Goal: Task Accomplishment & Management: Use online tool/utility

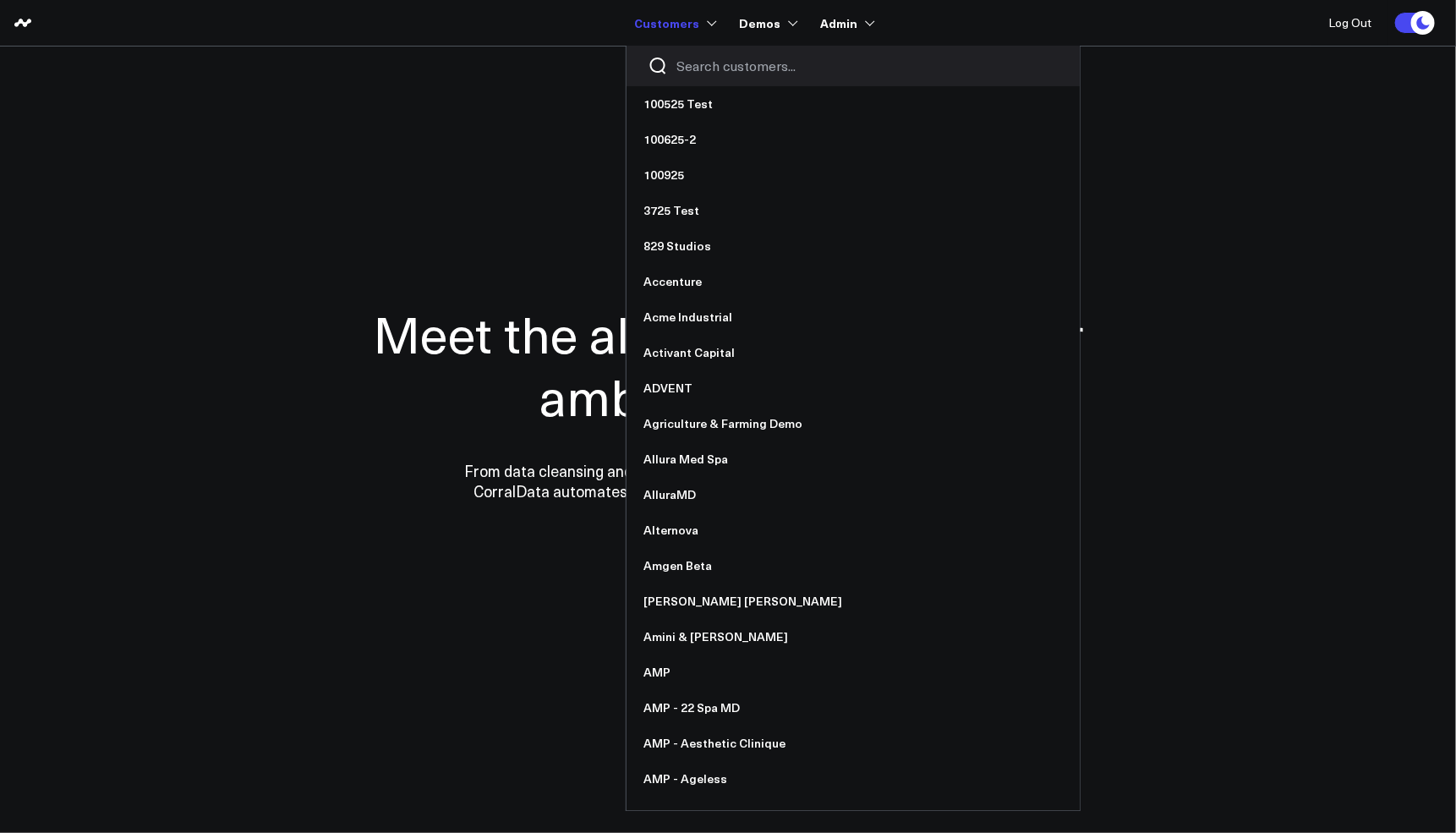
click at [700, 56] on div at bounding box center [853, 65] width 453 height 40
click at [697, 61] on input "Search customers input" at bounding box center [867, 65] width 382 height 18
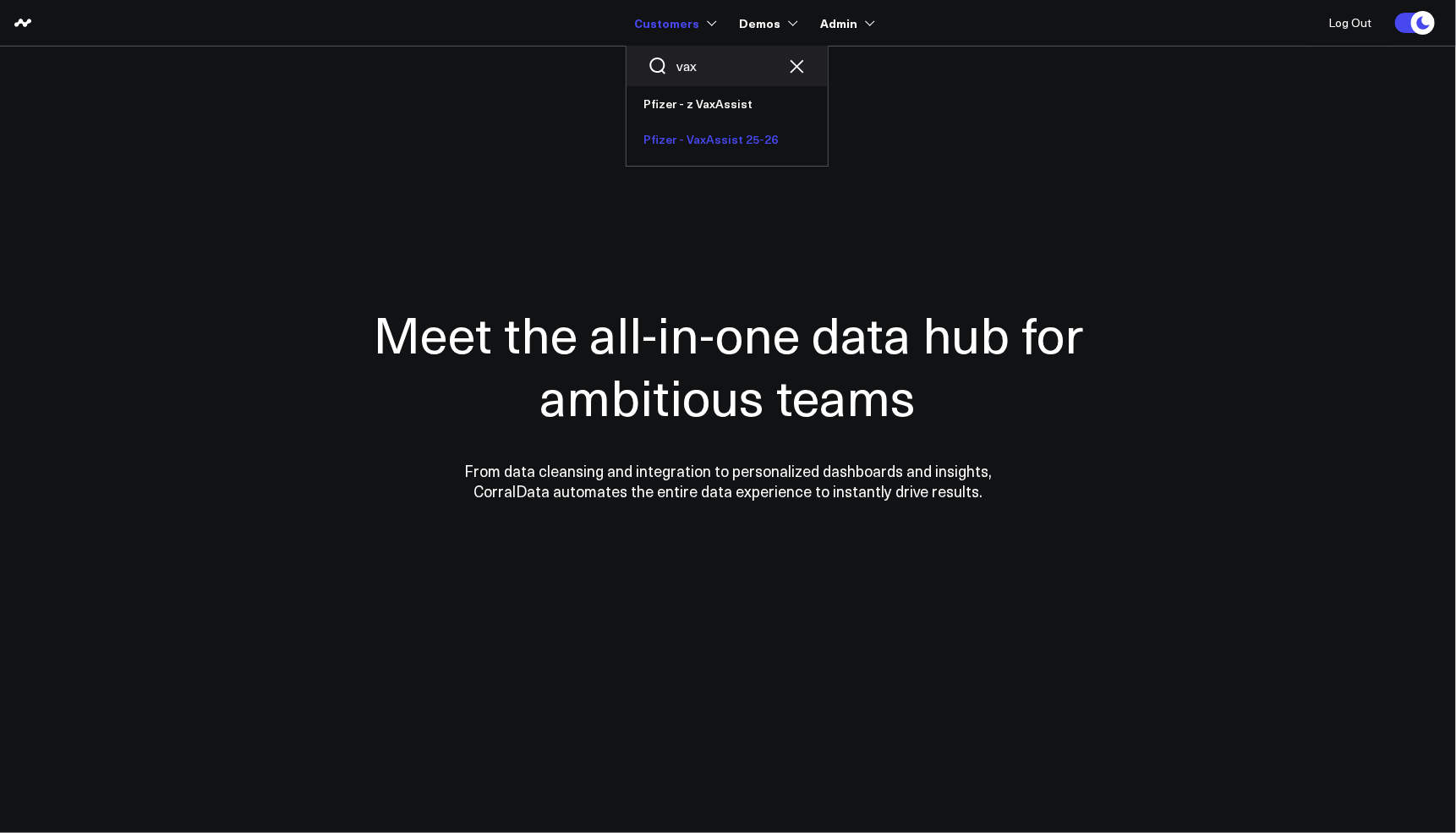
type input "vax"
click at [687, 131] on link "Pfizer - VaxAssist 25-26" at bounding box center [727, 139] width 201 height 36
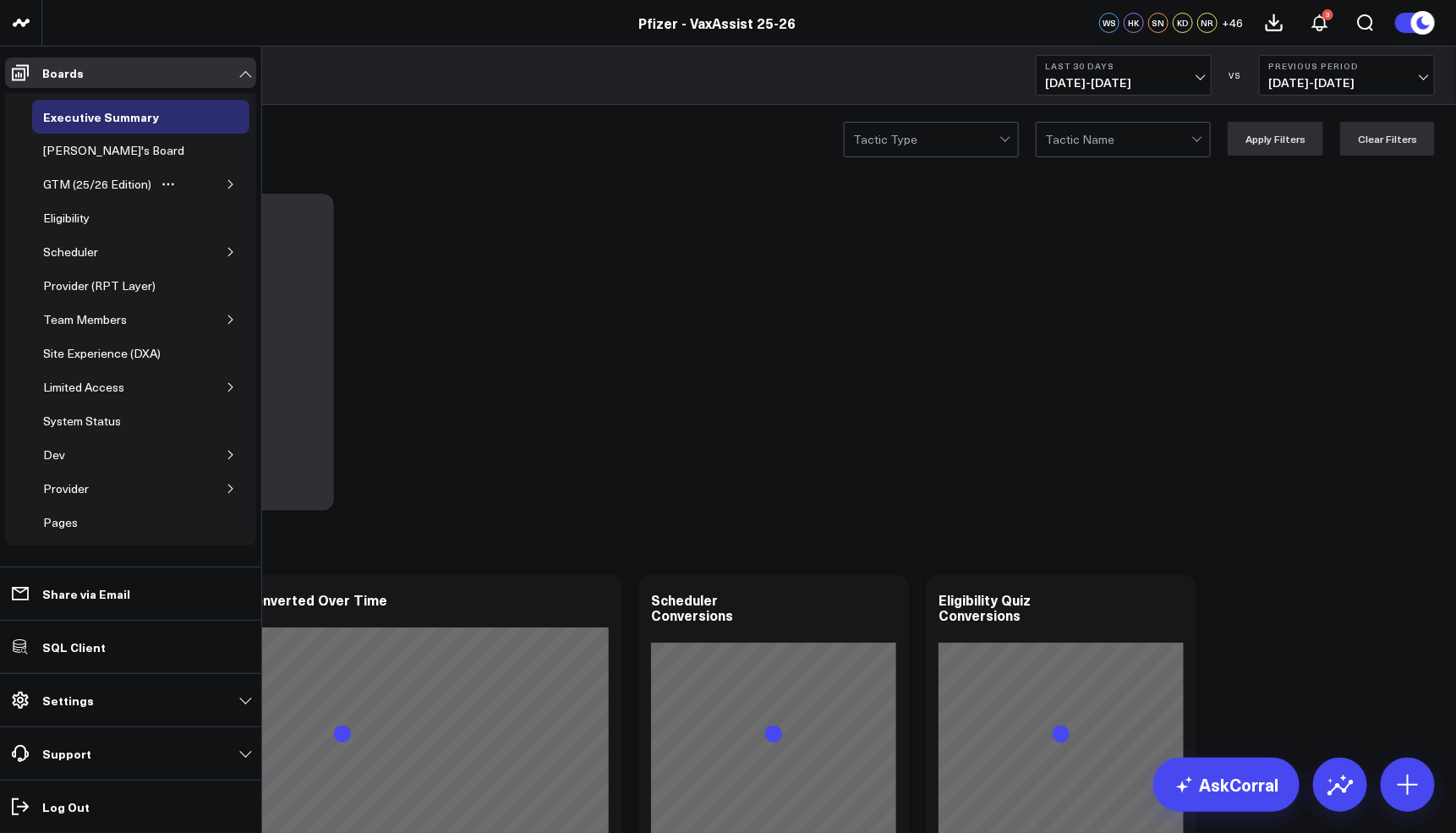
click at [225, 189] on button "button" at bounding box center [231, 185] width 17 height 17
click at [80, 245] on div "[MEDICAL_DATA]" at bounding box center [105, 251] width 107 height 20
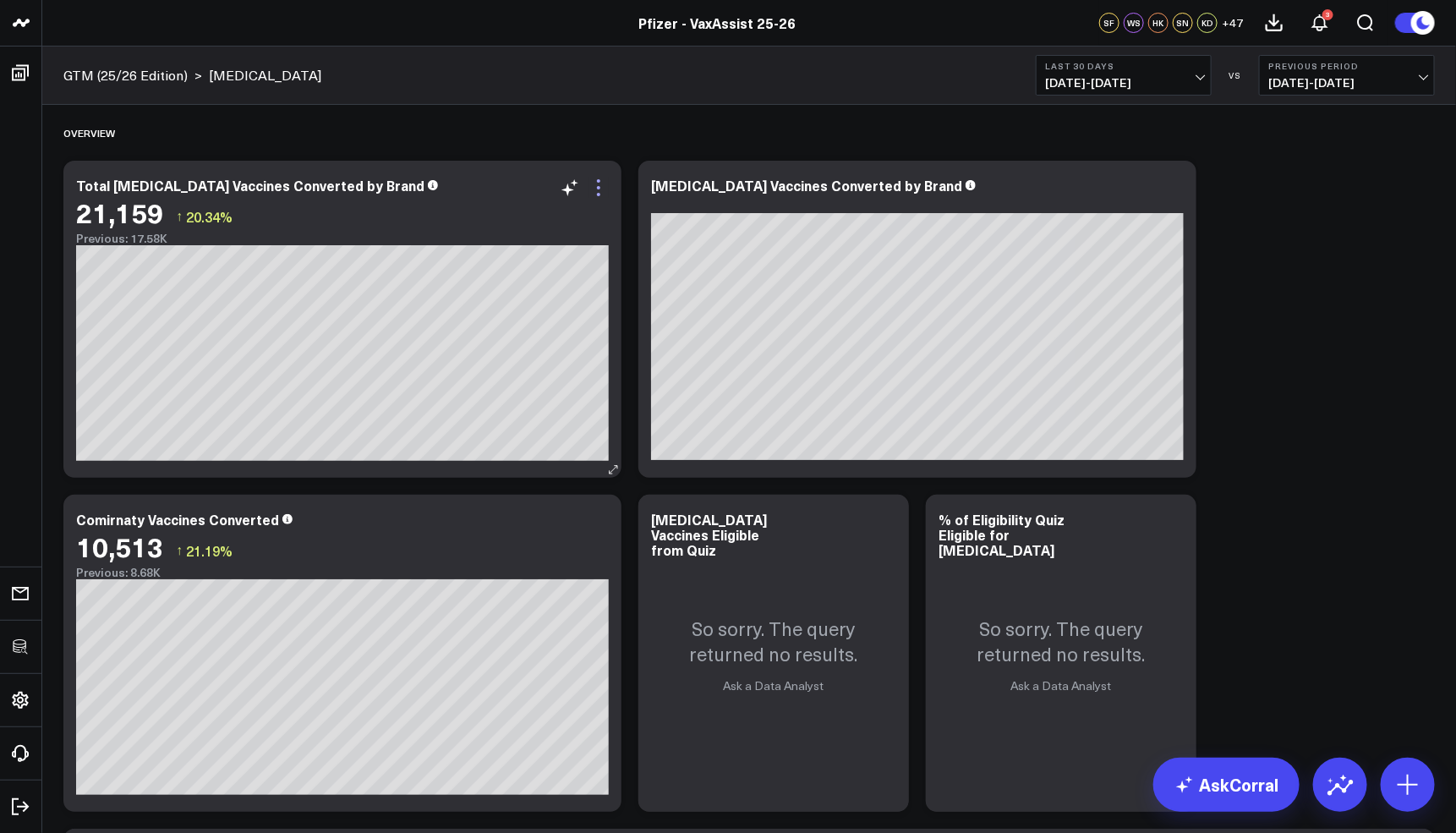
click at [598, 188] on icon at bounding box center [599, 188] width 4 height 4
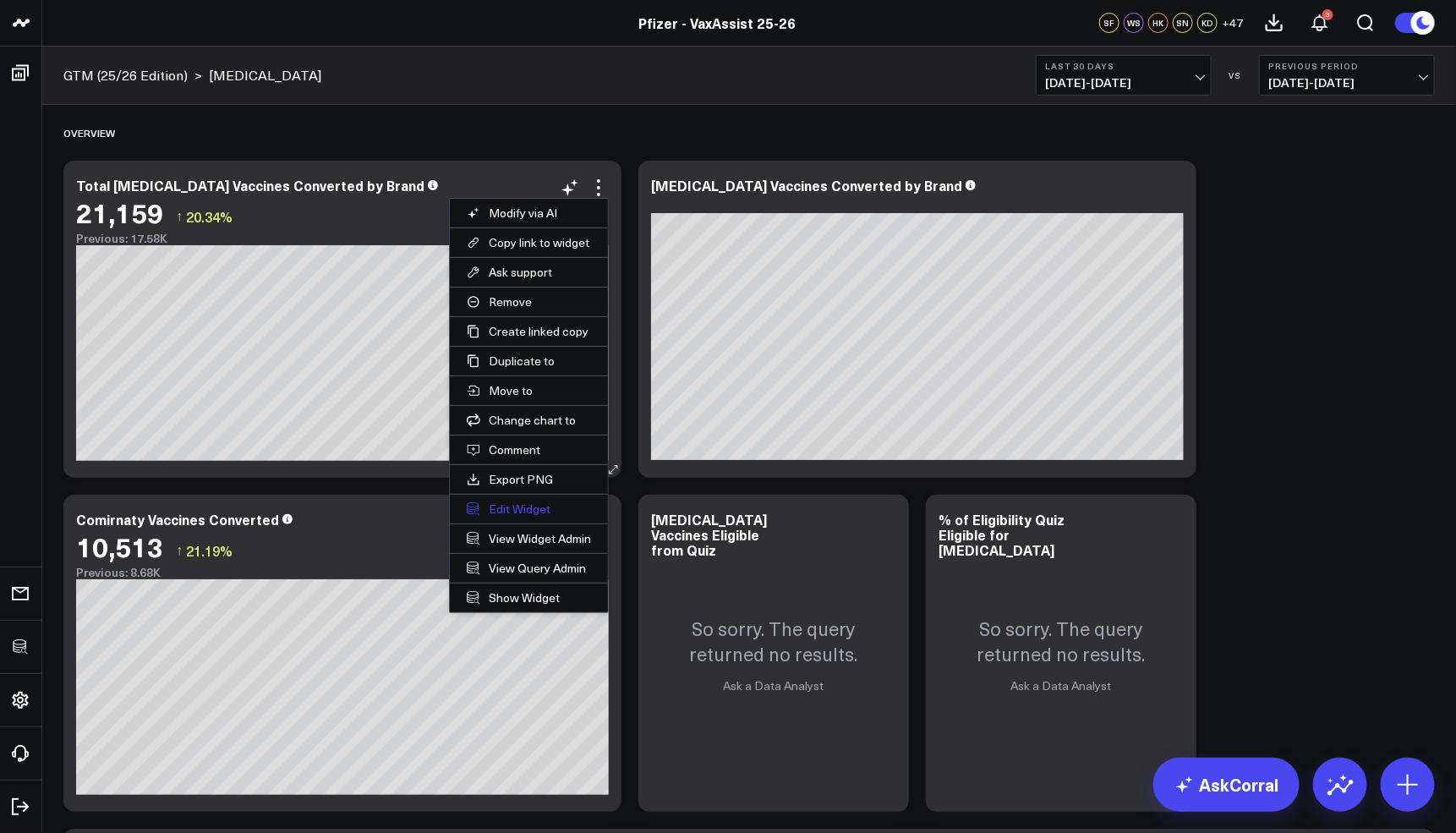
click at [539, 502] on button "Edit Widget" at bounding box center [529, 509] width 158 height 29
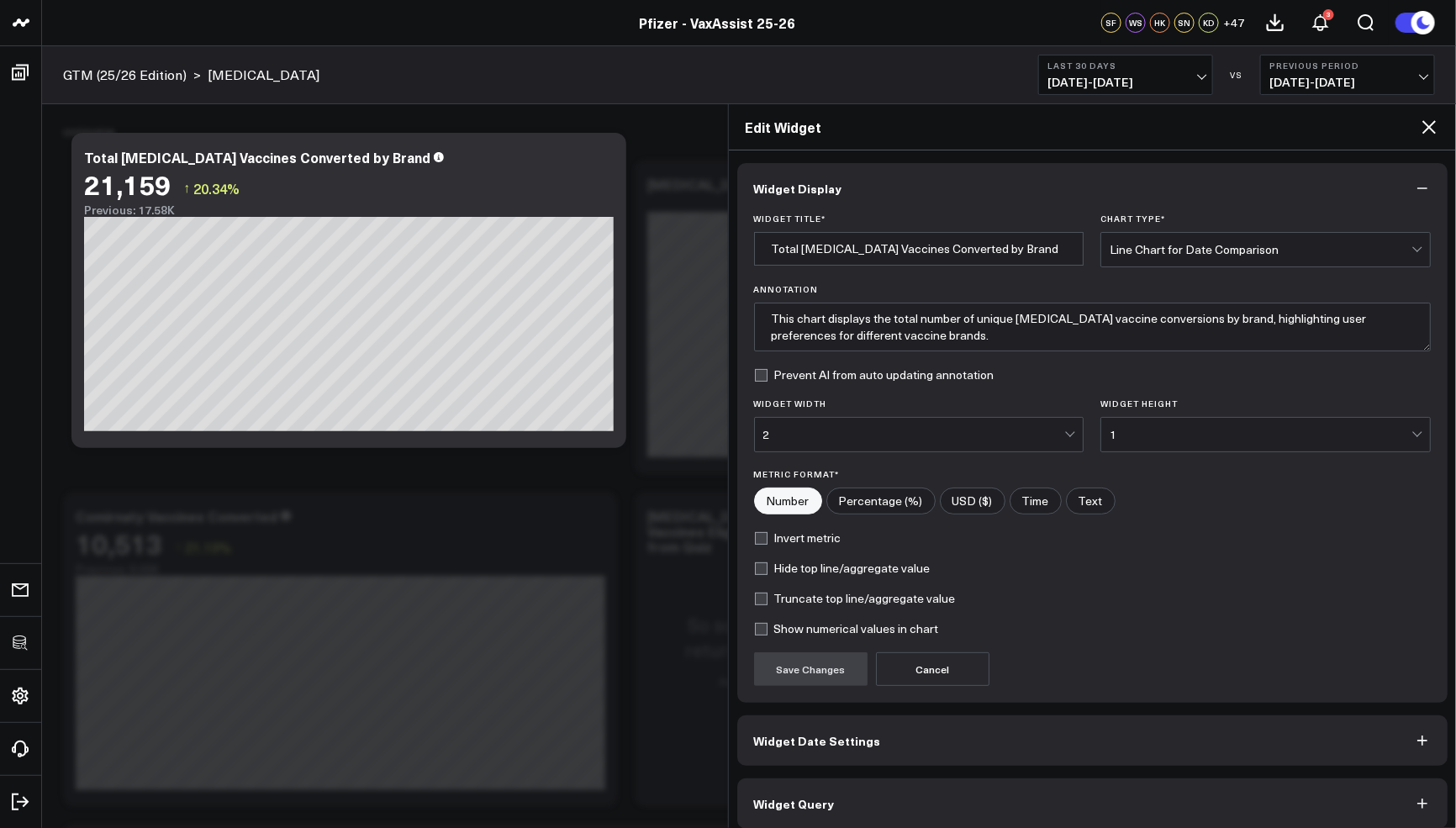
scroll to position [10, 0]
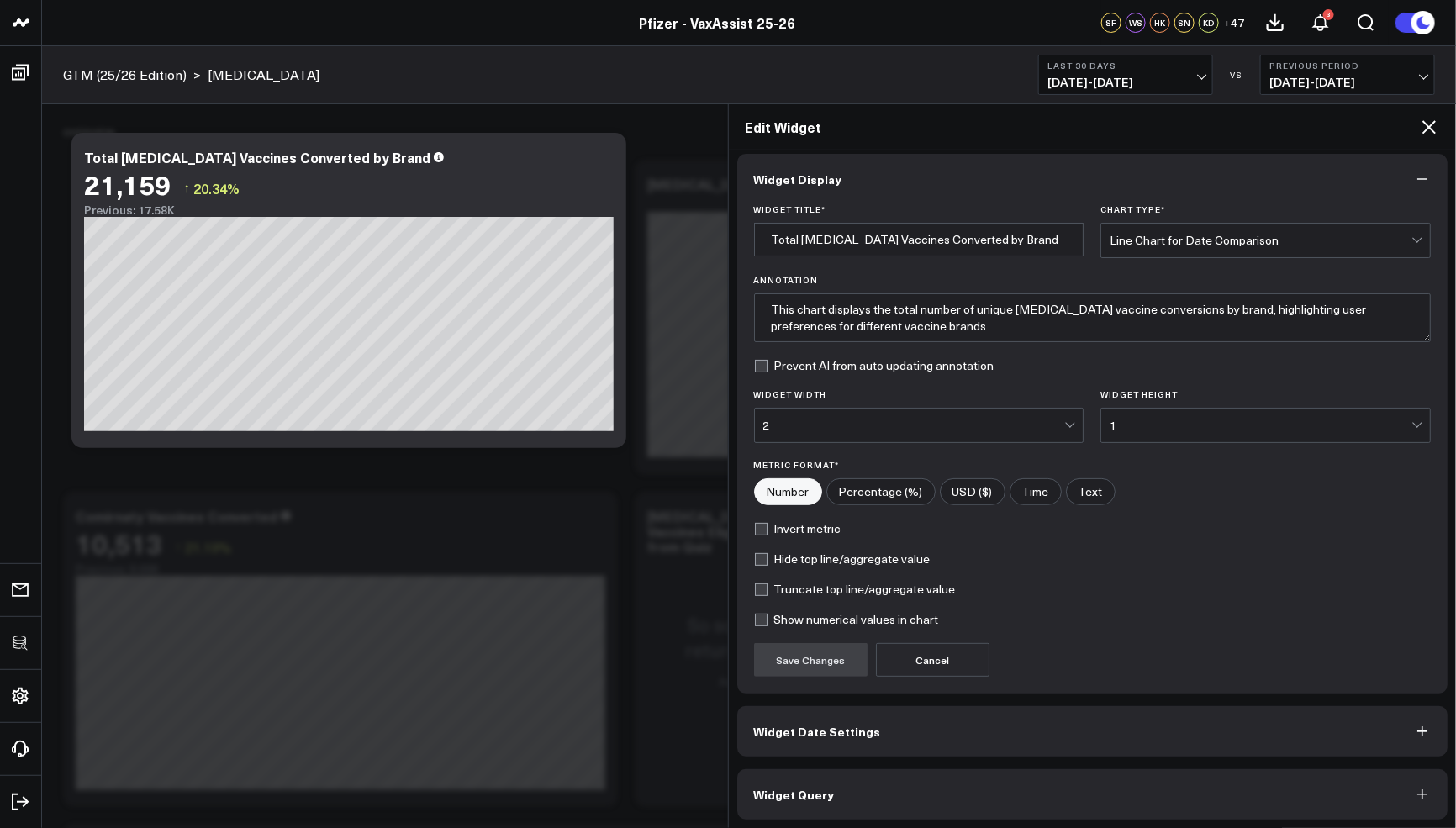
click at [898, 808] on button "Widget Query" at bounding box center [1092, 794] width 711 height 51
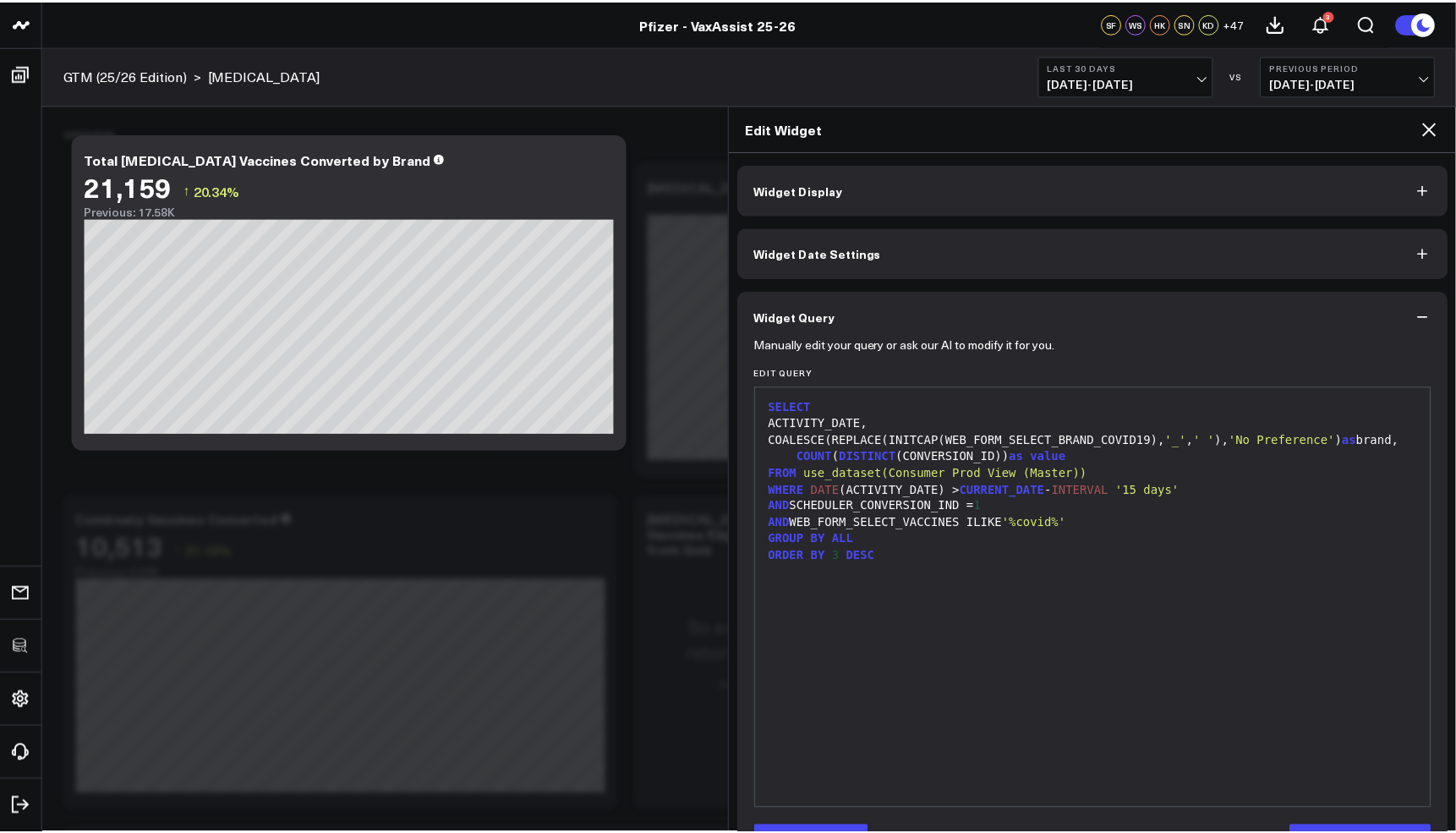
scroll to position [55, 0]
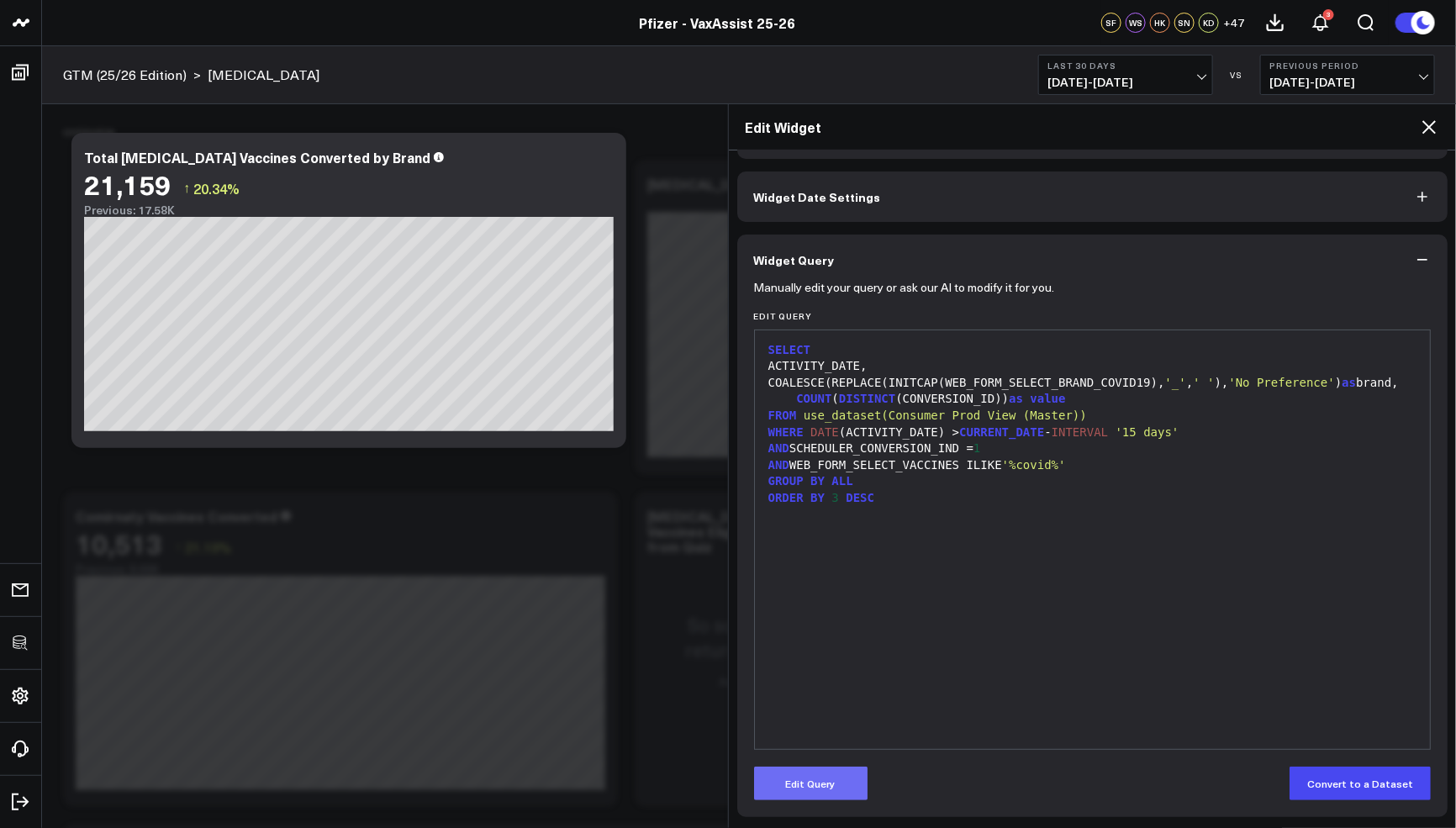
click at [854, 773] on button "Edit Query" at bounding box center [810, 782] width 114 height 33
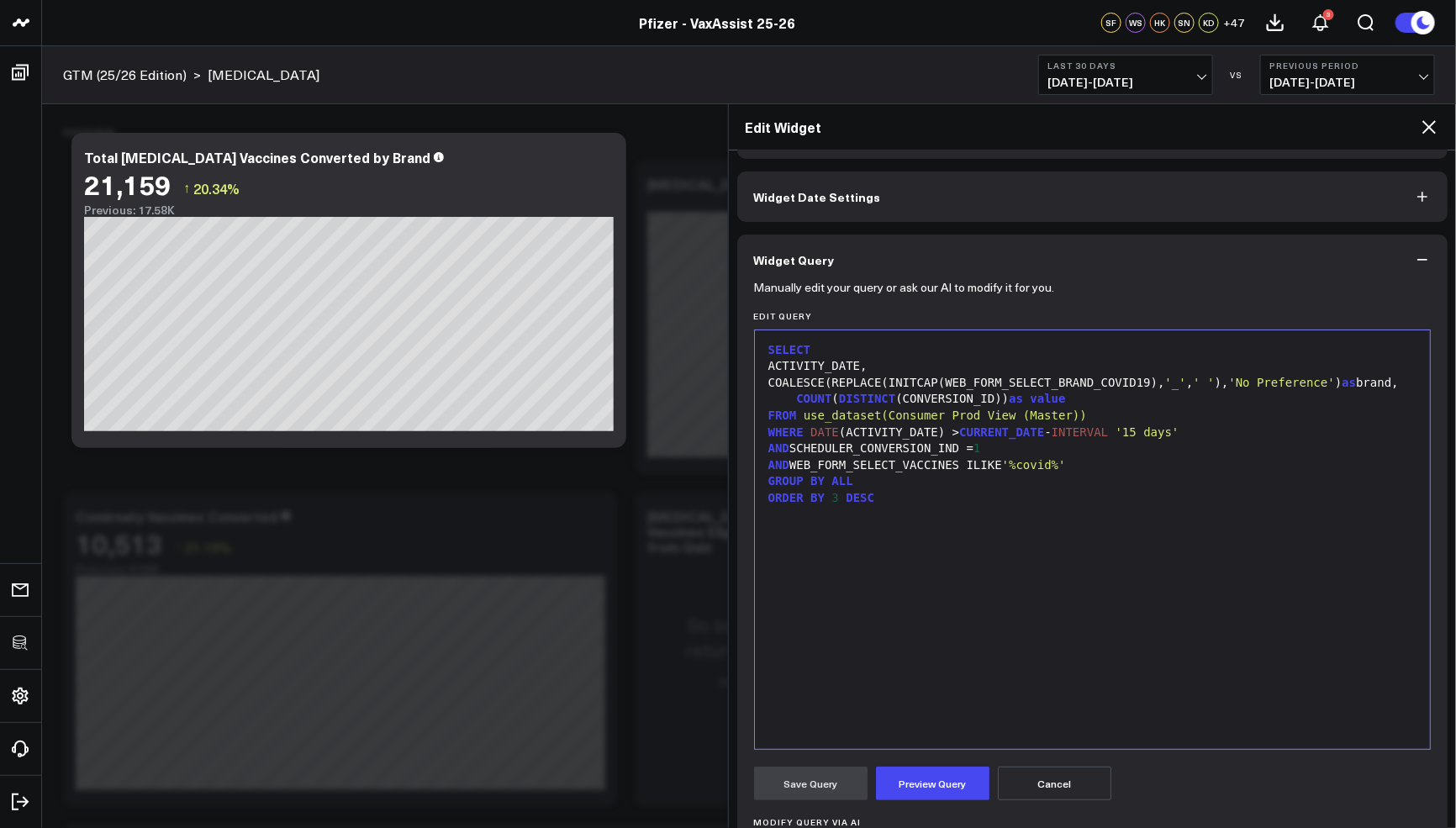
click at [1007, 629] on div "SELECT ACTIVITY_DATE, COALESCE(REPLACE(INITCAP(WEB_FORM_SELECT_BRAND_COVID19), …" at bounding box center [1092, 539] width 659 height 402
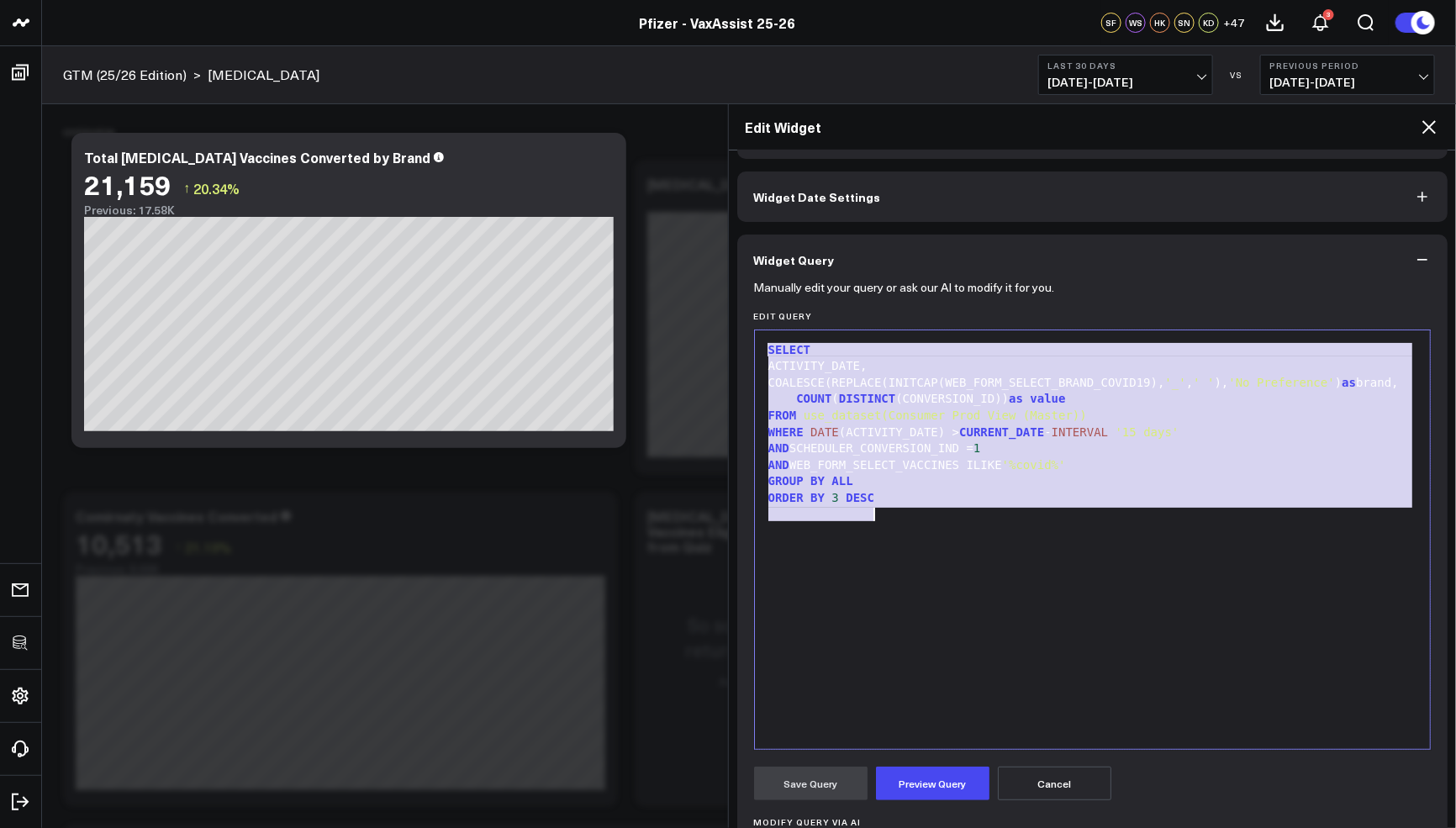
copy div "SELECT ACTIVITY_DATE, COALESCE(REPLACE(INITCAP(WEB_FORM_SELECT_BRAND_COVID19), …"
click at [1434, 117] on icon at bounding box center [1428, 126] width 20 height 20
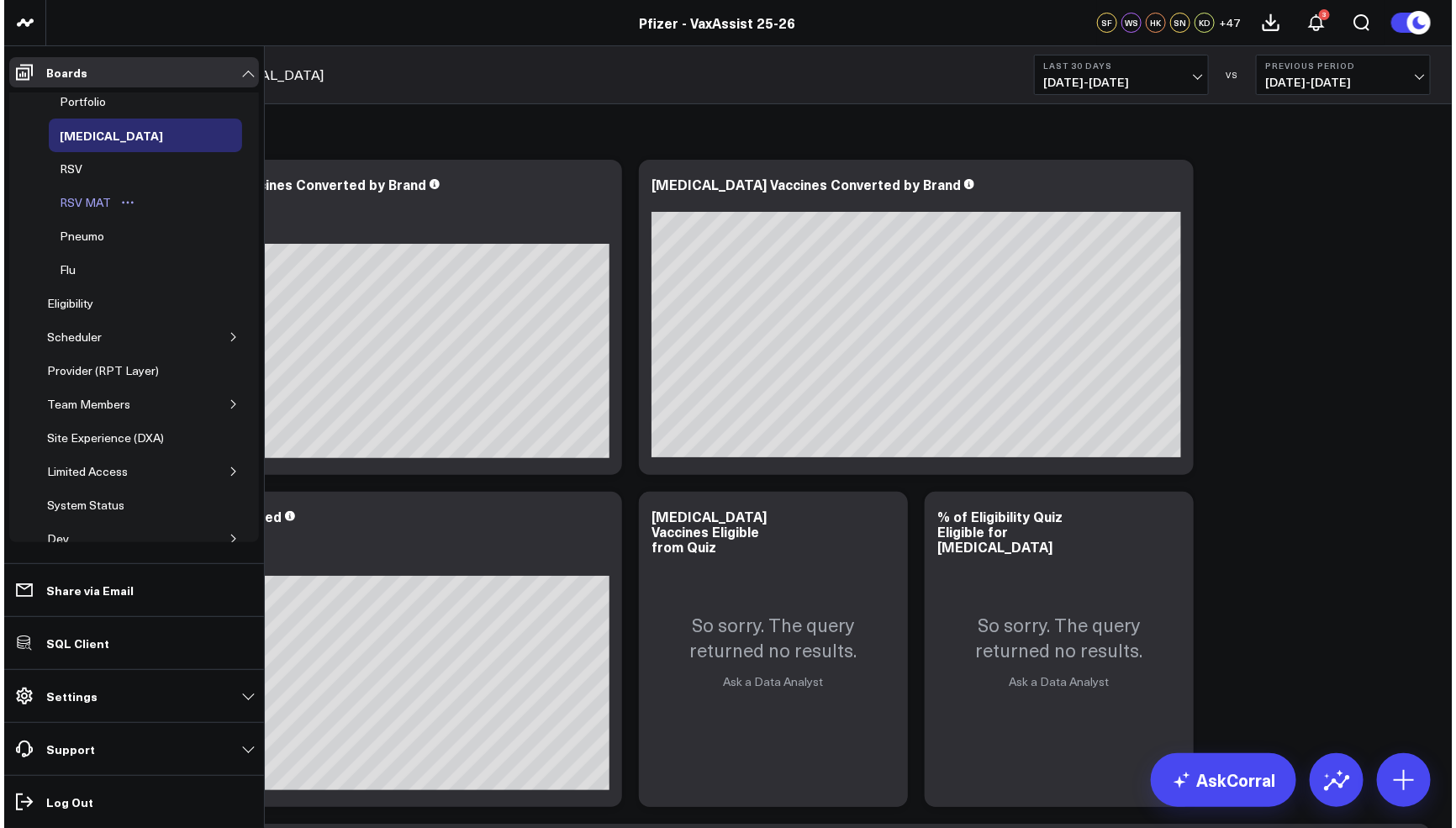
scroll to position [120, 0]
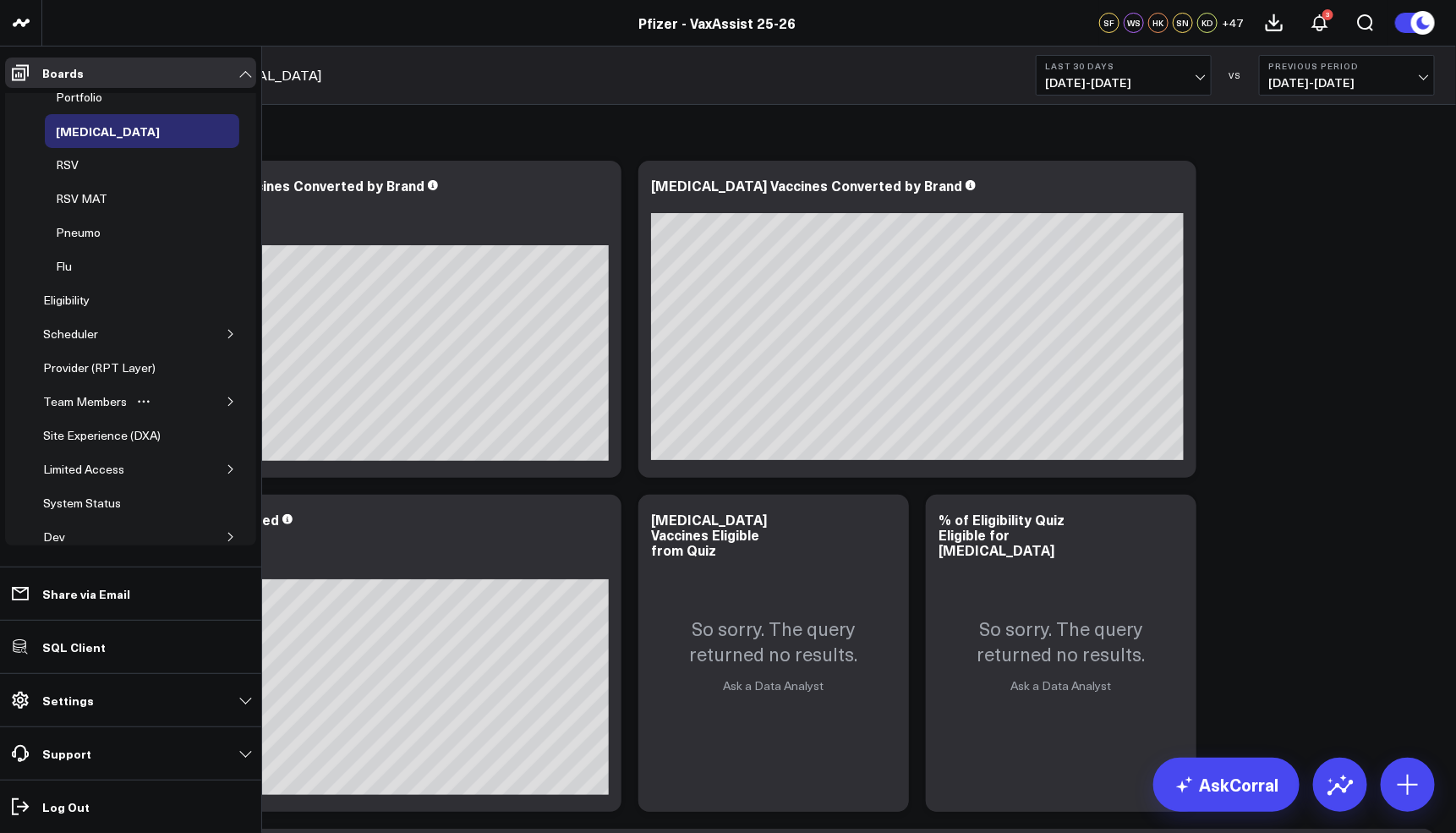
click at [222, 393] on button "button" at bounding box center [231, 402] width 17 height 17
click at [115, 425] on div "[PERSON_NAME]'s Board" at bounding box center [125, 441] width 146 height 32
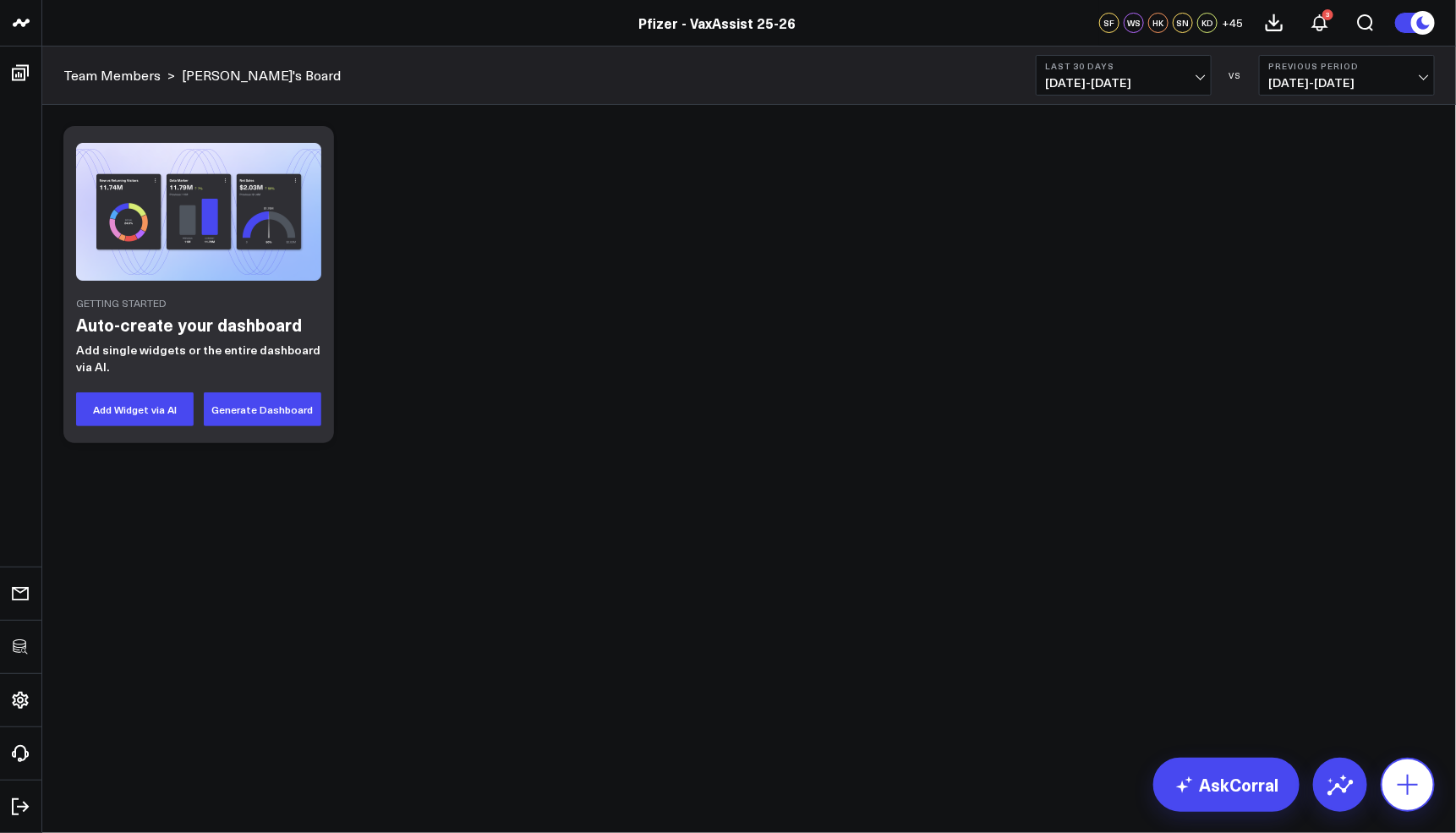
click at [1412, 778] on icon at bounding box center [1408, 784] width 27 height 27
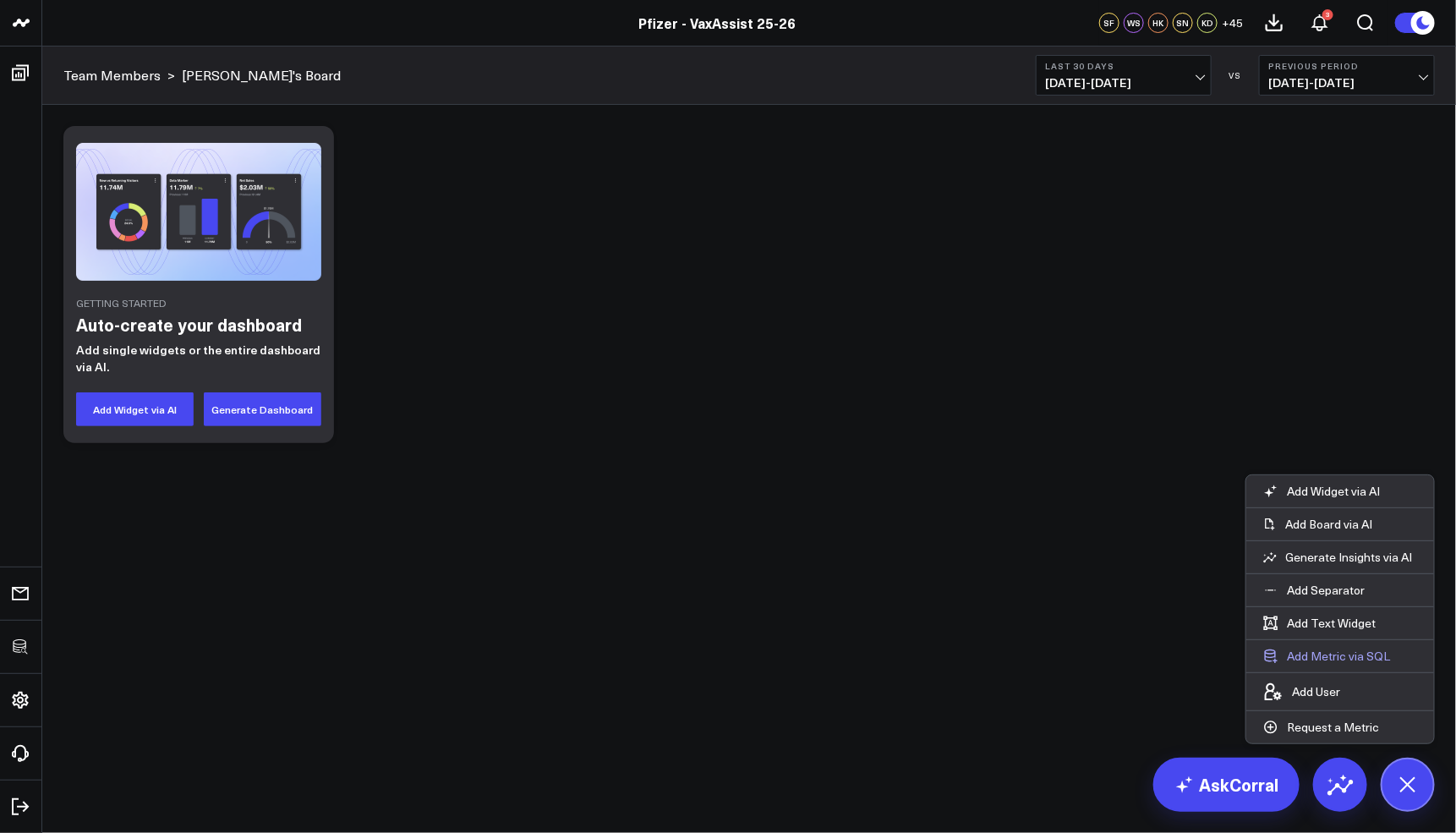
click at [1316, 653] on button "Add Metric via SQL" at bounding box center [1326, 655] width 161 height 32
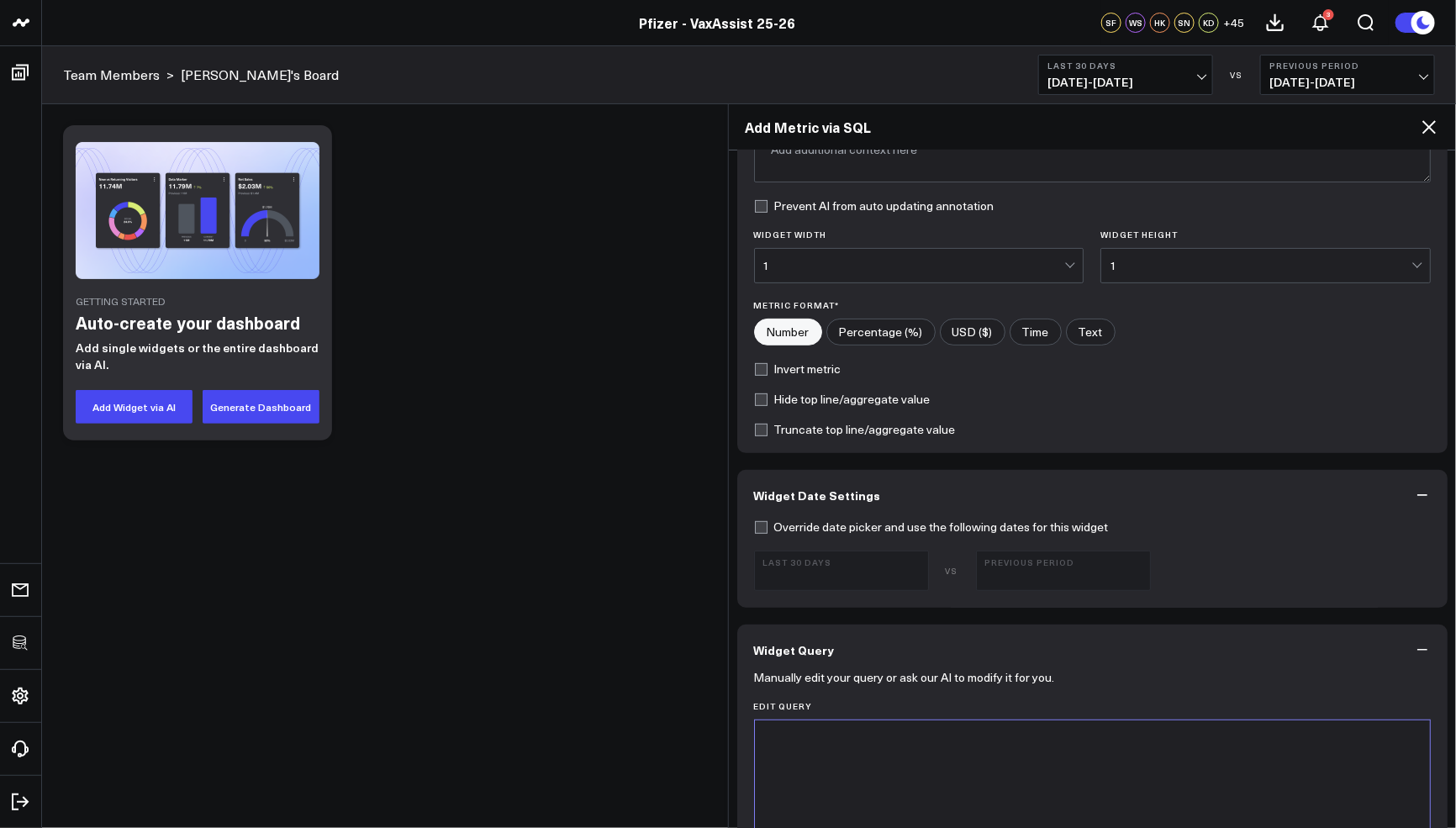
scroll to position [299, 0]
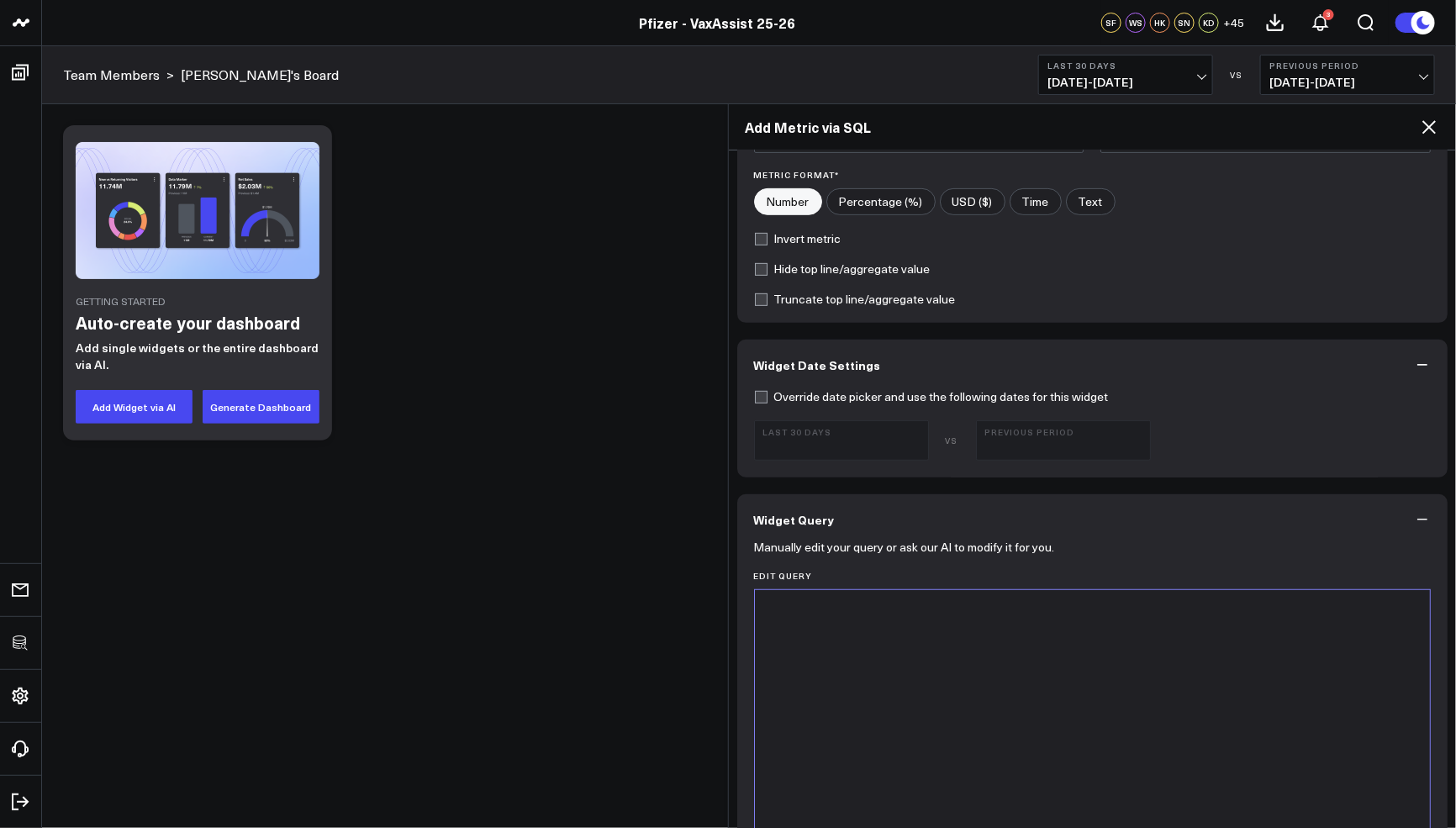
click at [939, 742] on div at bounding box center [1092, 799] width 659 height 402
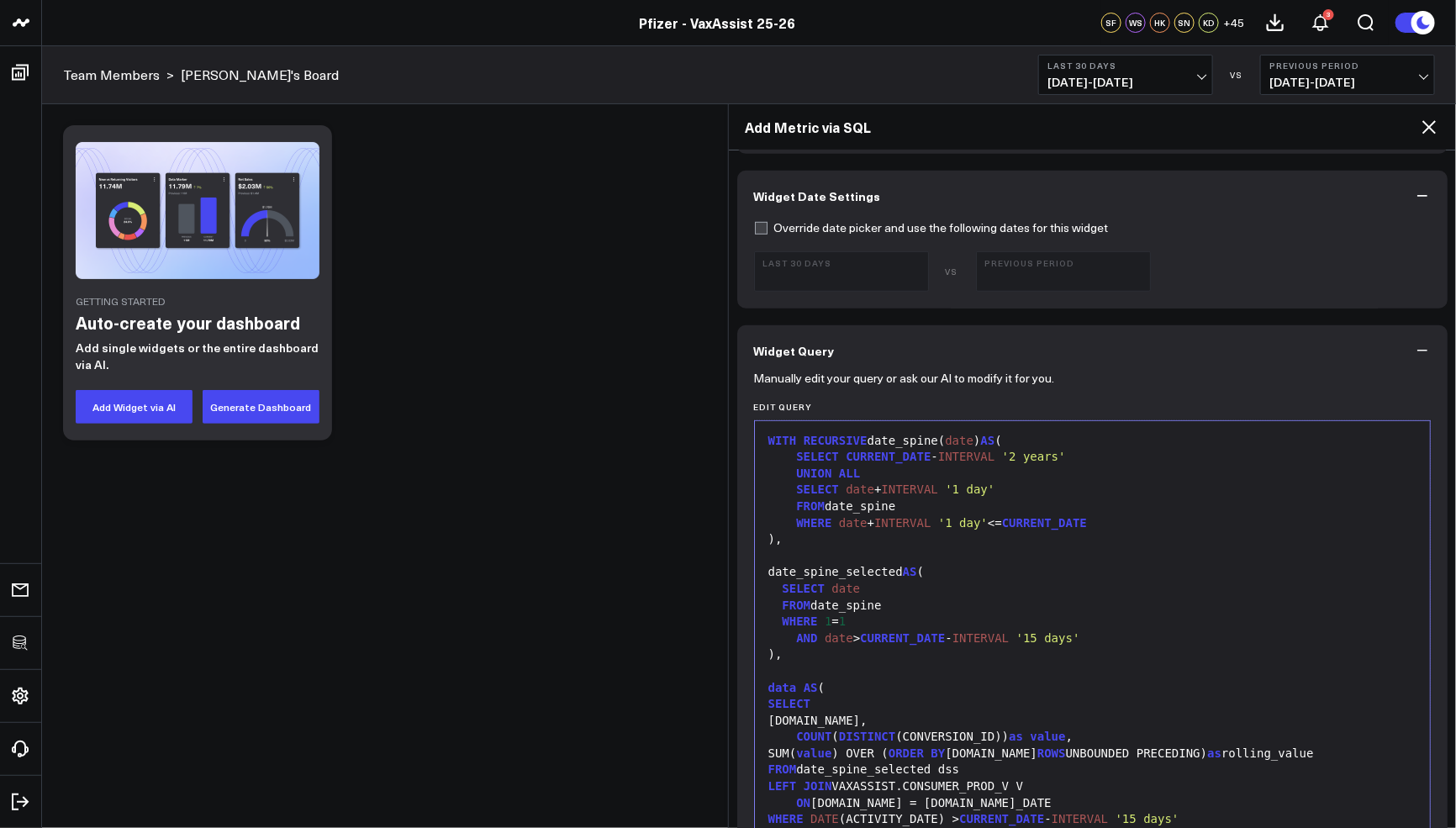
scroll to position [0, 0]
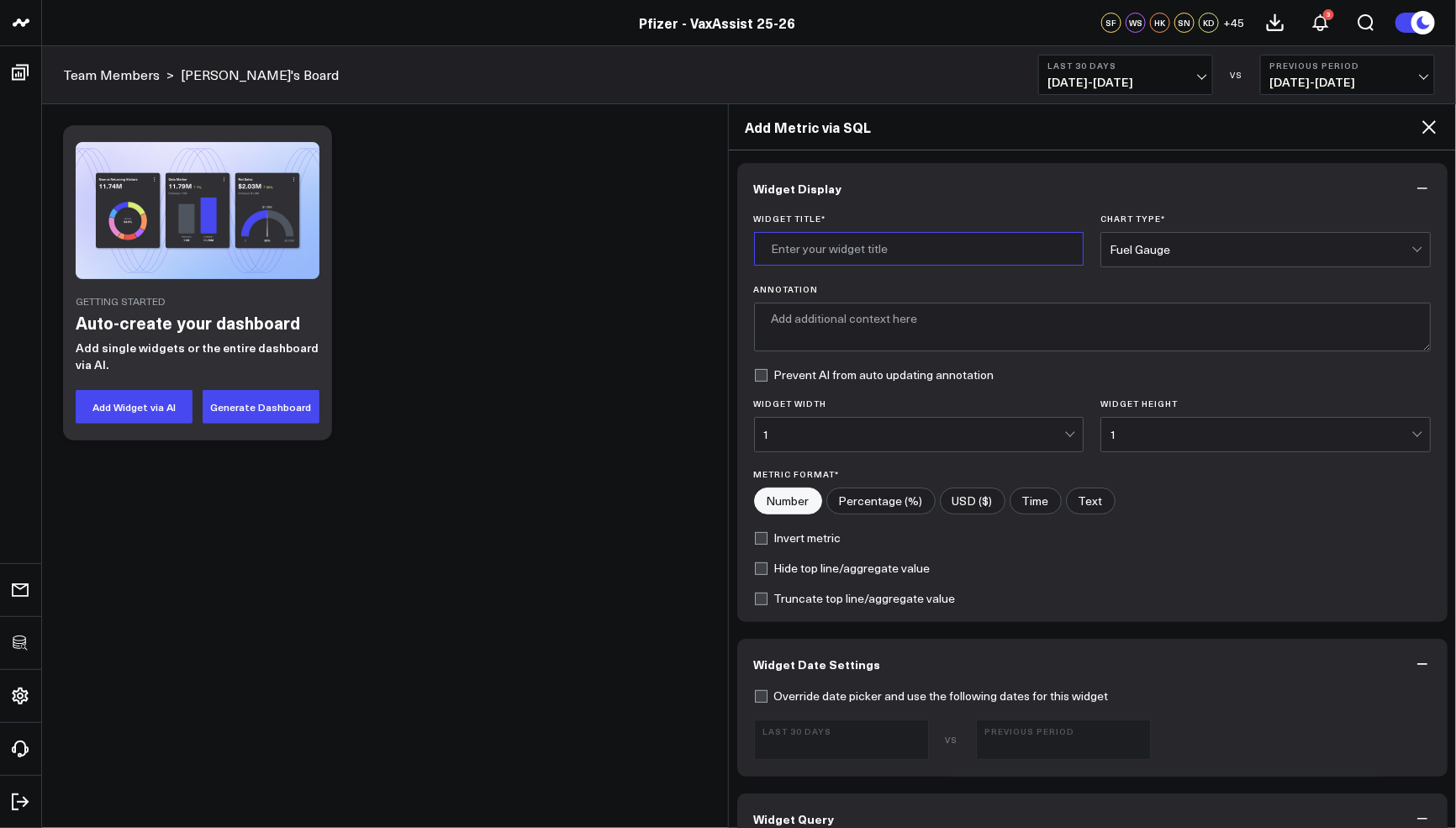
click at [857, 251] on input "Widget Title *" at bounding box center [918, 249] width 330 height 33
type input "COVID Scheduler Conversions (Excluding Sept 17 - Sept 18)"
click at [1370, 254] on div "Fuel Gauge" at bounding box center [1261, 249] width 302 height 33
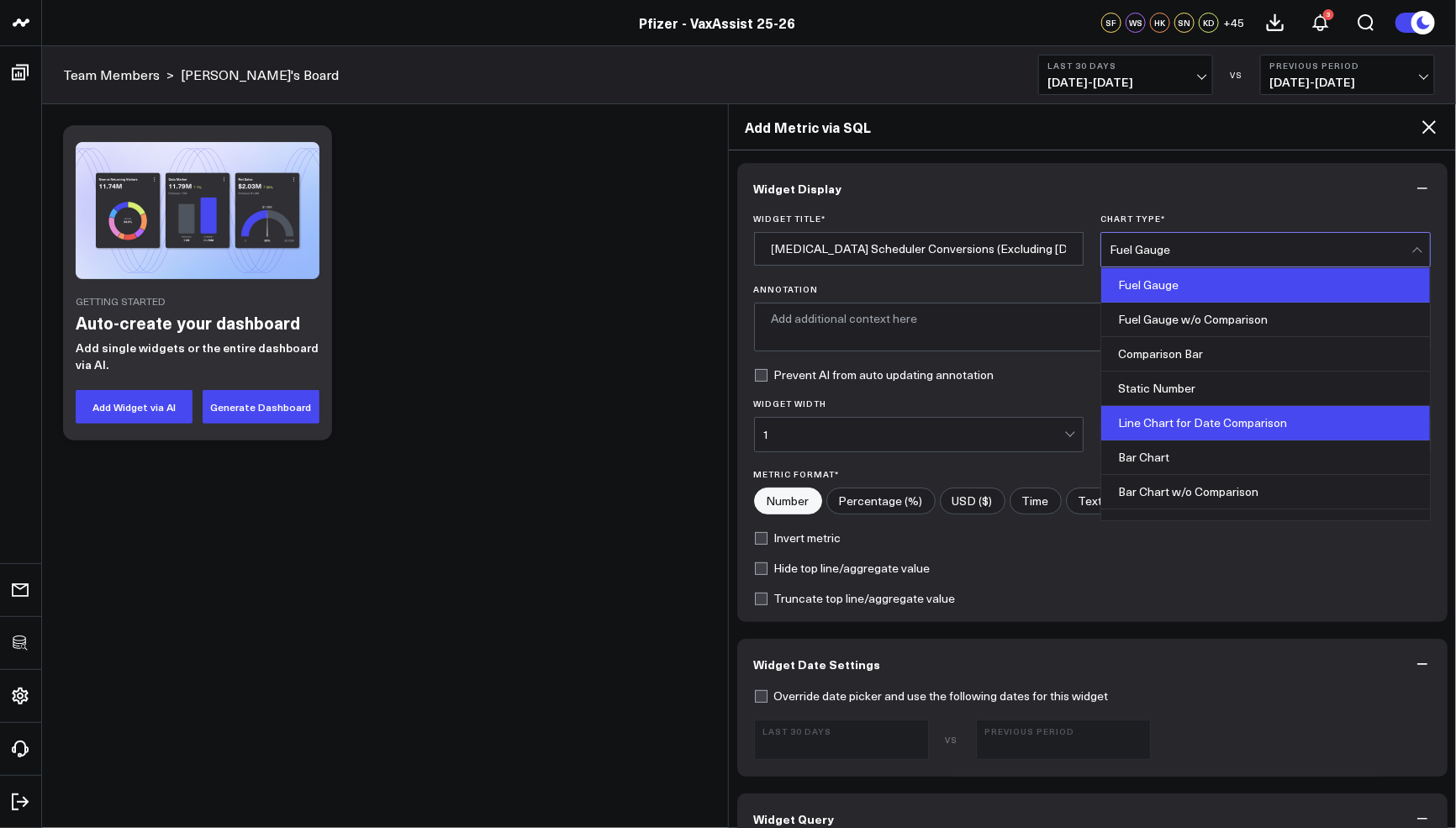
click at [1225, 431] on div "Line Chart for Date Comparison" at bounding box center [1266, 423] width 329 height 34
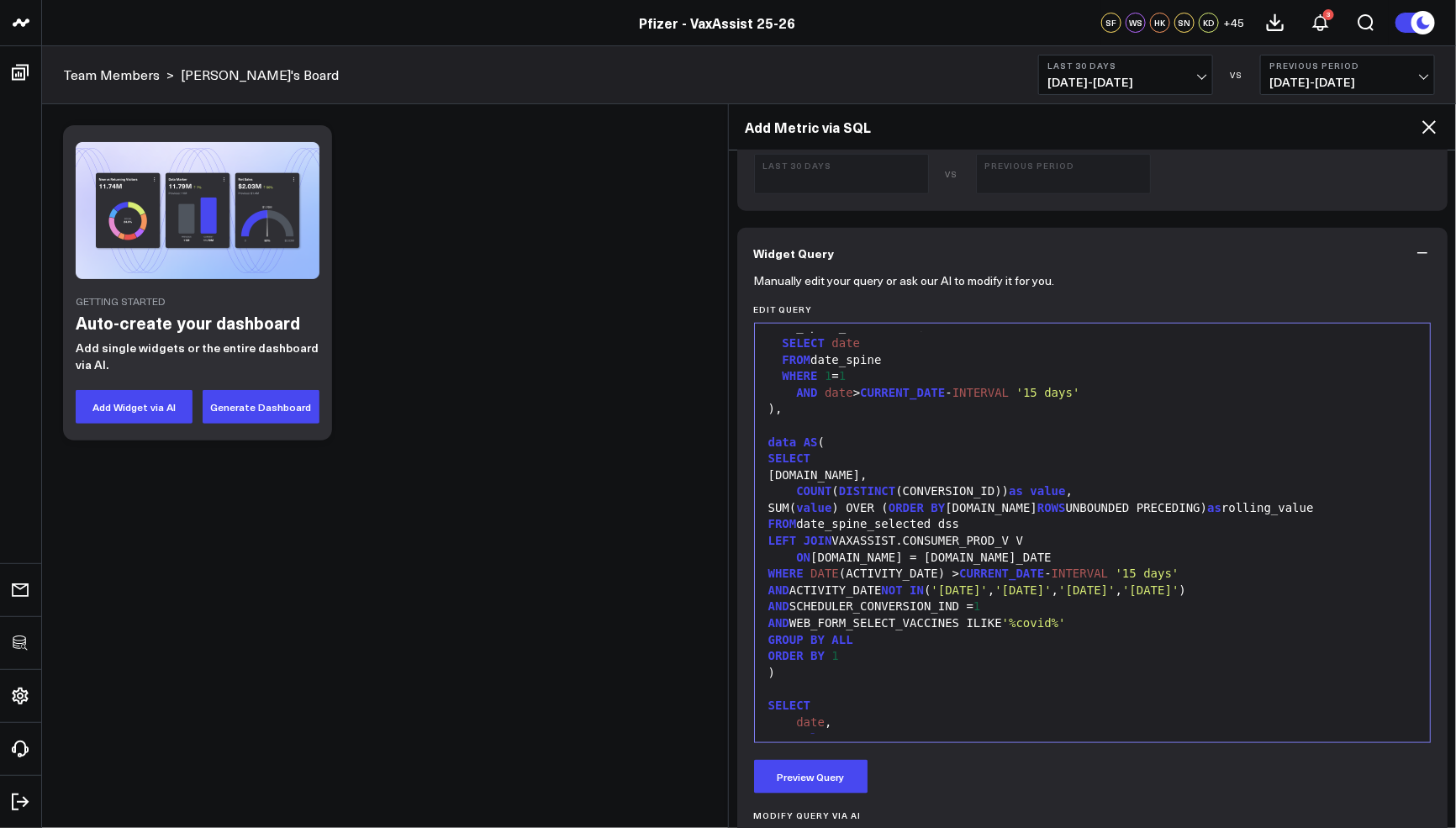
scroll to position [181, 0]
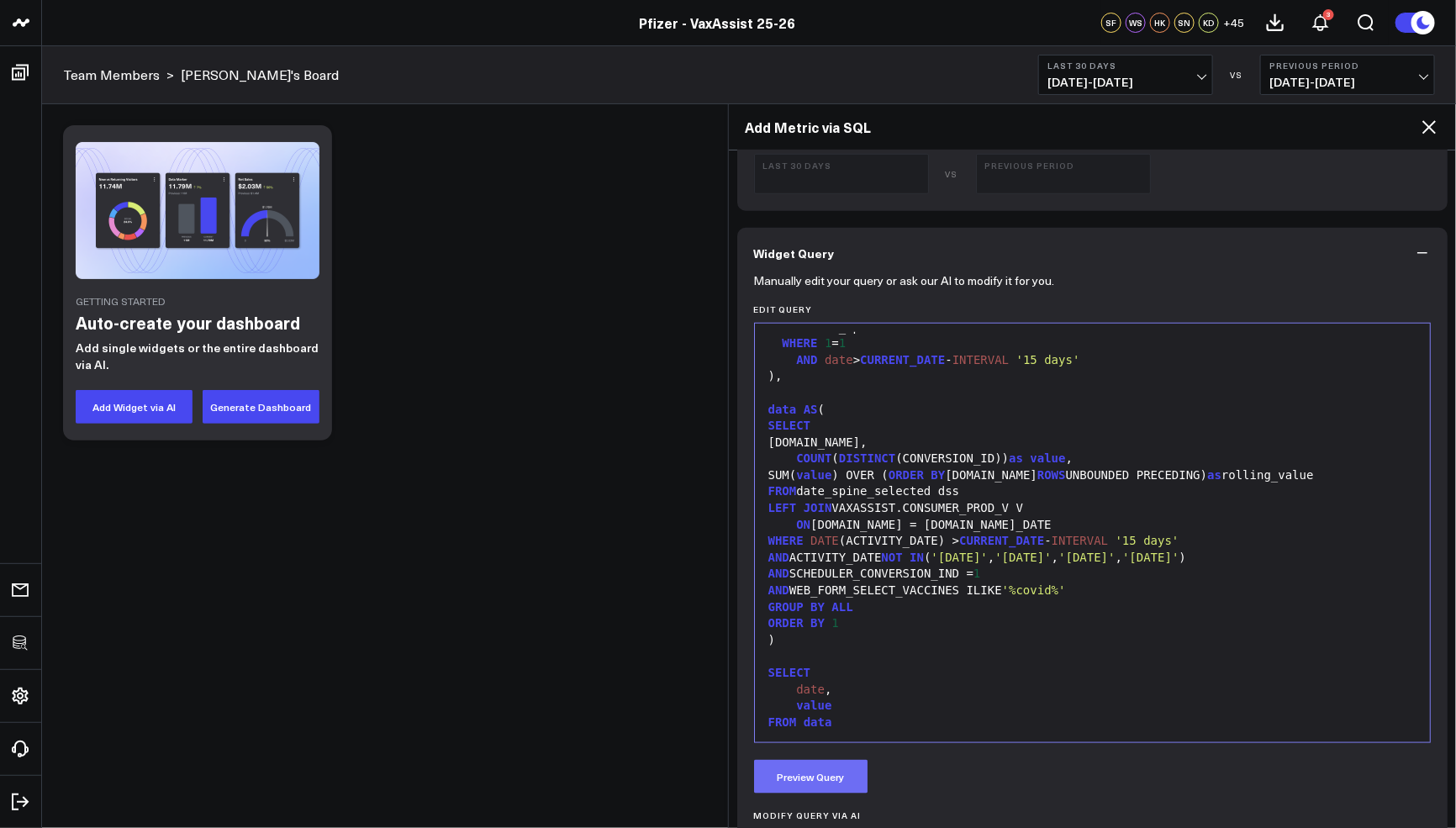
click at [838, 775] on button "Preview Query" at bounding box center [810, 775] width 114 height 33
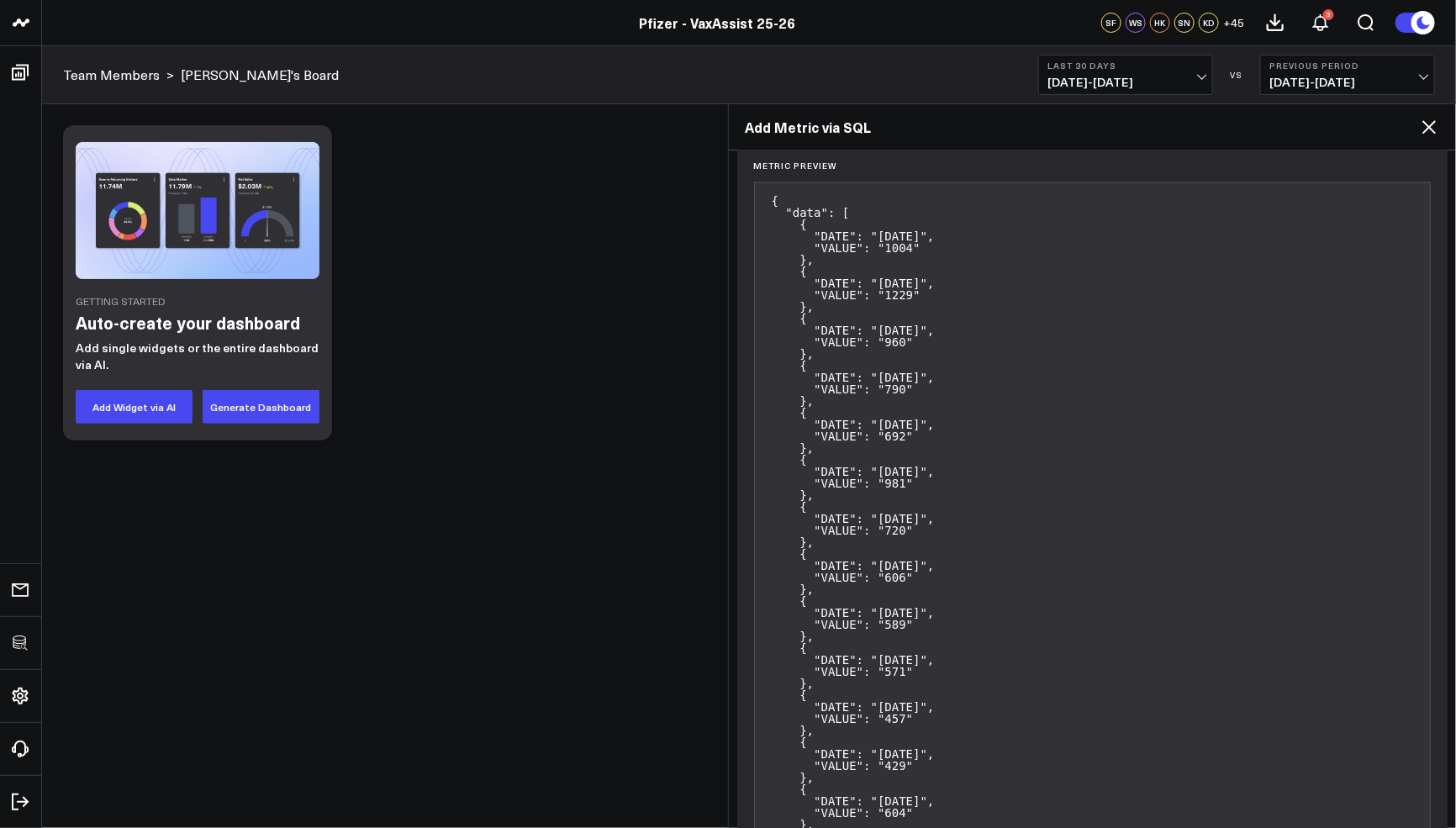
scroll to position [1607, 0]
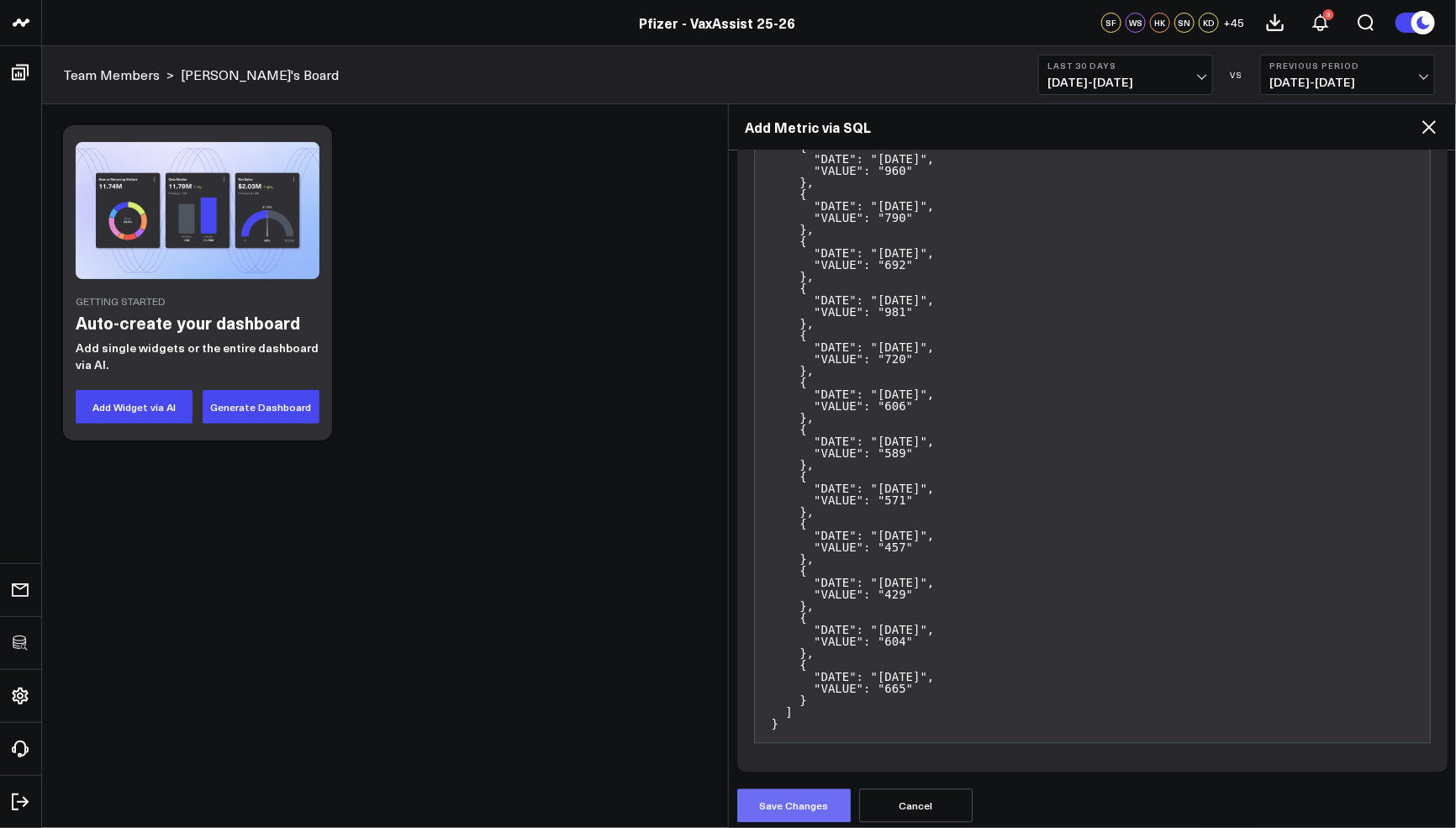
click at [813, 788] on button "Save Changes" at bounding box center [794, 804] width 114 height 33
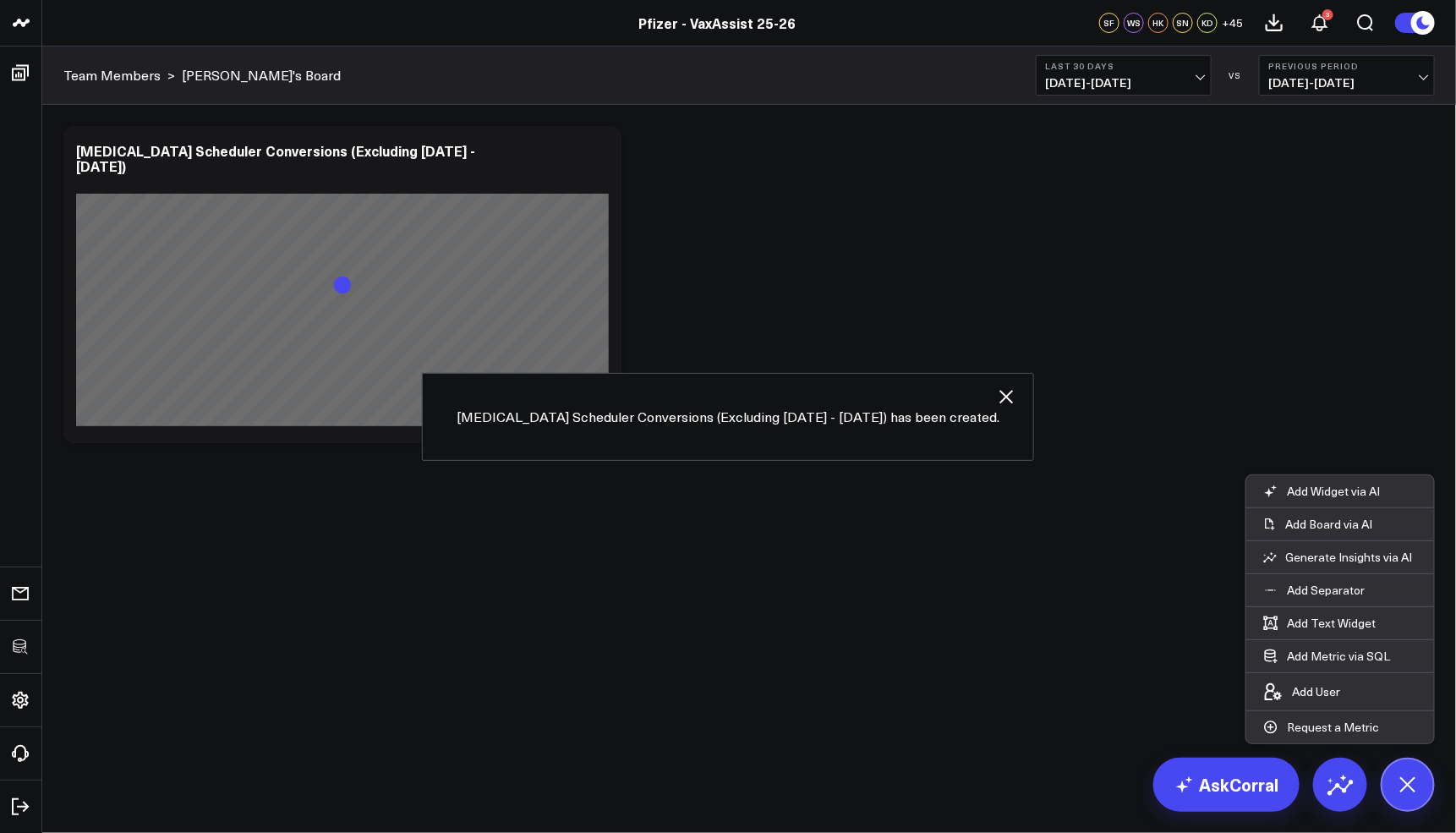
click at [1120, 72] on button "Last 30 Days 09/15/25 - 10/14/25" at bounding box center [1124, 75] width 176 height 40
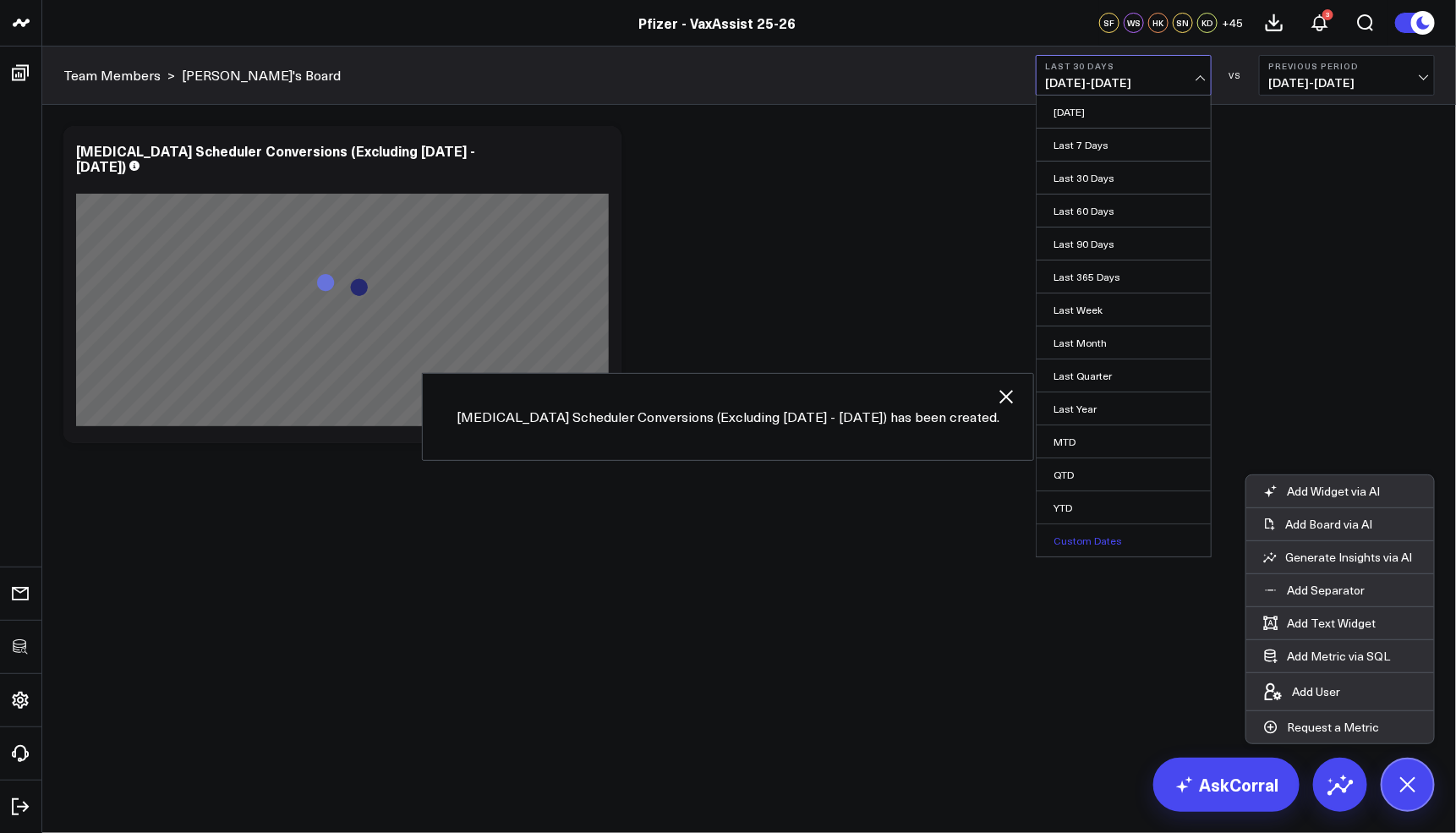
click at [1076, 532] on link "Custom Dates" at bounding box center [1123, 540] width 174 height 32
select select "9"
select select "2025"
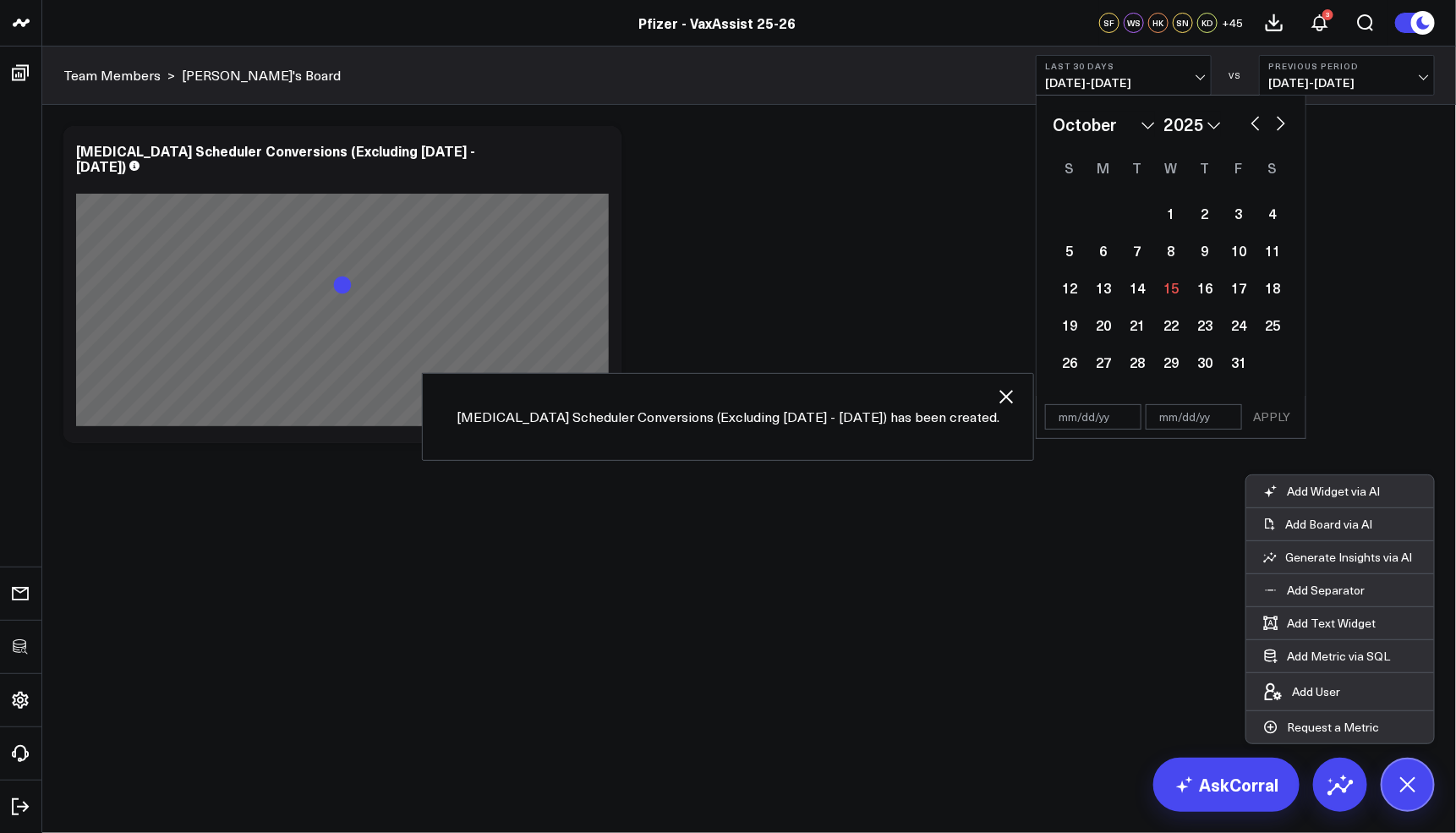
click at [1256, 124] on button "button" at bounding box center [1256, 121] width 17 height 20
select select "7"
select select "2025"
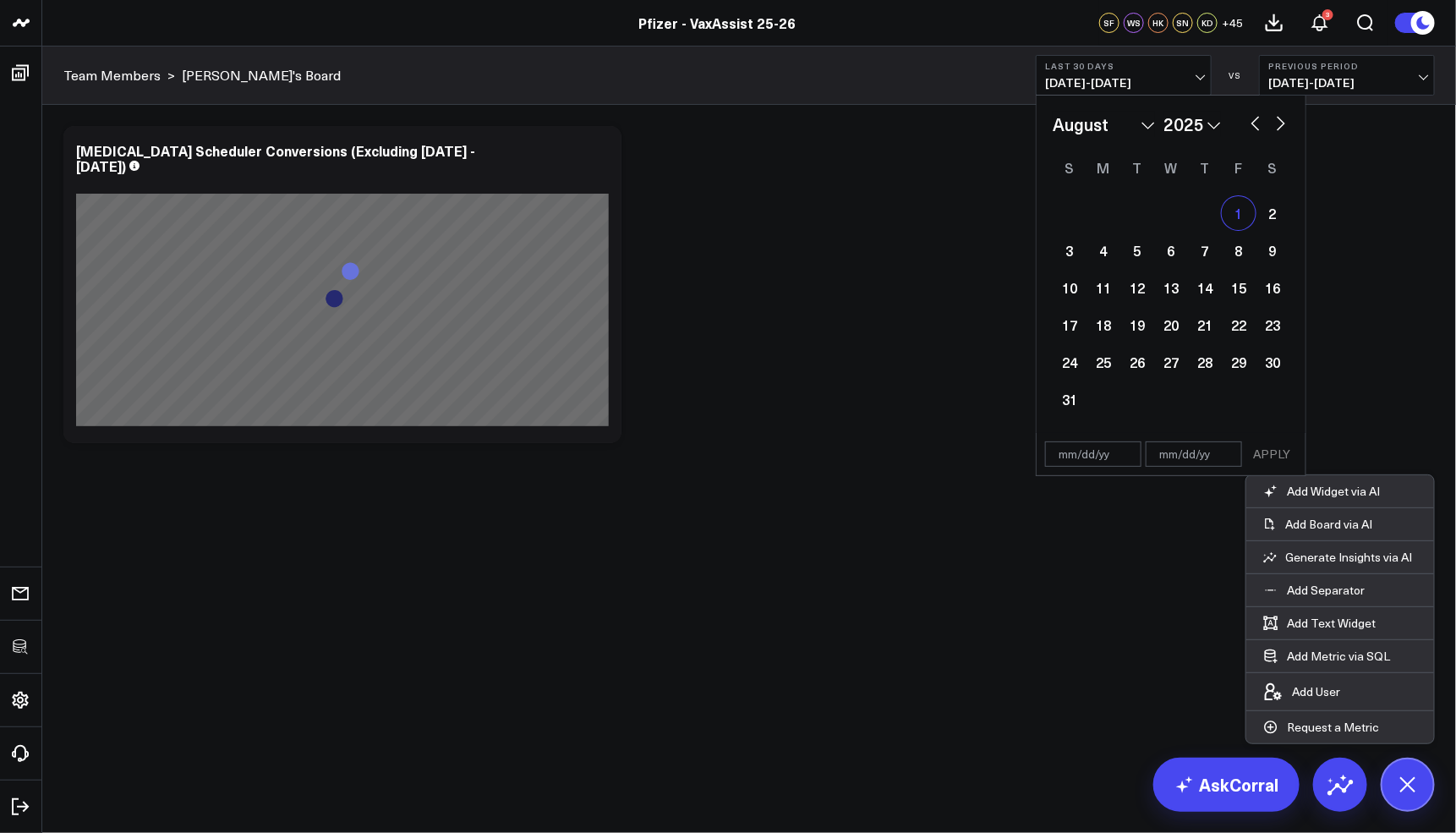
click at [1238, 212] on div "1" at bounding box center [1239, 213] width 34 height 34
type input "08/01/25"
select select "7"
select select "2025"
click at [1276, 129] on button "button" at bounding box center [1282, 121] width 17 height 20
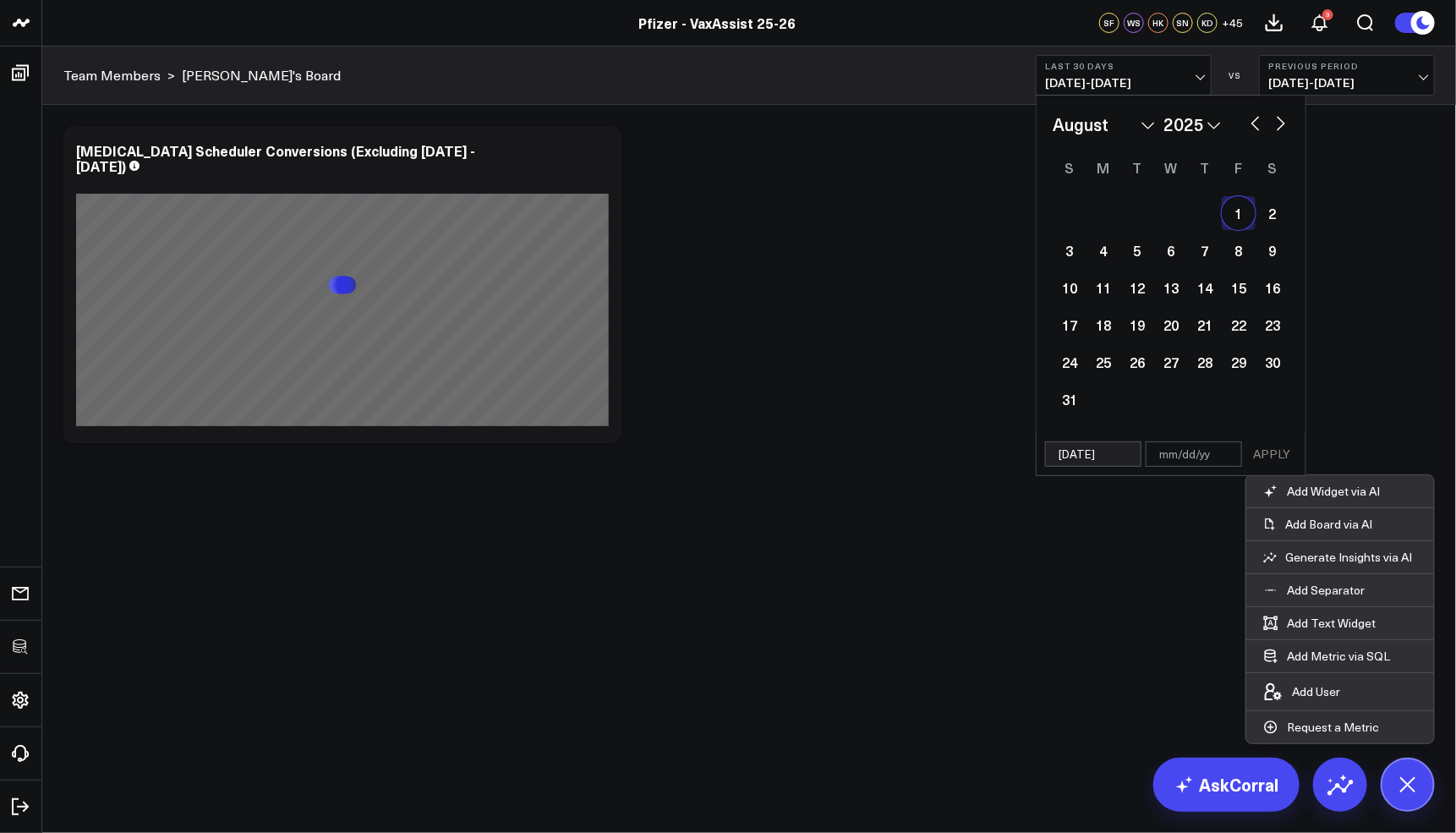
select select "9"
select select "2025"
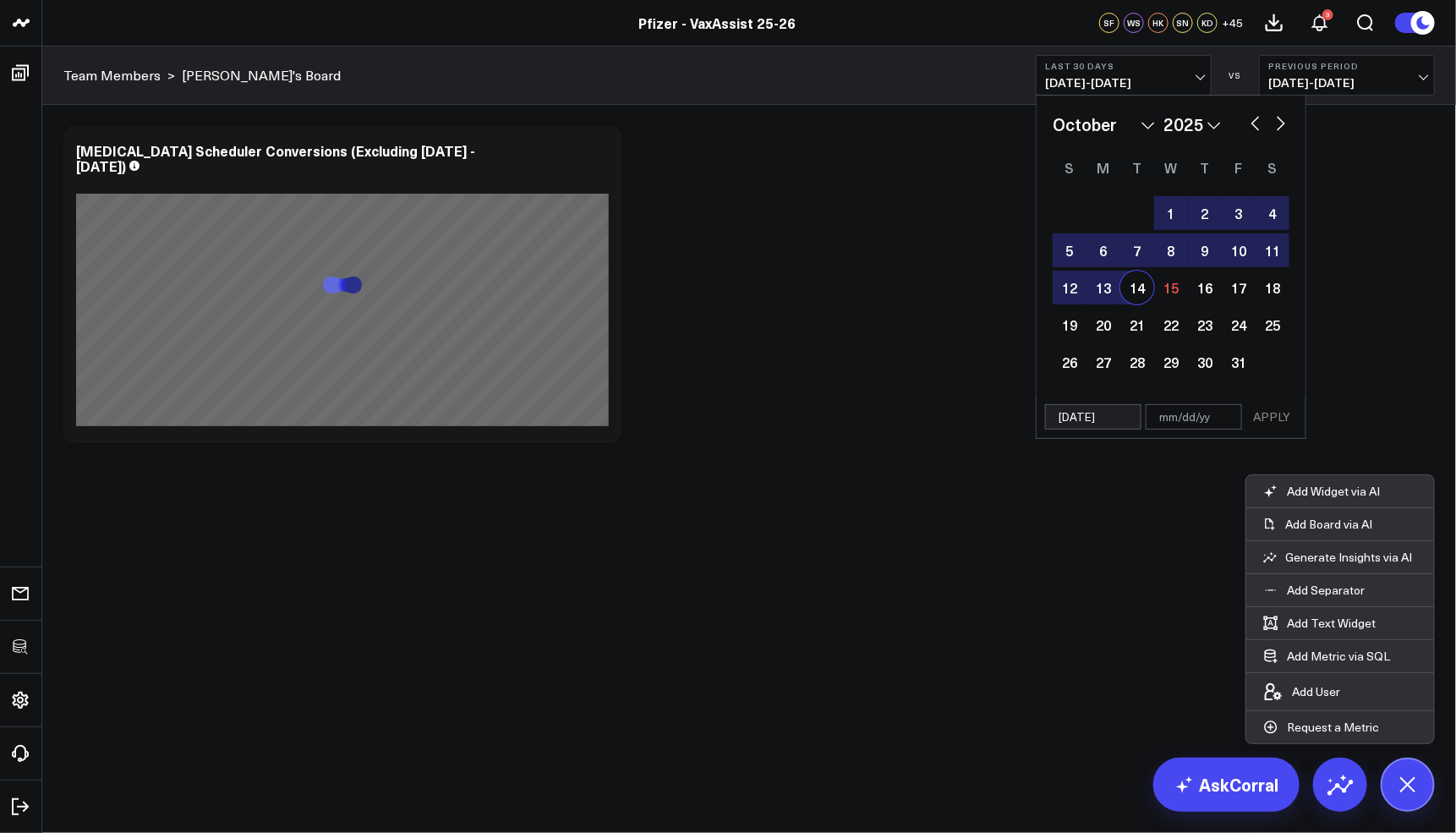
click at [1142, 291] on div "14" at bounding box center [1137, 287] width 34 height 34
type input "[DATE]"
select select "9"
select select "2025"
click at [1280, 415] on button "APPLY" at bounding box center [1271, 416] width 51 height 25
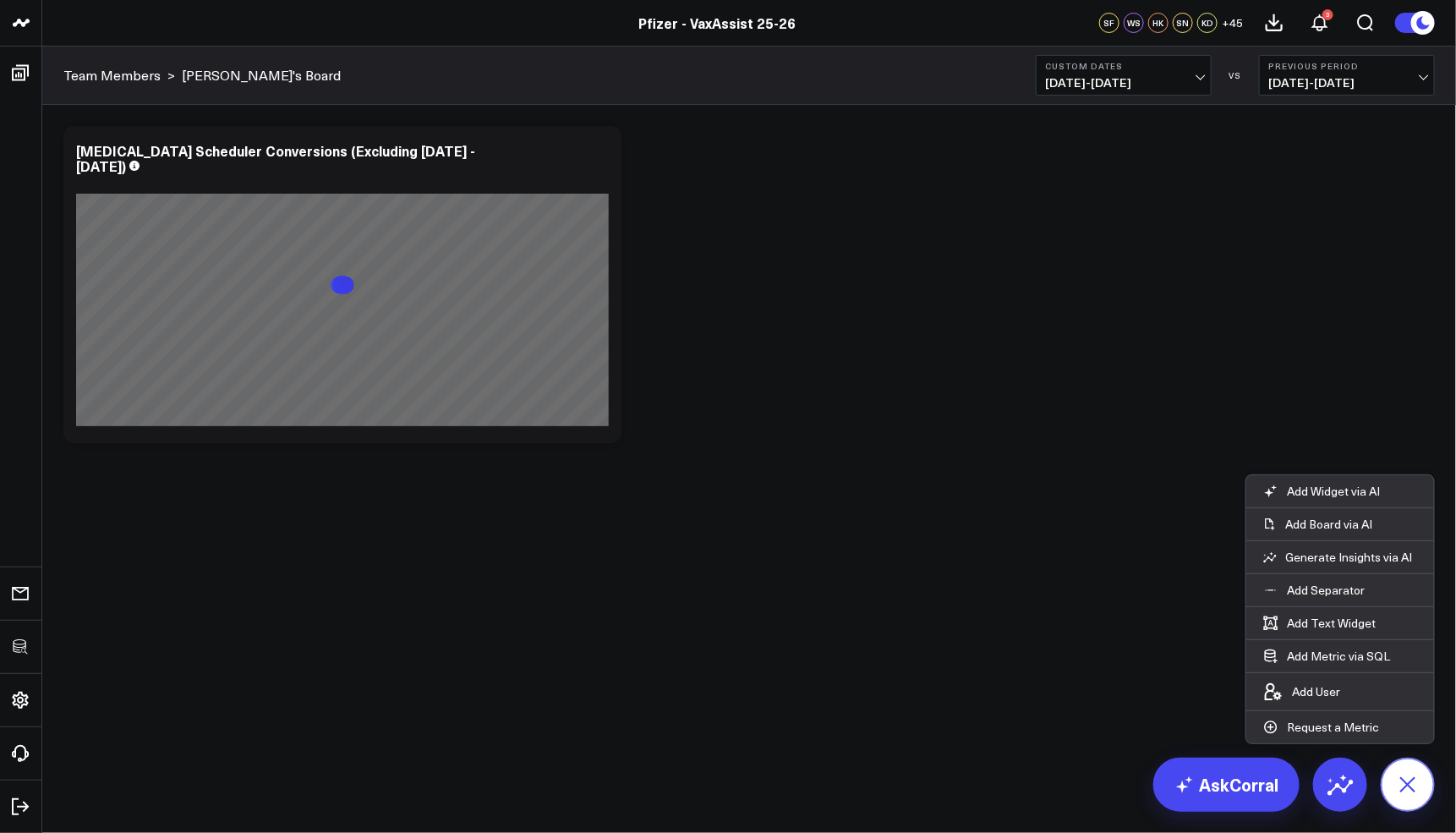
click at [1414, 784] on icon at bounding box center [1408, 784] width 38 height 38
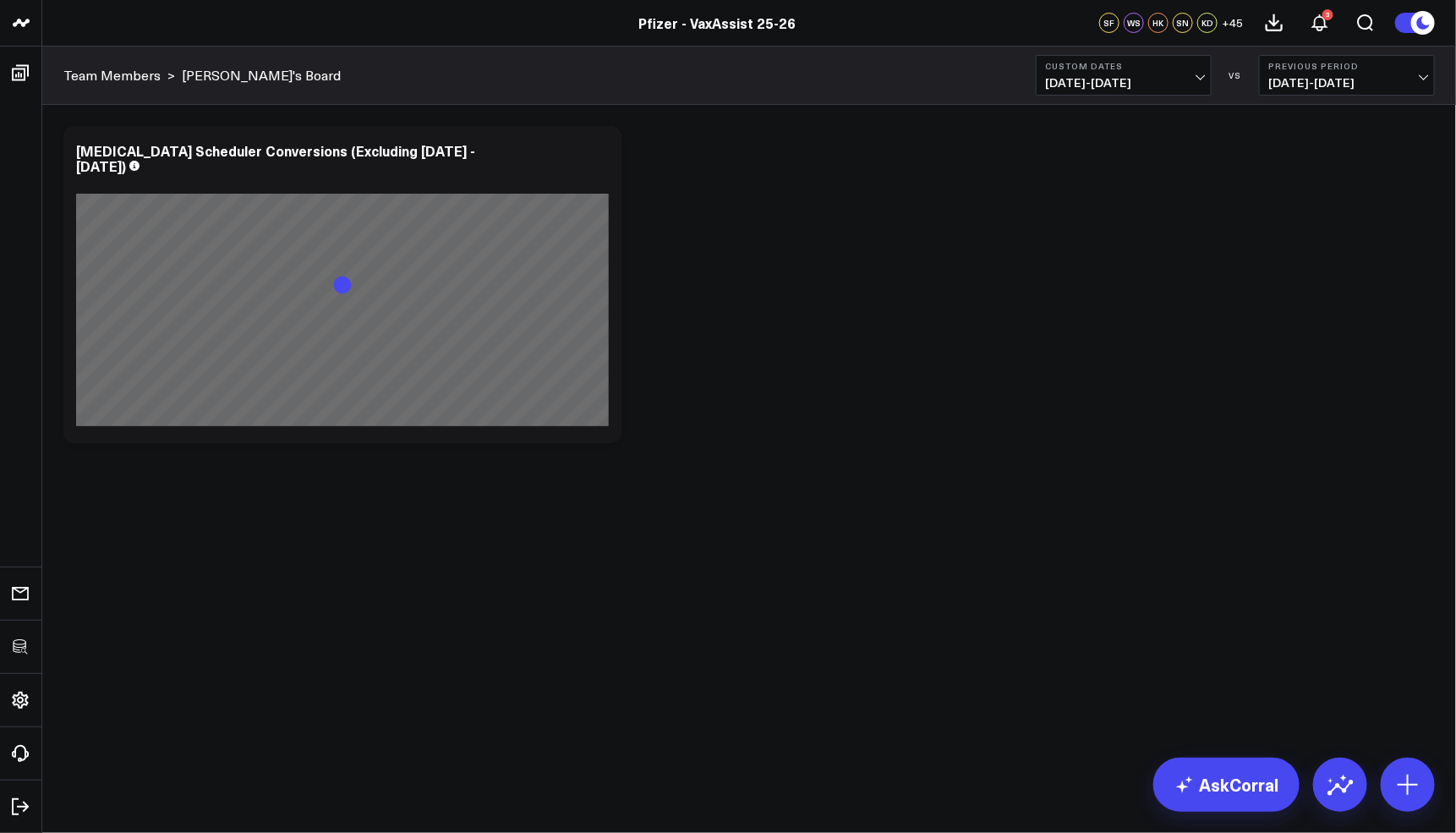
click at [1103, 77] on span "08/01/25 - 10/14/25" at bounding box center [1123, 83] width 157 height 13
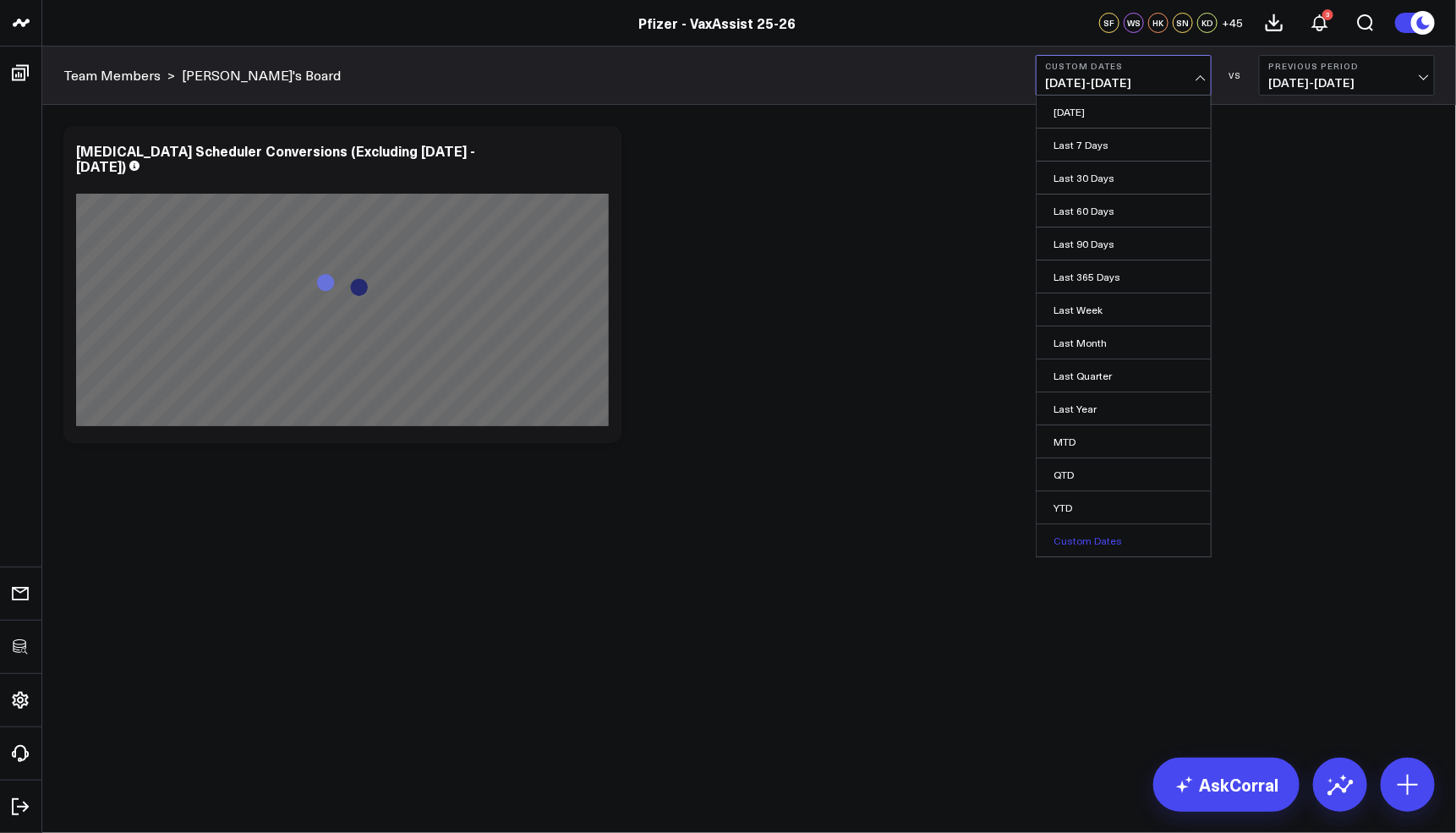
click at [1091, 546] on link "Custom Dates" at bounding box center [1123, 540] width 174 height 32
select select "9"
select select "2025"
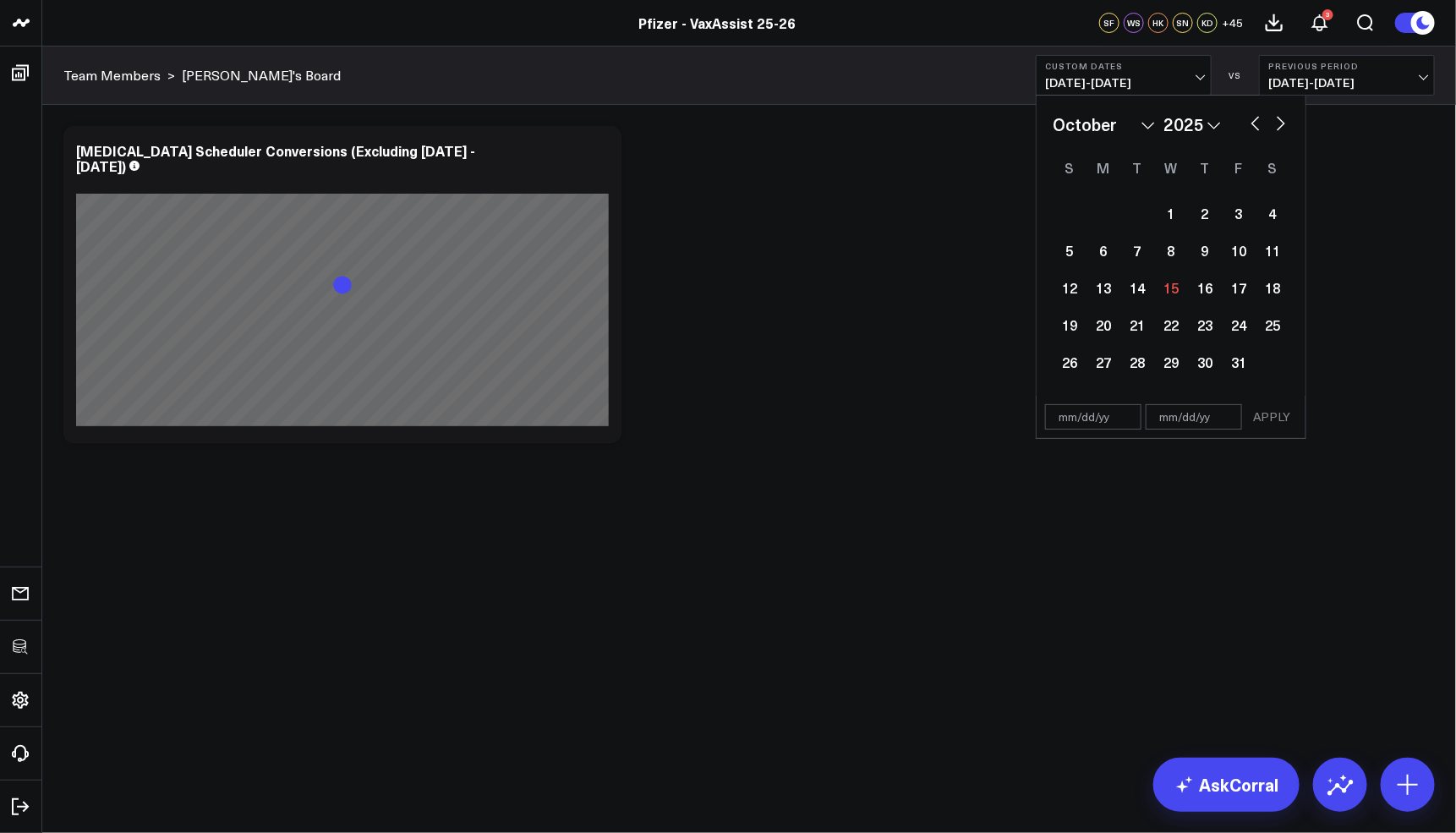
click at [1260, 127] on button "button" at bounding box center [1256, 121] width 17 height 20
select select "8"
select select "2025"
click at [1260, 127] on button "button" at bounding box center [1256, 121] width 17 height 20
select select "7"
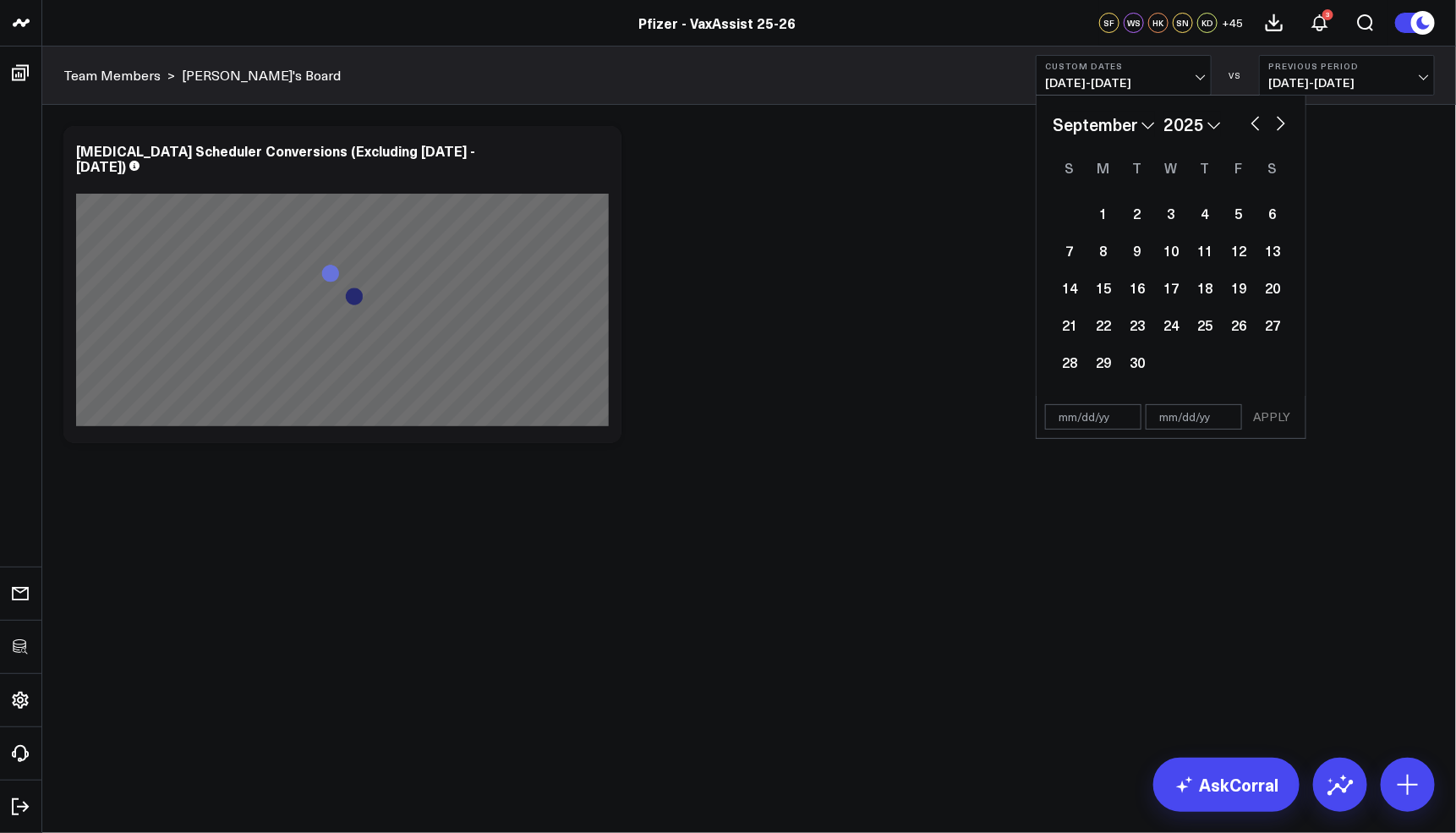
select select "2025"
click at [1235, 217] on div "1" at bounding box center [1239, 213] width 34 height 34
type input "08/01/25"
select select "7"
select select "2025"
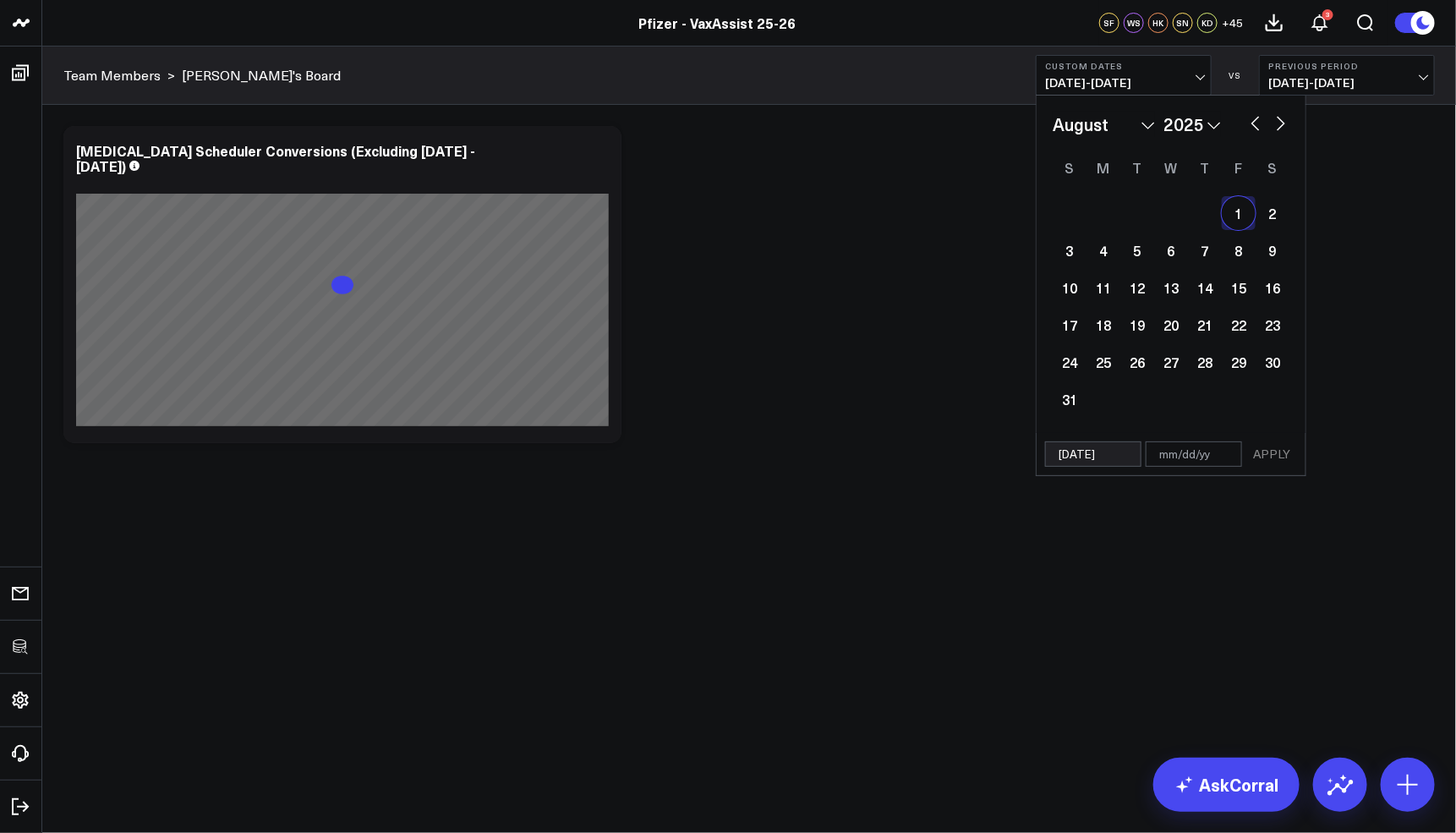
click at [1287, 115] on button "button" at bounding box center [1282, 121] width 17 height 20
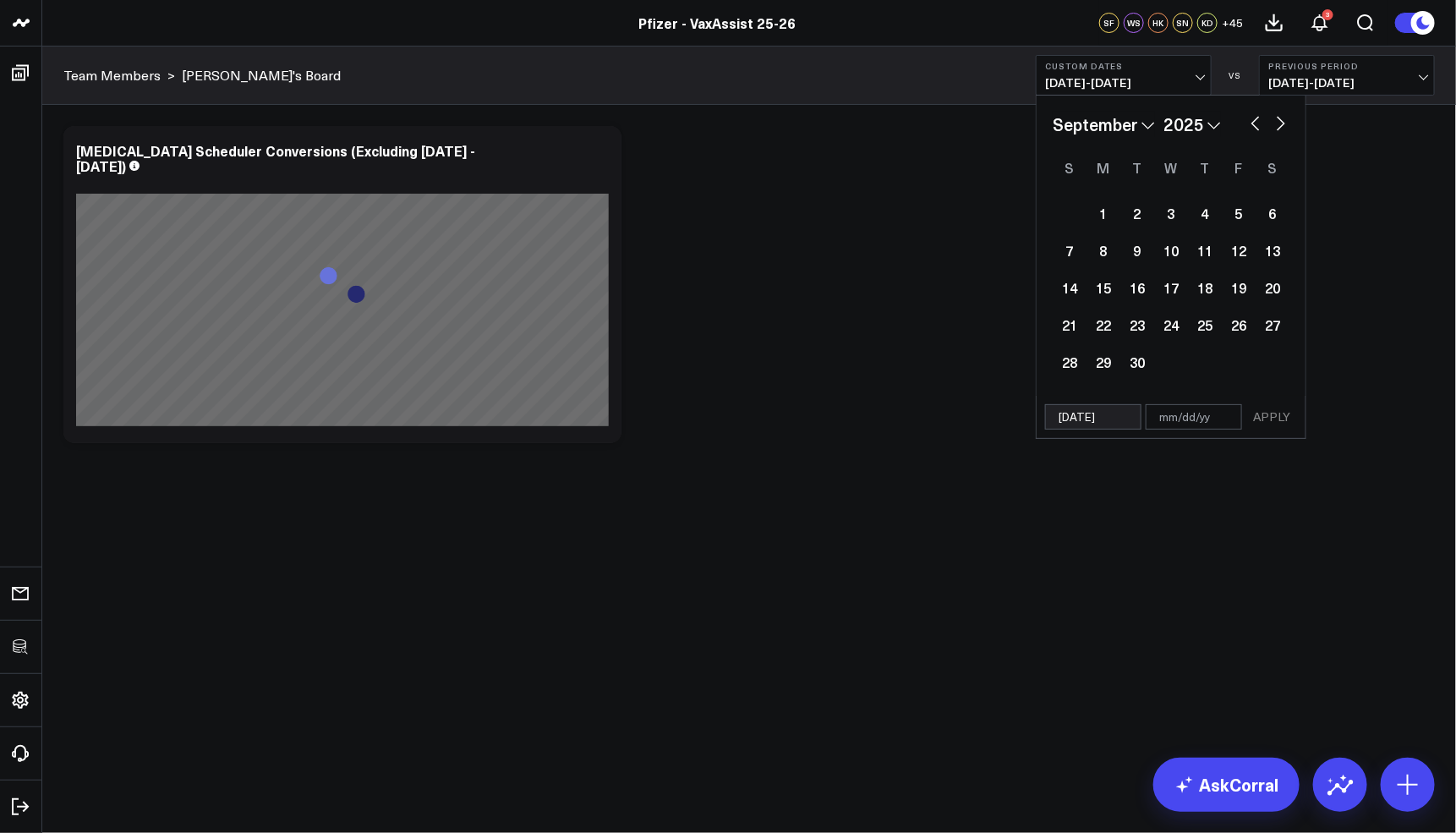
click at [1287, 115] on button "button" at bounding box center [1282, 121] width 17 height 20
select select "9"
select select "2025"
click at [1104, 253] on div "6" at bounding box center [1103, 250] width 34 height 34
type input "10/06/25"
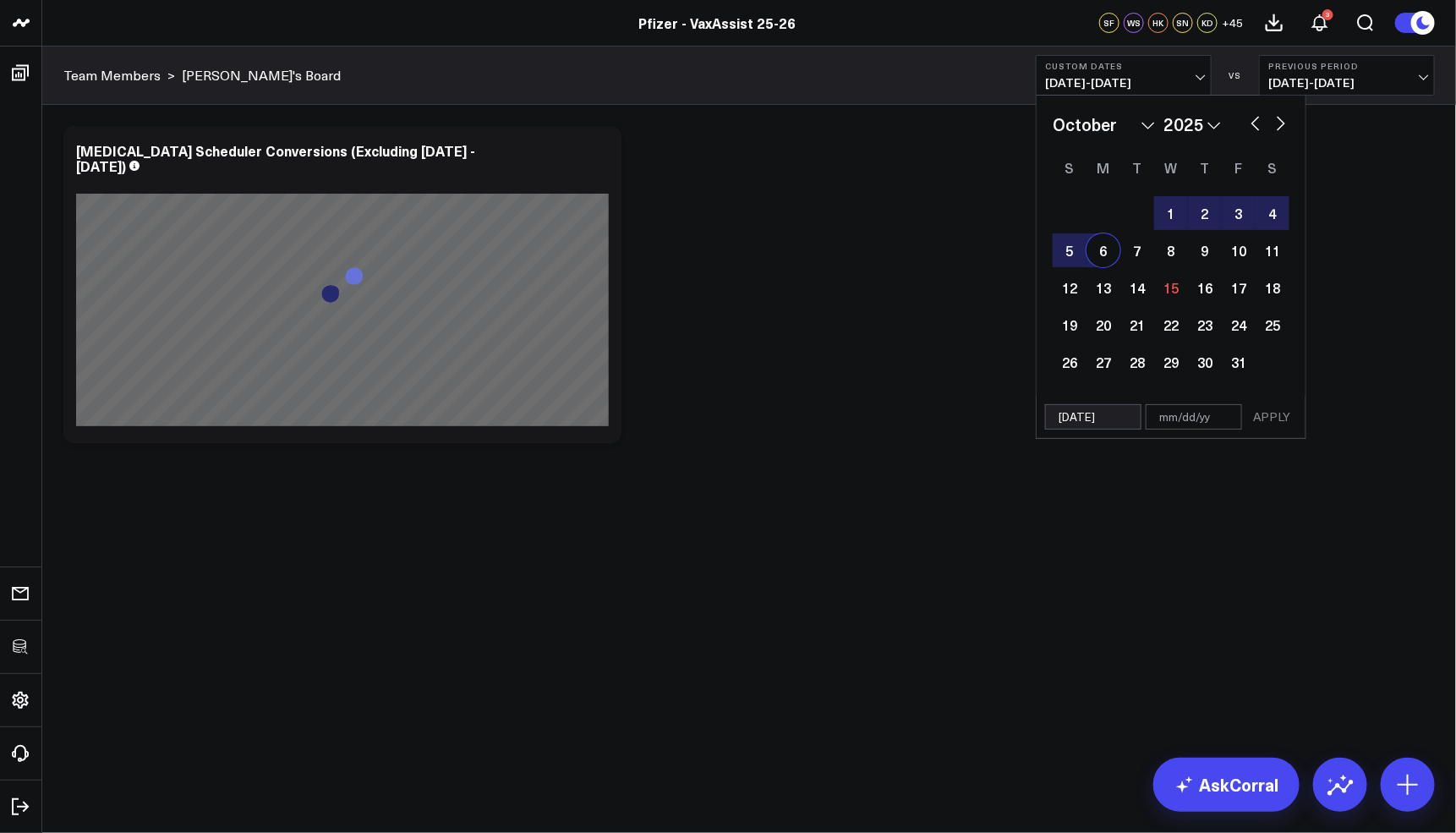
select select "9"
select select "2025"
click at [1258, 422] on button "APPLY" at bounding box center [1271, 416] width 51 height 25
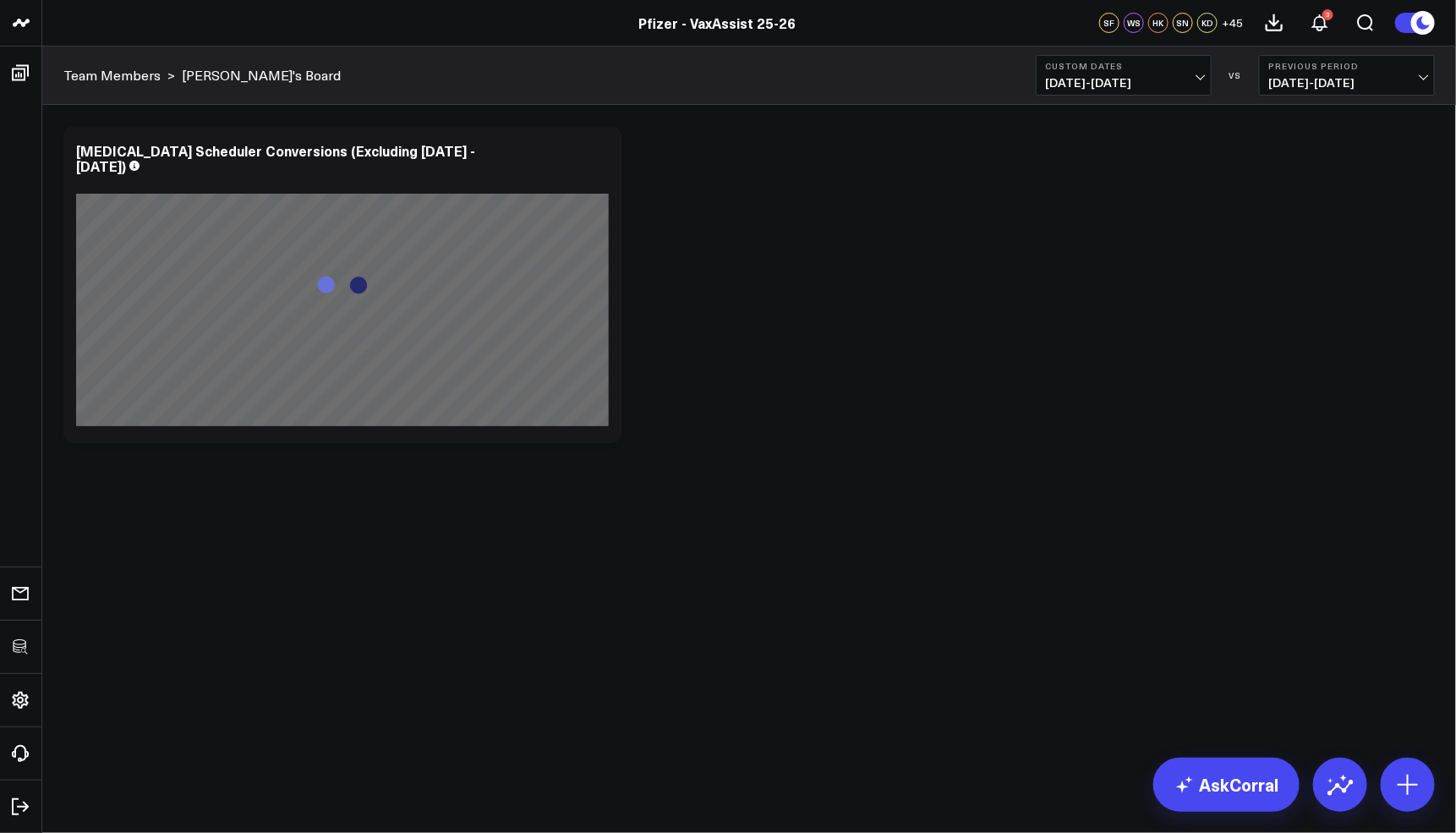
click at [1313, 413] on div "Modify via AI Copy link to widget Ask support Remove Create linked copy Executi…" at bounding box center [749, 284] width 1389 height 334
click at [1300, 67] on b "Previous Period" at bounding box center [1346, 65] width 157 height 11
click at [1309, 180] on link "YoY" at bounding box center [1346, 177] width 174 height 32
click at [1025, 401] on div "Modify via AI Copy link to widget Ask support Remove Create linked copy Executi…" at bounding box center [749, 284] width 1389 height 334
click at [597, 146] on icon at bounding box center [599, 153] width 20 height 20
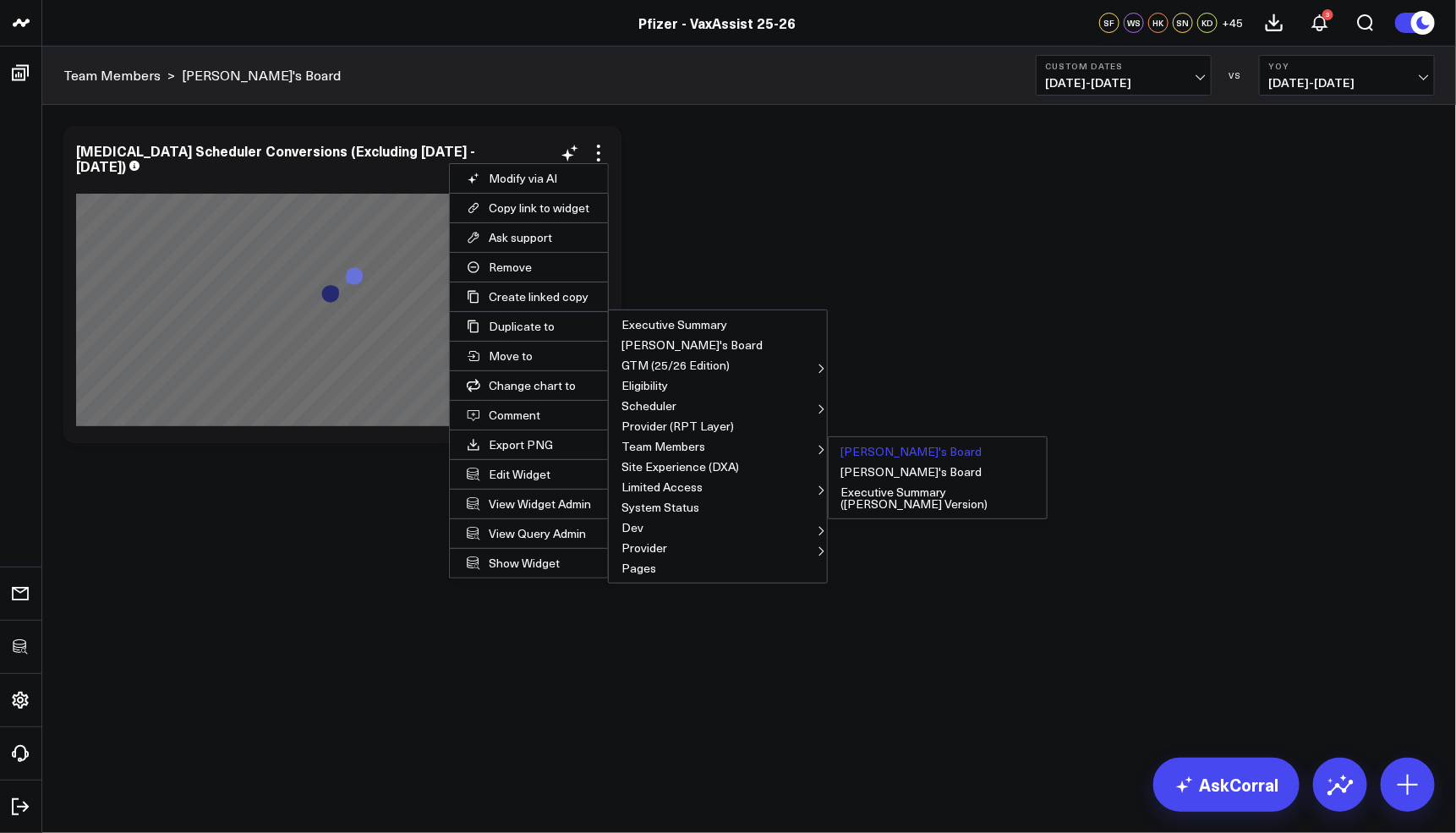
click at [856, 442] on button "[PERSON_NAME]'s Board" at bounding box center [937, 451] width 218 height 20
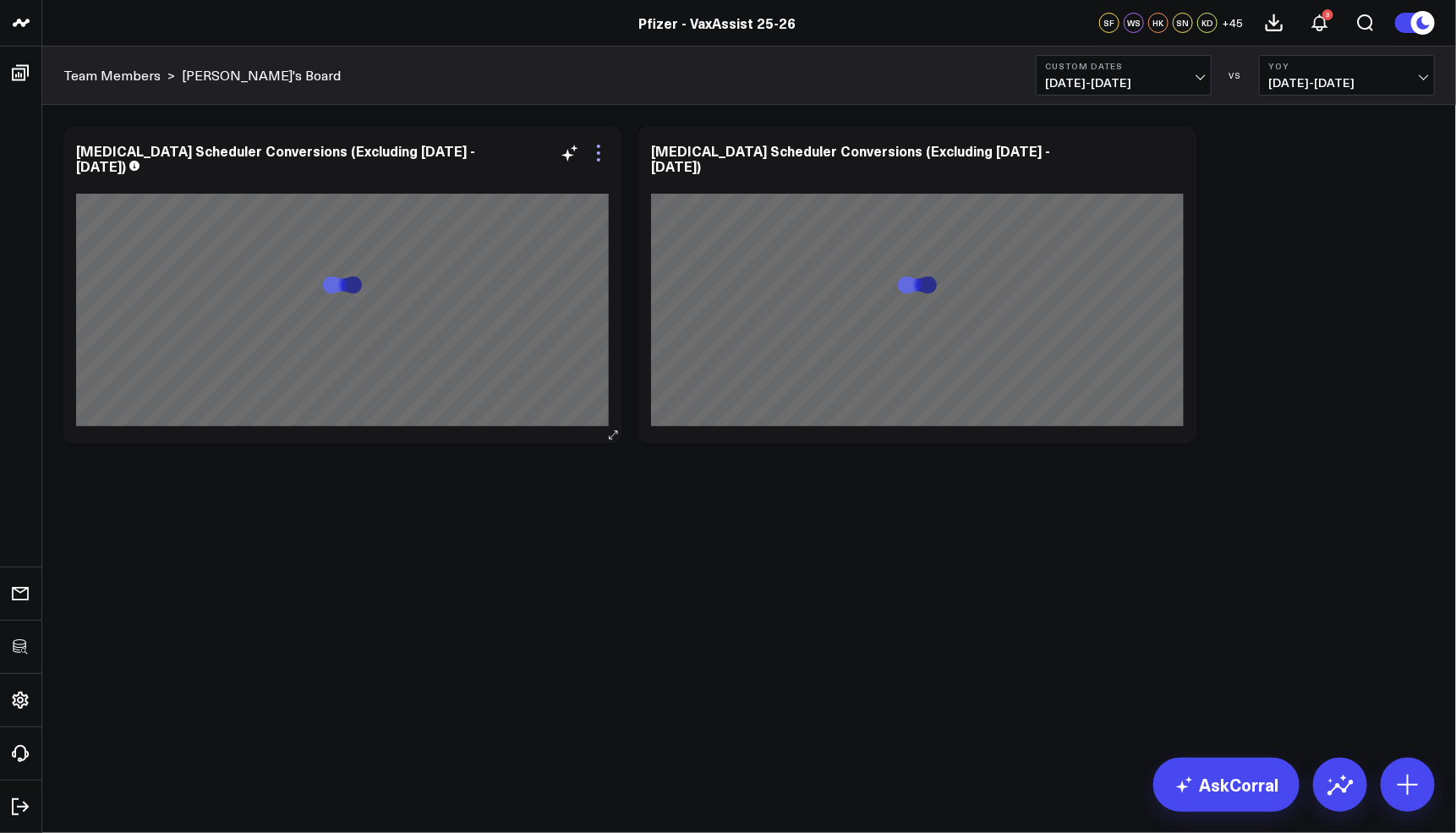
click at [601, 150] on icon at bounding box center [599, 153] width 20 height 20
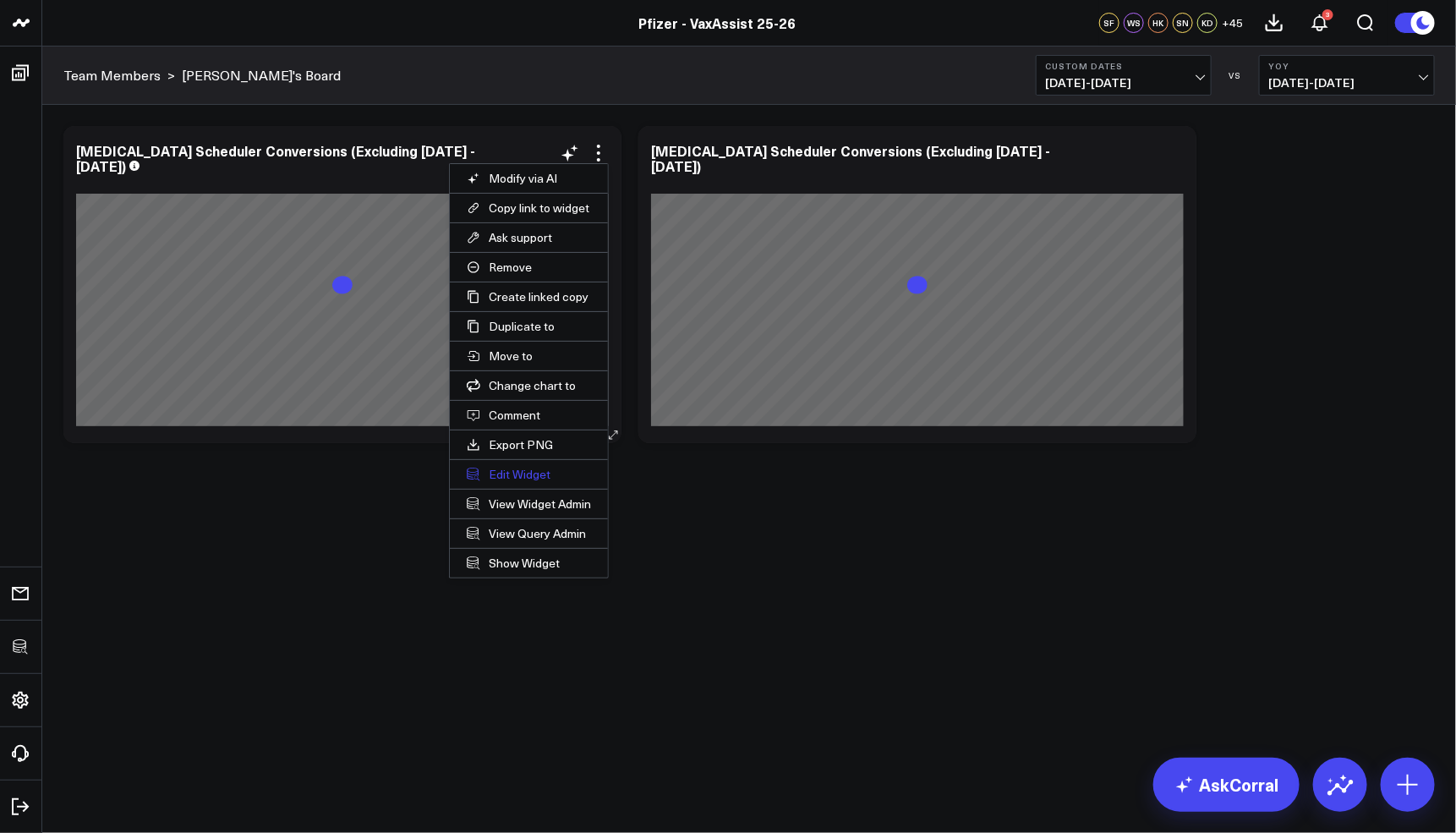
click at [519, 471] on button "Edit Widget" at bounding box center [529, 474] width 158 height 29
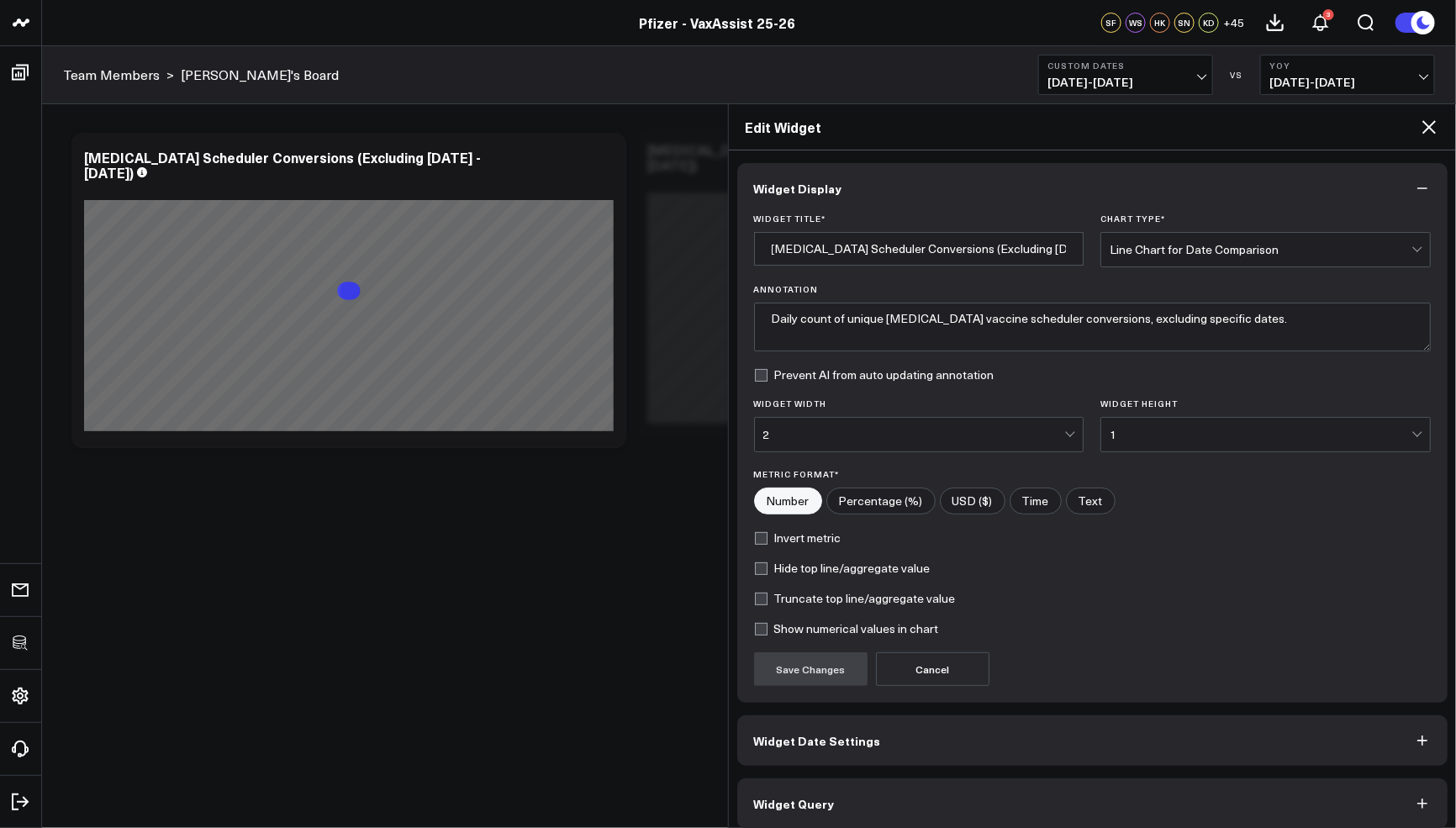
scroll to position [10, 0]
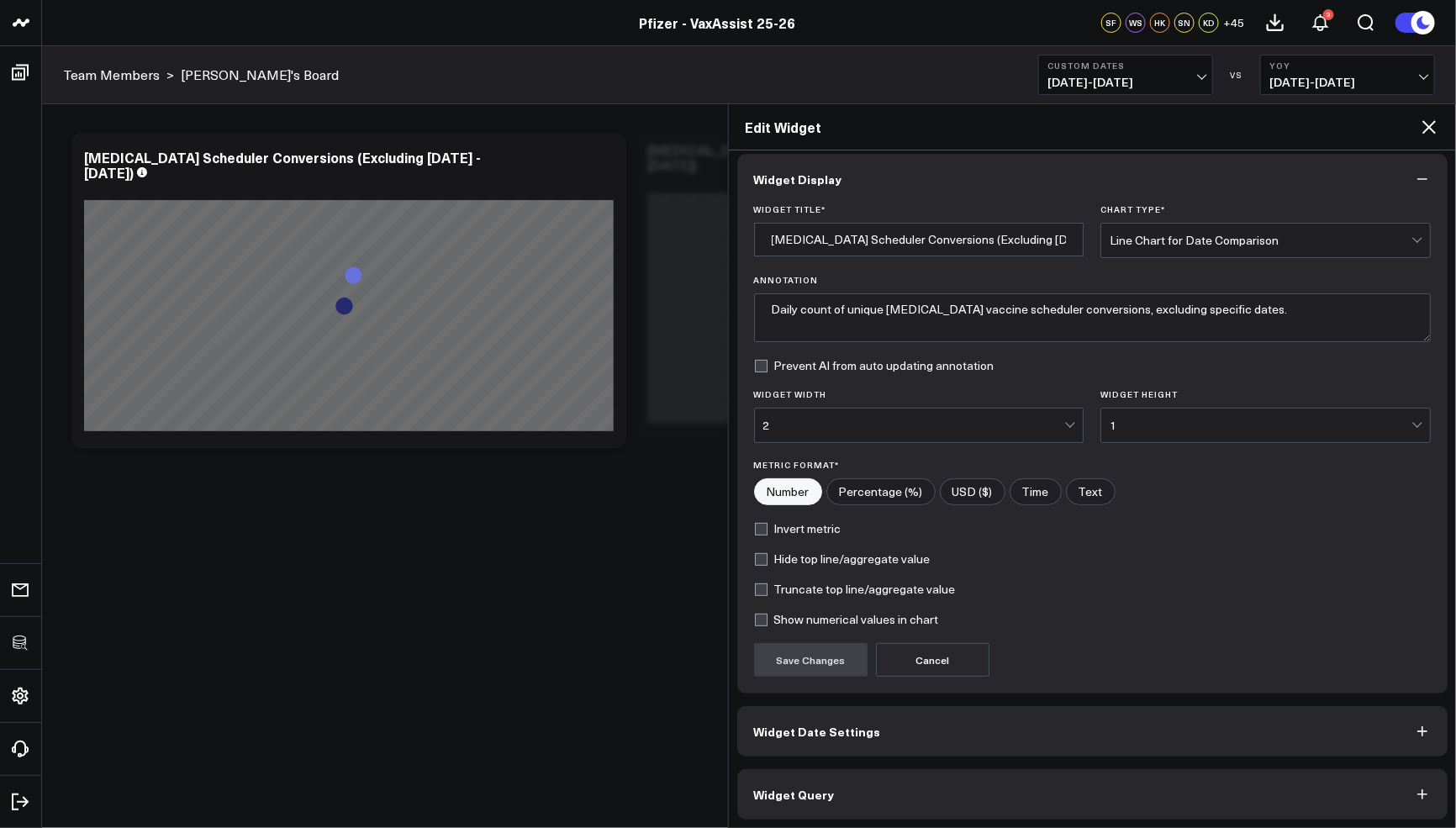
click at [951, 723] on button "Widget Date Settings" at bounding box center [1092, 730] width 711 height 51
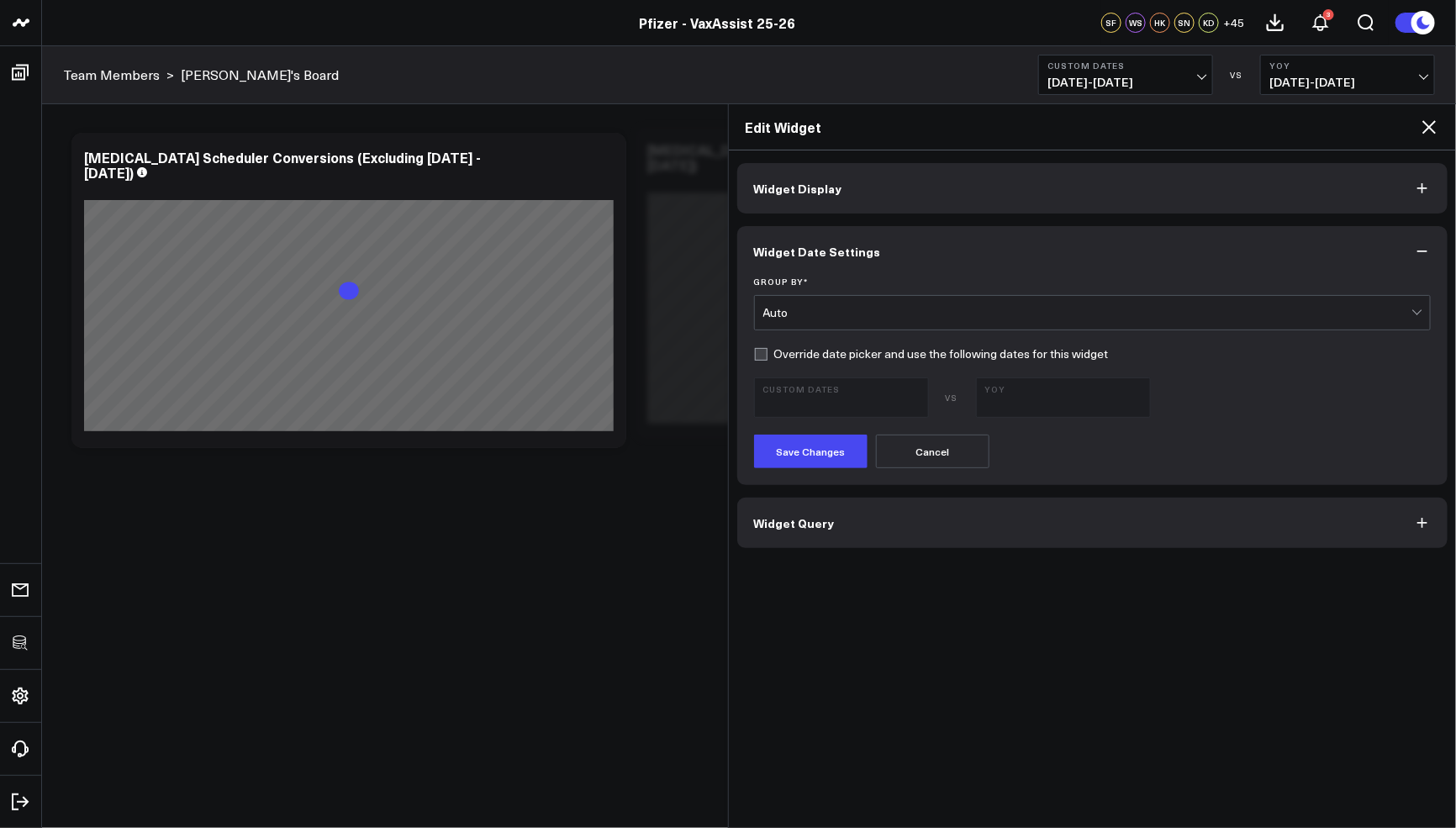
scroll to position [0, 0]
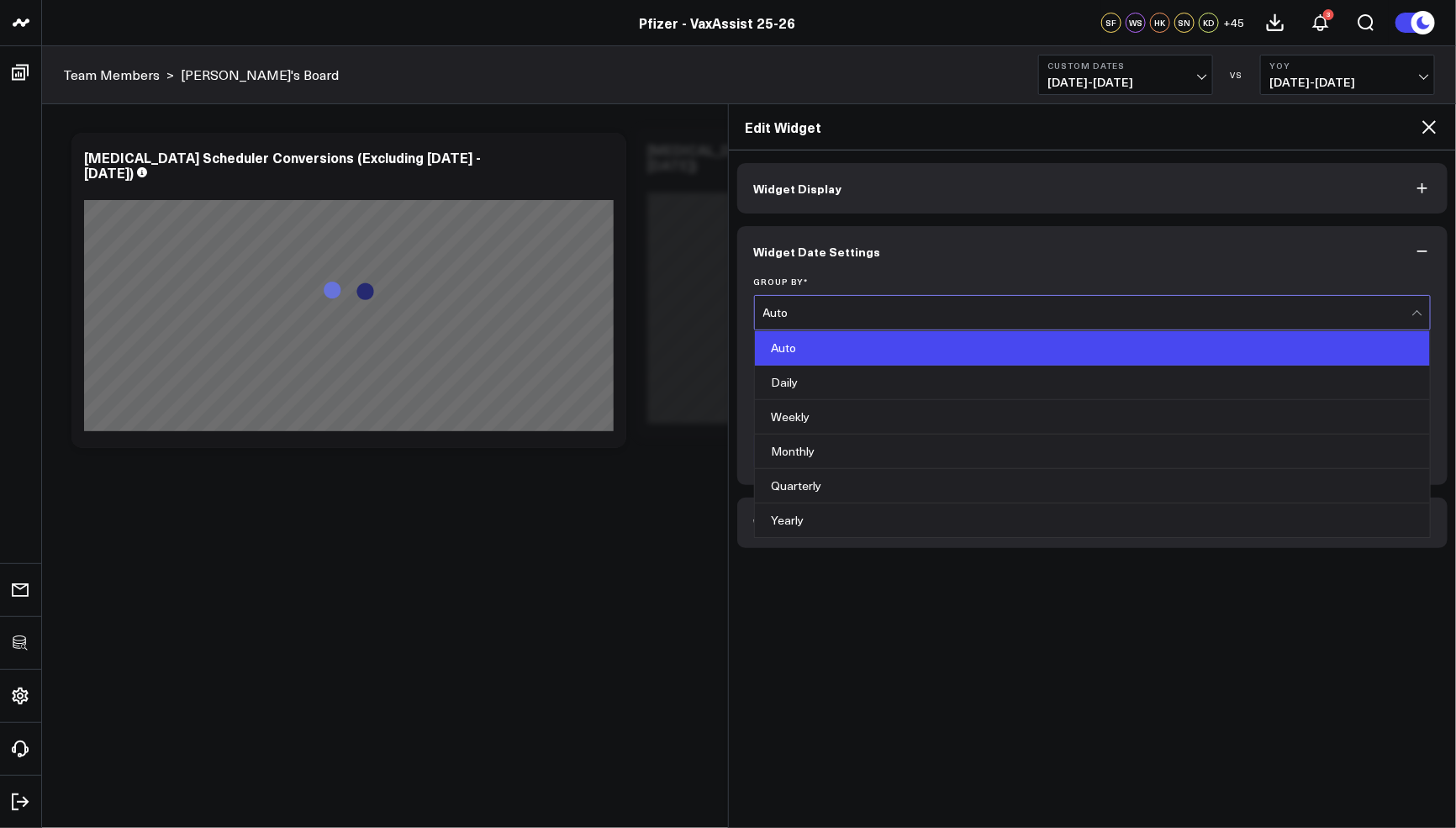
click at [830, 312] on div "Auto" at bounding box center [1088, 313] width 649 height 13
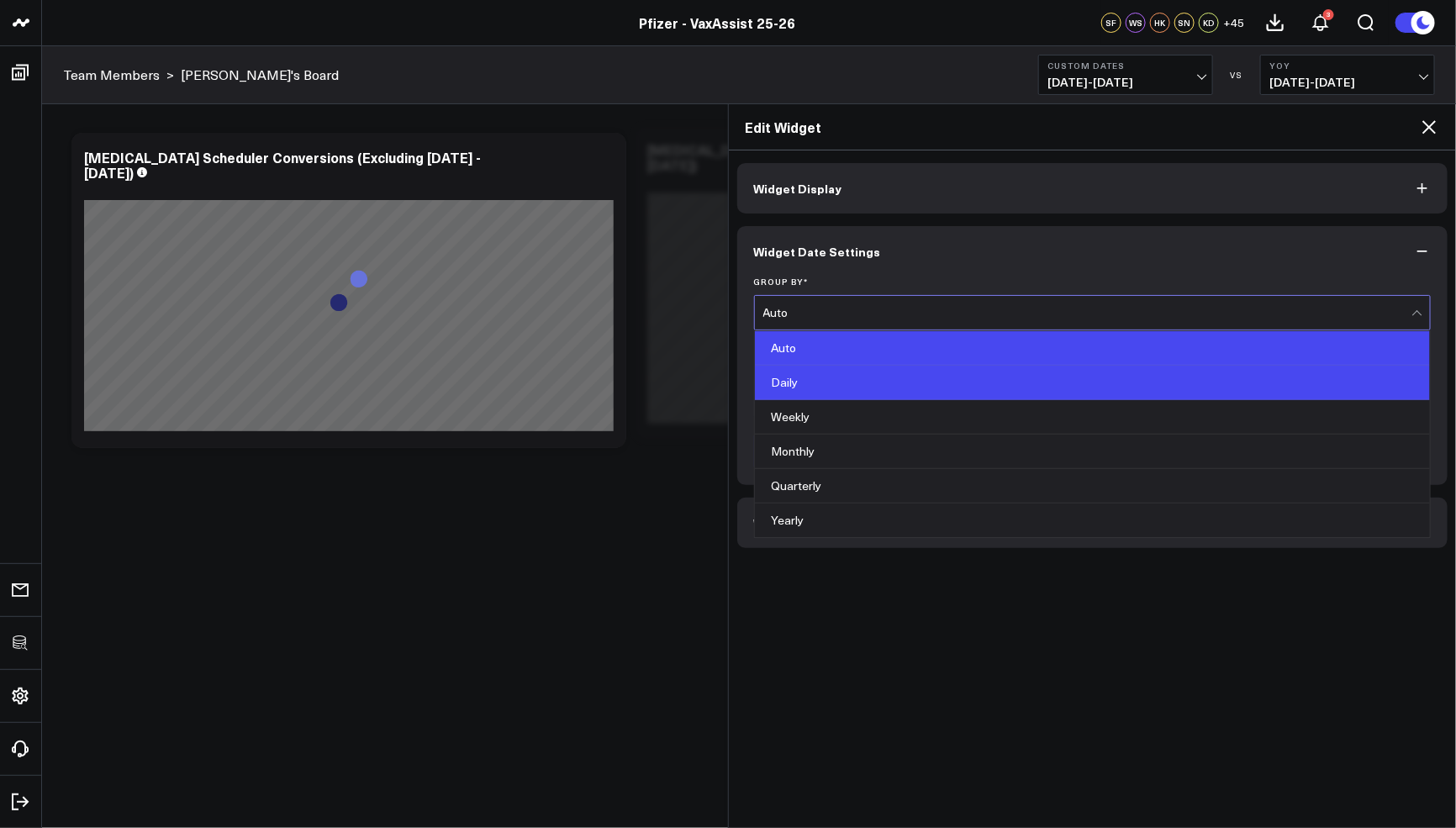
click at [806, 383] on div "Daily" at bounding box center [1092, 382] width 676 height 34
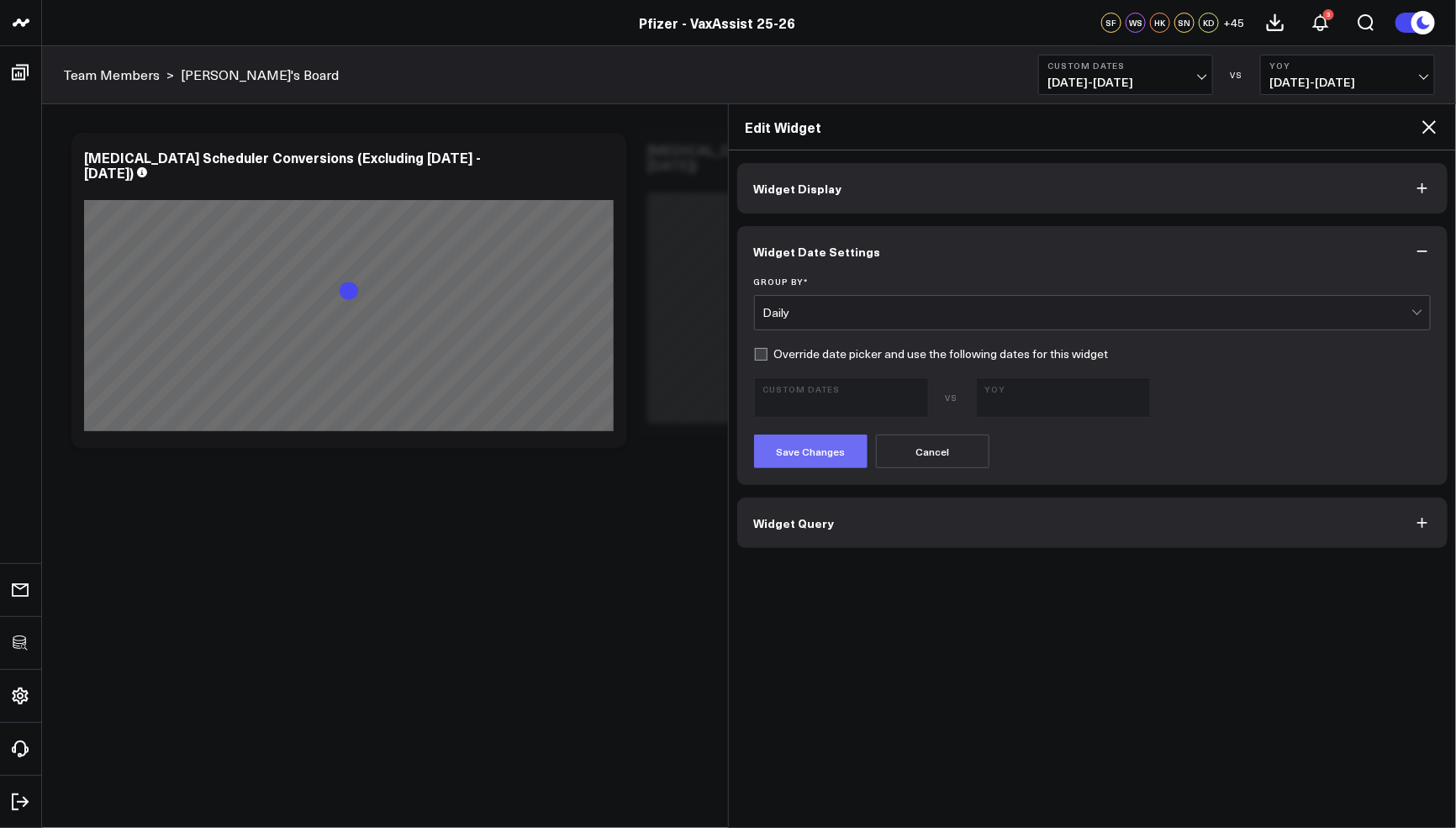
click at [801, 434] on button "Save Changes" at bounding box center [810, 450] width 114 height 33
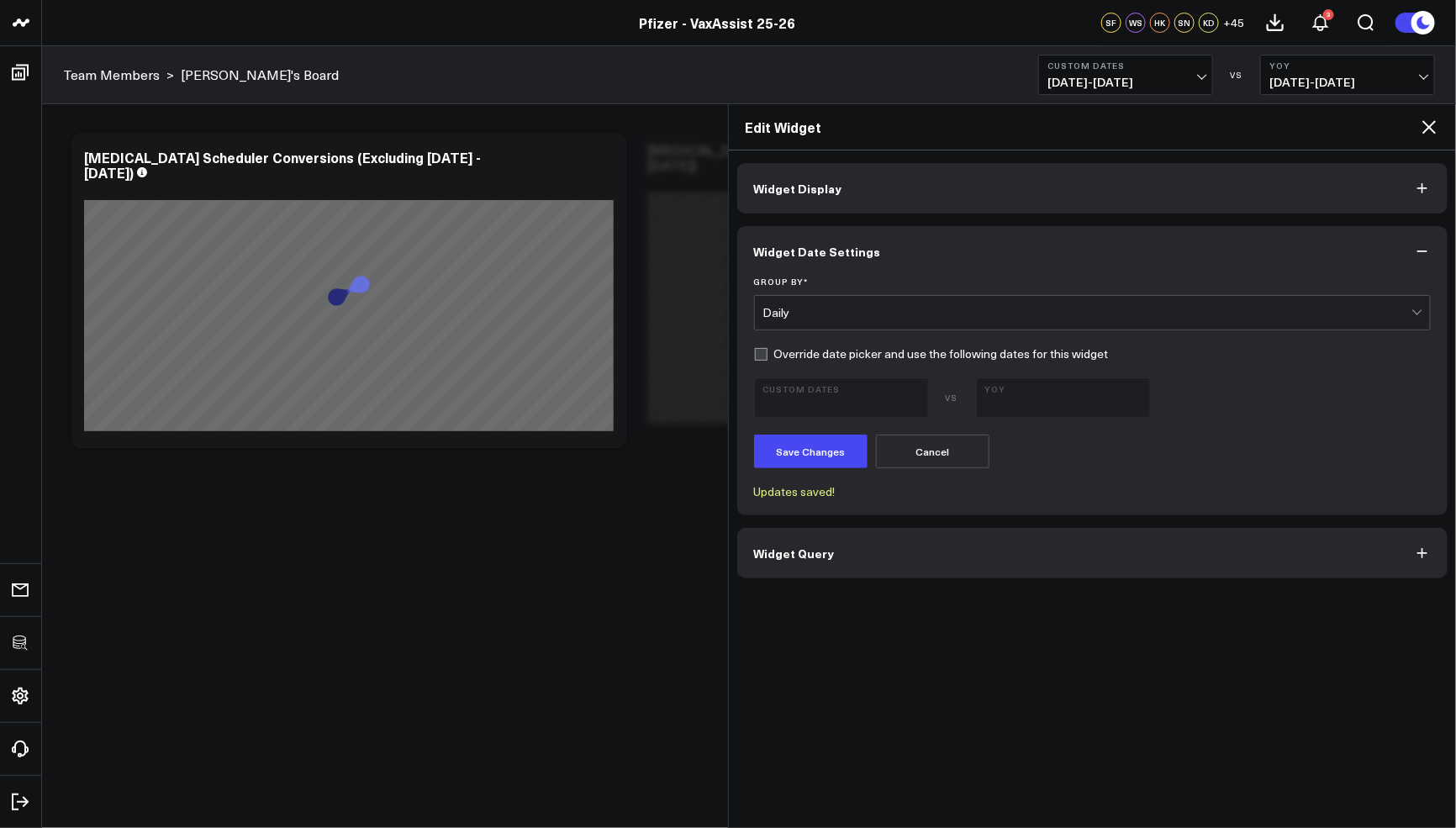
click at [1429, 119] on icon at bounding box center [1428, 126] width 20 height 20
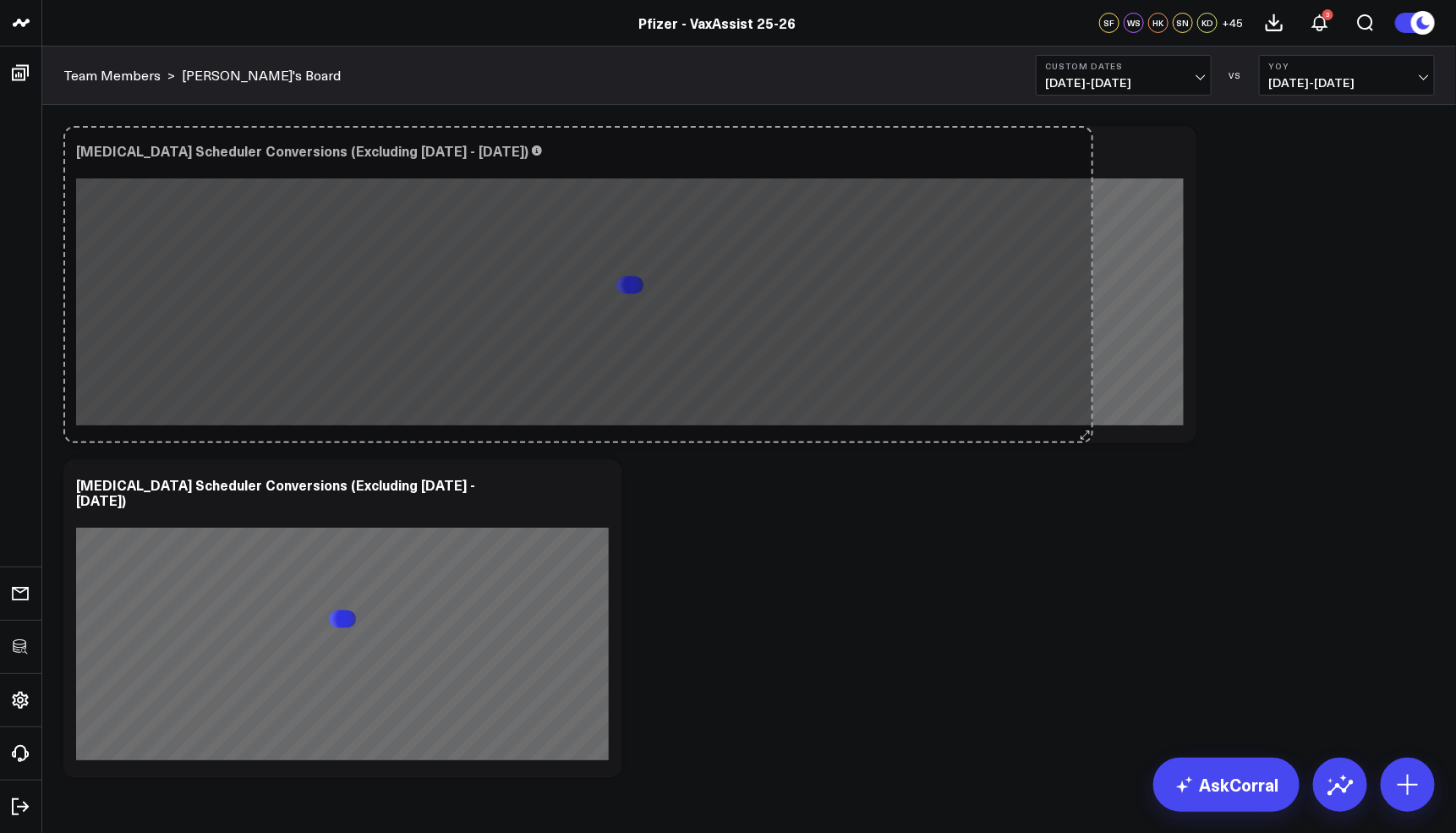
click at [1076, 418] on div "COVID Scheduler Conversions (Excluding Sept 17 - Sept 18) So sorry. The query r…" at bounding box center [630, 285] width 1134 height 317
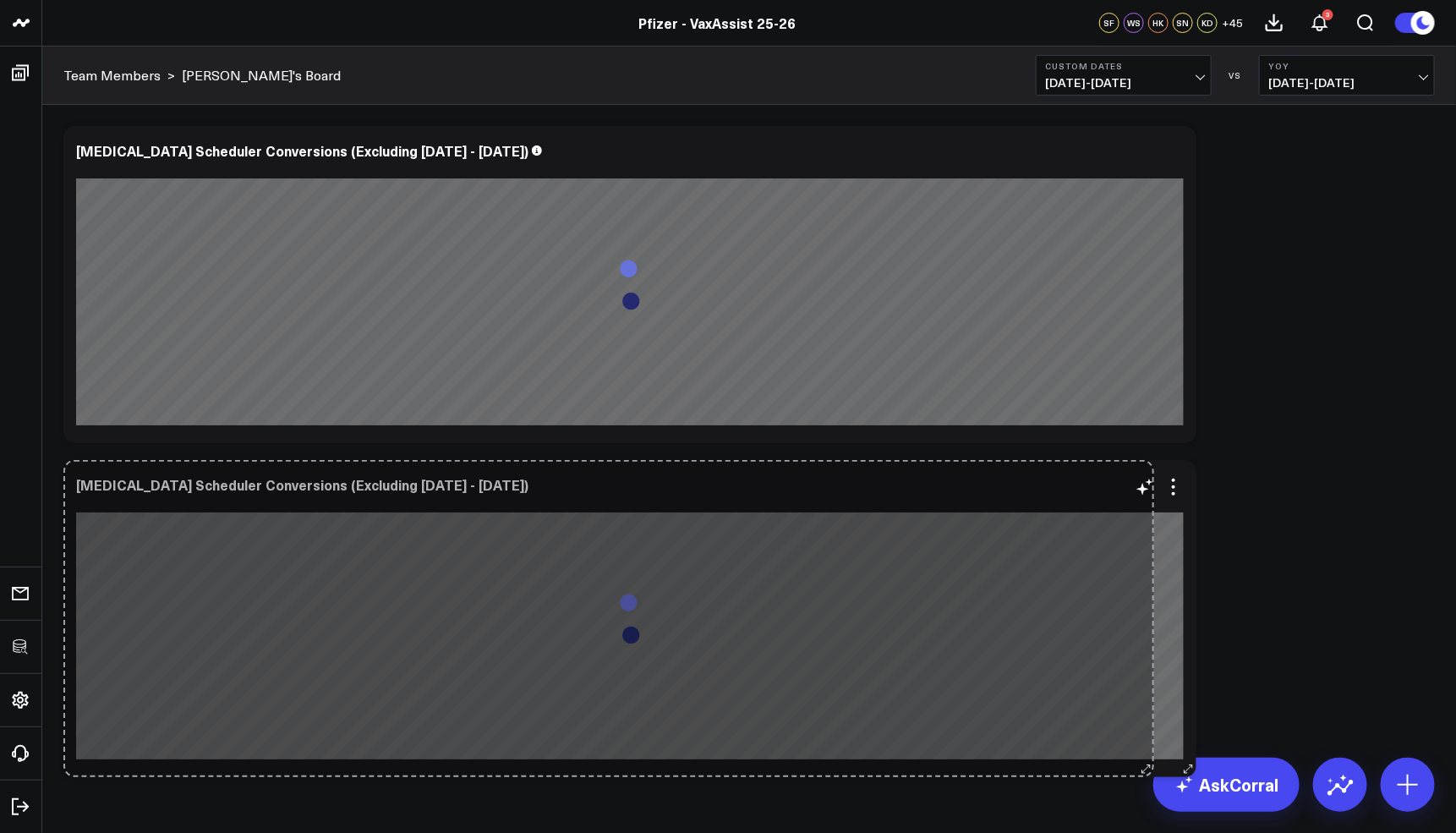
drag, startPoint x: 605, startPoint y: 770, endPoint x: 1138, endPoint y: 764, distance: 533.0
click at [1138, 764] on div "COVID Scheduler Conversions (Excluding Sept 17 - Sept 18) So sorry. The query r…" at bounding box center [630, 618] width 1134 height 317
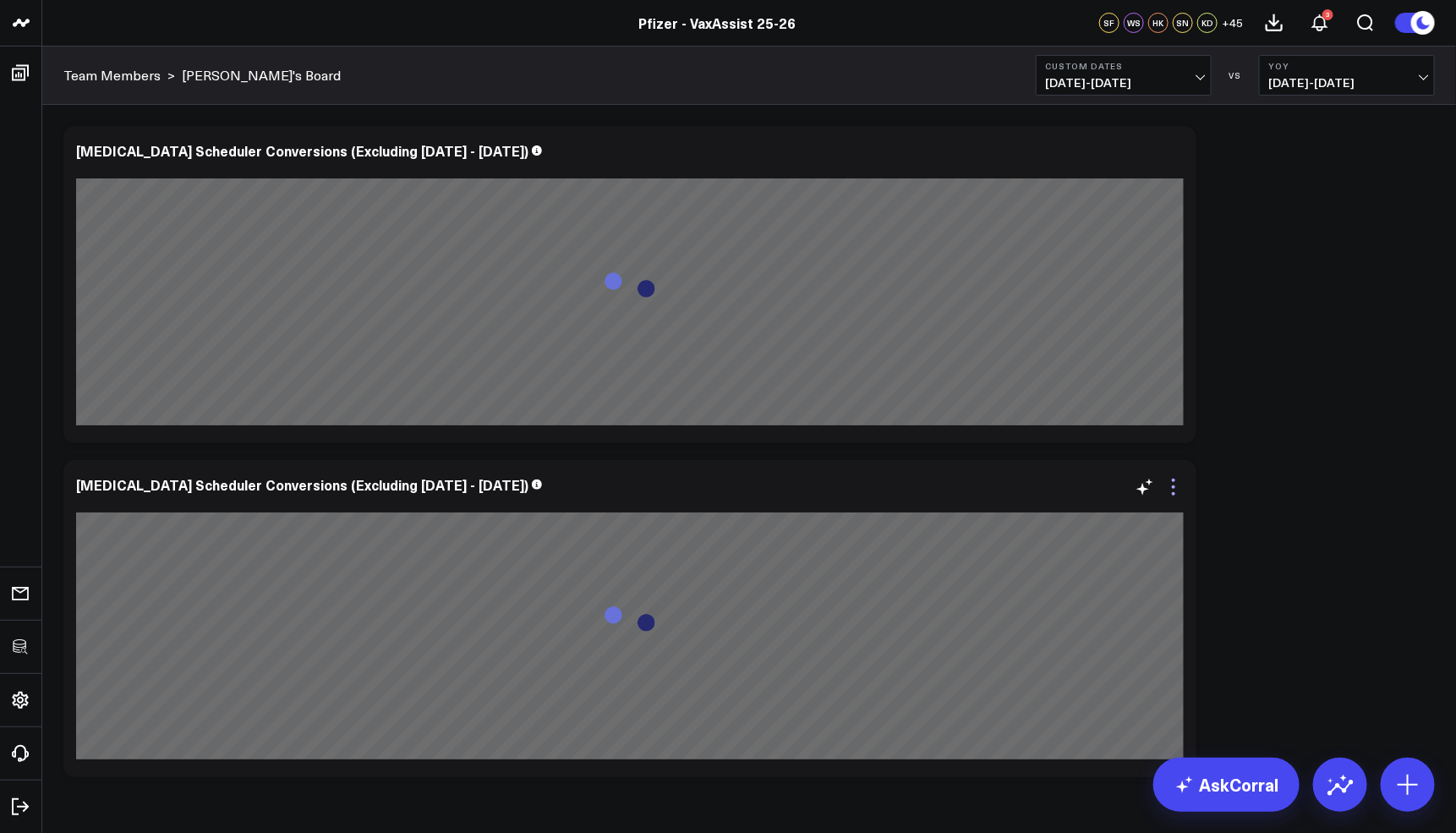
click at [1176, 480] on icon at bounding box center [1173, 487] width 20 height 20
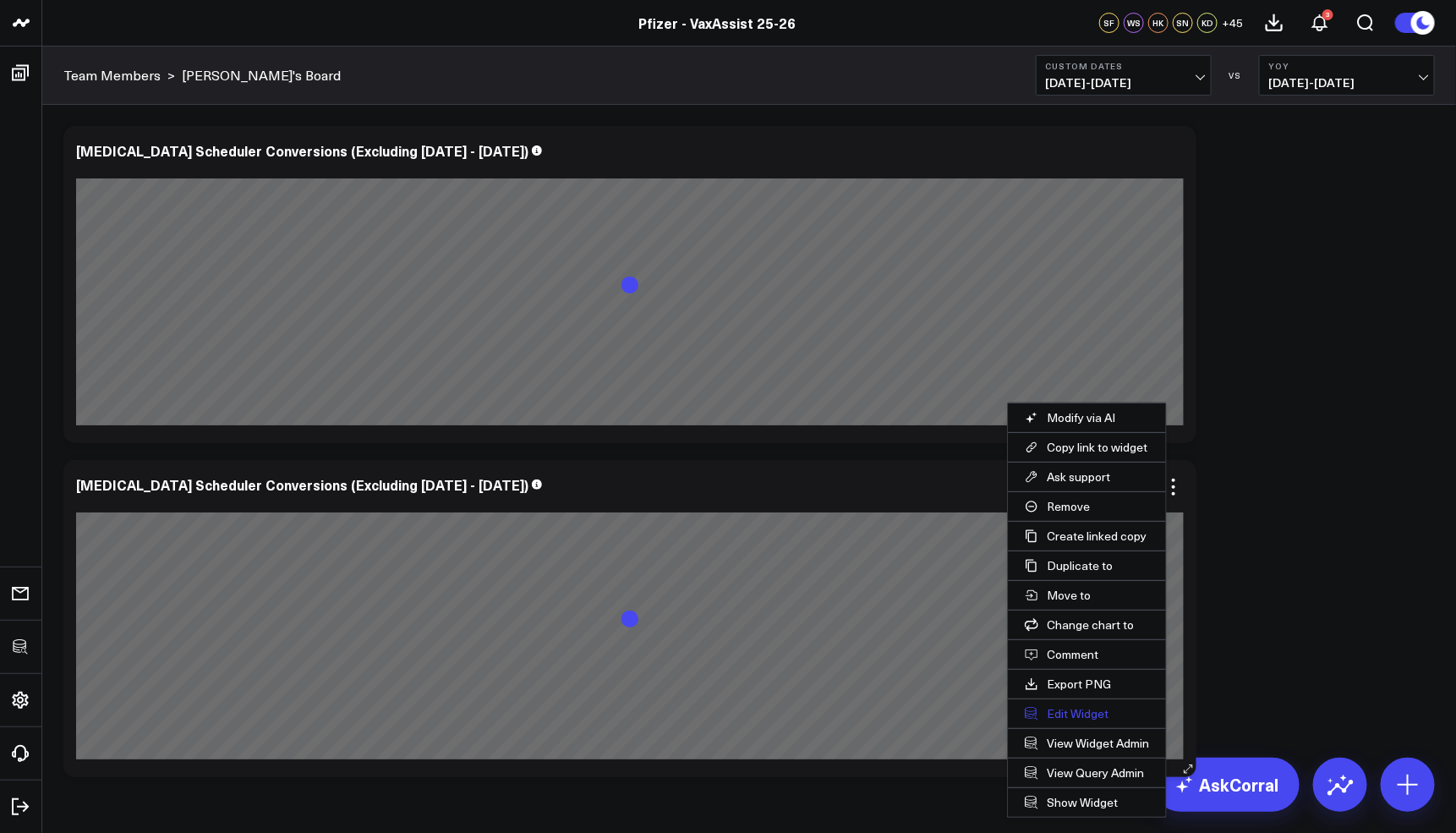
click at [1084, 707] on button "Edit Widget" at bounding box center [1087, 714] width 158 height 29
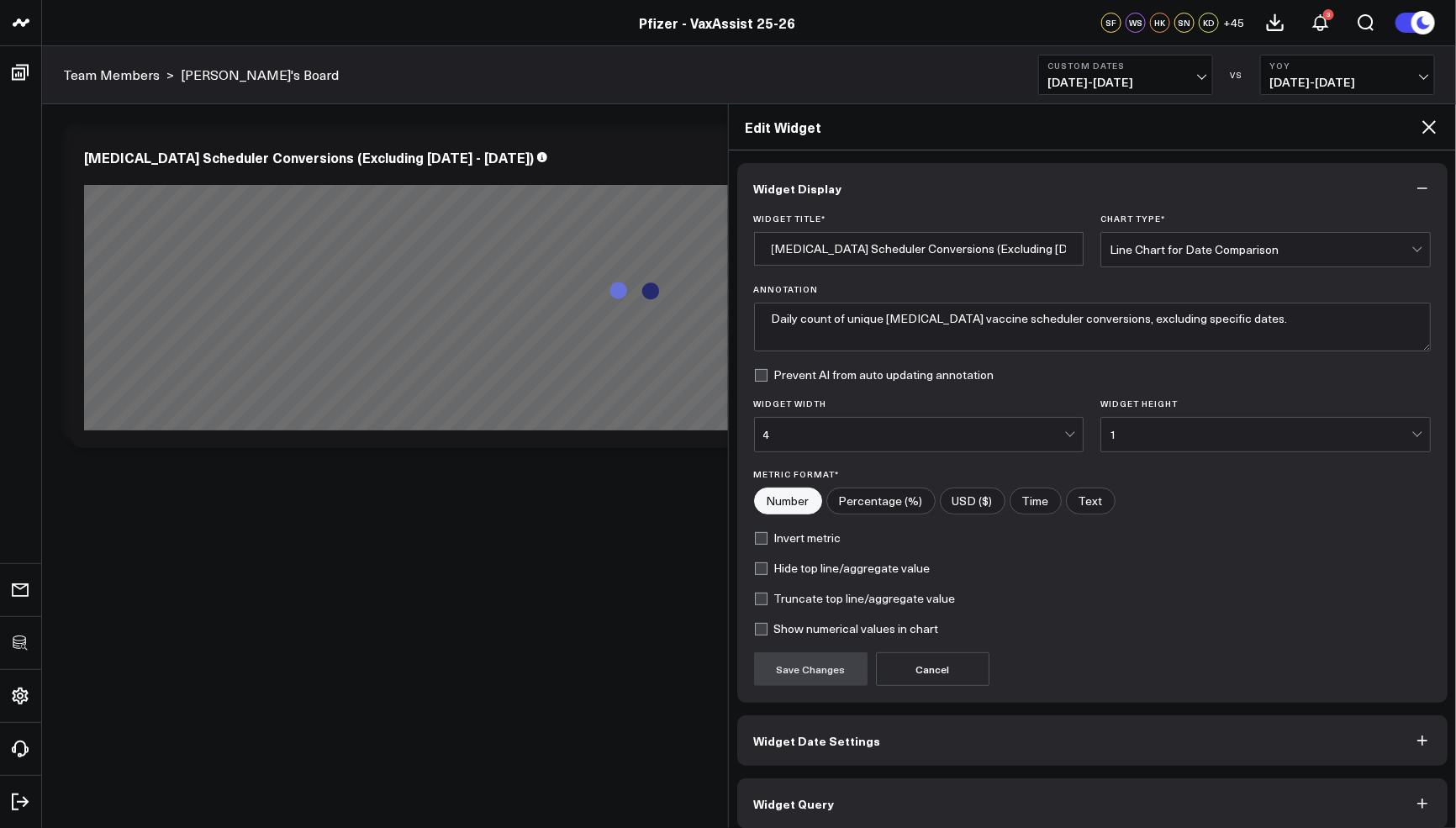
scroll to position [10, 0]
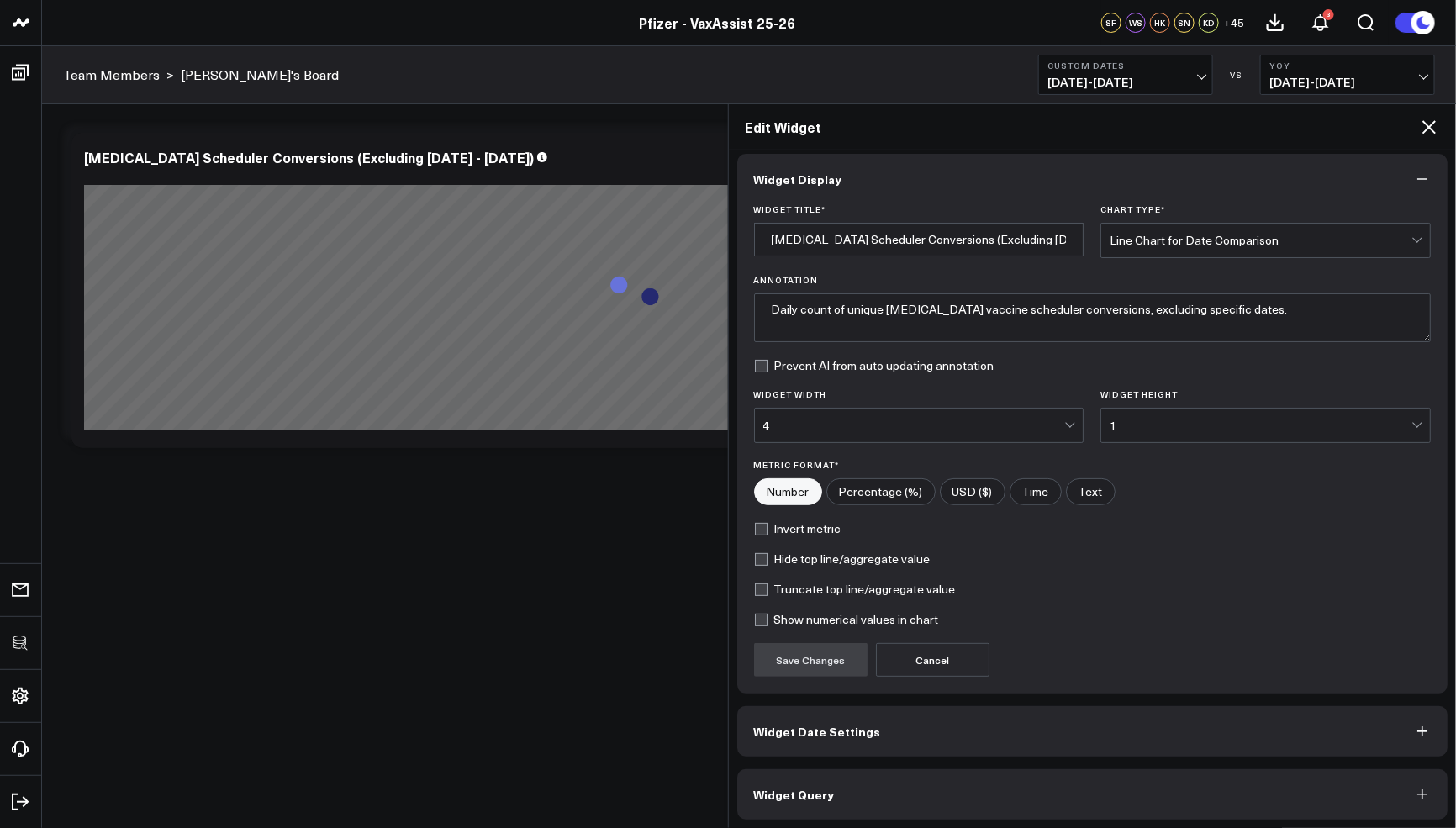
click at [921, 742] on button "Widget Date Settings" at bounding box center [1092, 730] width 711 height 51
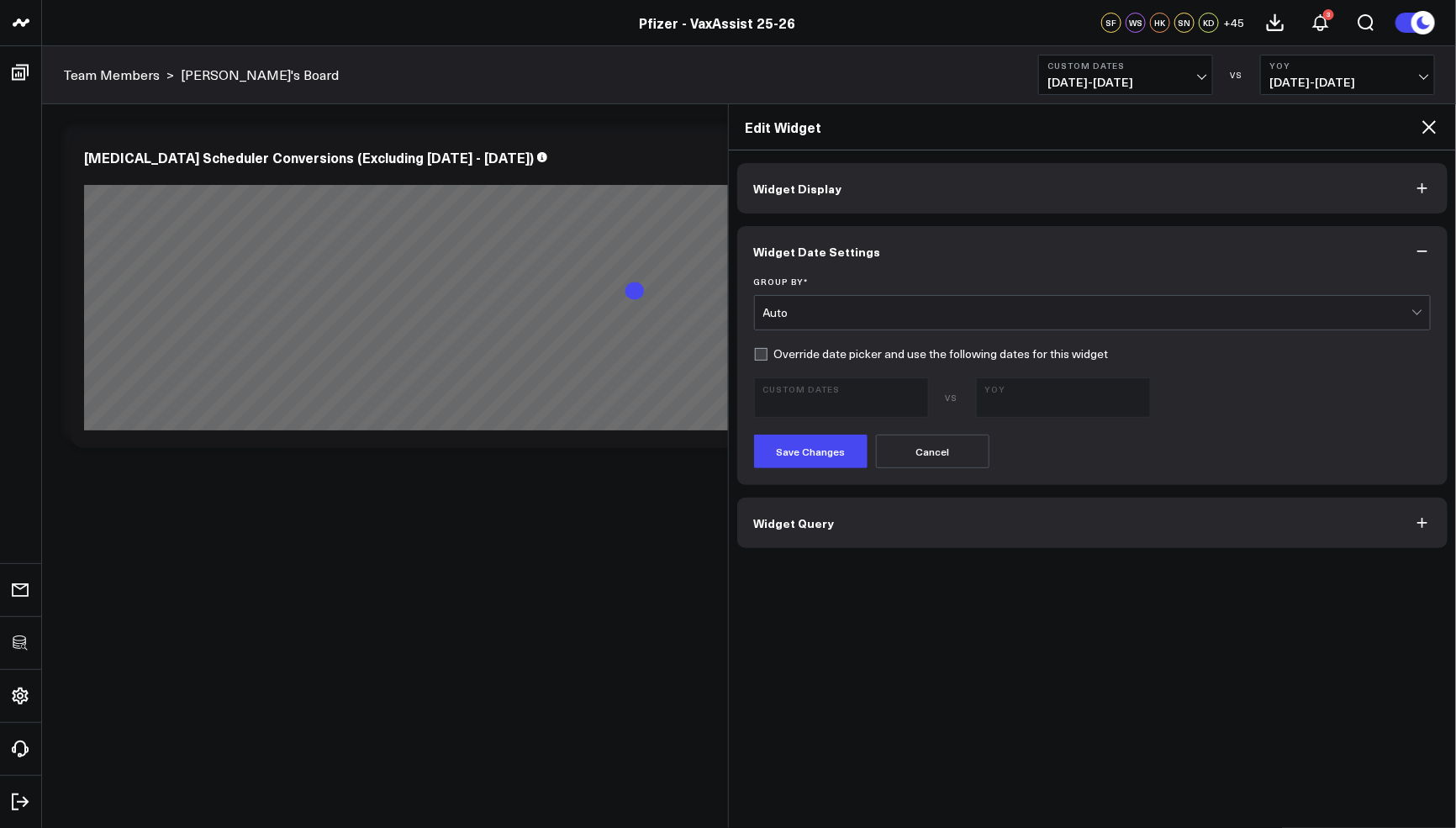
click at [871, 337] on form "Group By * Auto Override date picker and use the following dates for this widge…" at bounding box center [1092, 372] width 677 height 191
click at [851, 321] on div "Auto" at bounding box center [1088, 312] width 649 height 33
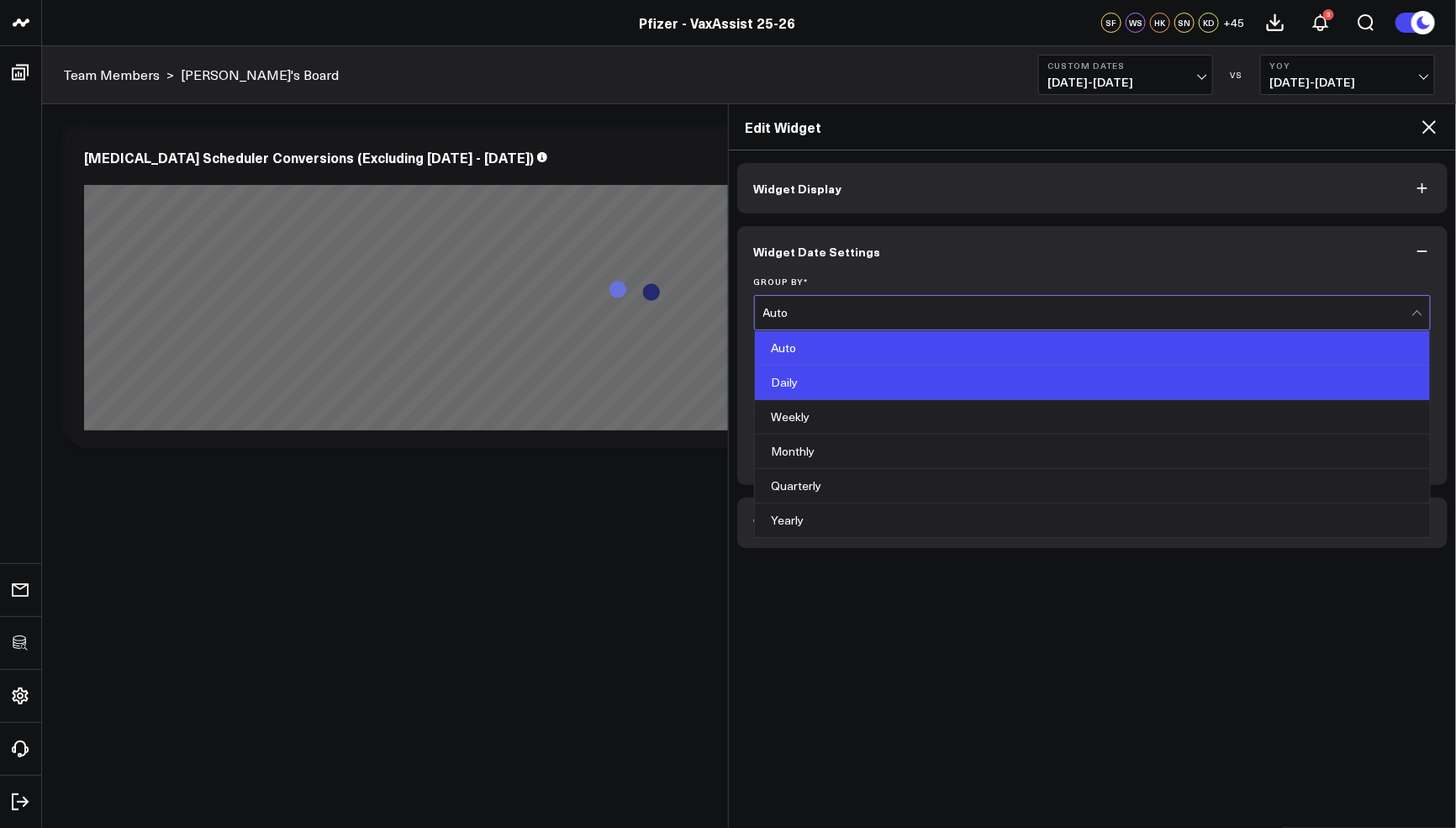
click at [820, 384] on div "Daily" at bounding box center [1092, 382] width 676 height 34
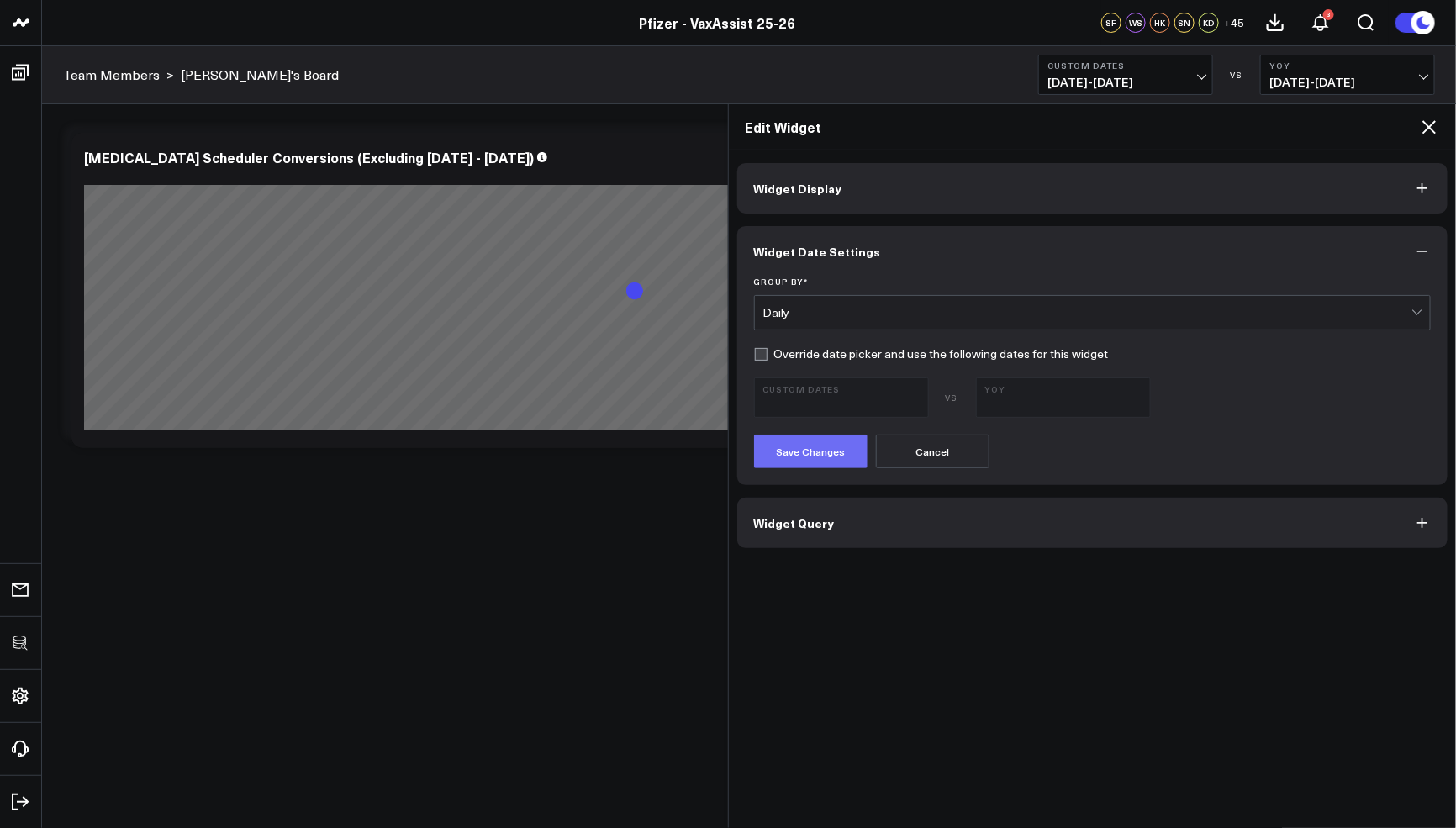
click at [796, 455] on button "Save Changes" at bounding box center [810, 450] width 114 height 33
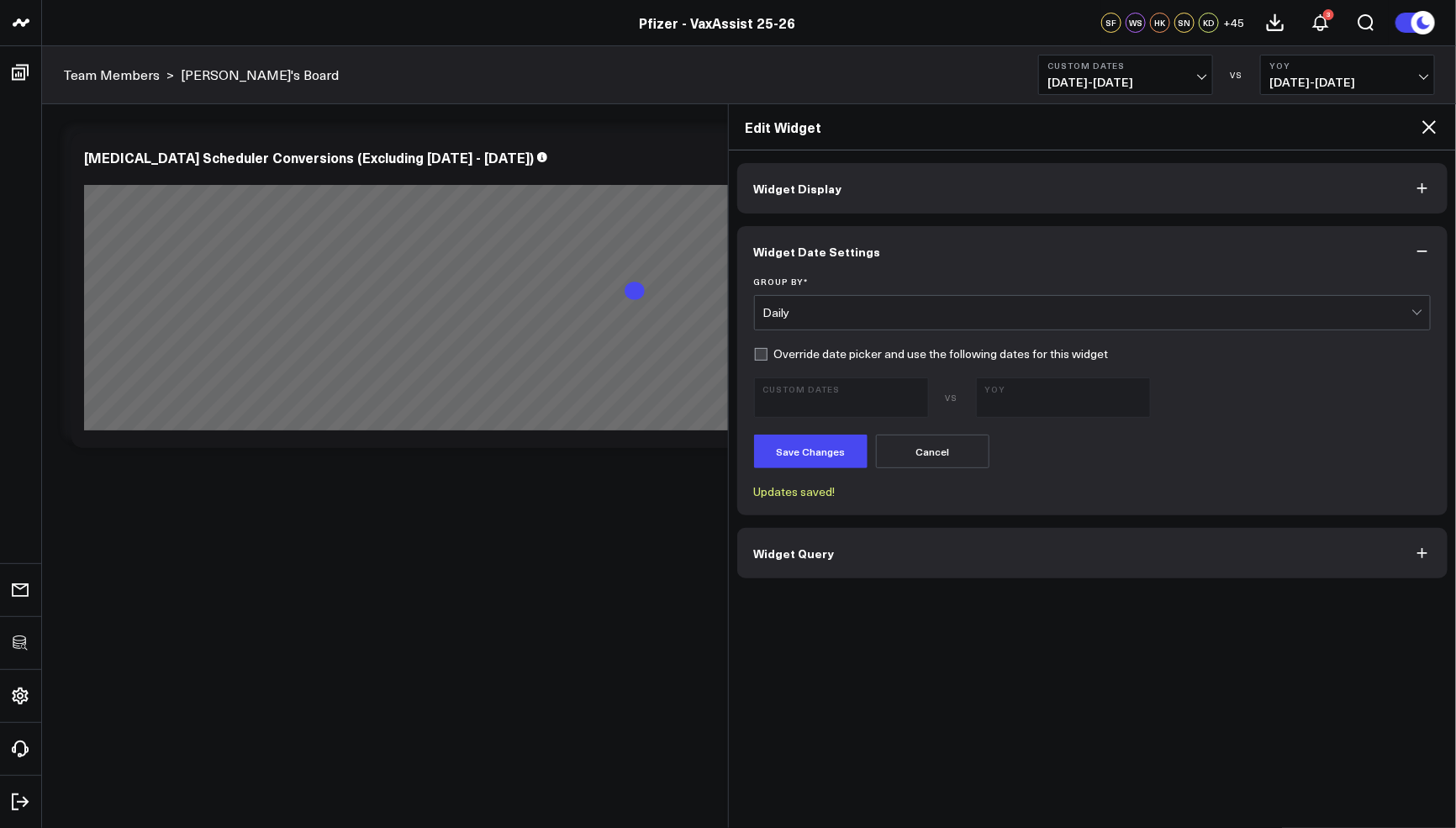
click at [823, 565] on button "Widget Query" at bounding box center [1092, 553] width 711 height 51
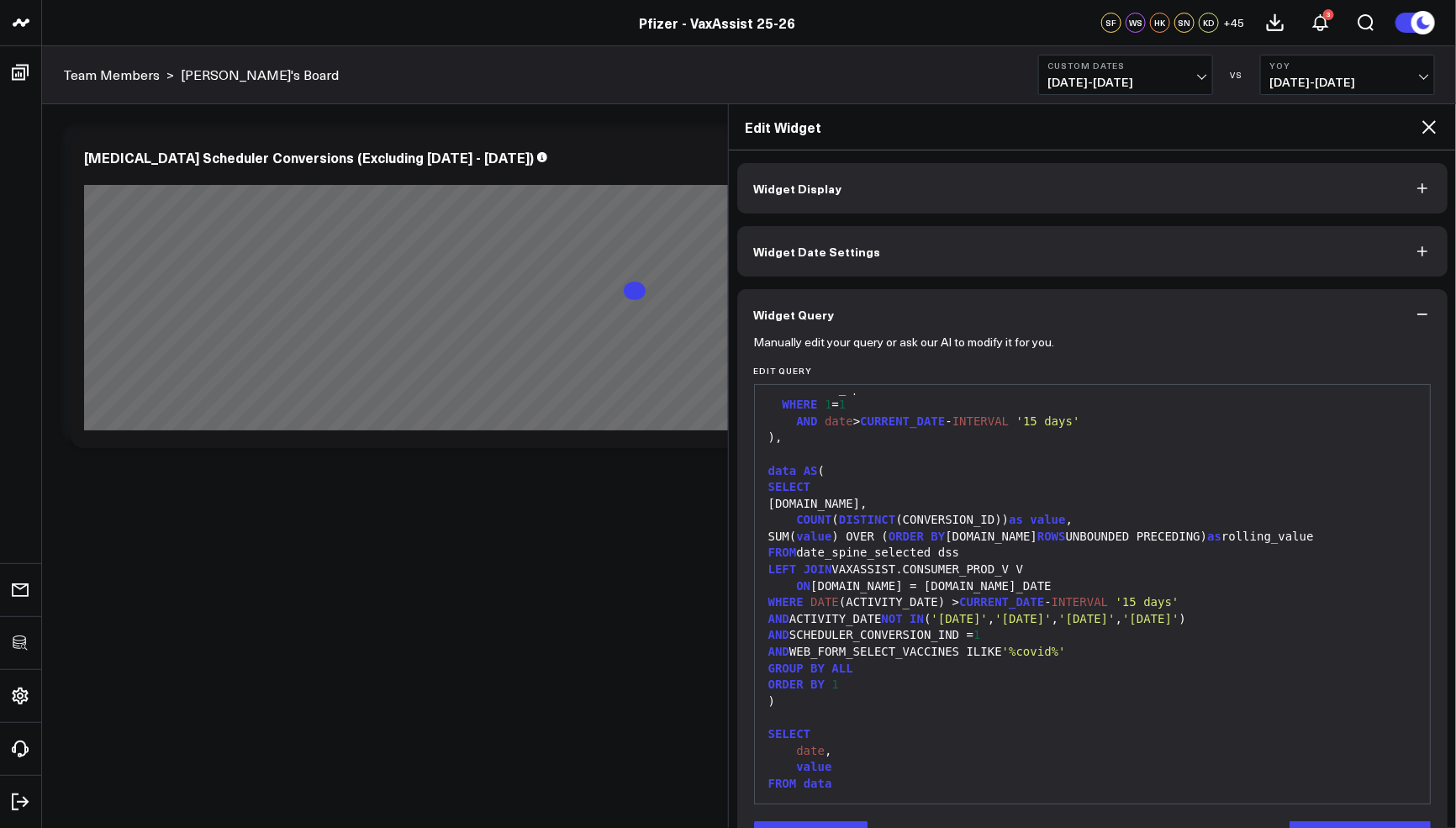
scroll to position [54, 0]
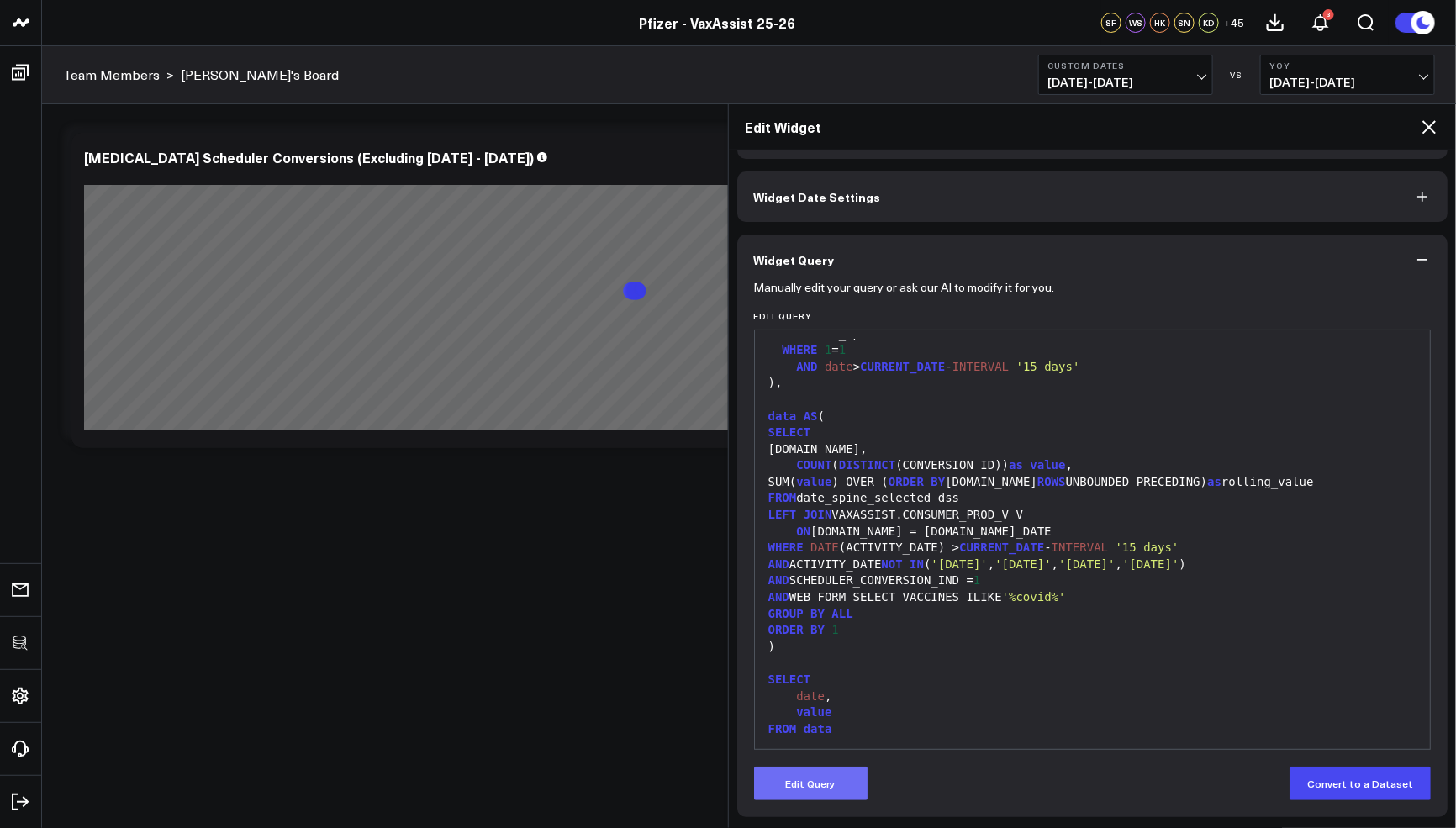
click at [832, 786] on button "Edit Query" at bounding box center [810, 782] width 114 height 33
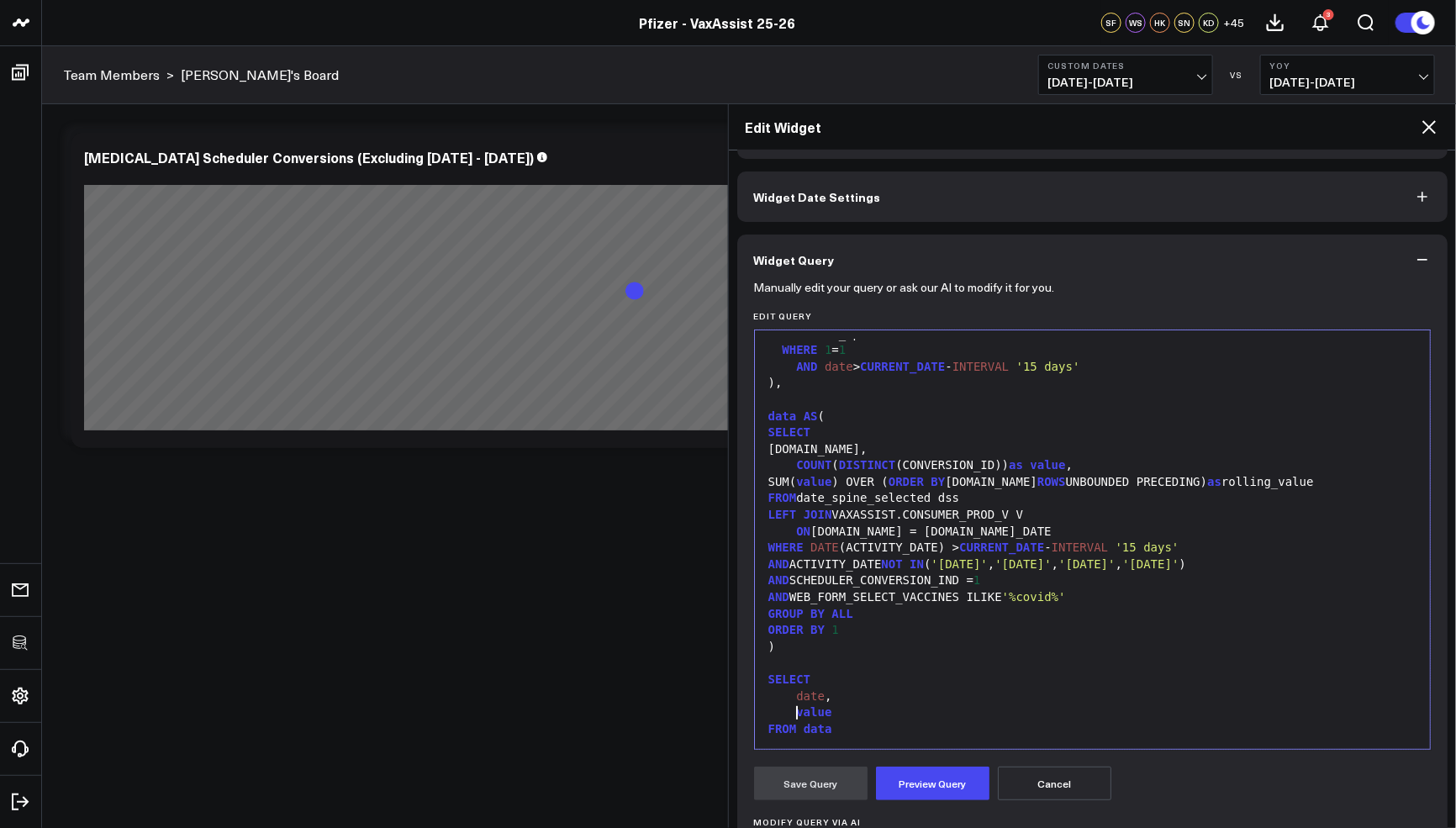
click at [796, 708] on span "value" at bounding box center [813, 711] width 35 height 13
click at [937, 778] on button "Preview Query" at bounding box center [933, 782] width 114 height 33
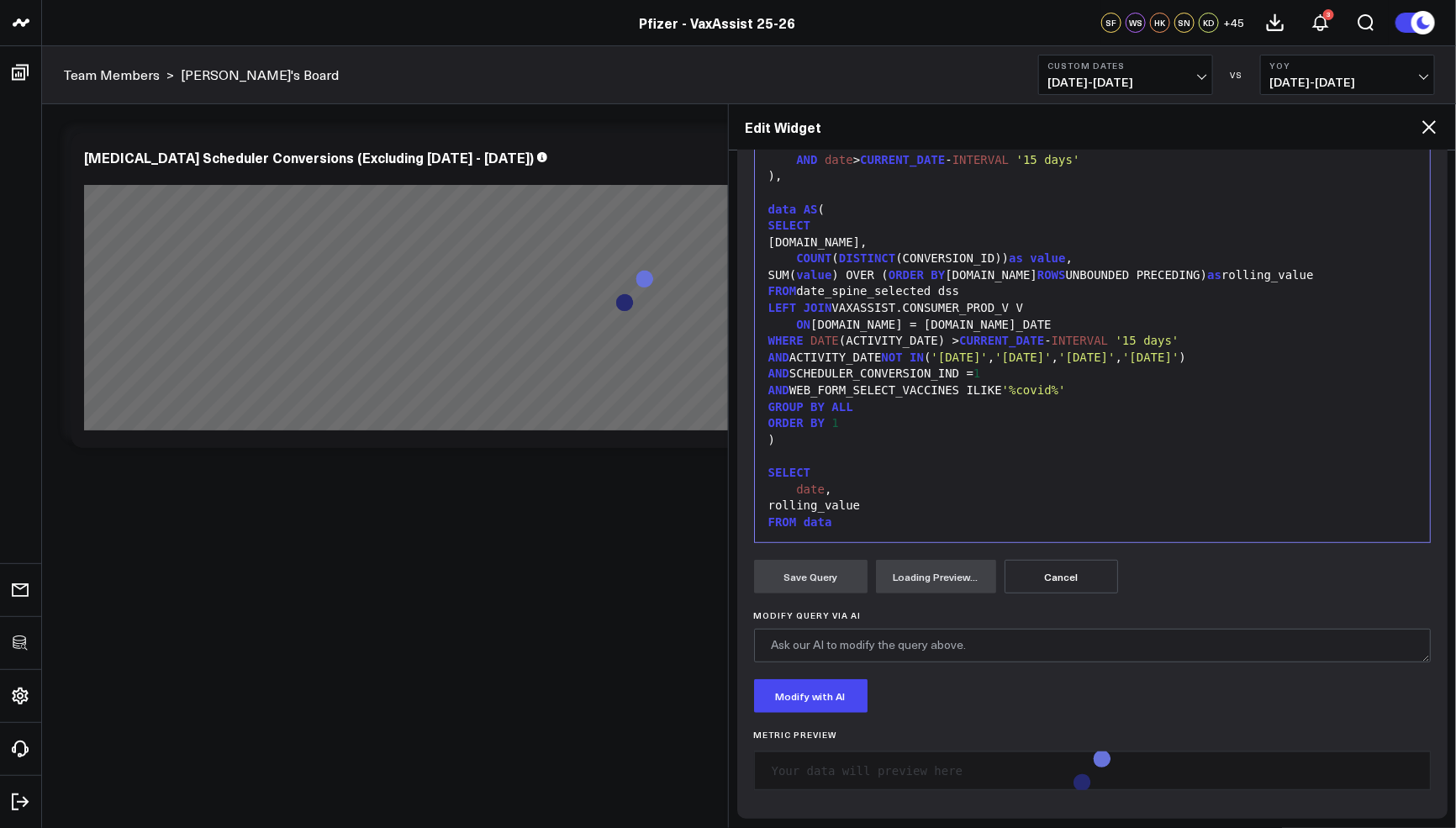
scroll to position [98, 0]
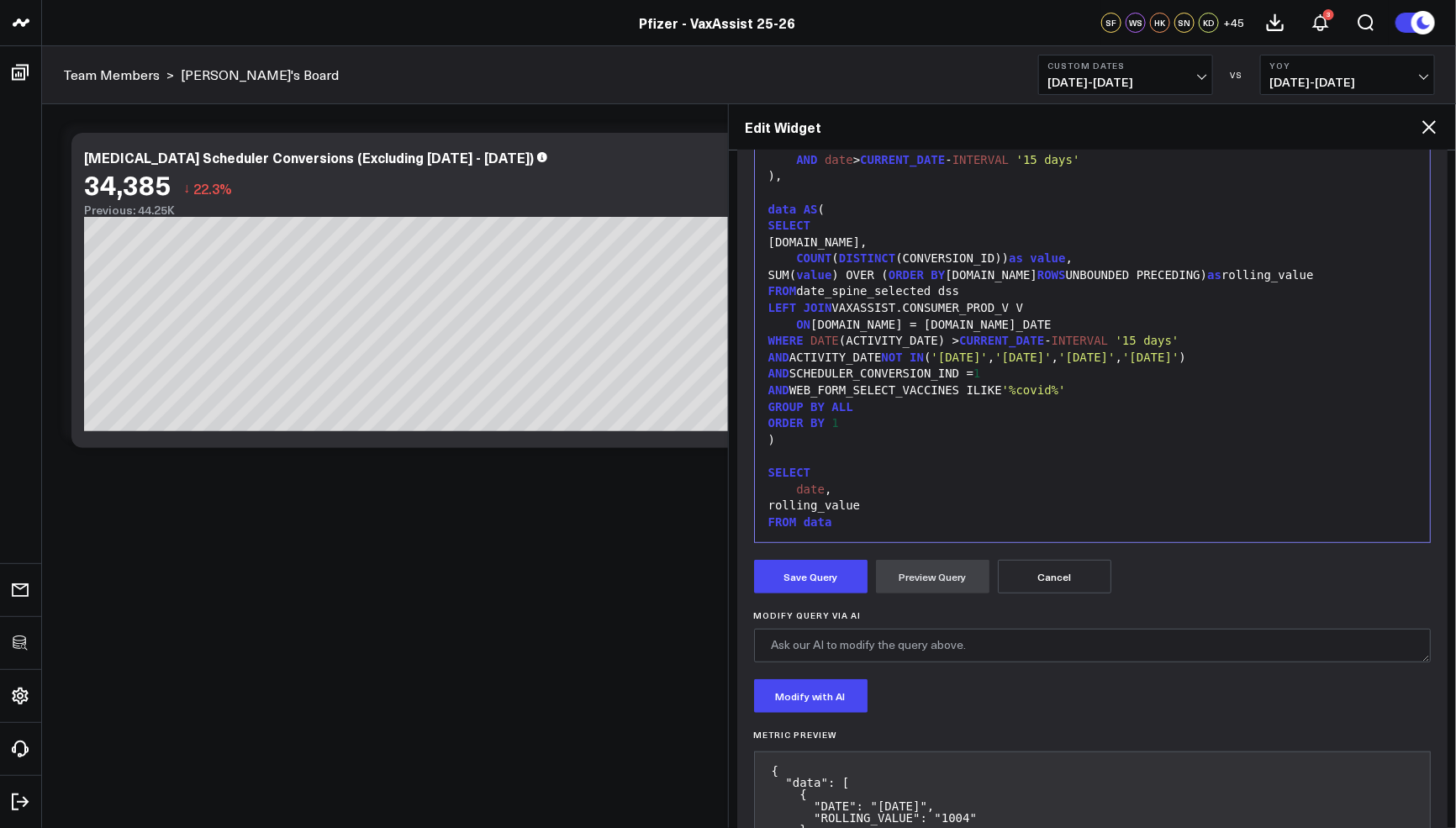
click at [808, 554] on form "Manually edit your query or ask our AI to modify it for you. Edit Query 99 1 2 …" at bounding box center [1092, 787] width 677 height 1418
click at [799, 568] on button "Save Query" at bounding box center [810, 576] width 114 height 33
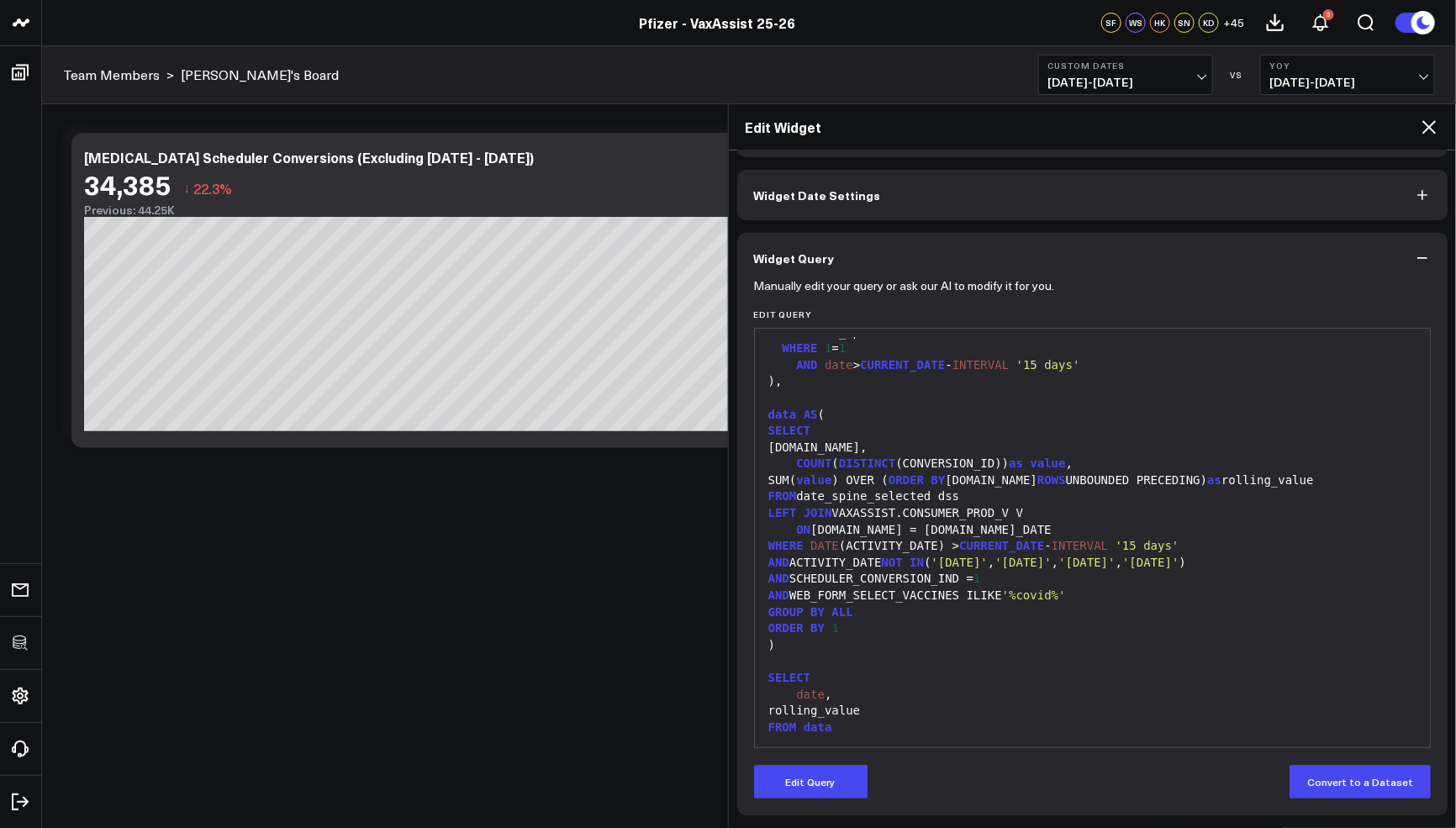
scroll to position [54, 0]
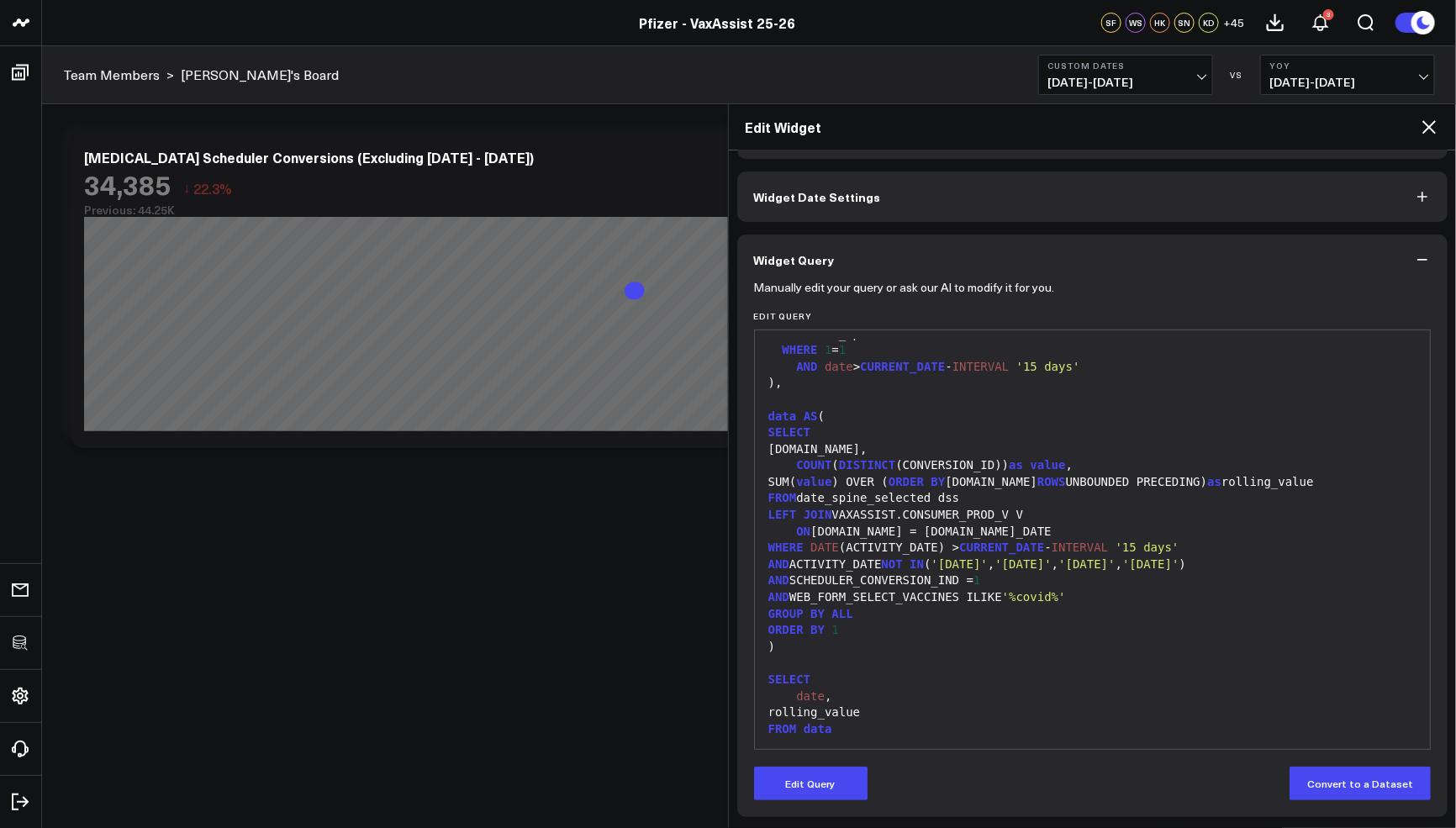
click at [1422, 122] on icon at bounding box center [1428, 126] width 20 height 20
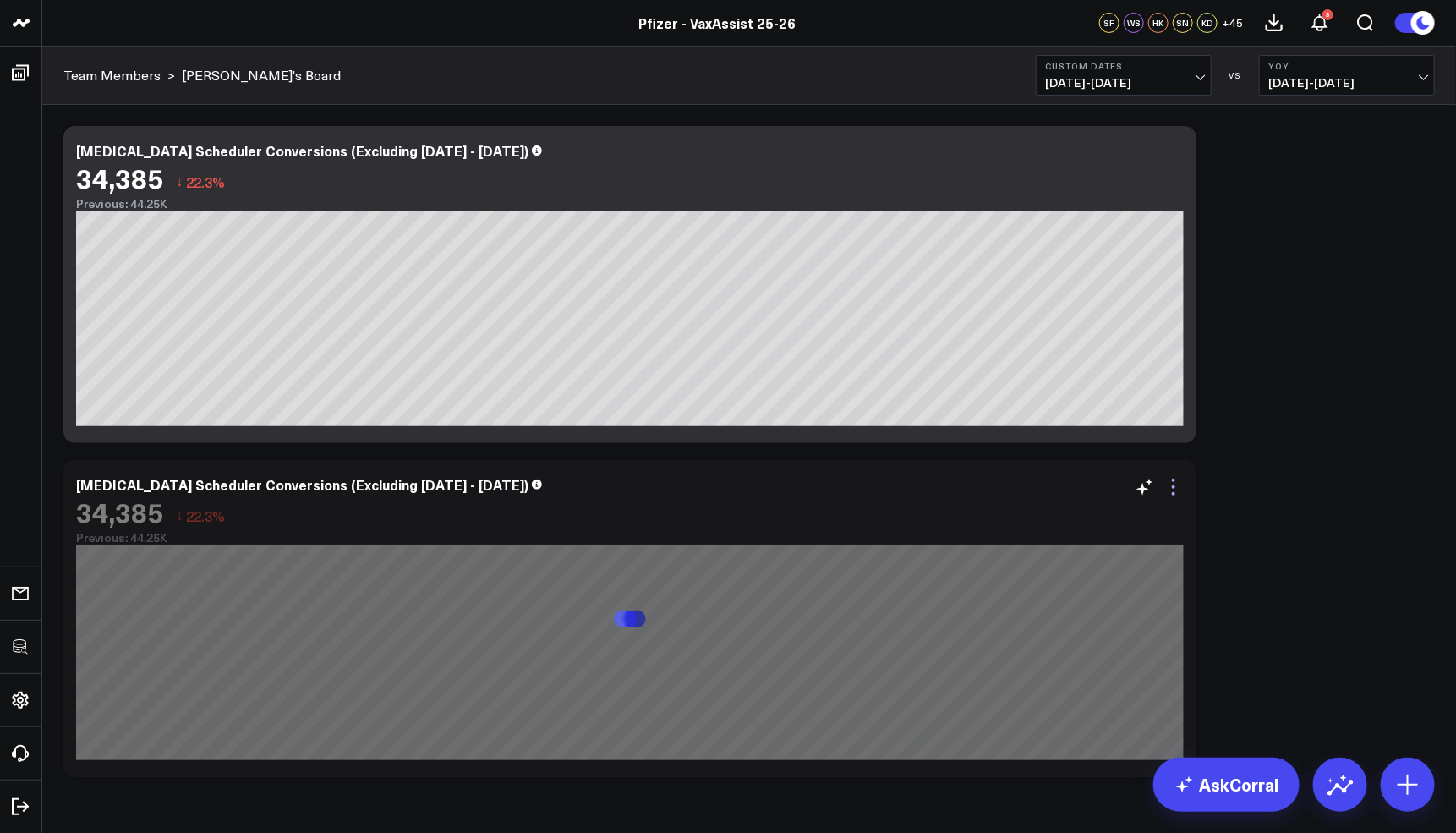
click at [1169, 485] on icon at bounding box center [1173, 487] width 20 height 20
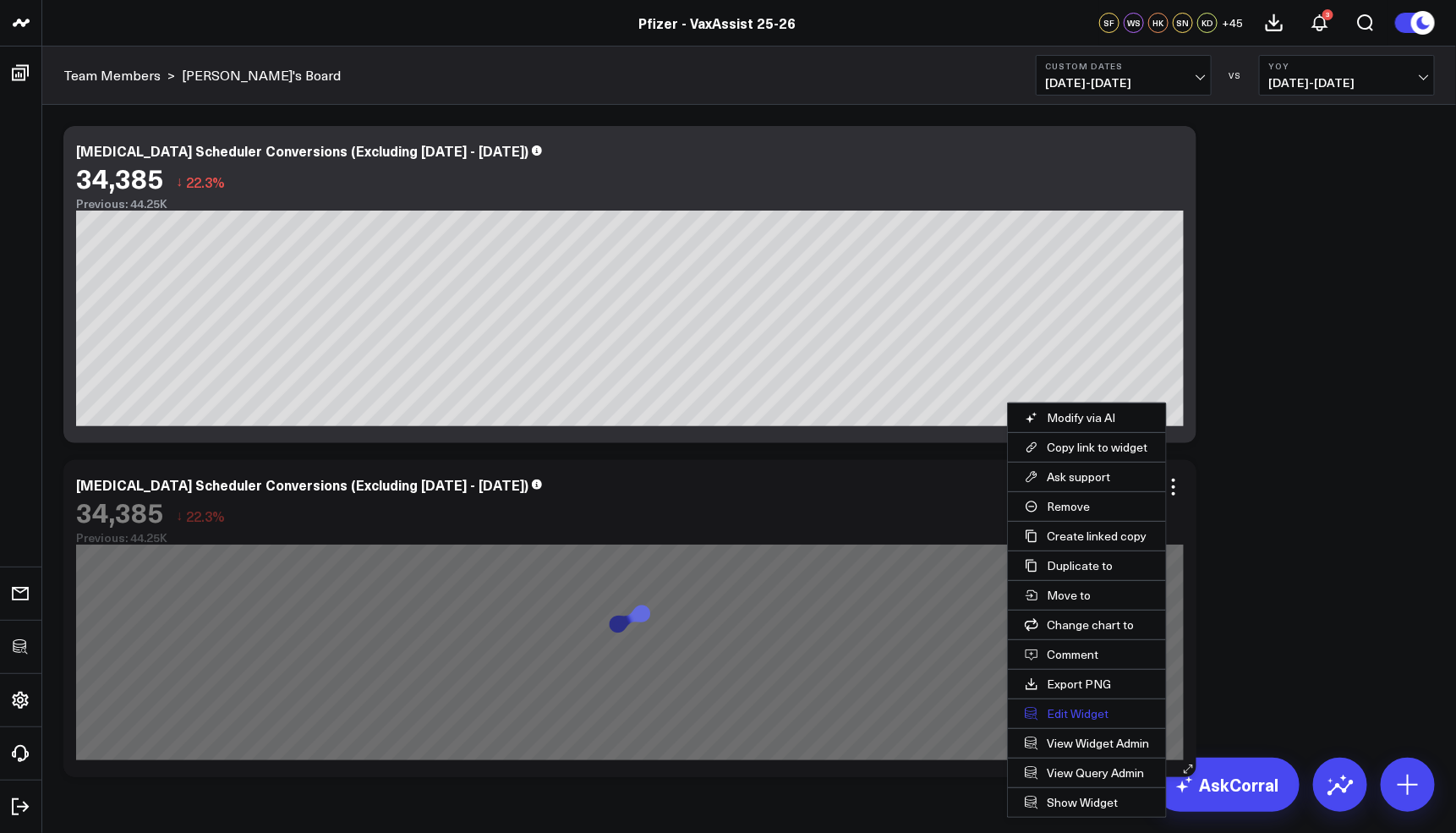
click at [1067, 708] on button "Edit Widget" at bounding box center [1087, 714] width 158 height 29
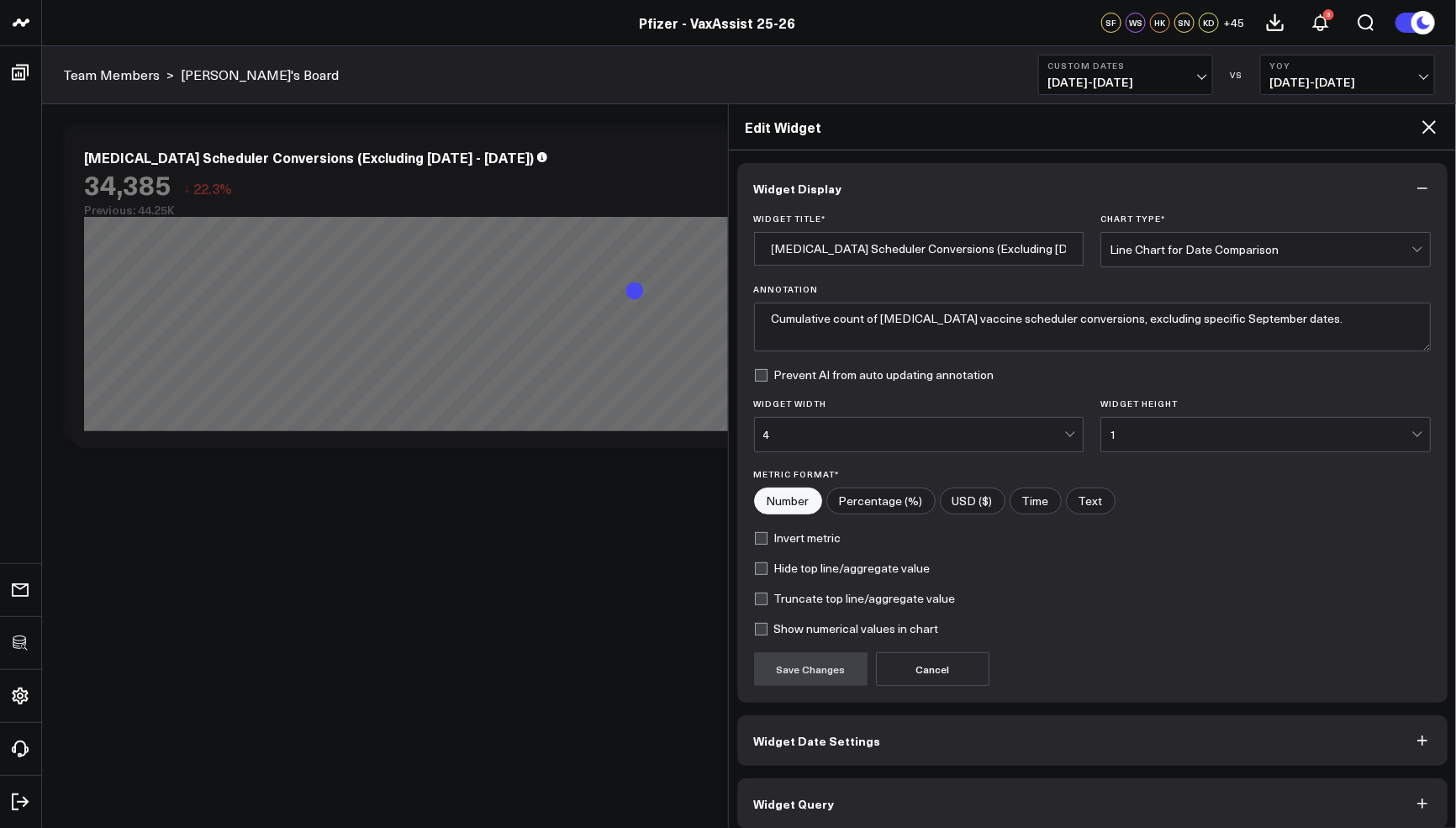
click at [787, 566] on label "Hide top line/aggregate value" at bounding box center [842, 568] width 177 height 13
click at [767, 566] on input "Hide top line/aggregate value" at bounding box center [761, 568] width 13 height 13
checkbox input "true"
click at [783, 653] on button "Save Changes" at bounding box center [810, 668] width 114 height 33
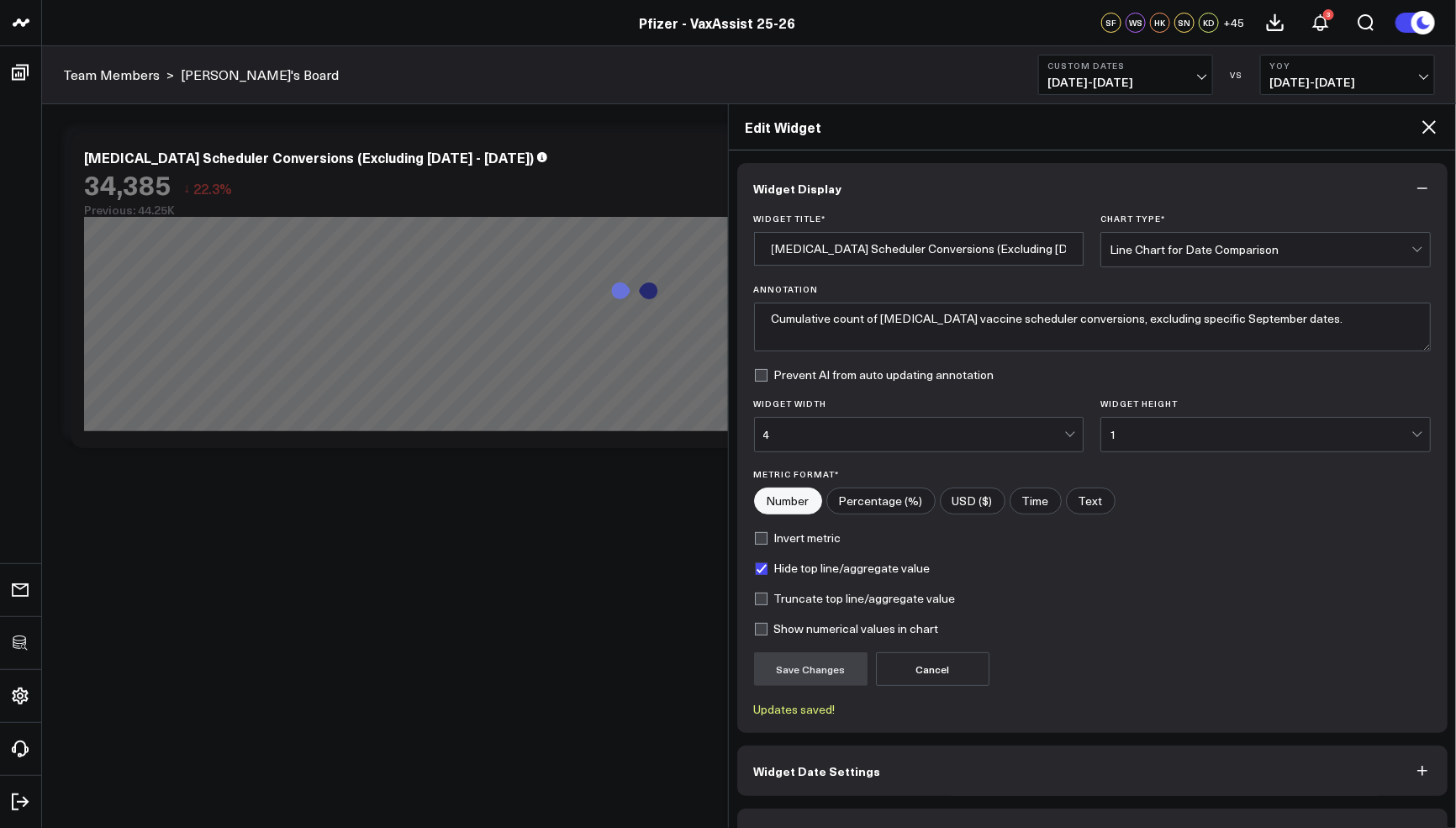
click at [1431, 128] on icon at bounding box center [1429, 127] width 13 height 13
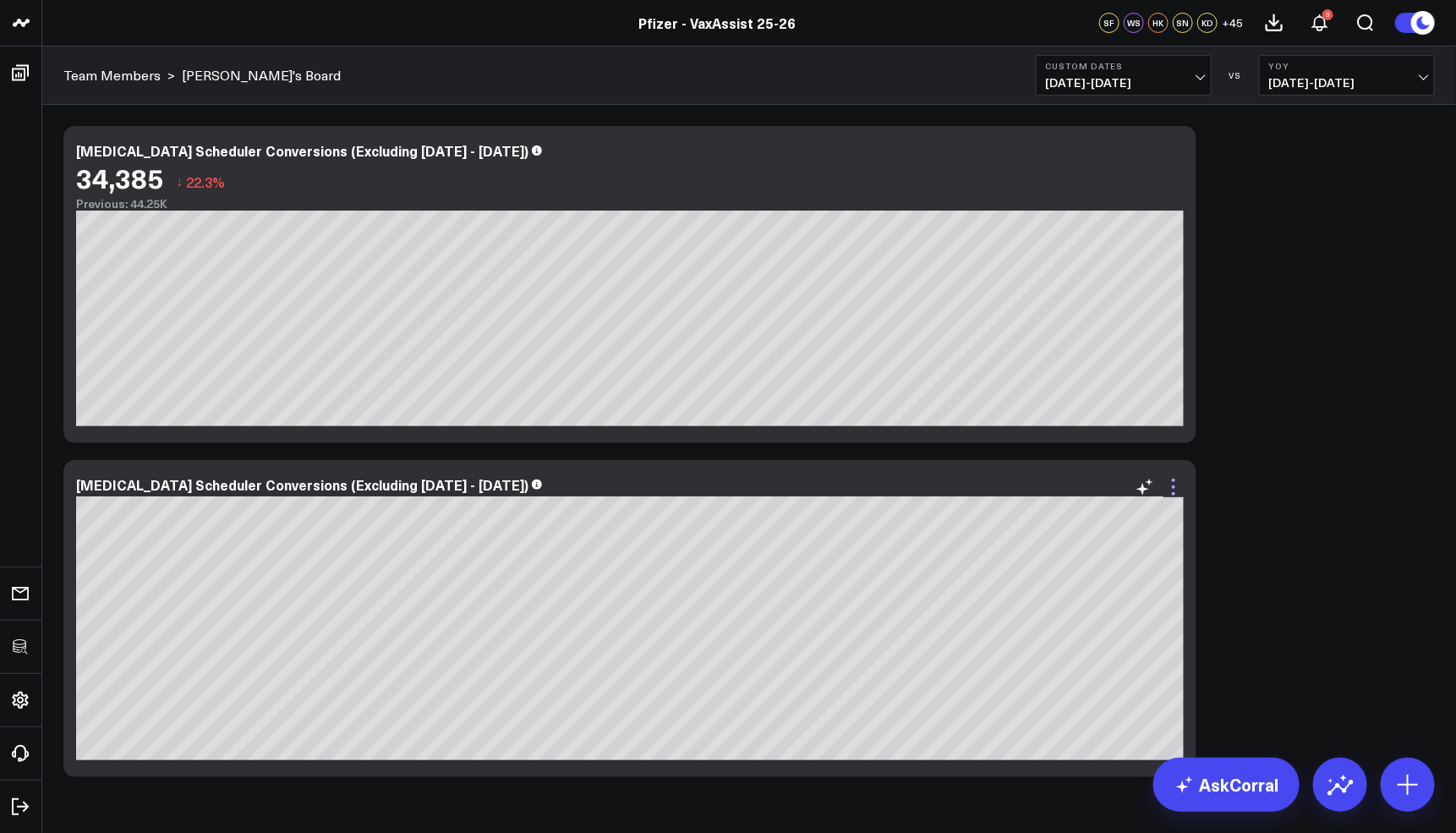
click at [1180, 478] on icon at bounding box center [1173, 487] width 20 height 20
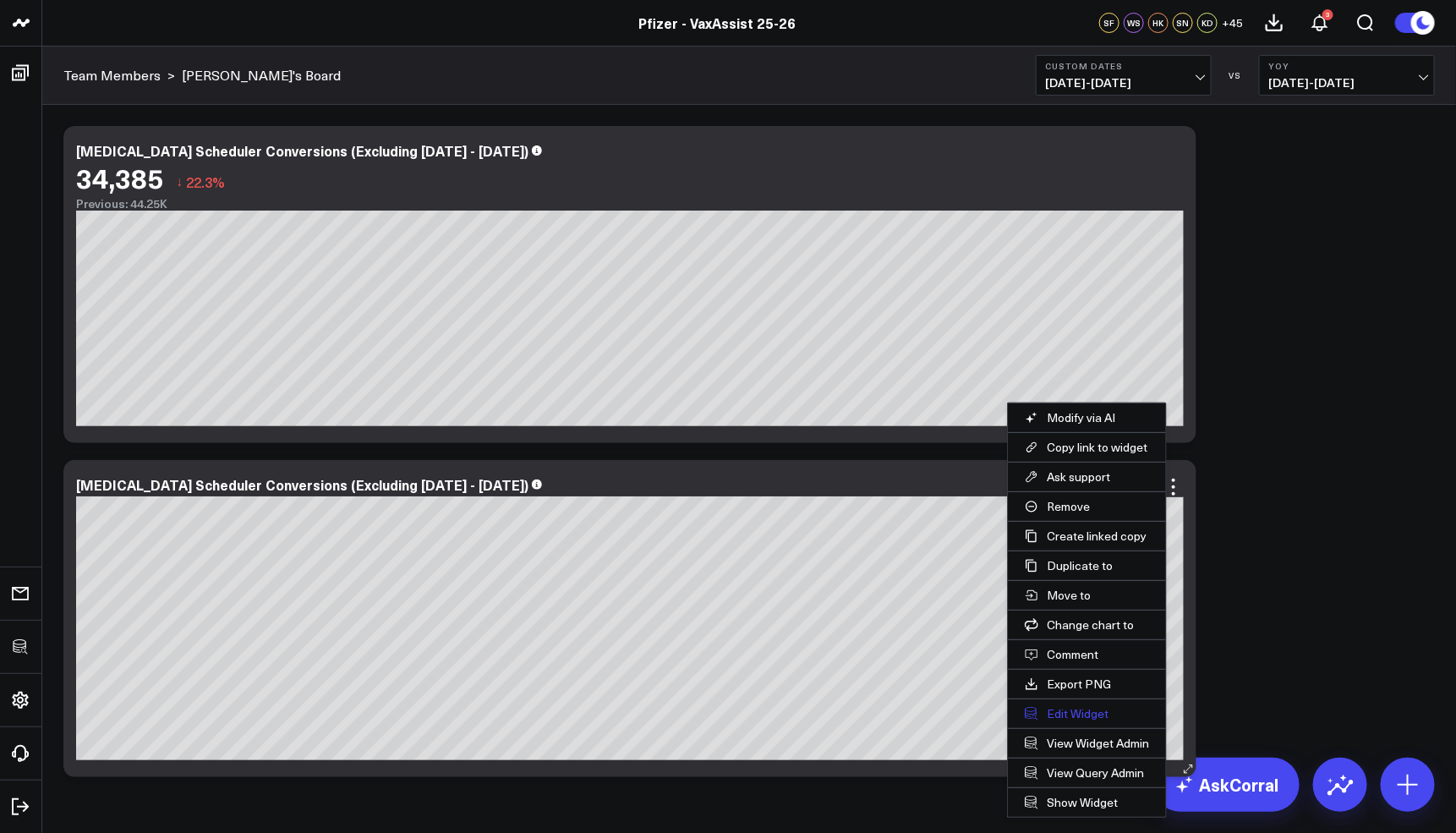
click at [1060, 703] on button "Edit Widget" at bounding box center [1087, 714] width 158 height 29
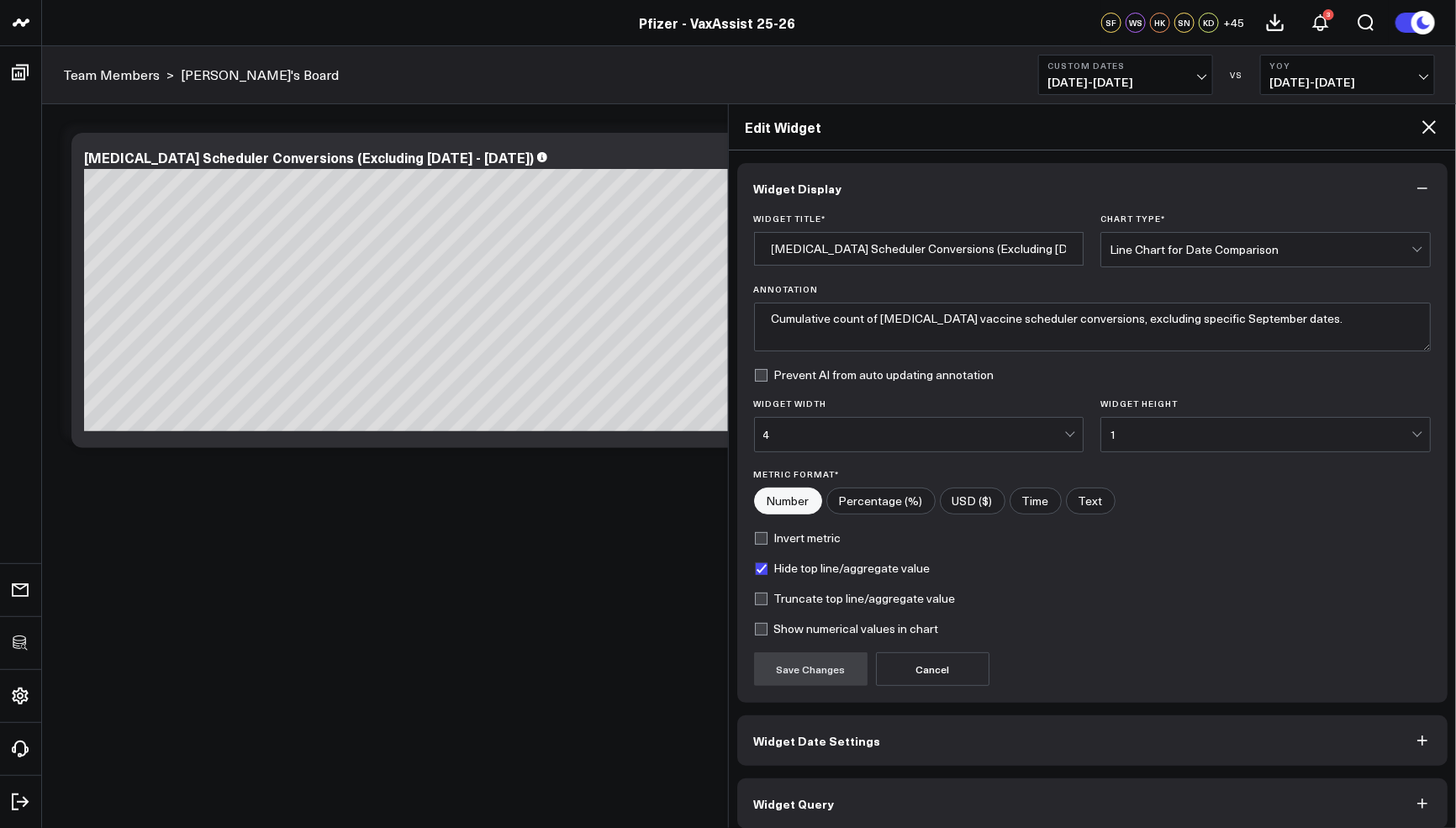
scroll to position [10, 0]
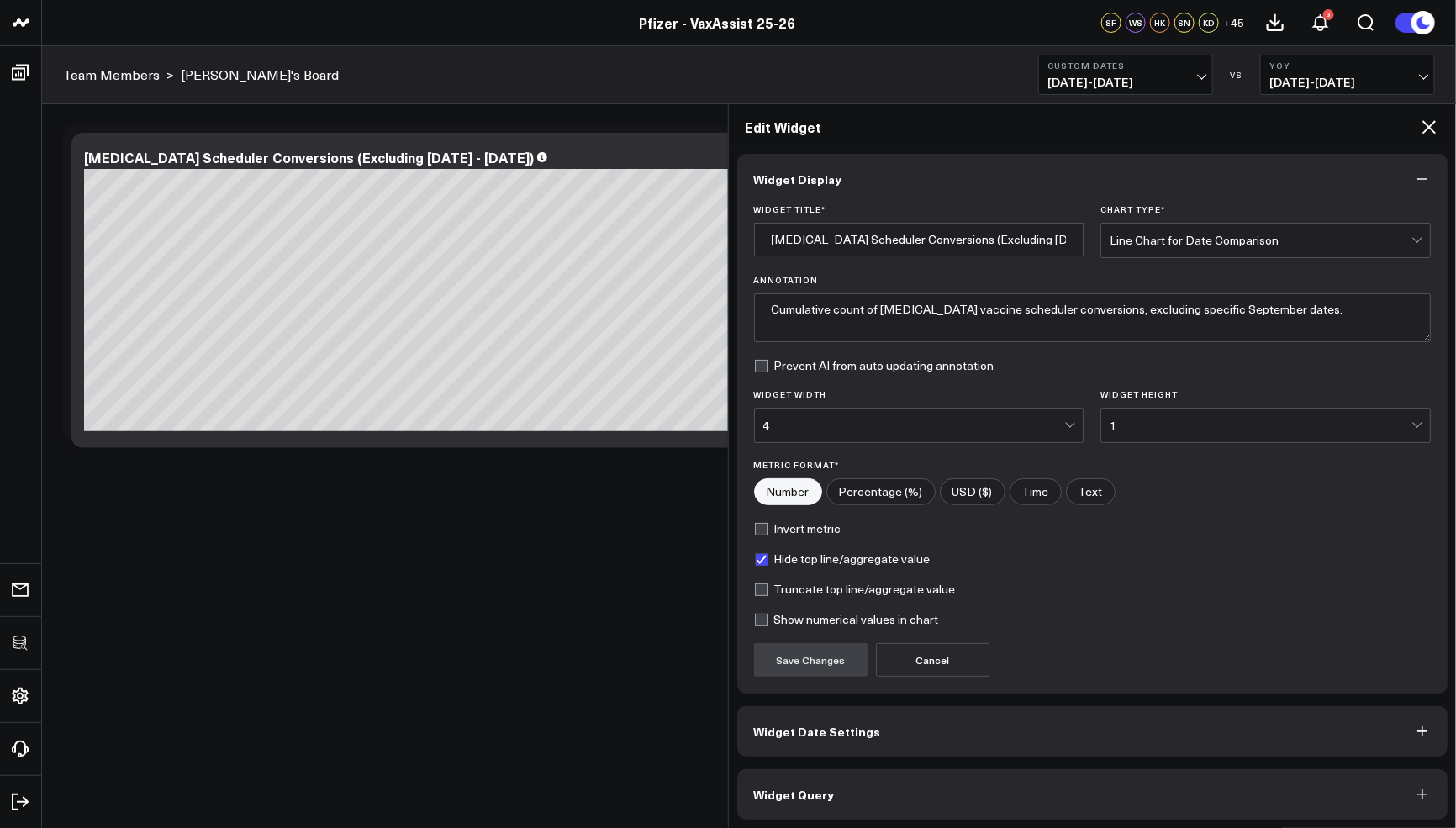
click at [910, 803] on button "Widget Query" at bounding box center [1092, 794] width 711 height 51
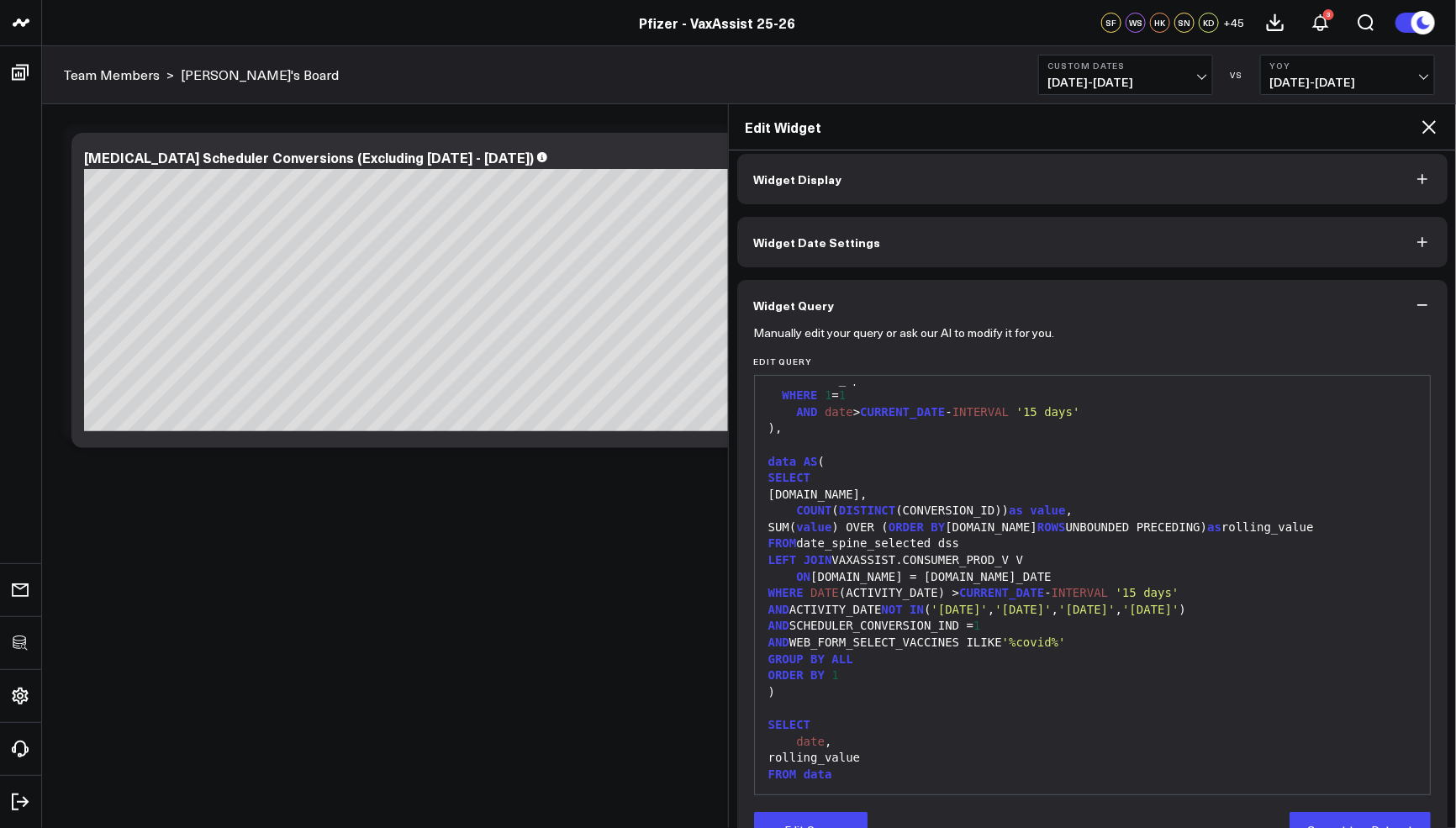
scroll to position [54, 0]
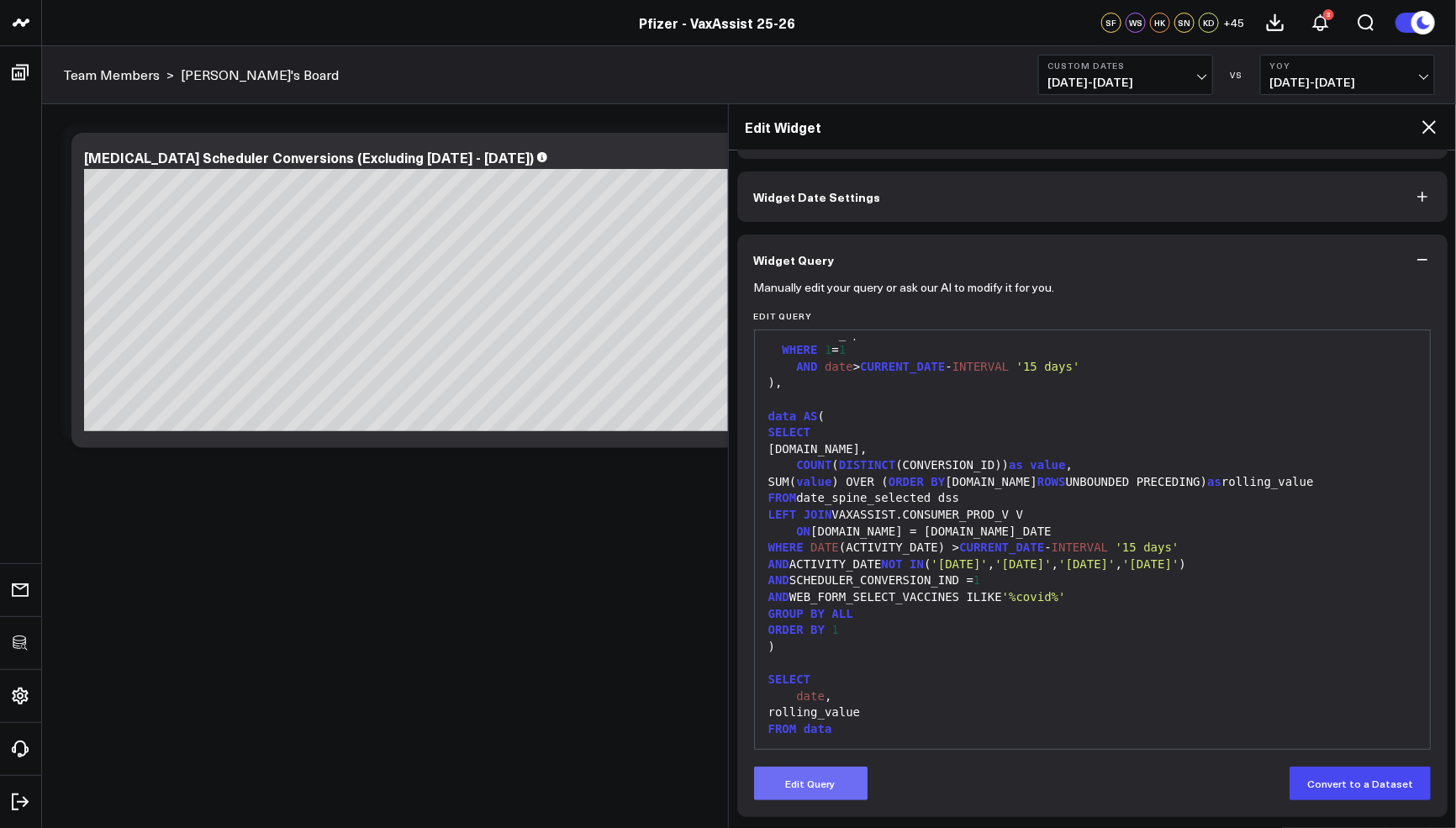
click at [818, 771] on button "Edit Query" at bounding box center [810, 782] width 114 height 33
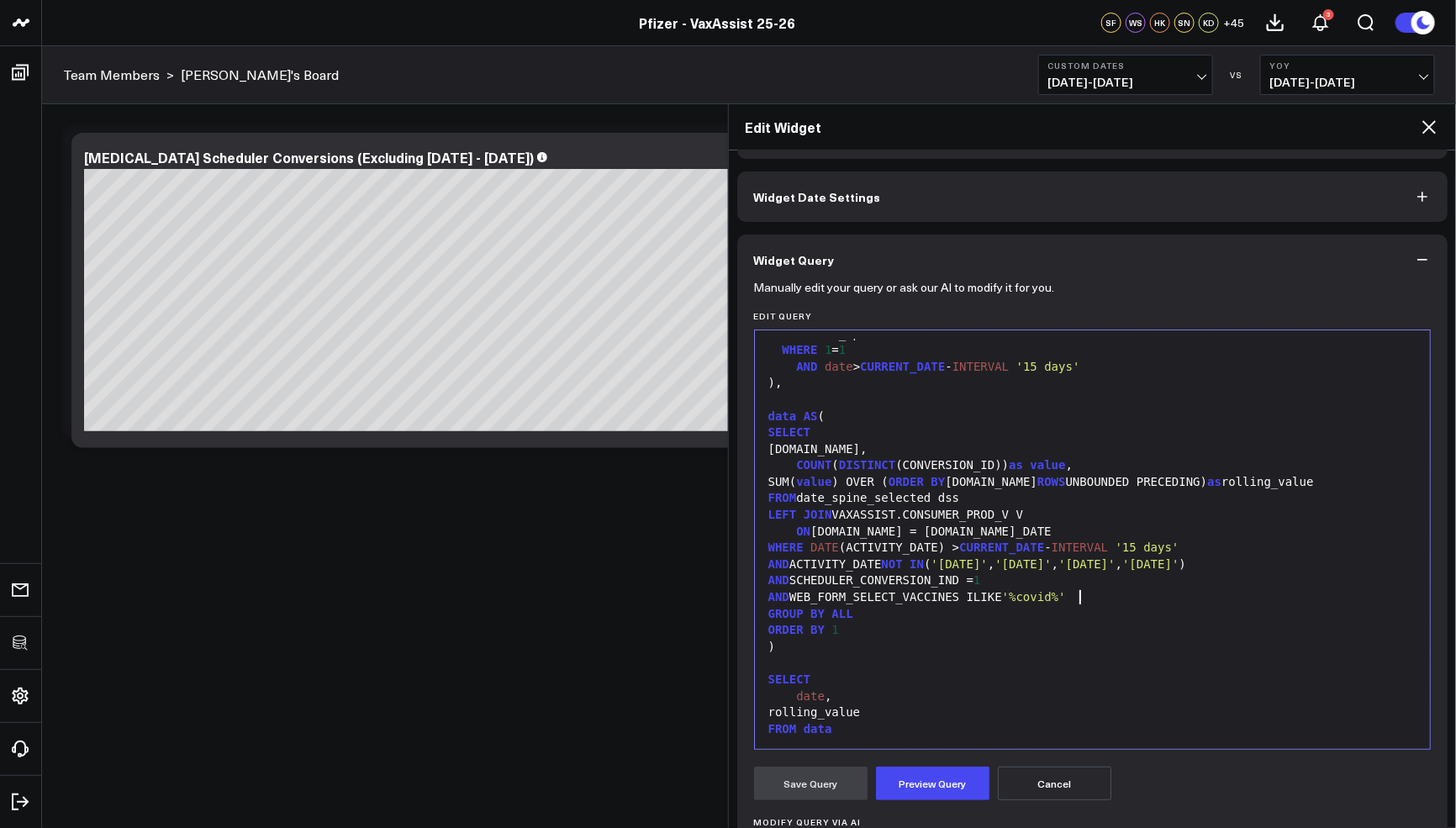
click at [1117, 594] on div "AND WEB_FORM_SELECT_VACCINES ILIKE '%covid%'" at bounding box center [1092, 598] width 659 height 17
click at [1047, 533] on div "ON dss.date = V.ACTIVITY_DATE" at bounding box center [1092, 533] width 659 height 17
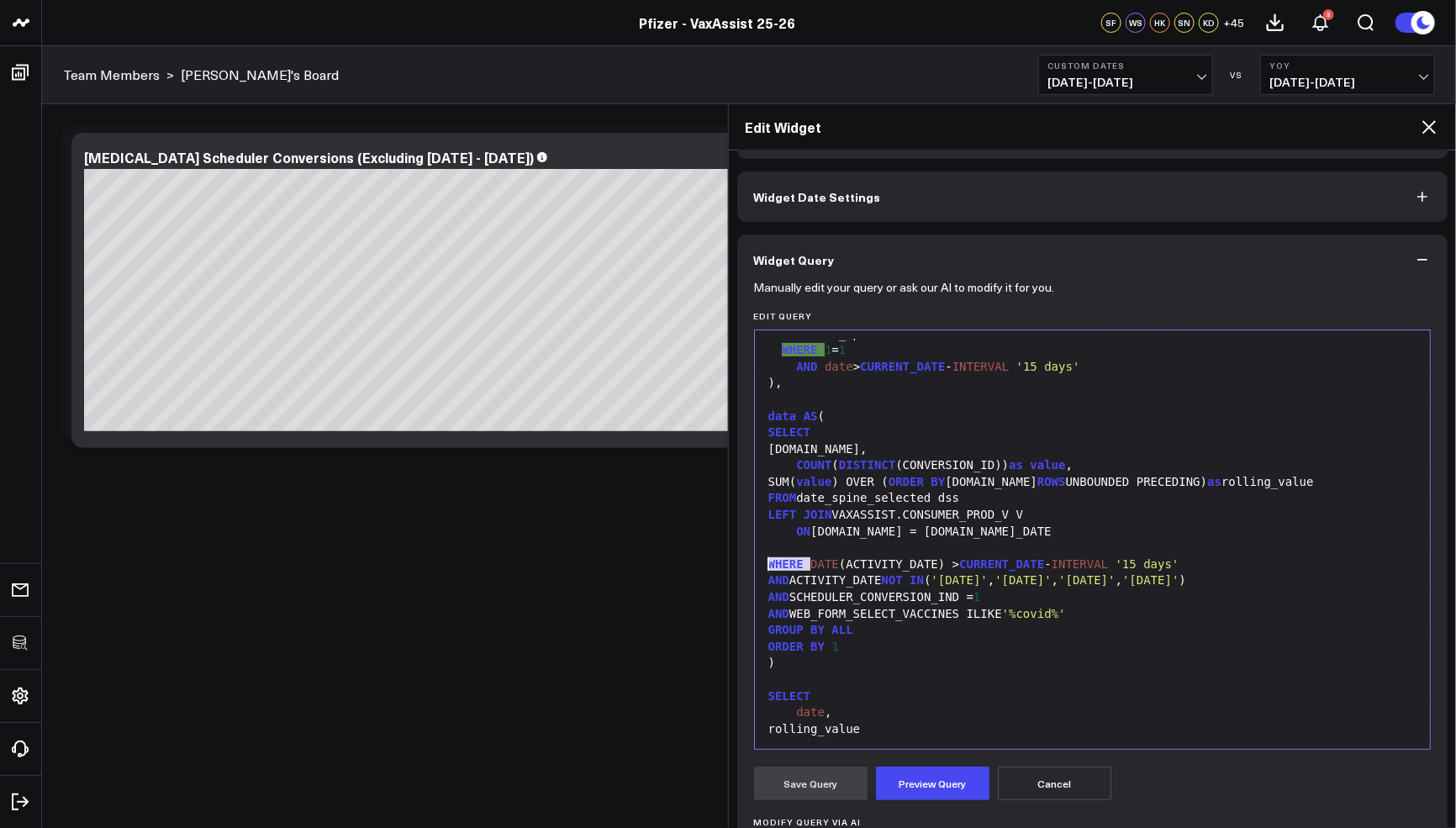
drag, startPoint x: 811, startPoint y: 563, endPoint x: 746, endPoint y: 565, distance: 65.0
click at [746, 564] on div "Manually edit your query or ask our AI to modify it for you. Edit Query 99 1 2 …" at bounding box center [1092, 655] width 711 height 740
click at [818, 544] on div at bounding box center [1092, 548] width 659 height 17
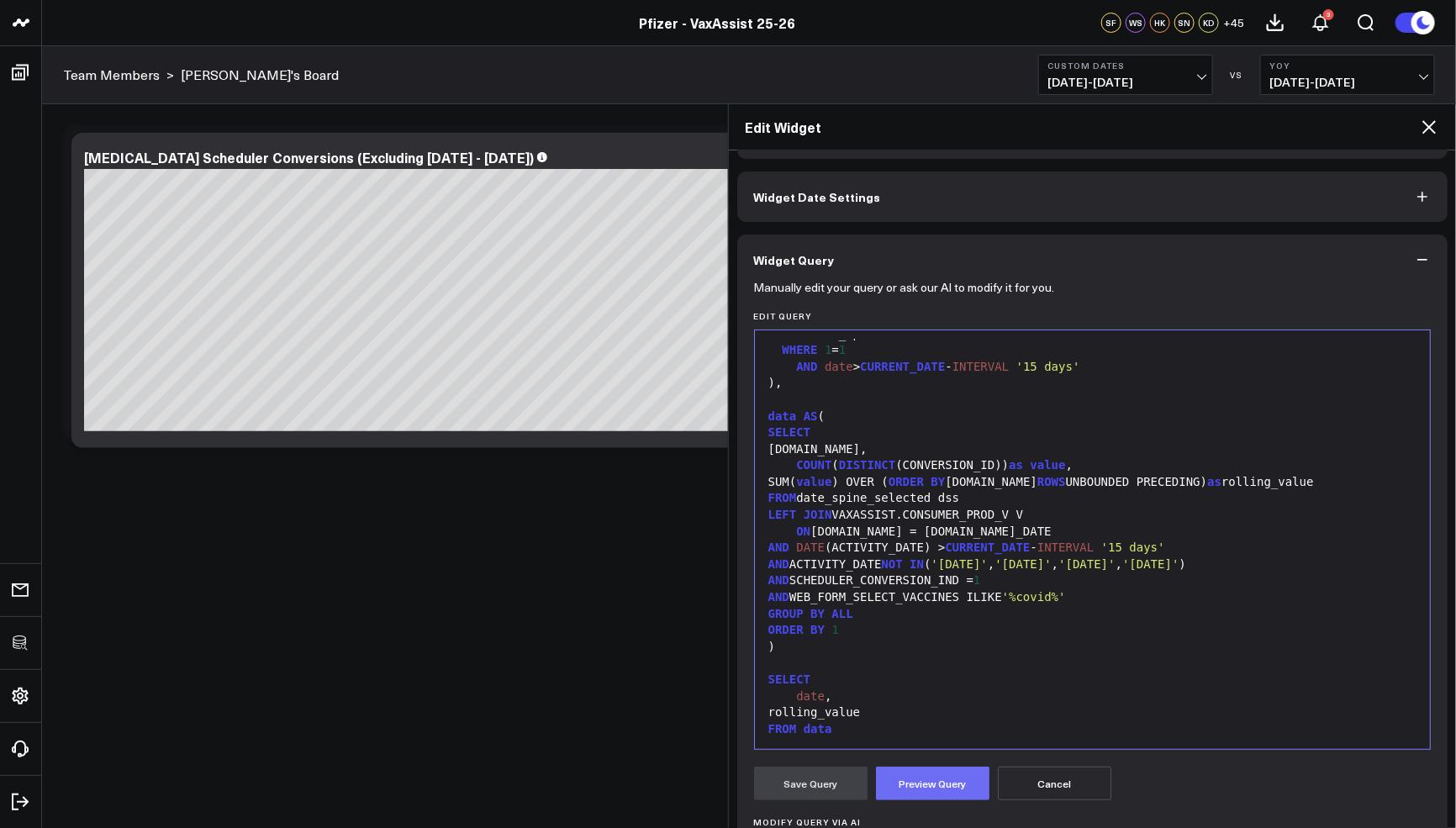
click at [916, 776] on button "Preview Query" at bounding box center [933, 782] width 114 height 33
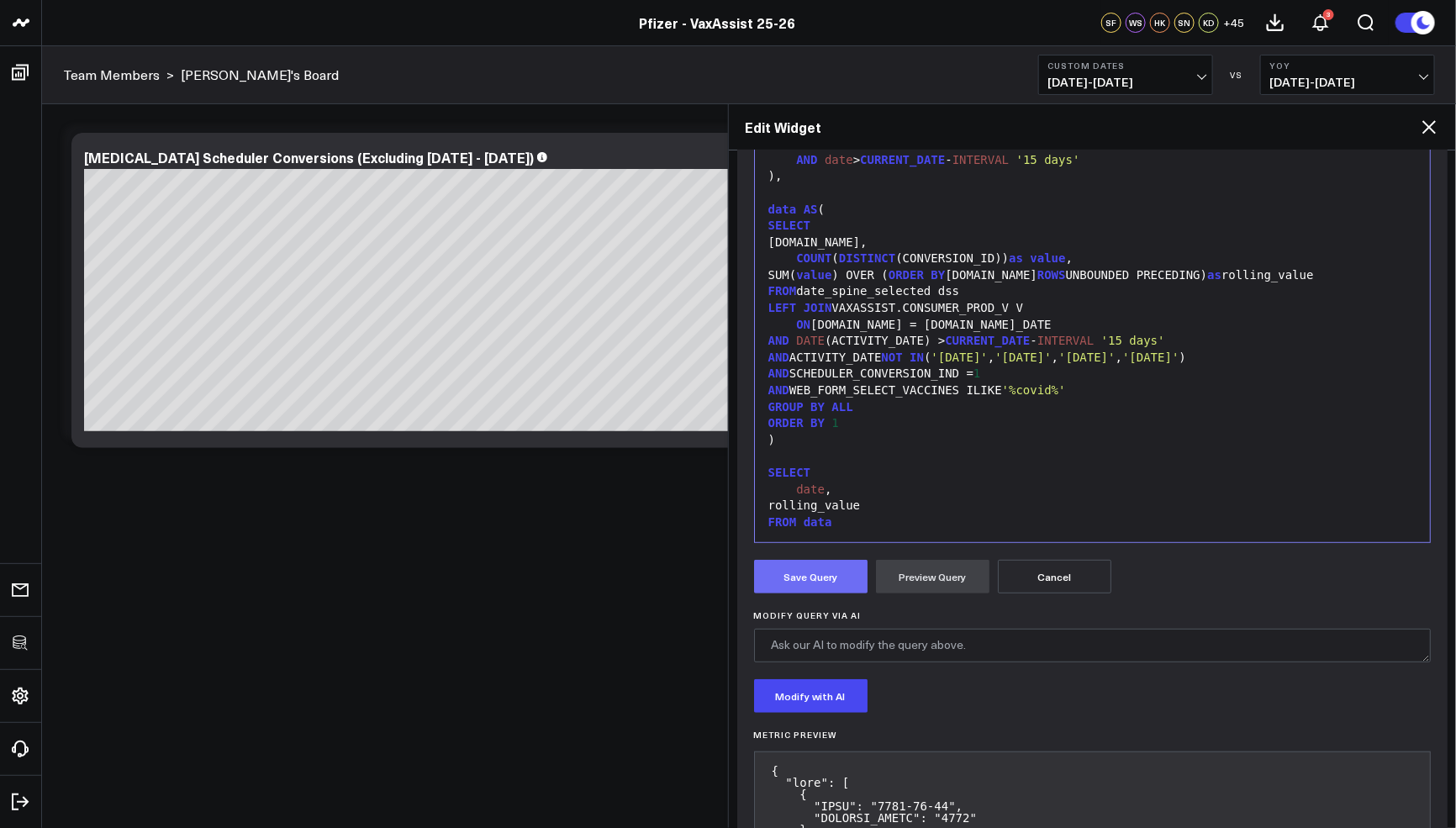
click at [776, 583] on button "Save Query" at bounding box center [810, 576] width 114 height 33
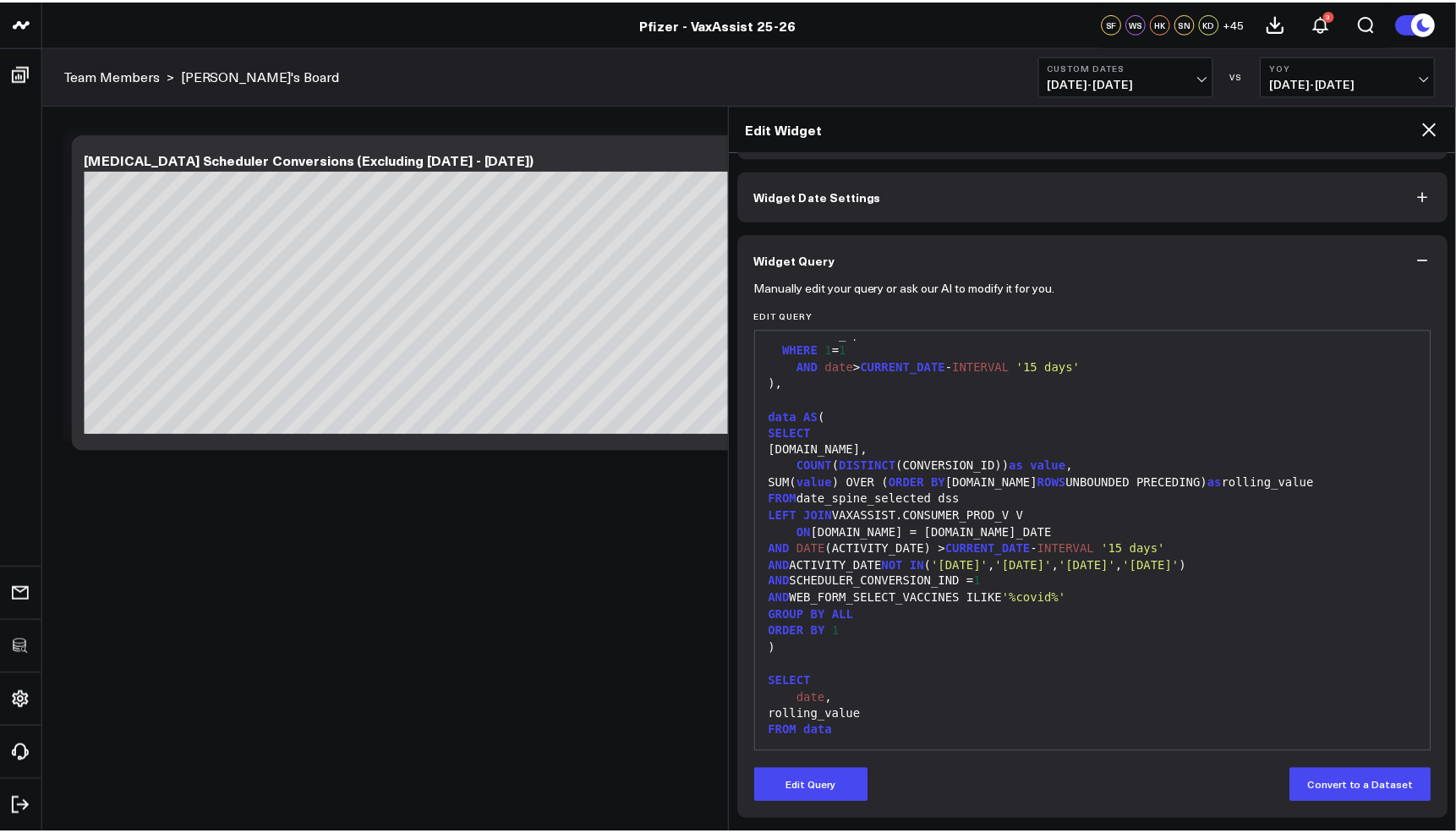
scroll to position [55, 0]
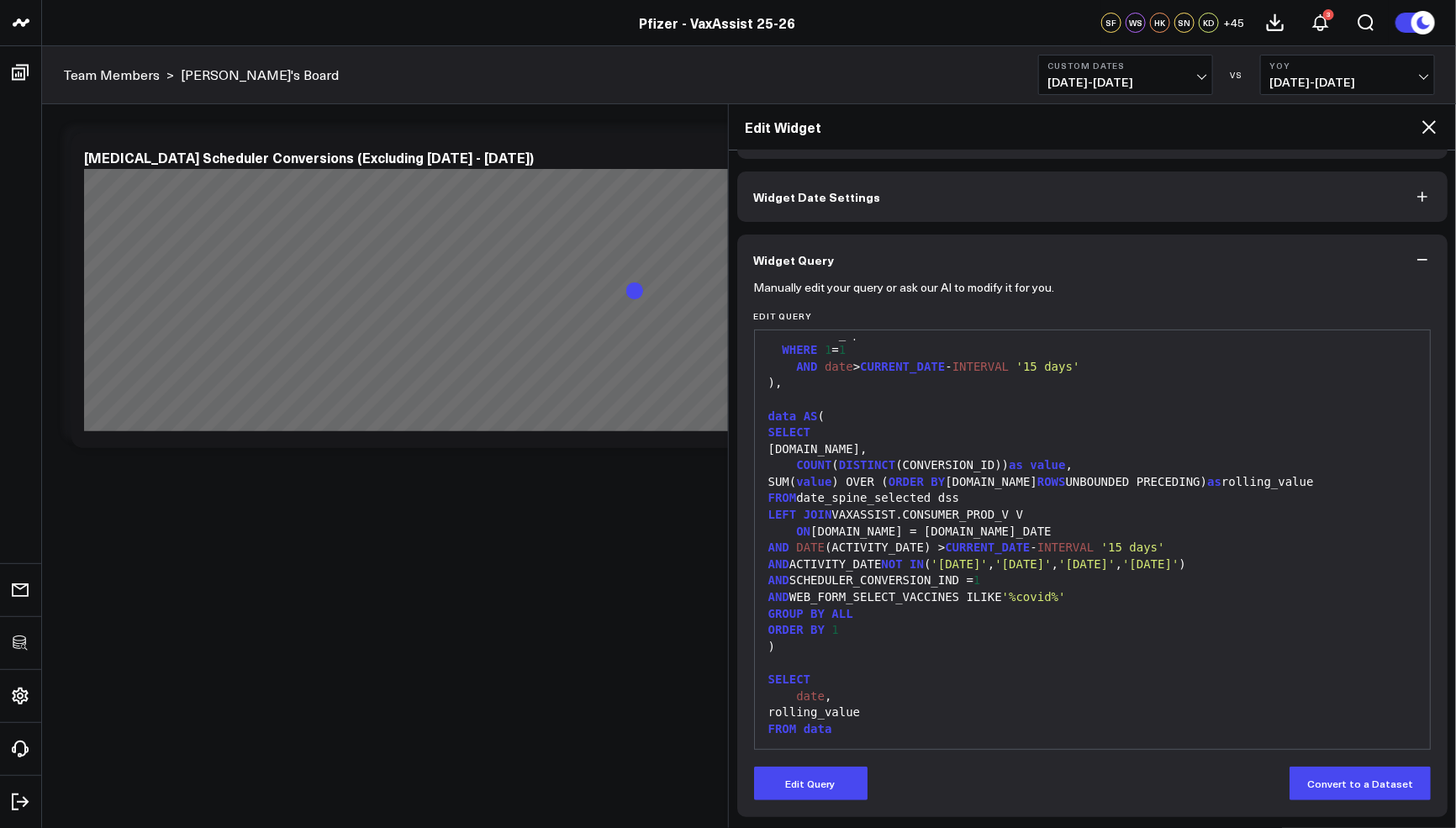
click at [1427, 123] on icon at bounding box center [1429, 127] width 13 height 13
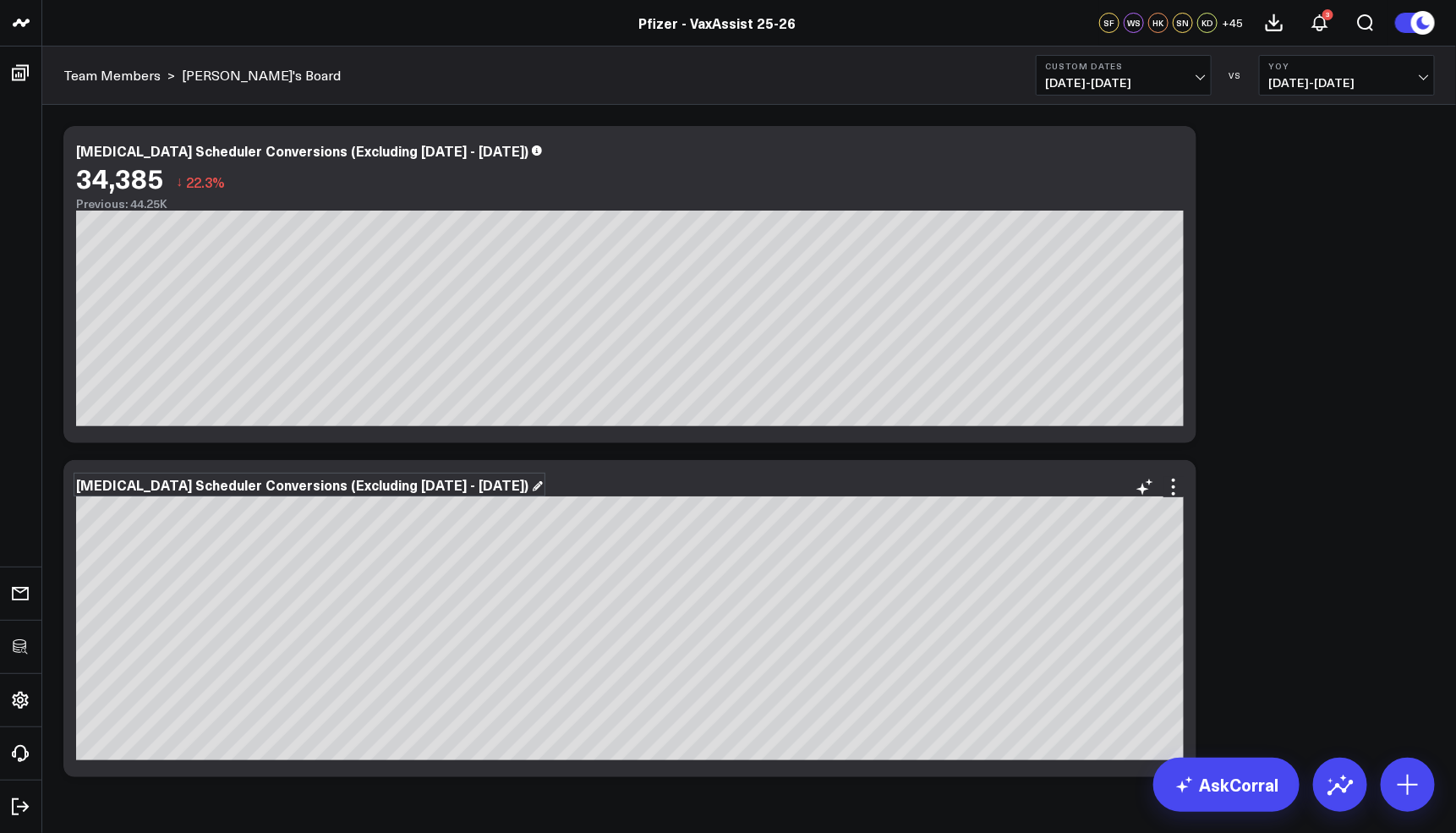
click at [359, 490] on div "COVID Scheduler Conversions (Excluding Sept 17 - Sept 18)" at bounding box center [309, 484] width 467 height 18
click at [1290, 562] on div "Modify via AI Copy link to widget Ask support Remove Create linked copy Executi…" at bounding box center [749, 451] width 1389 height 668
click at [1176, 160] on icon at bounding box center [1173, 153] width 20 height 20
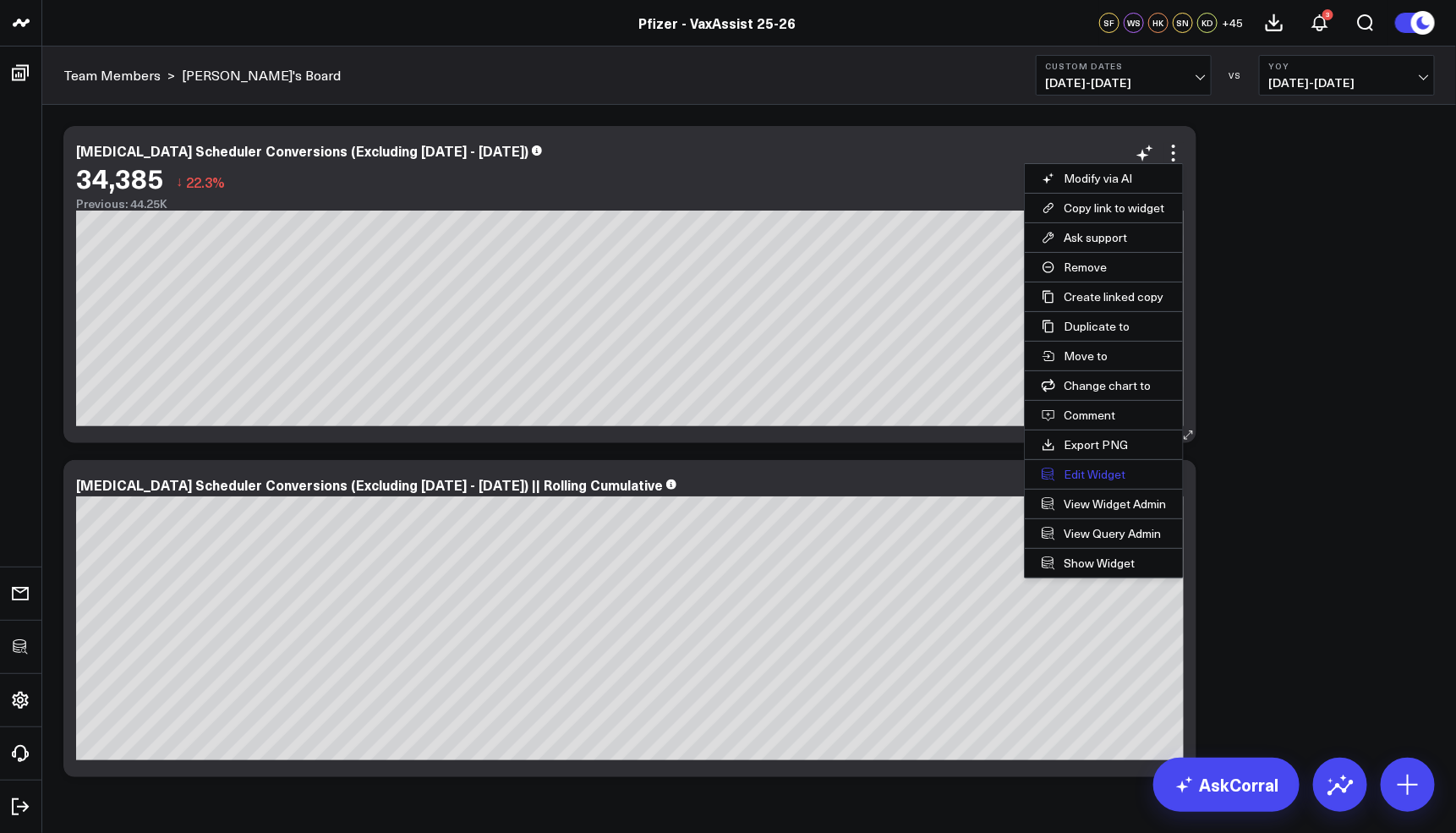
click at [1080, 467] on button "Edit Widget" at bounding box center [1104, 474] width 158 height 29
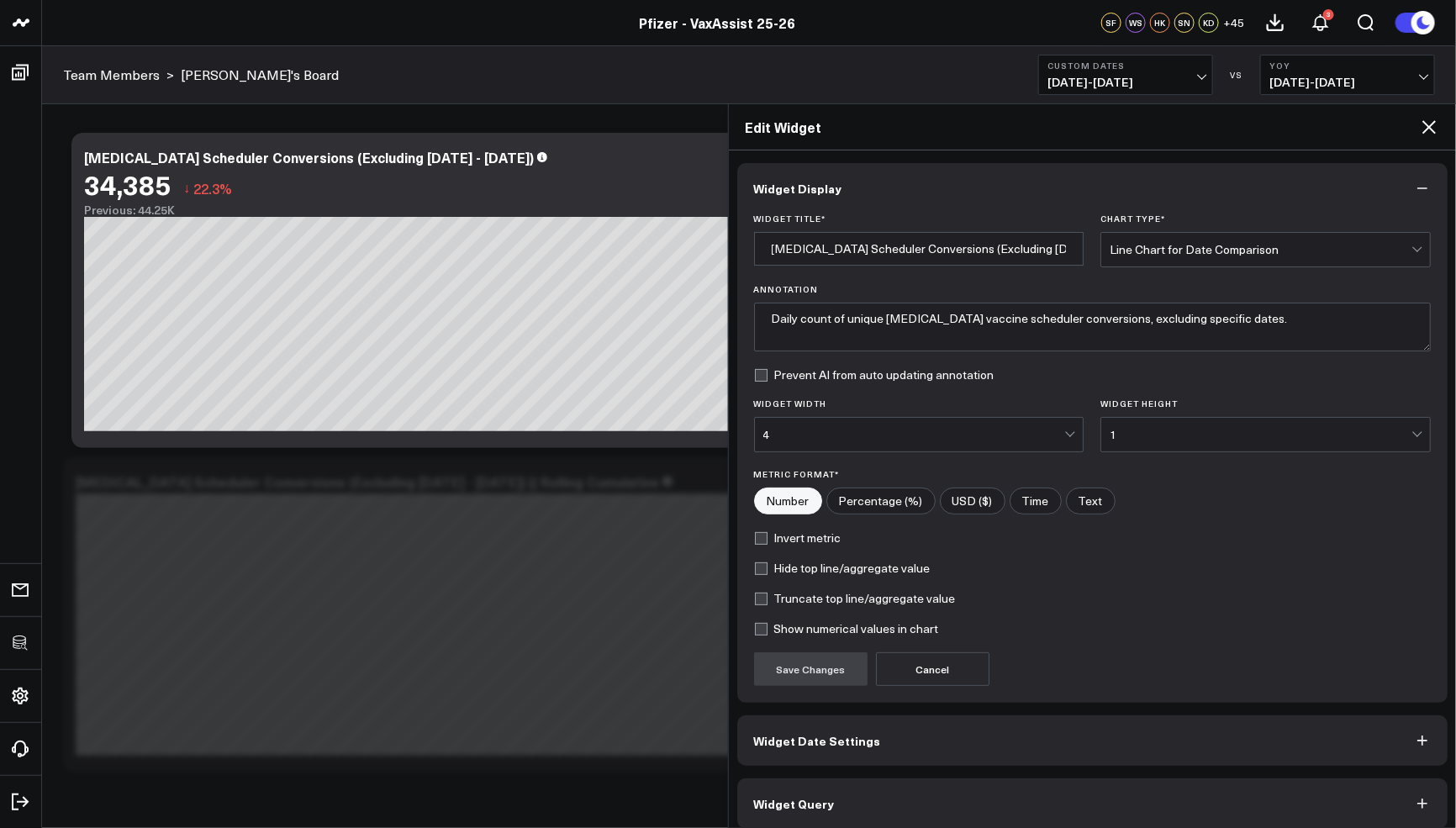
click at [900, 745] on button "Widget Date Settings" at bounding box center [1092, 740] width 711 height 51
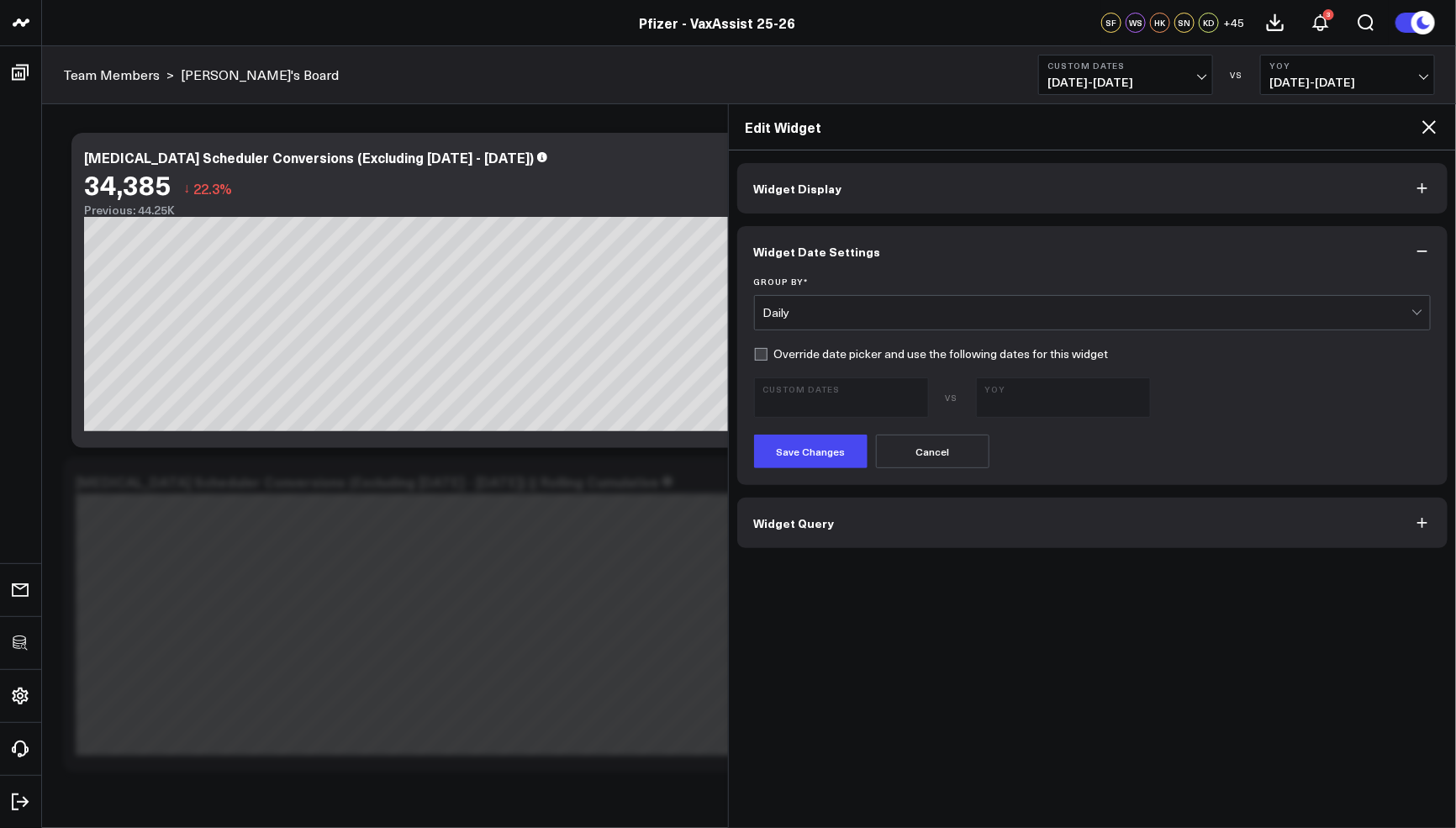
click at [914, 279] on label "Group By *" at bounding box center [1092, 281] width 677 height 11
click at [1000, 312] on input "Group By *" at bounding box center [1003, 312] width 7 height 0
click at [893, 309] on div "Daily" at bounding box center [1088, 313] width 649 height 13
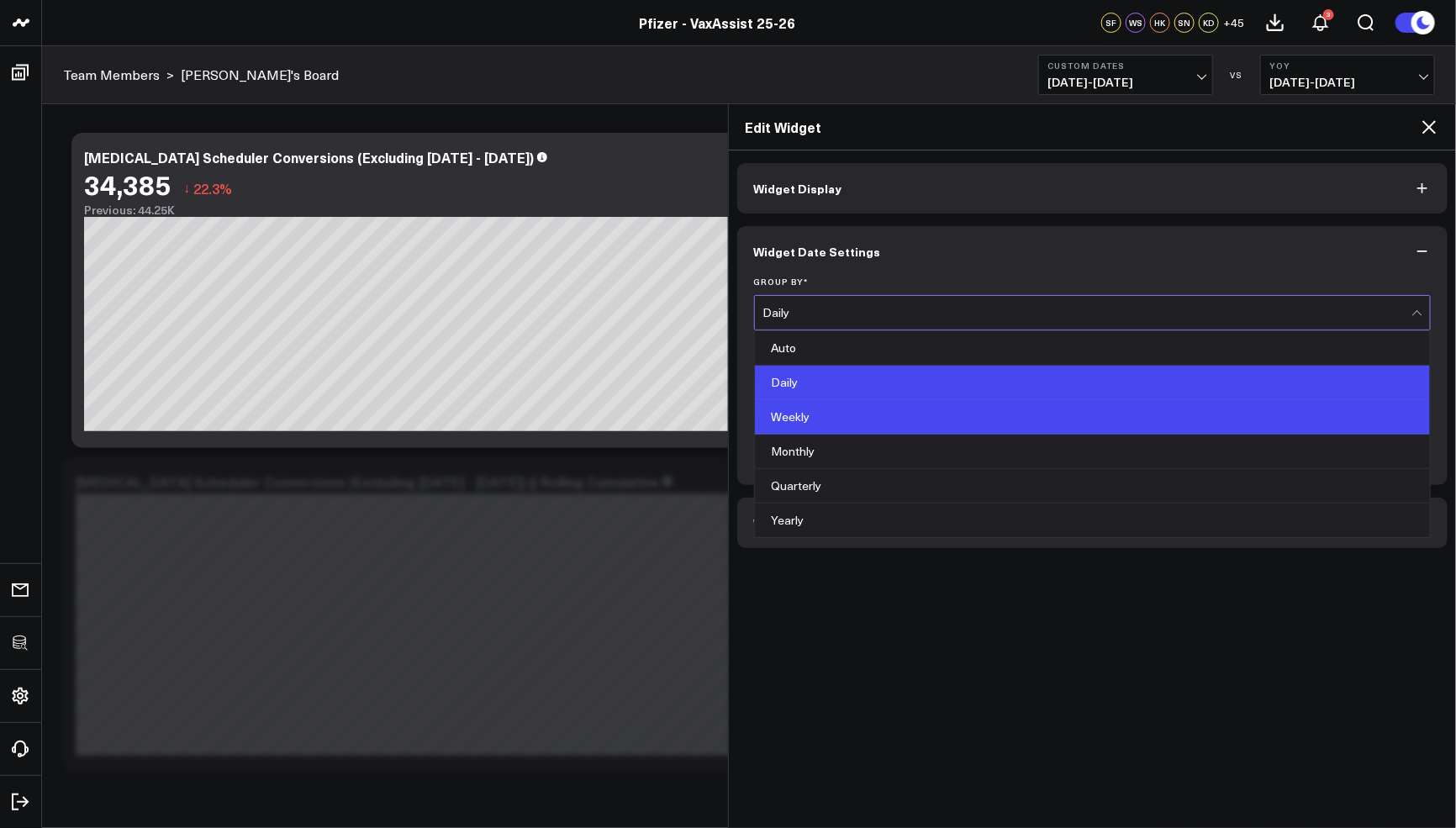
click at [833, 409] on div "Weekly" at bounding box center [1092, 417] width 676 height 34
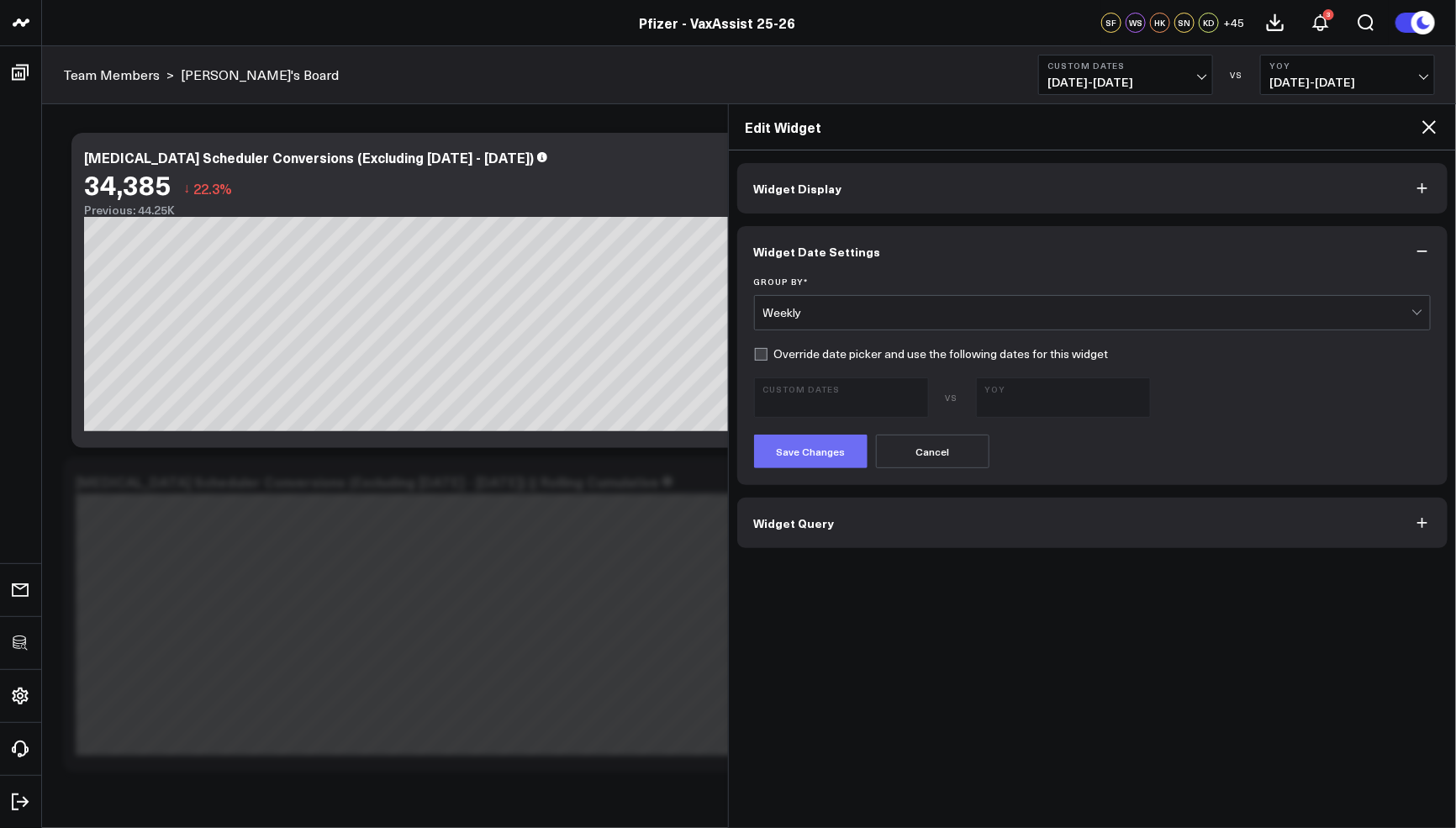
click at [816, 436] on button "Save Changes" at bounding box center [810, 450] width 114 height 33
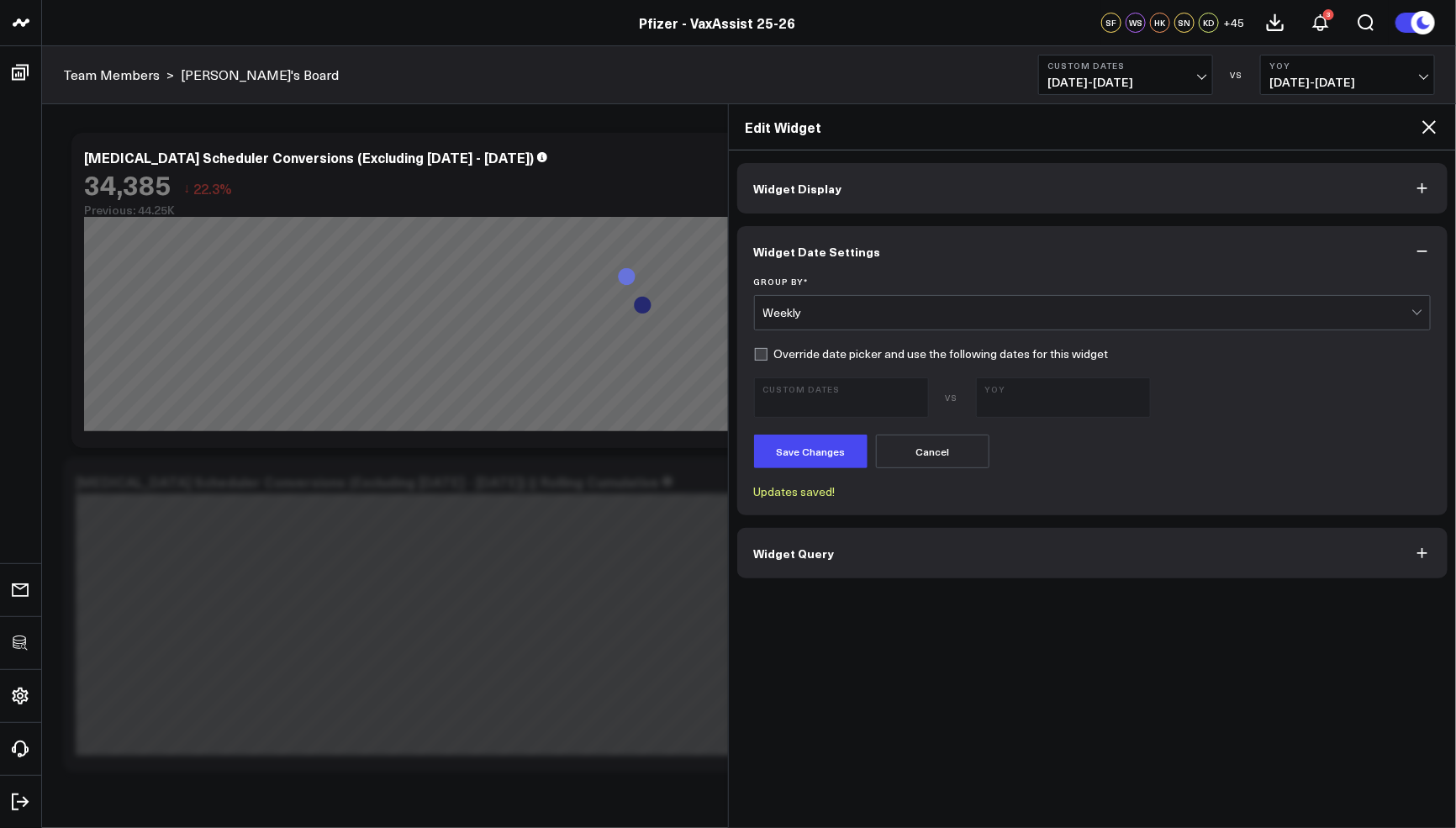
click at [1418, 121] on h2 "Edit Widget" at bounding box center [1083, 126] width 674 height 18
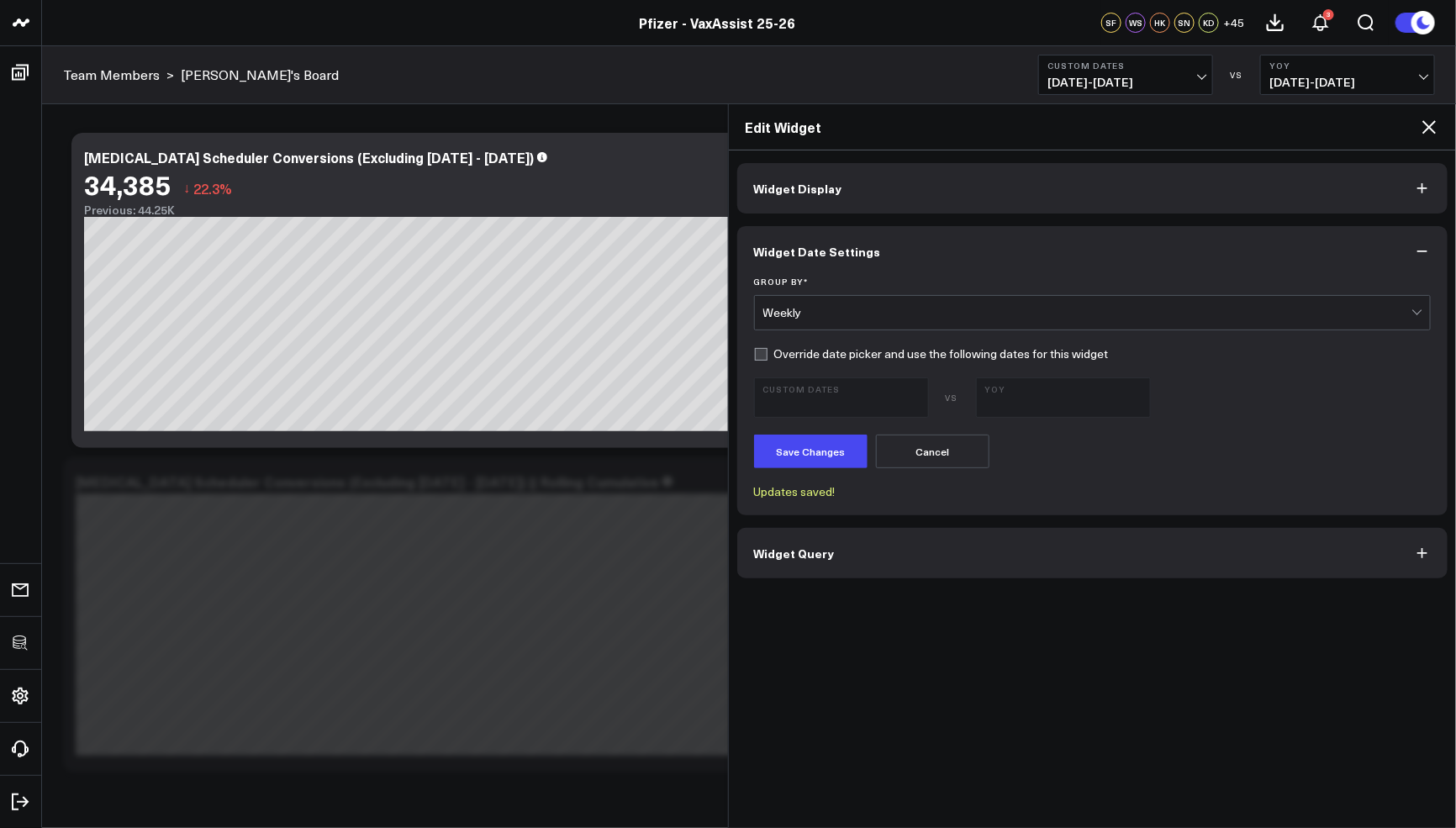
click at [1426, 125] on icon at bounding box center [1428, 126] width 20 height 20
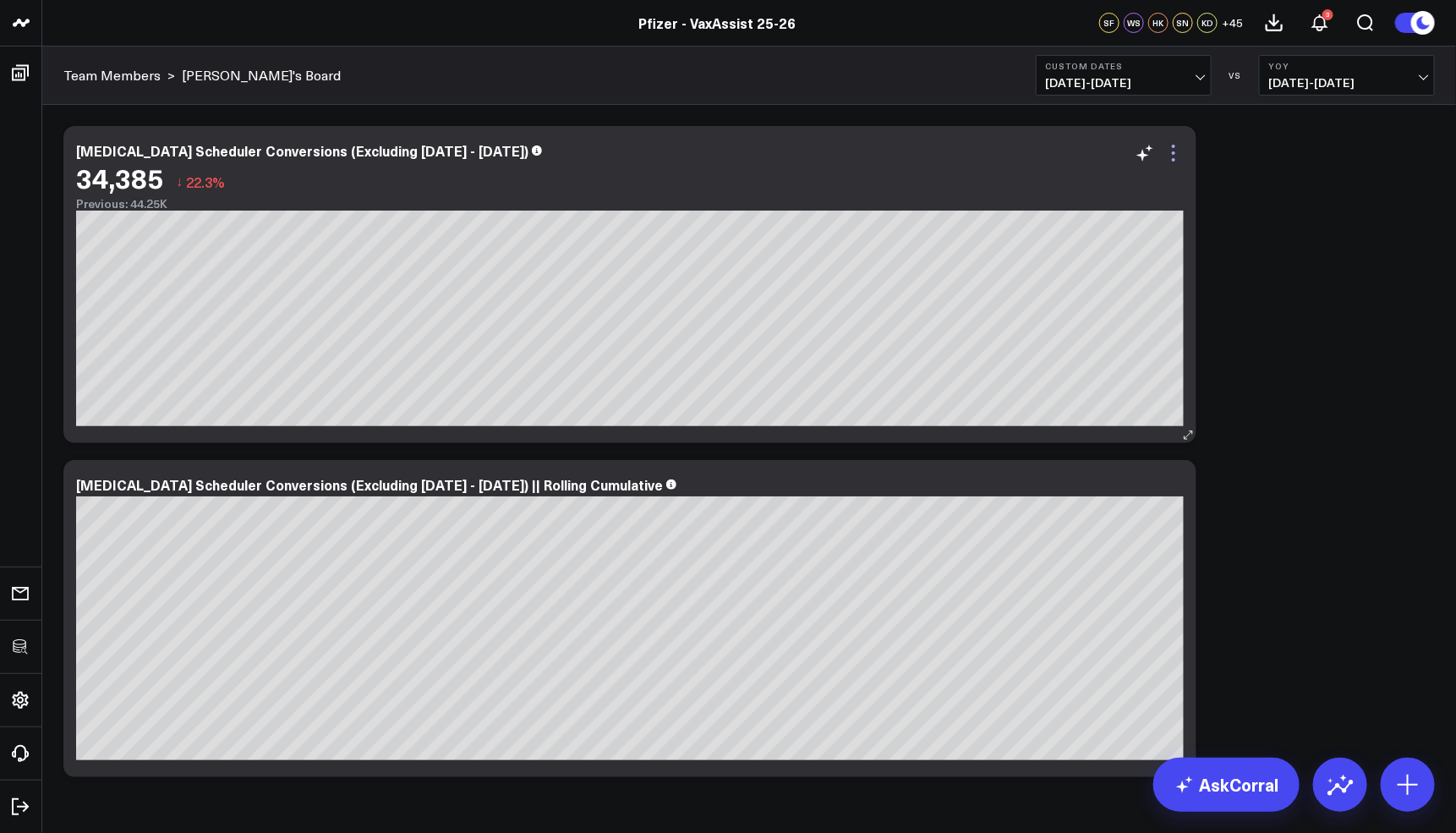
click at [1178, 151] on icon at bounding box center [1173, 153] width 20 height 20
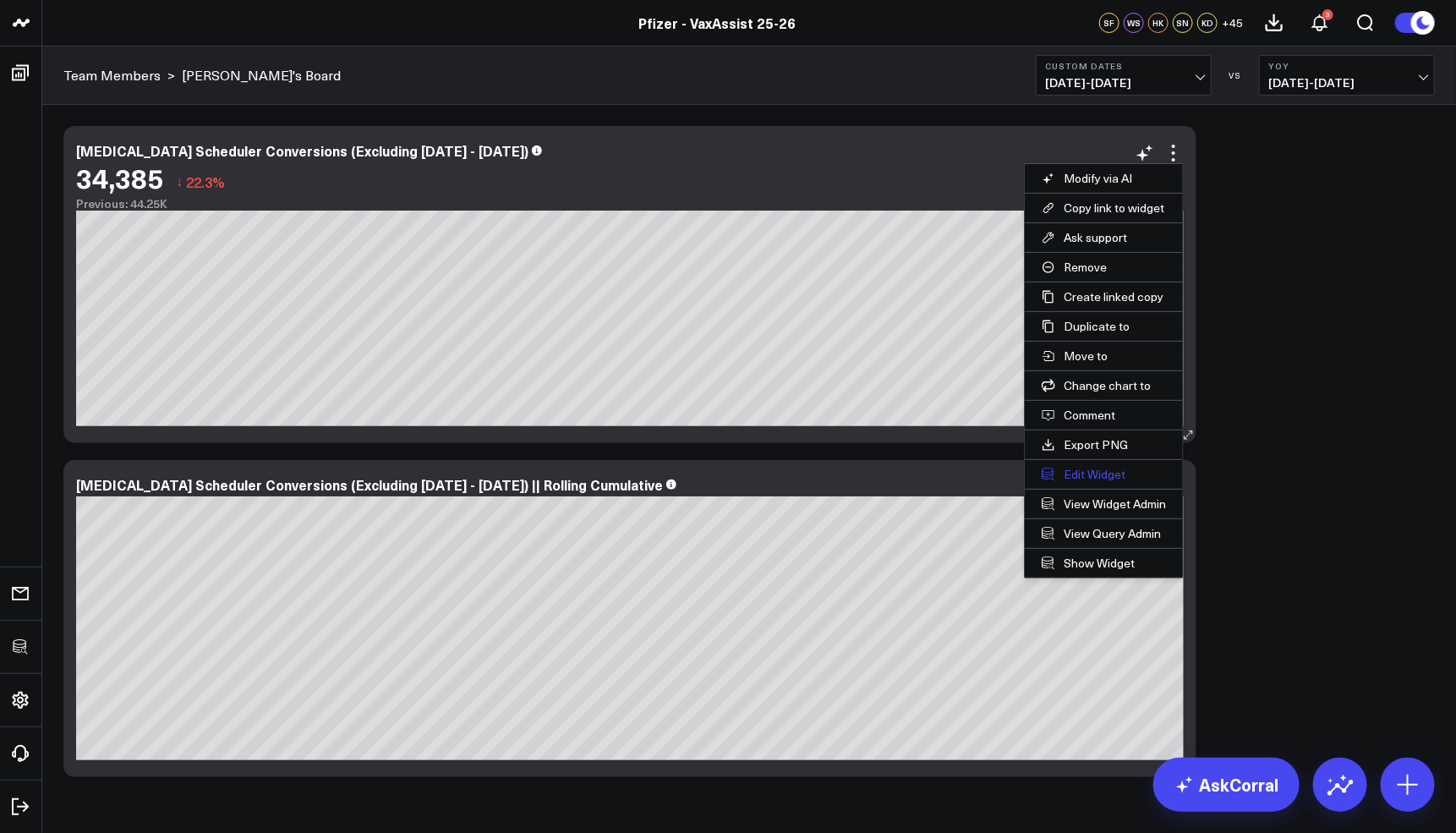
click at [1066, 473] on button "Edit Widget" at bounding box center [1104, 474] width 158 height 29
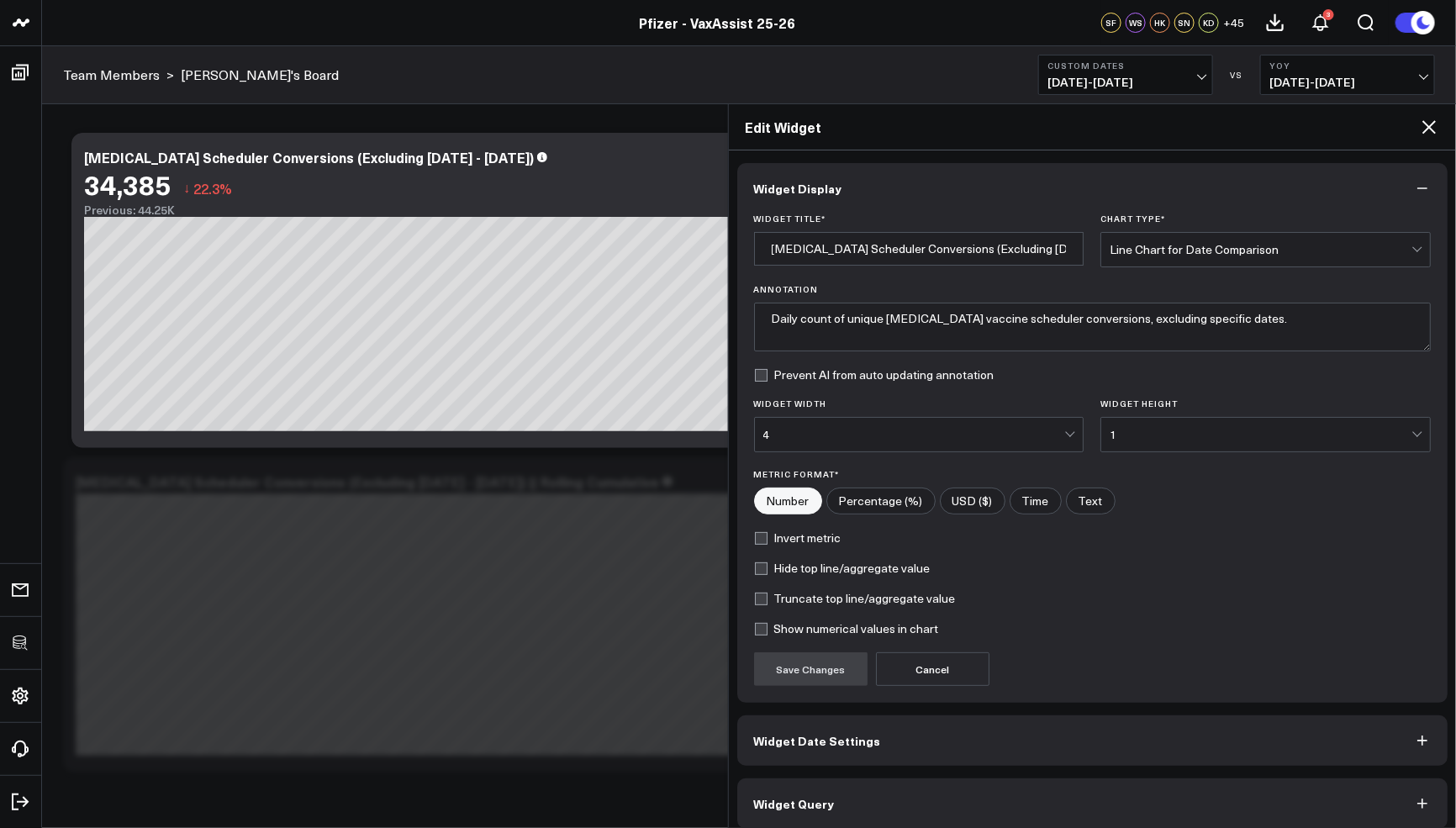
click at [874, 739] on button "Widget Date Settings" at bounding box center [1092, 740] width 711 height 51
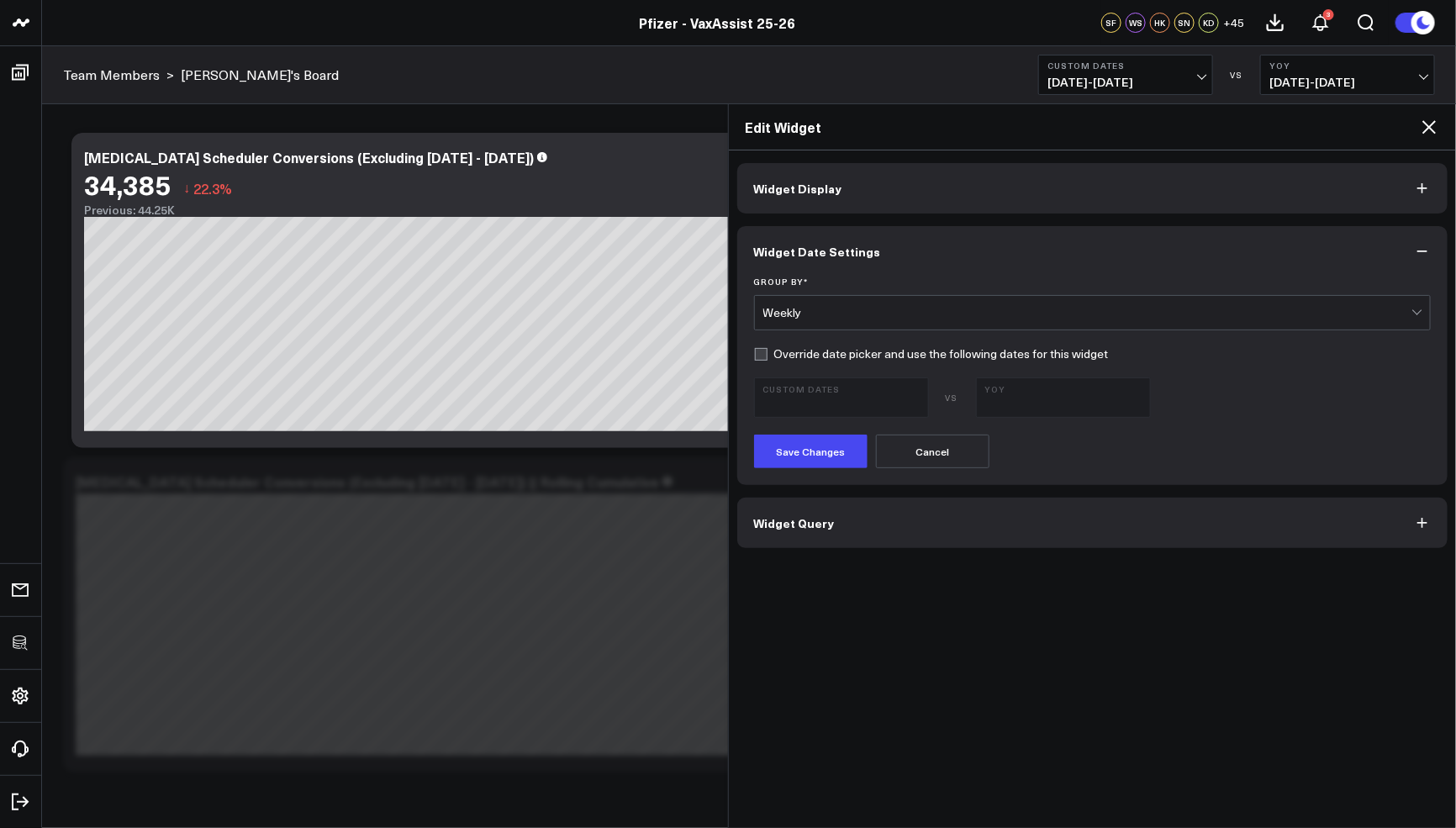
click at [886, 330] on form "Group By * Weekly Override date picker and use the following dates for this wid…" at bounding box center [1092, 372] width 677 height 191
click at [863, 312] on div "Weekly" at bounding box center [1088, 313] width 649 height 13
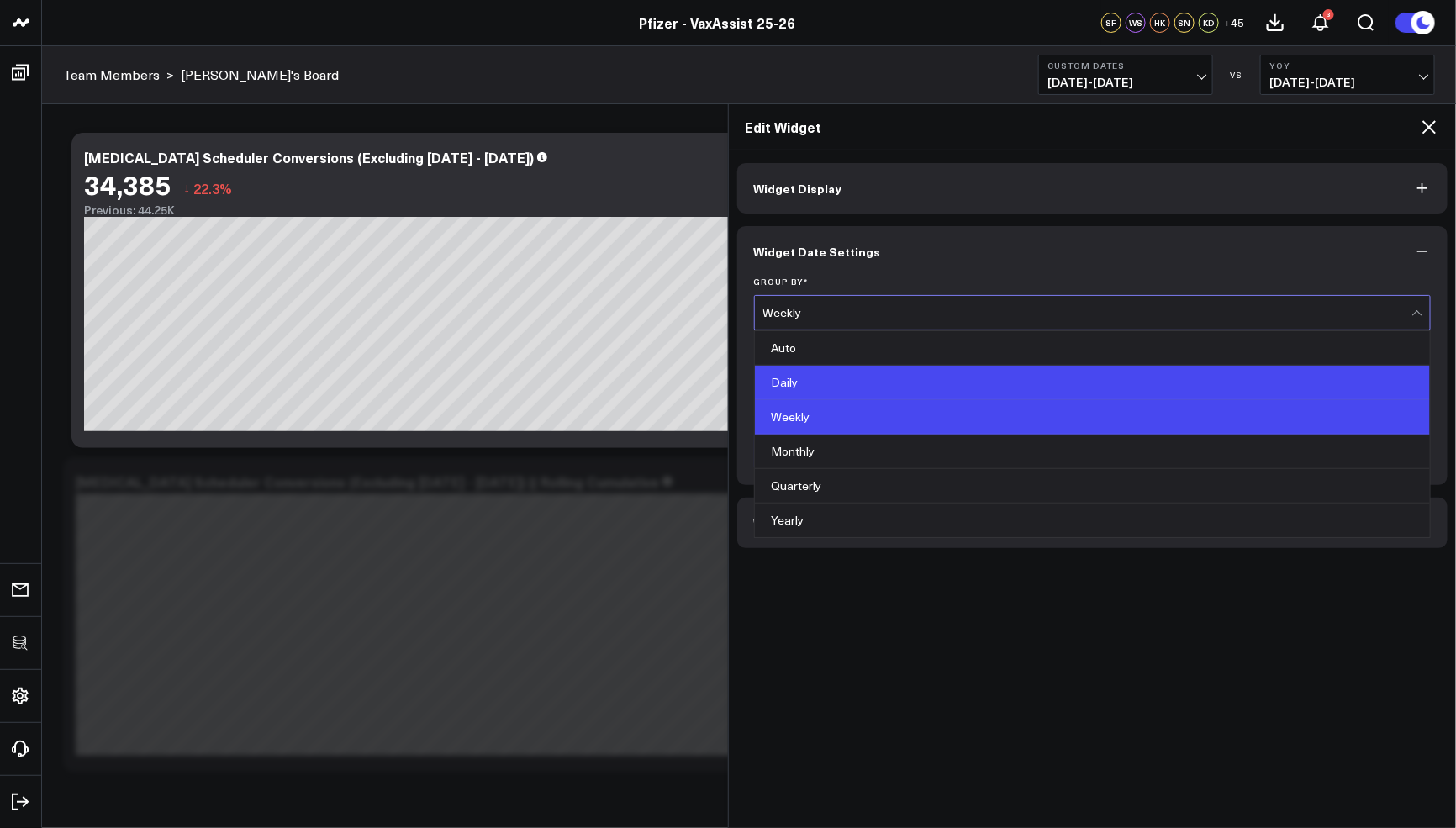
click at [816, 374] on div "Daily" at bounding box center [1092, 382] width 676 height 34
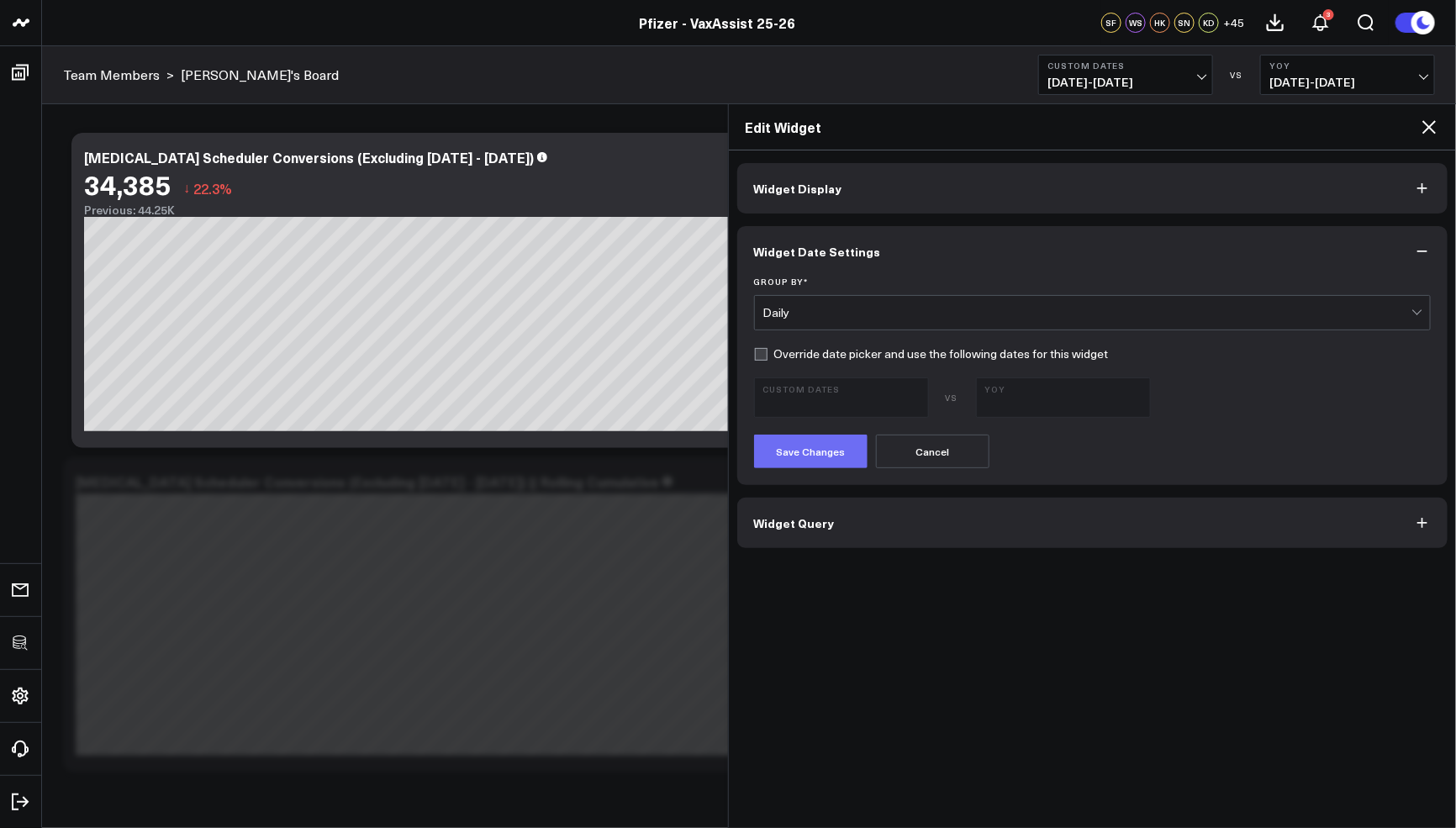
click at [804, 434] on button "Save Changes" at bounding box center [810, 450] width 114 height 33
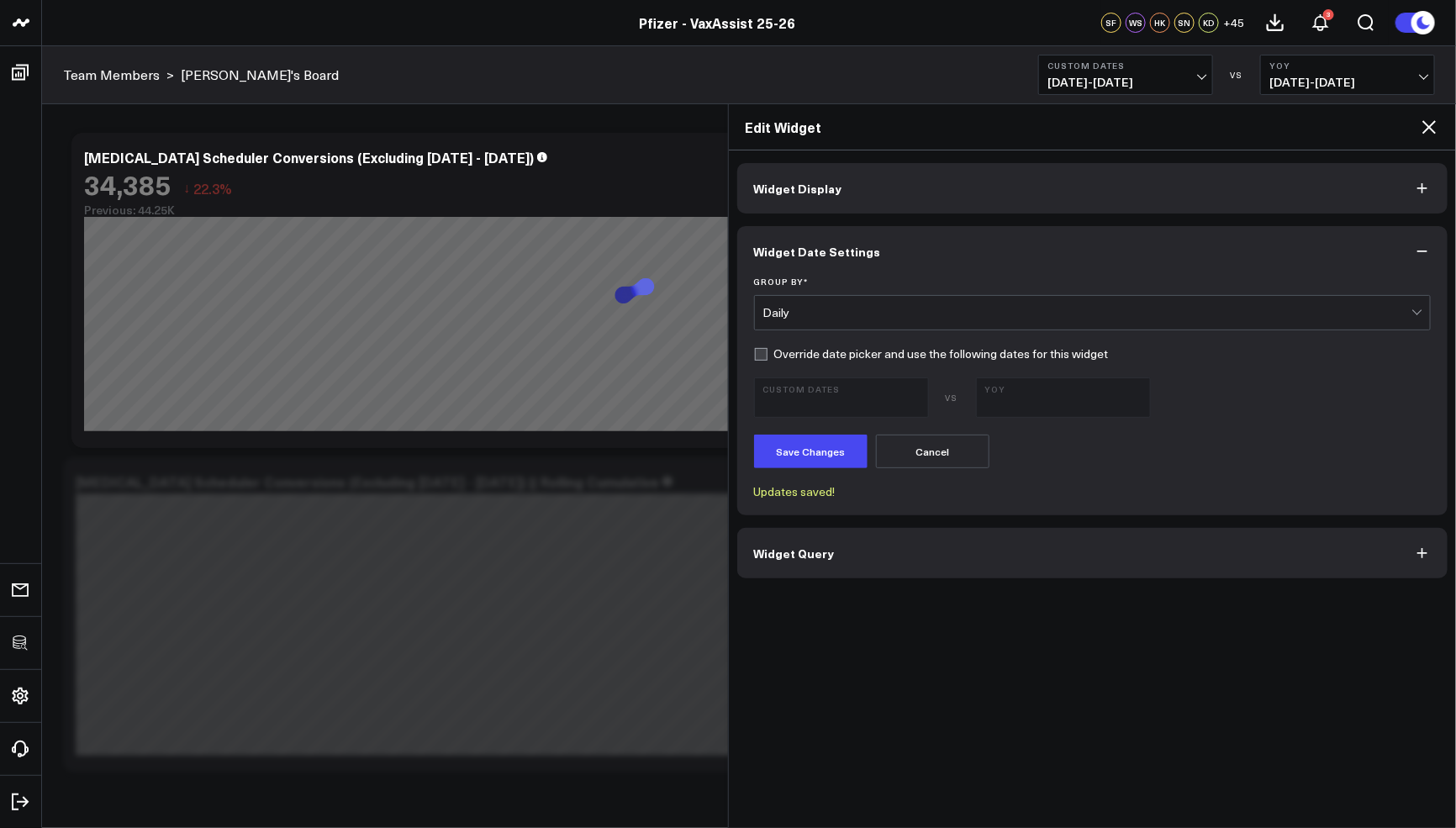
click at [1432, 124] on icon at bounding box center [1429, 127] width 13 height 13
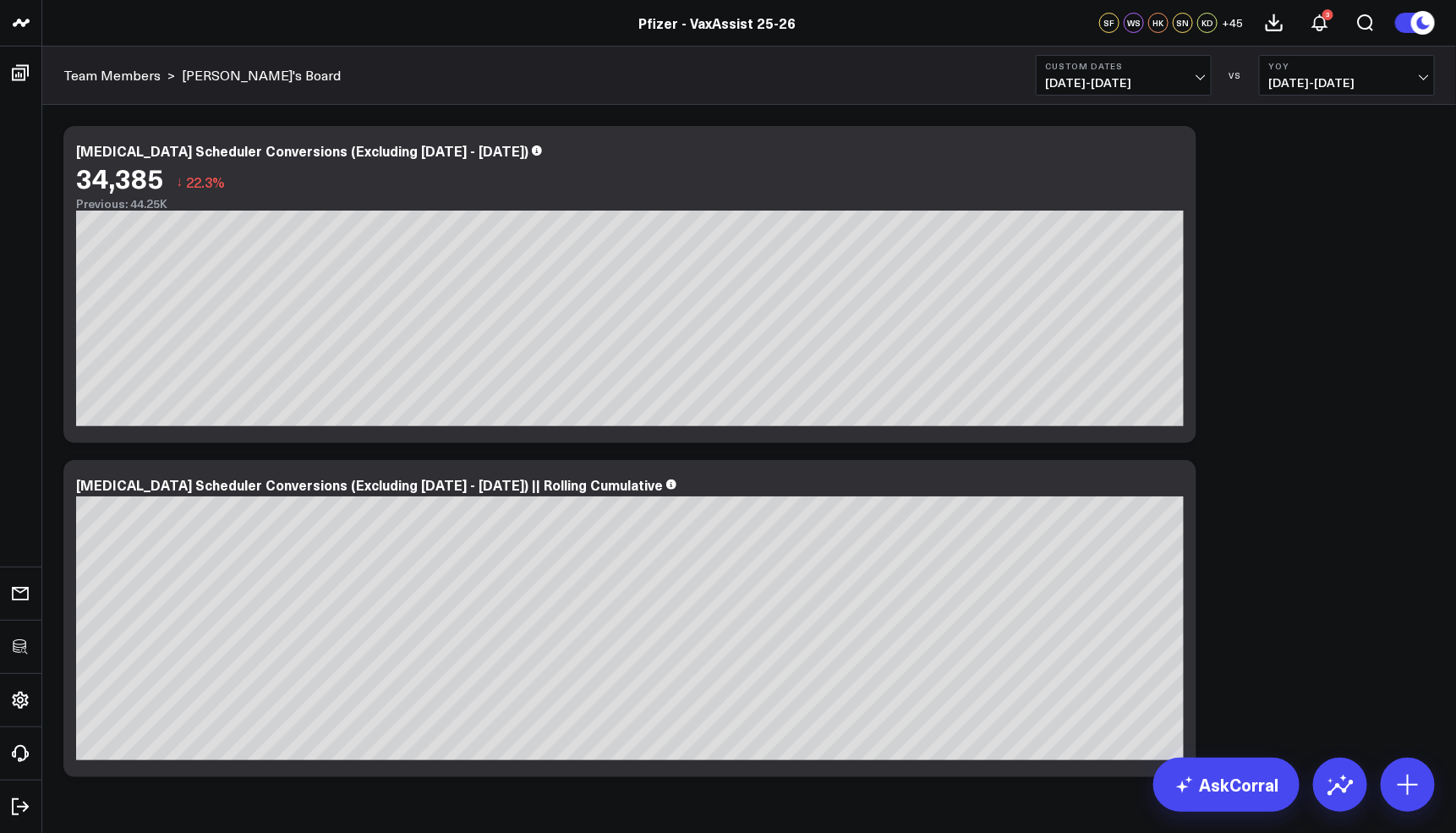
click at [1413, 517] on div "Modify via AI Copy link to widget Ask support Remove Create linked copy Executi…" at bounding box center [749, 451] width 1389 height 668
click at [1120, 63] on b "Custom Dates" at bounding box center [1123, 65] width 157 height 11
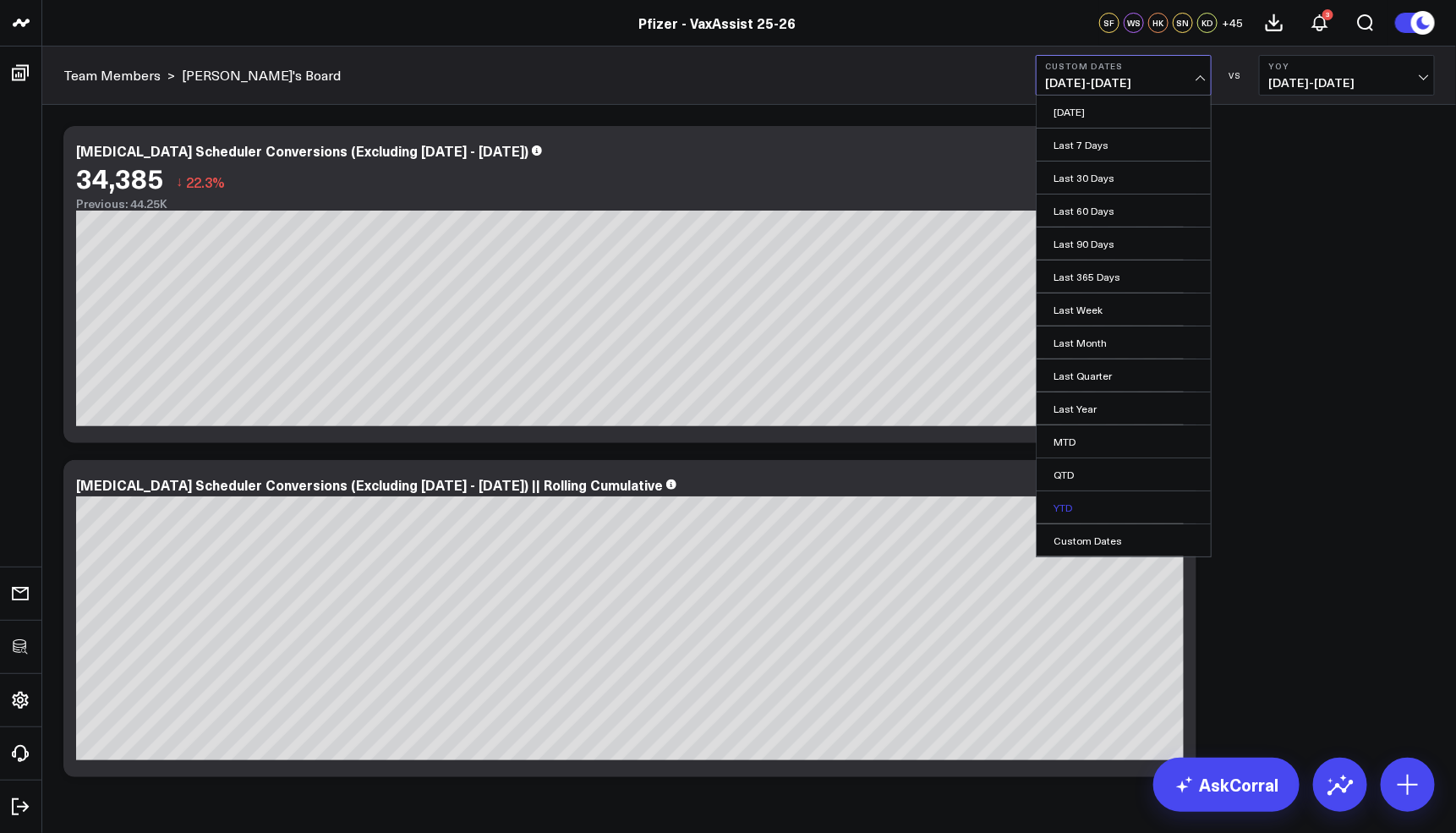
click at [1076, 499] on link "YTD" at bounding box center [1123, 507] width 174 height 32
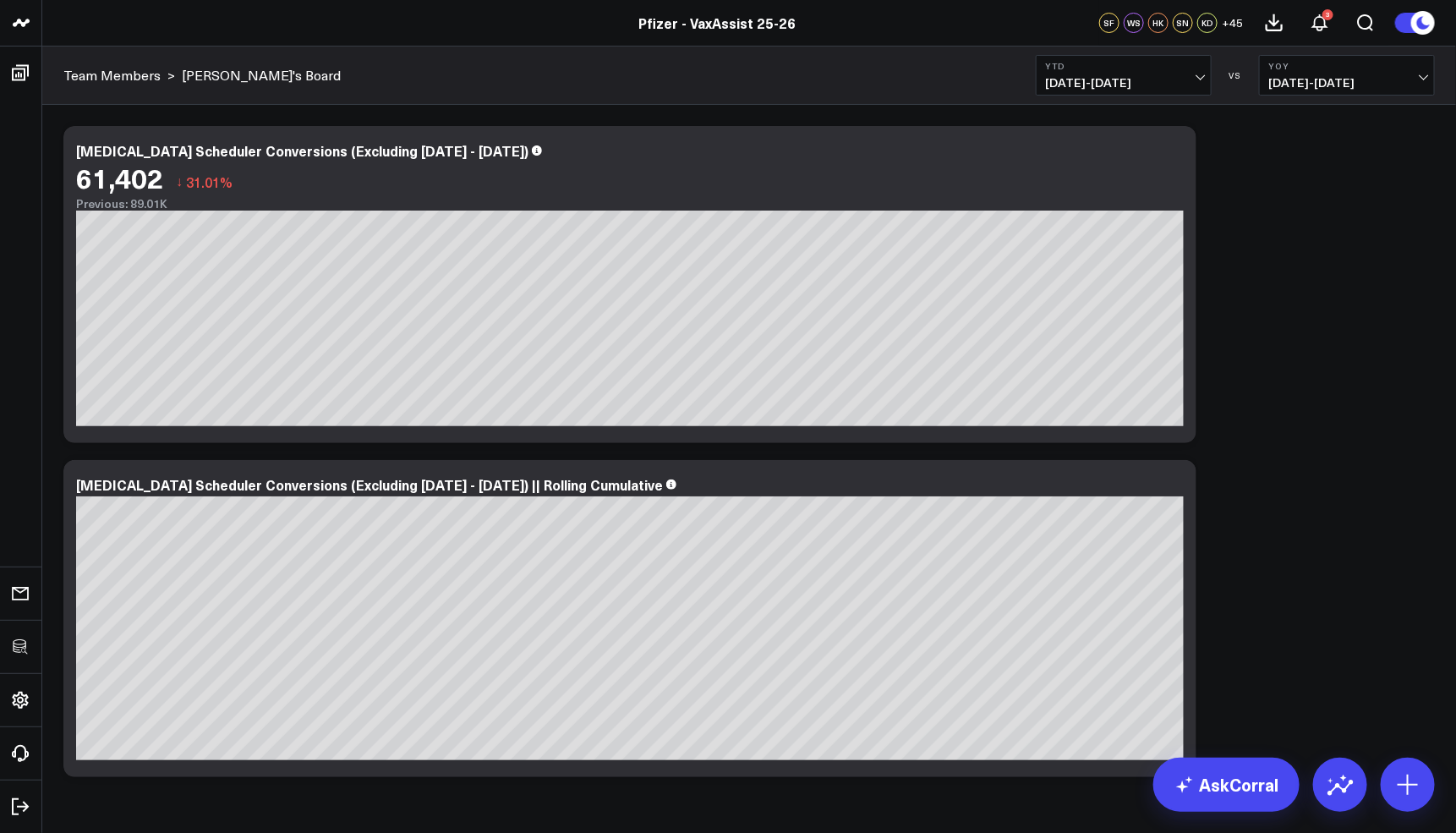
click at [1164, 79] on span "01/01/25 - 10/14/25" at bounding box center [1123, 83] width 157 height 13
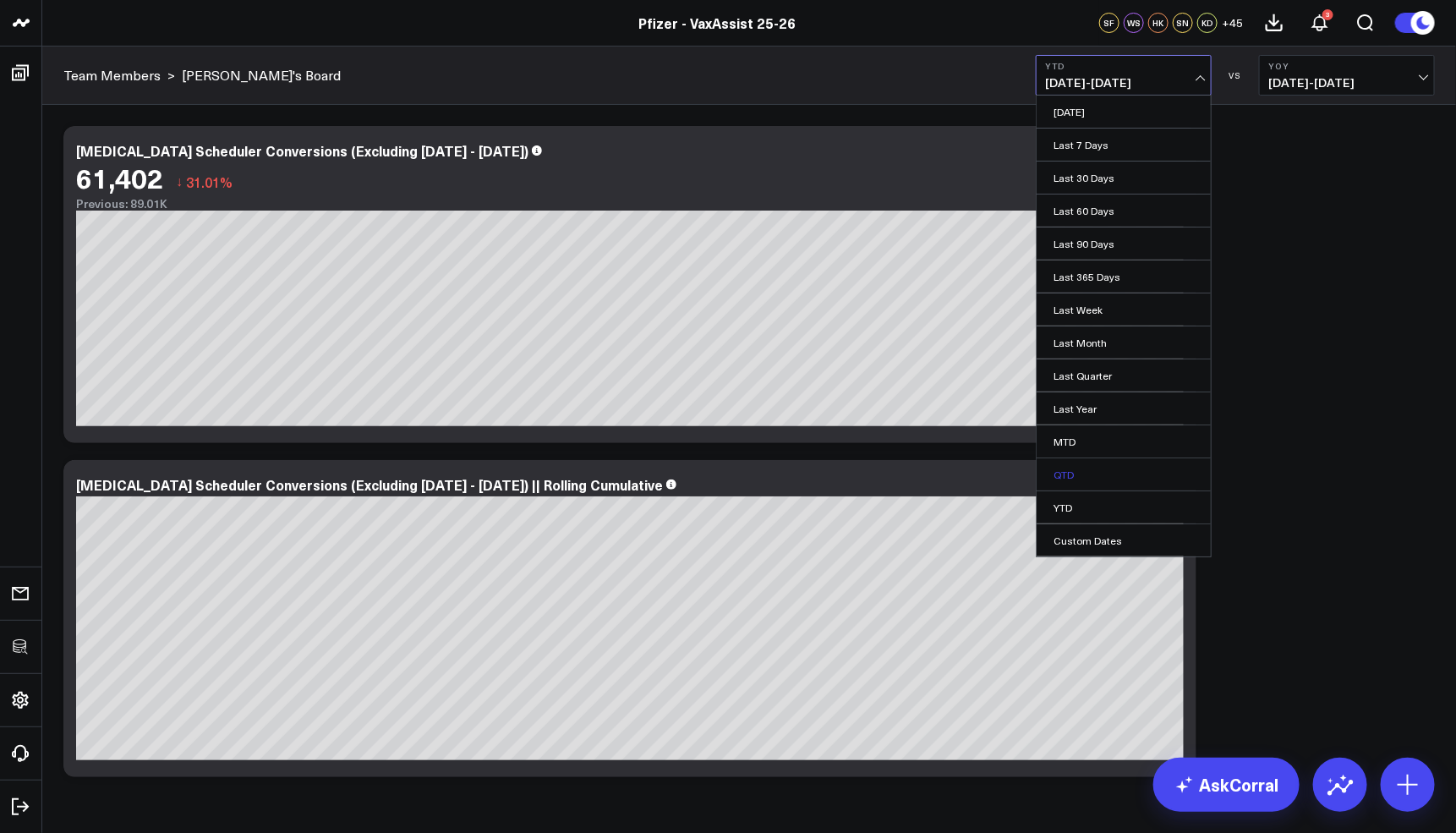
click at [1107, 459] on link "QTD" at bounding box center [1123, 473] width 174 height 32
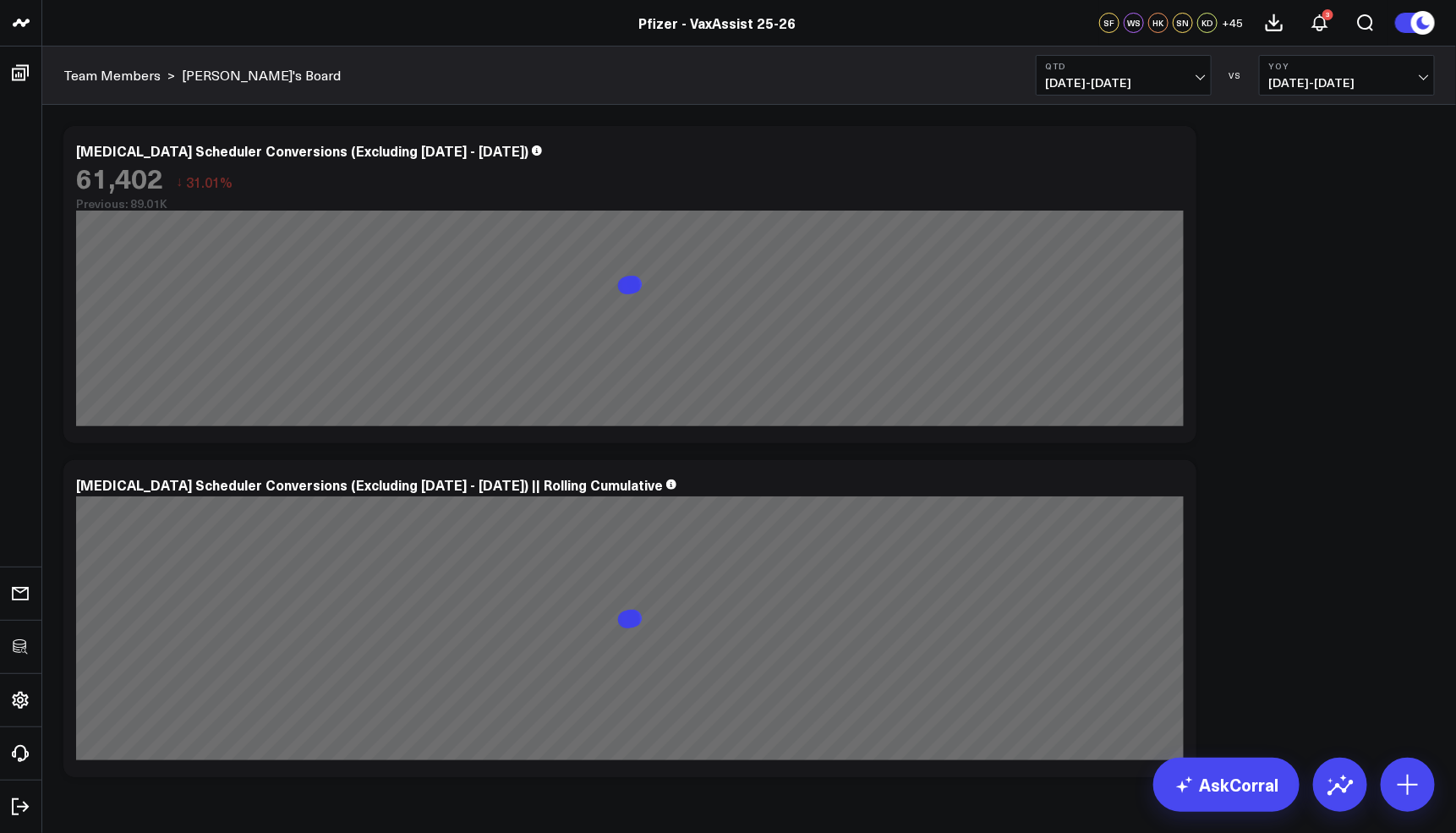
click at [1146, 65] on b "QTD" at bounding box center [1123, 65] width 157 height 11
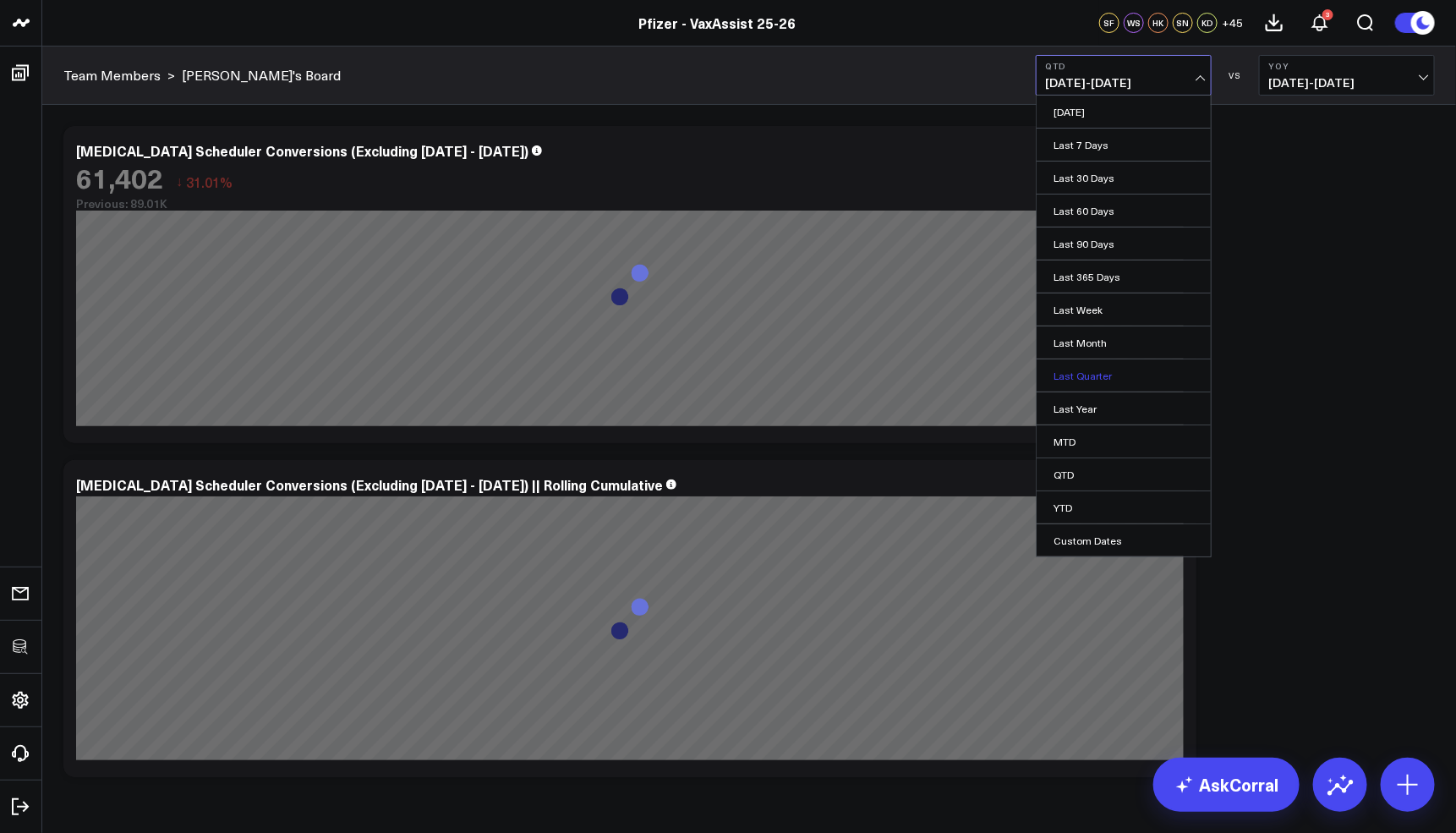
click at [1143, 361] on link "Last Quarter" at bounding box center [1123, 375] width 174 height 32
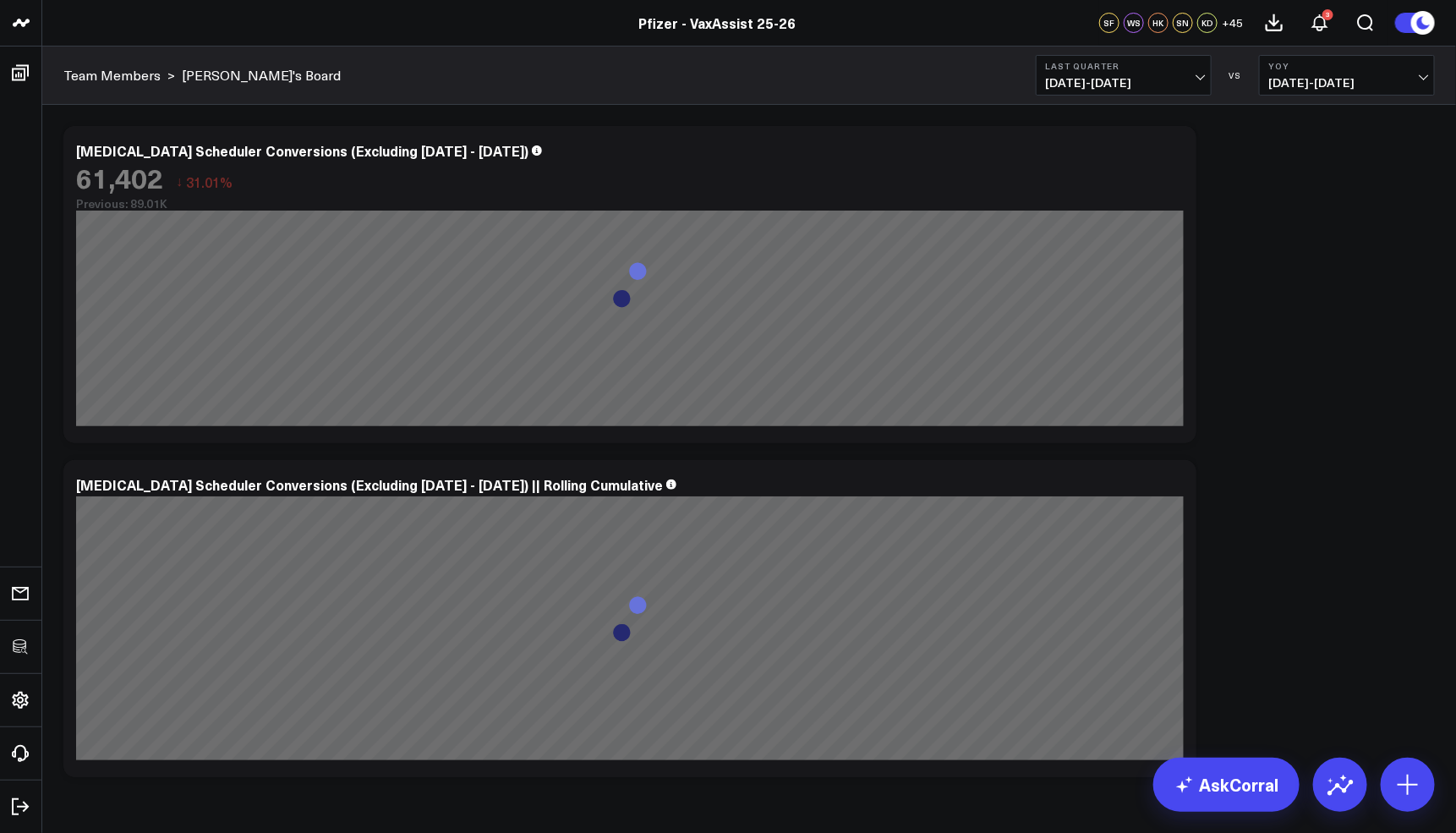
click at [1401, 330] on div "Modify via AI Copy link to widget Ask support Remove Create linked copy Executi…" at bounding box center [749, 451] width 1389 height 668
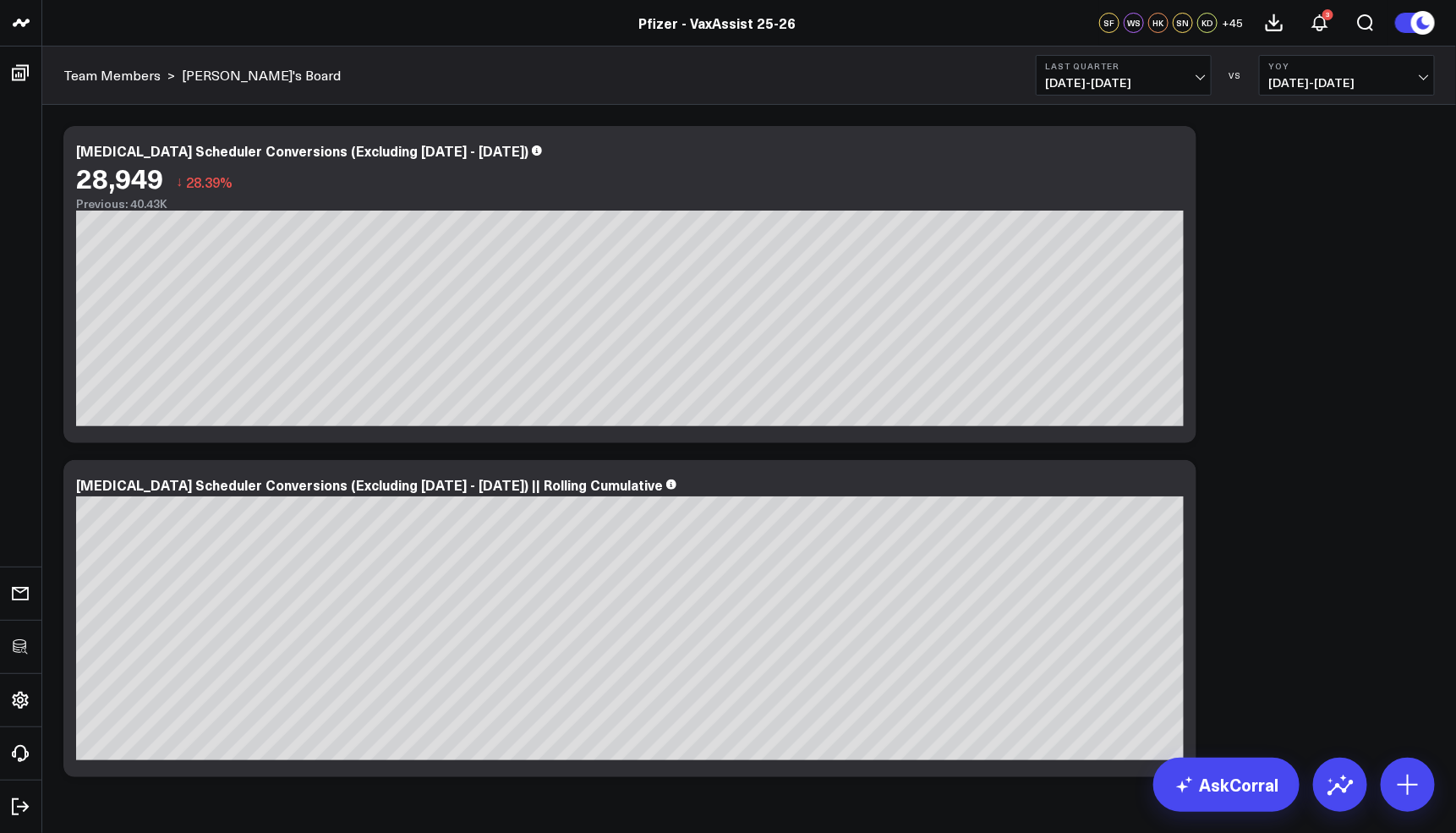
click at [1175, 73] on button "Last Quarter 07/01/25 - 09/30/25" at bounding box center [1124, 75] width 176 height 40
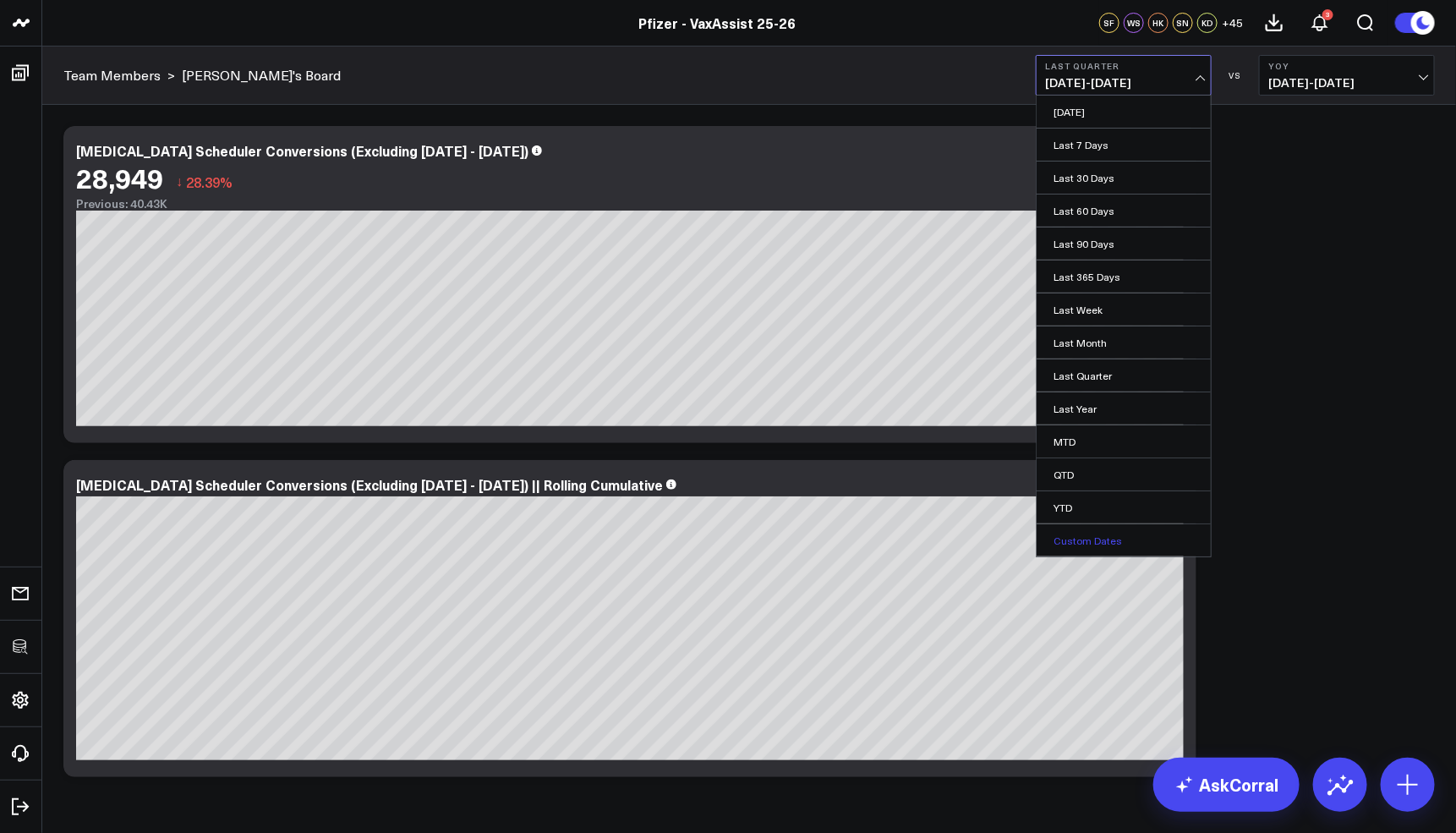
click at [1076, 527] on link "Custom Dates" at bounding box center [1123, 540] width 174 height 32
select select "9"
select select "2025"
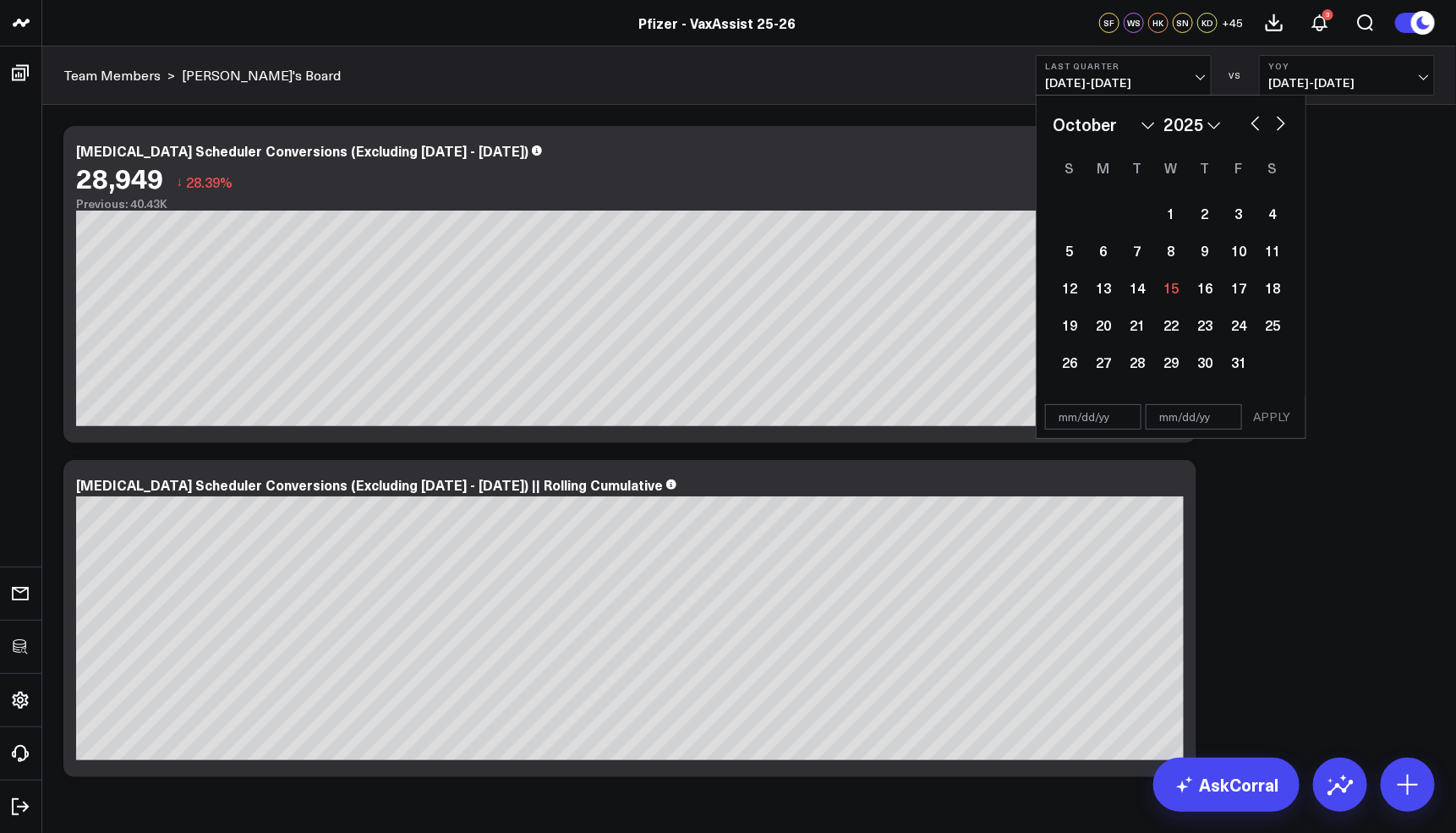
click at [1257, 123] on button "button" at bounding box center [1256, 121] width 17 height 20
select select "8"
select select "2025"
click at [1257, 123] on button "button" at bounding box center [1256, 121] width 17 height 20
select select "7"
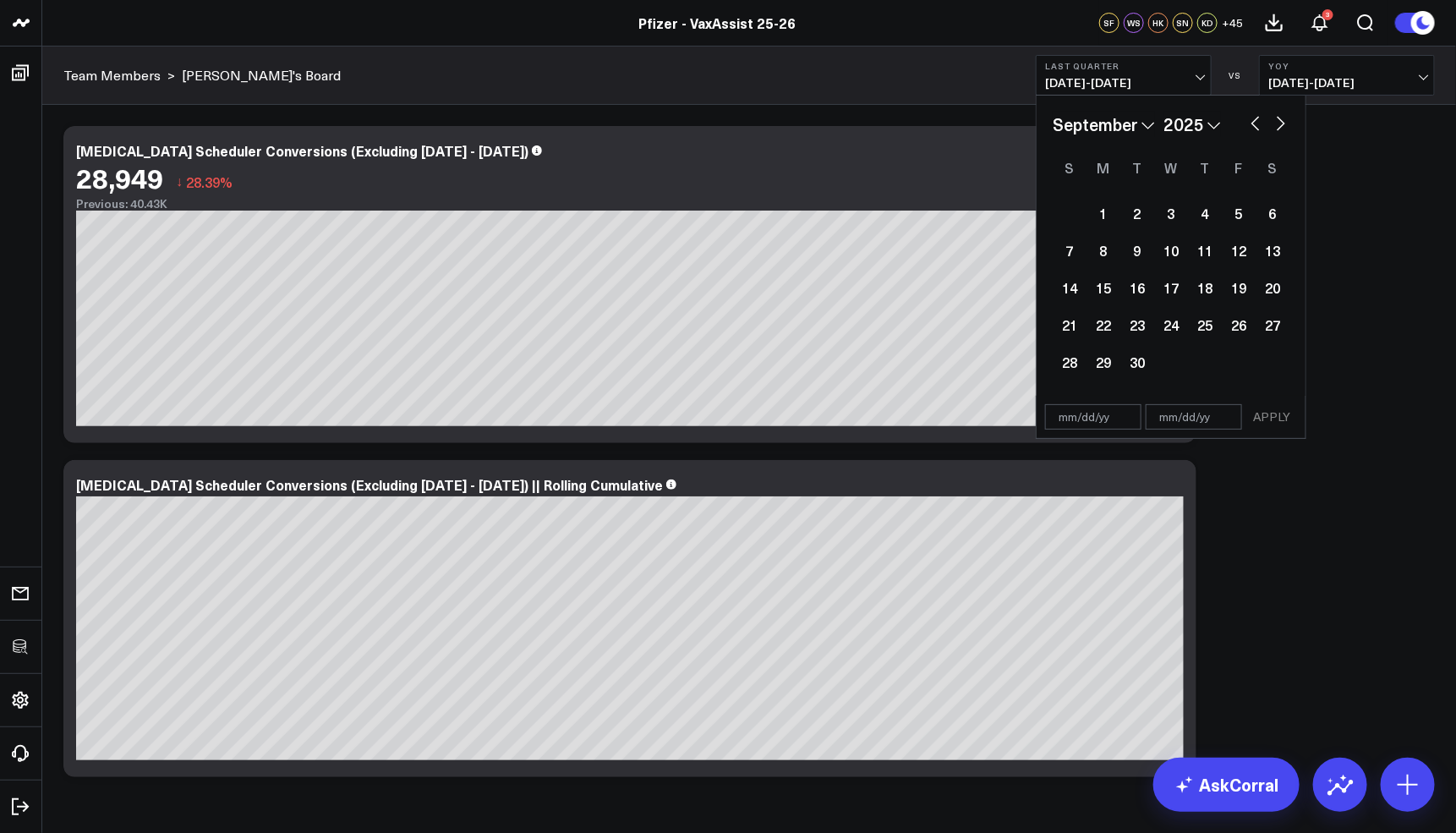
select select "2025"
click at [1230, 216] on div "1" at bounding box center [1239, 213] width 34 height 34
type input "08/01/25"
select select "7"
select select "2025"
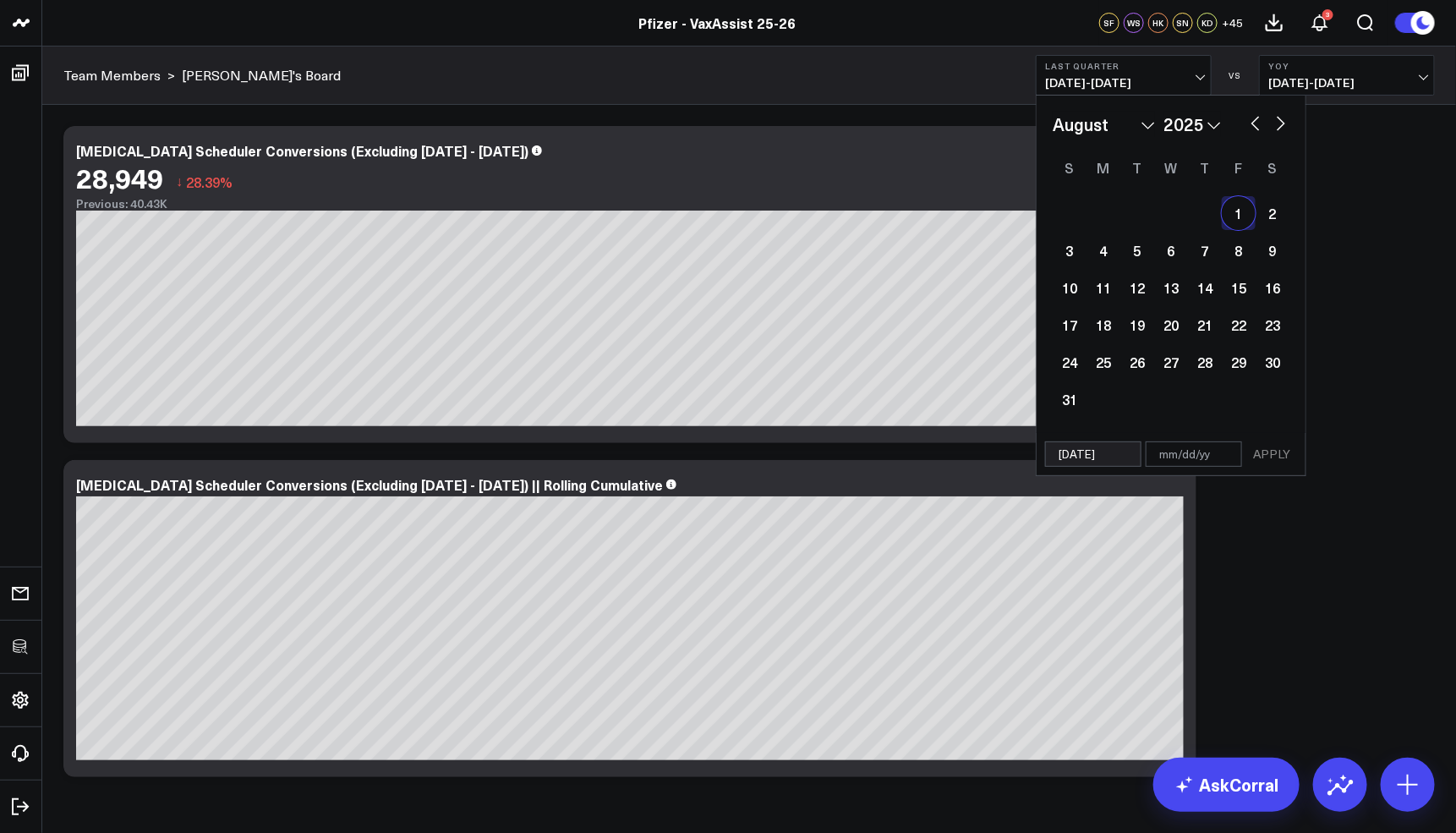
click at [1284, 124] on button "button" at bounding box center [1282, 121] width 17 height 20
select select "9"
select select "2025"
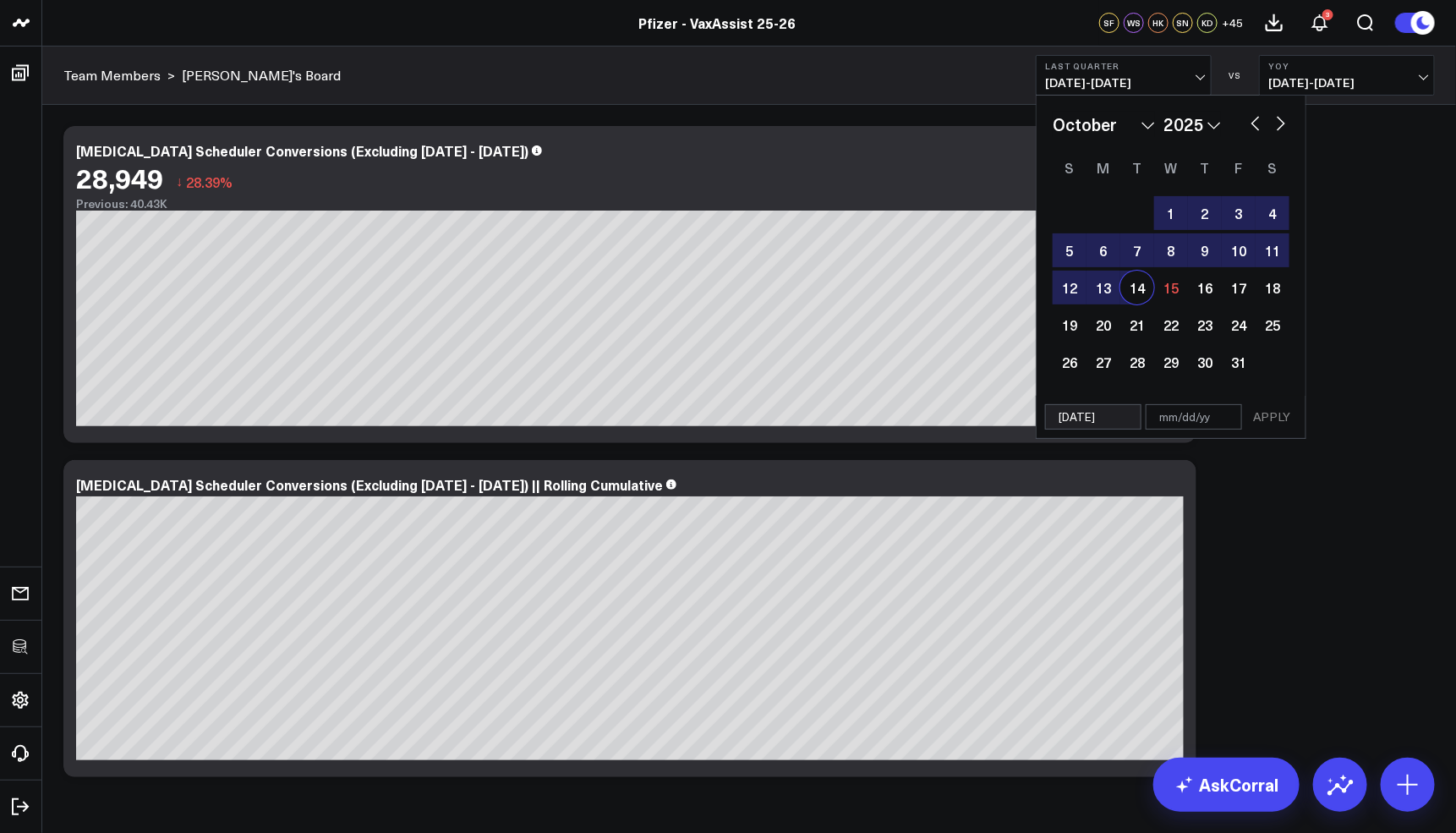
click at [1134, 289] on div "14" at bounding box center [1137, 287] width 34 height 34
type input "[DATE]"
select select "9"
select select "2025"
click at [1266, 406] on button "APPLY" at bounding box center [1271, 416] width 51 height 25
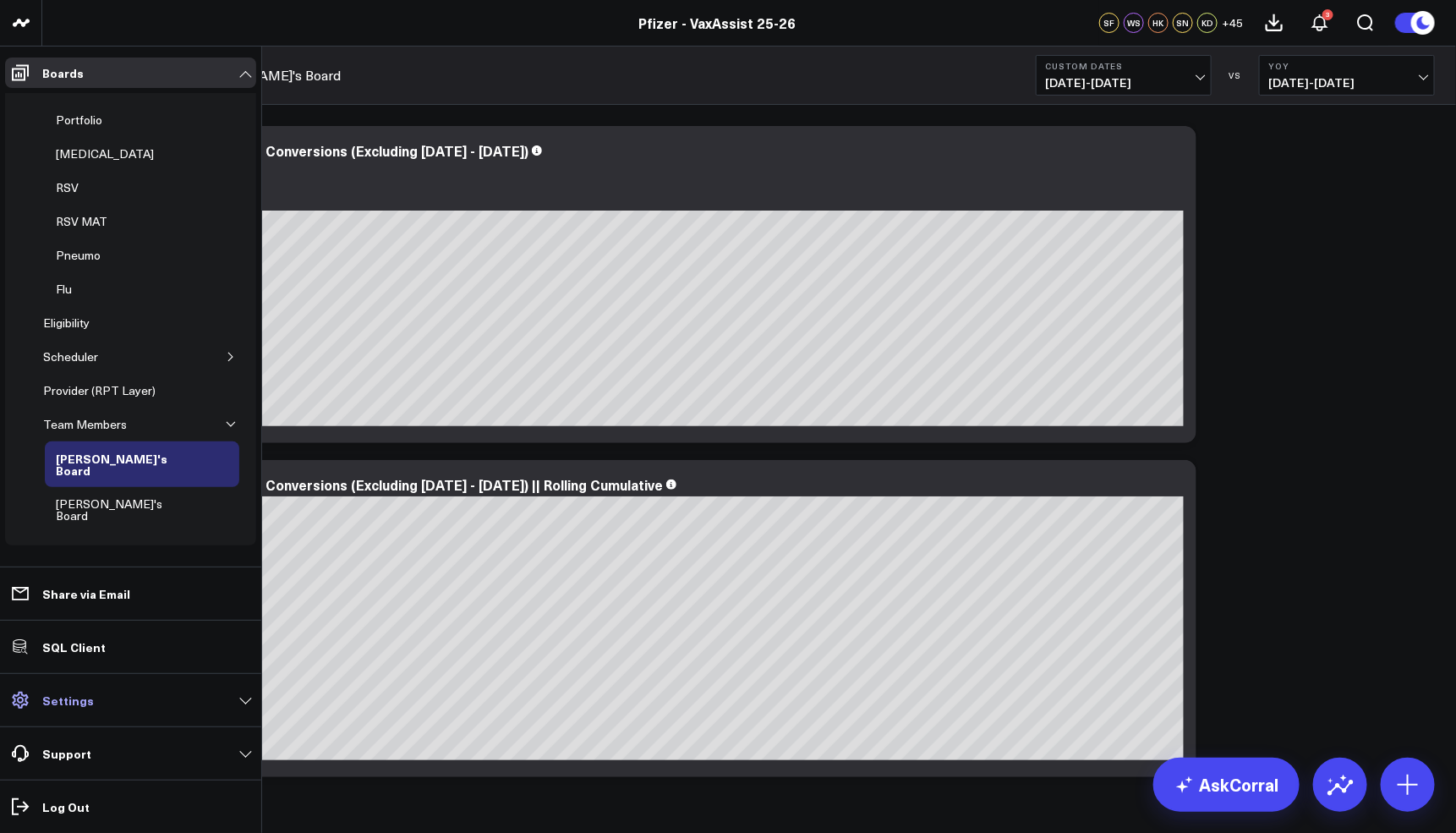
scroll to position [74, 0]
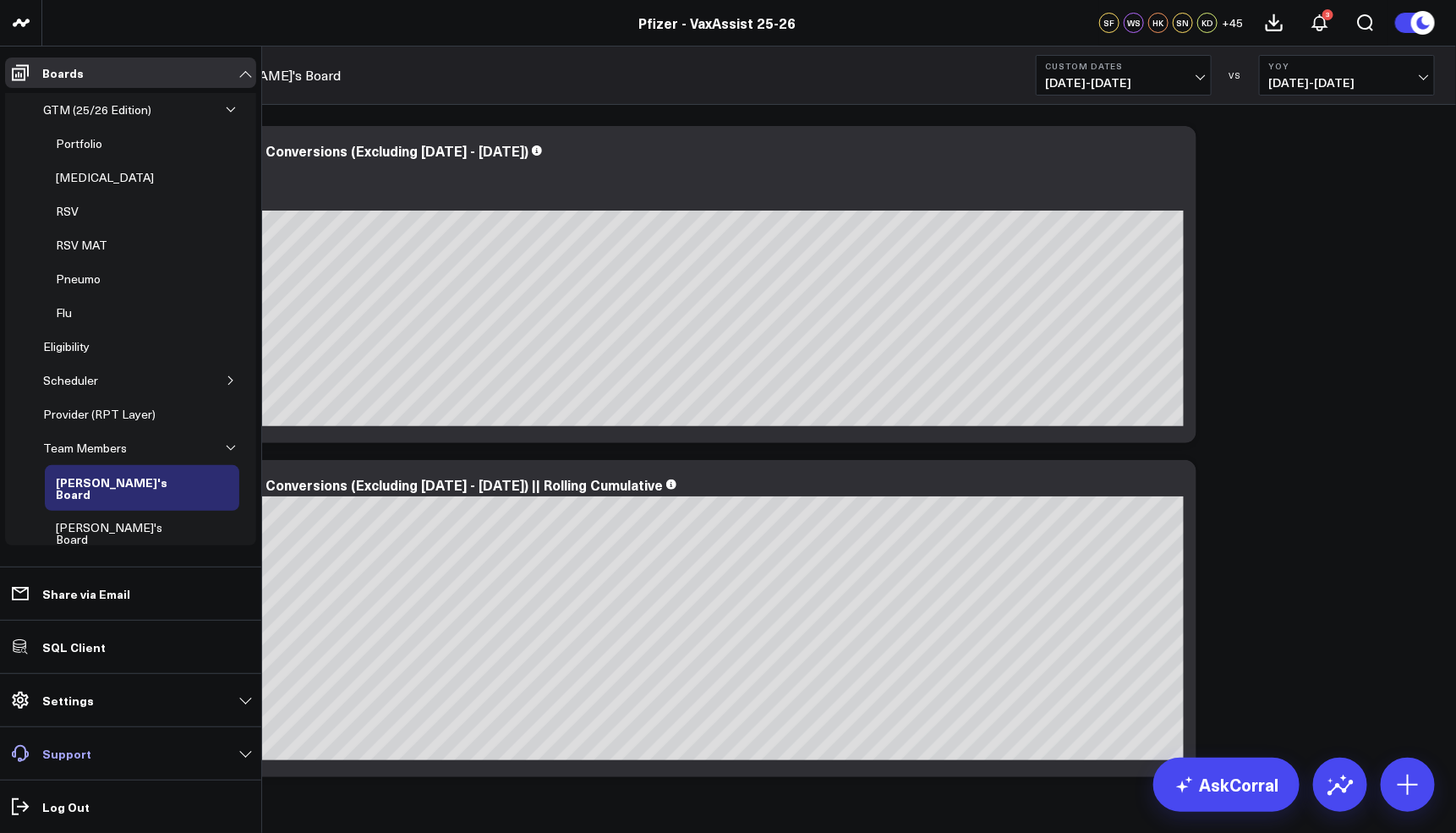
click at [133, 761] on link "Support" at bounding box center [130, 753] width 251 height 31
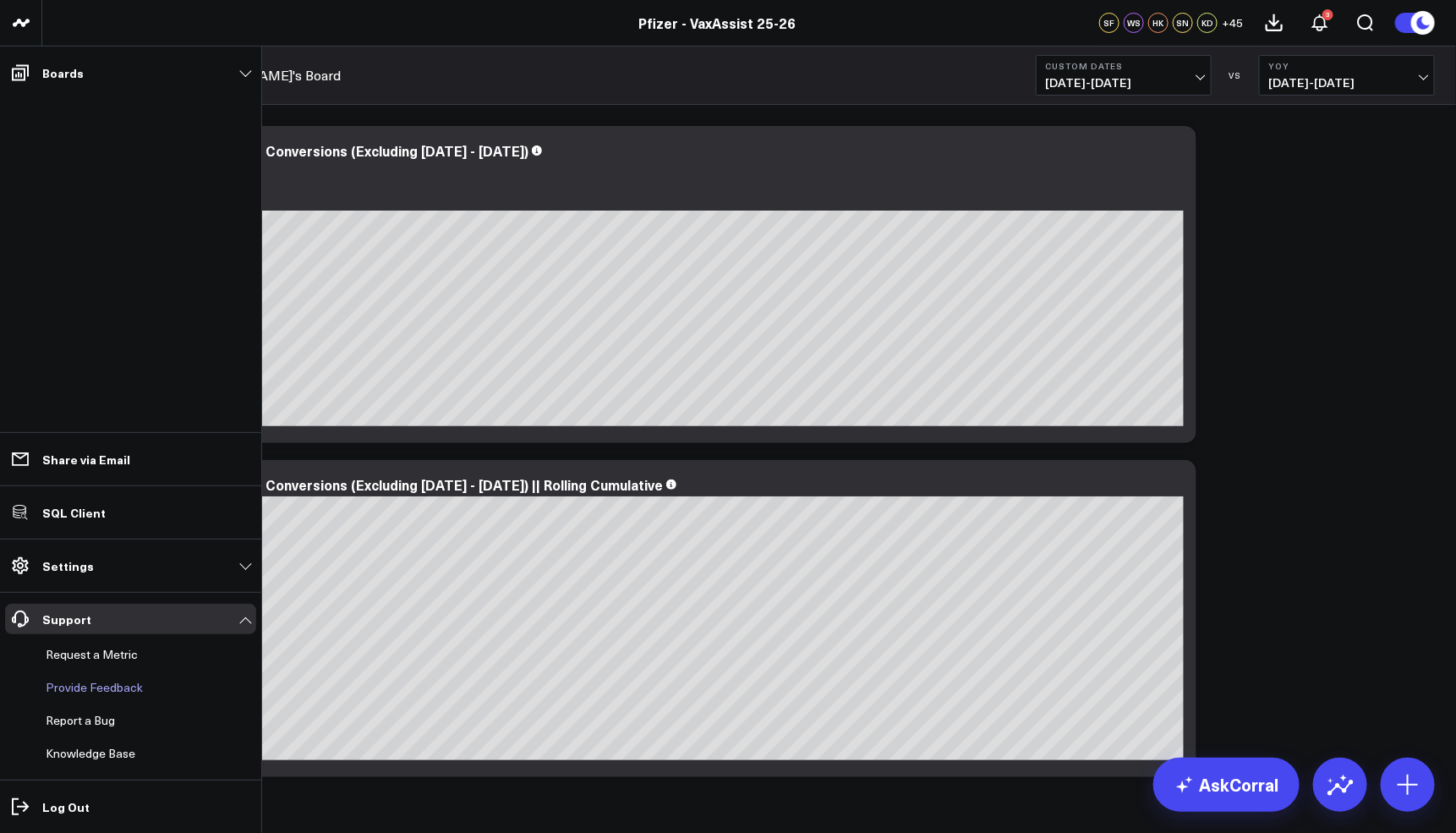
click at [135, 693] on p "Provide Feedback" at bounding box center [93, 687] width 97 height 13
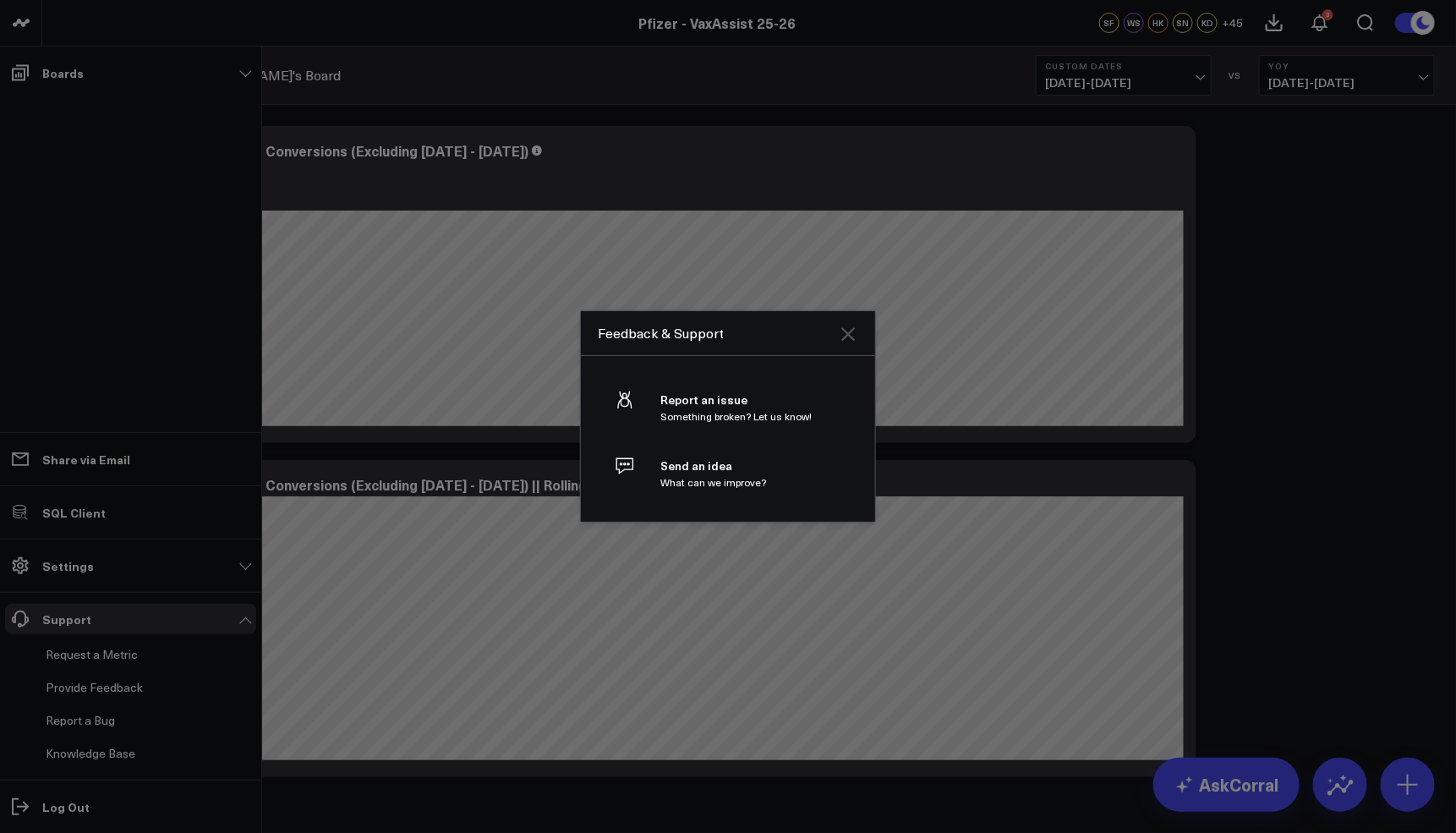
click at [856, 329] on icon "Close" at bounding box center [848, 334] width 20 height 20
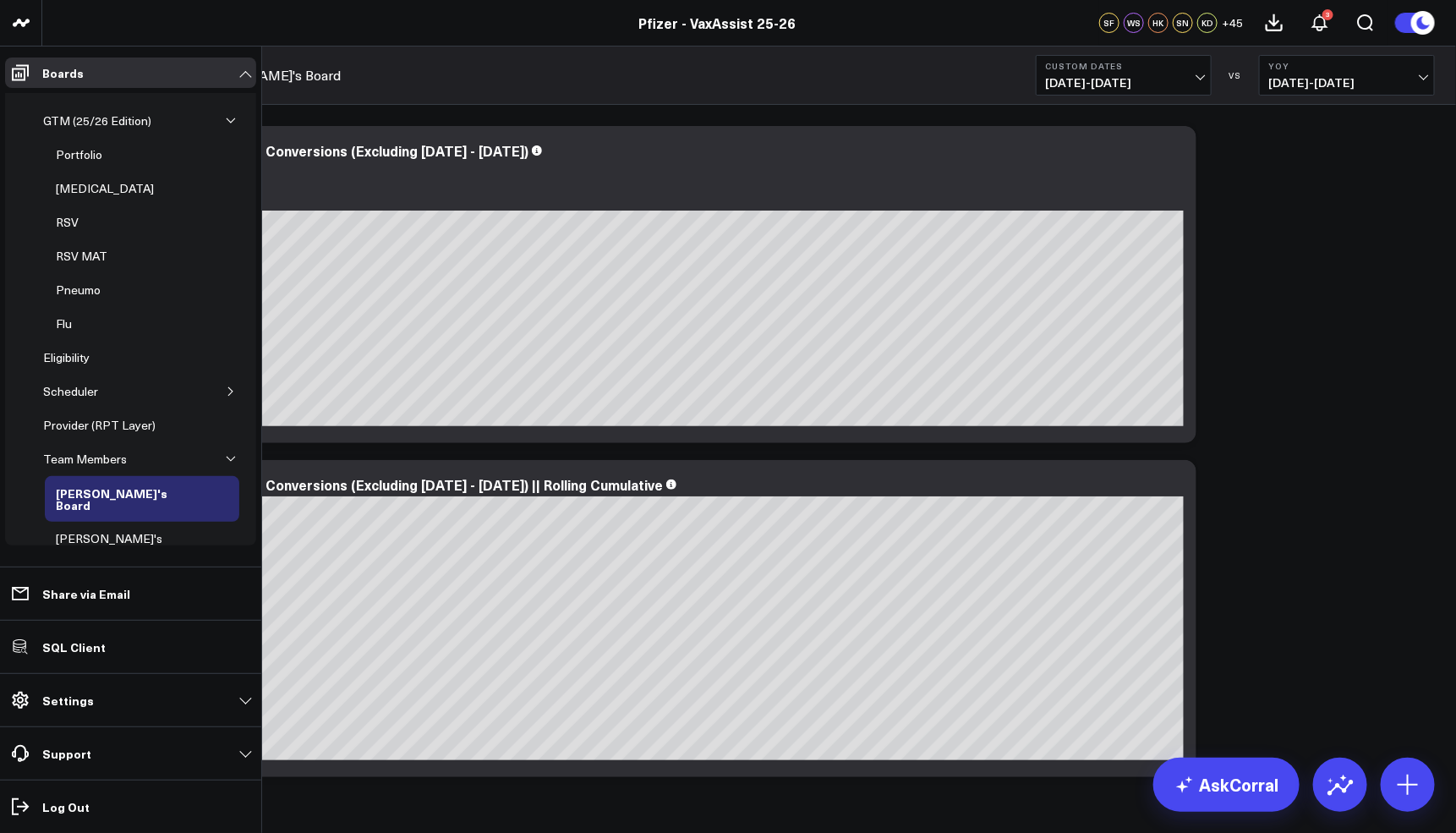
scroll to position [52, 0]
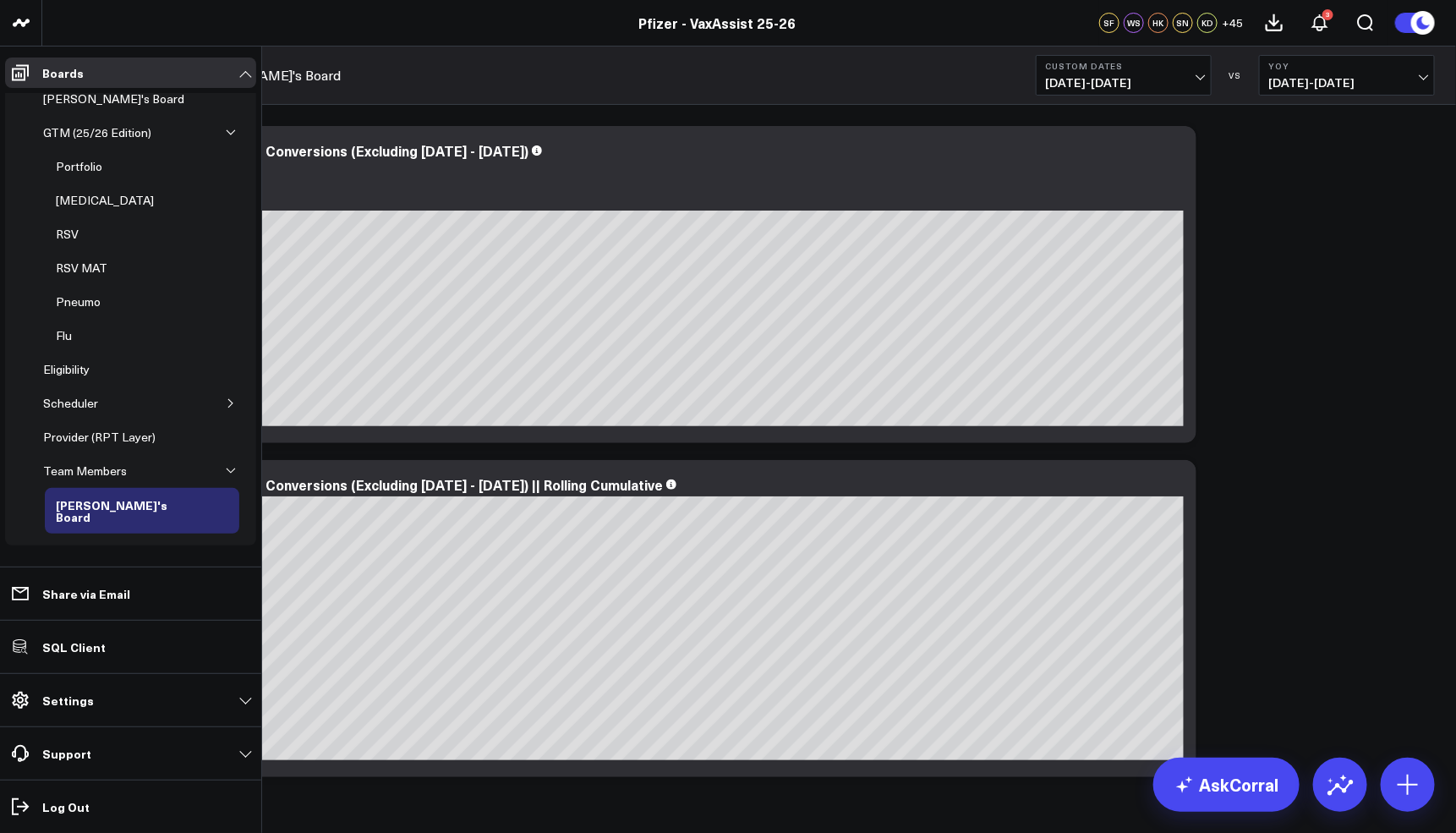
click at [184, 736] on li "Support Request a Metric Provide Feedback Report a Bug Knowledge Base" at bounding box center [131, 752] width 262 height 53
click at [247, 748] on link "Support" at bounding box center [130, 753] width 251 height 31
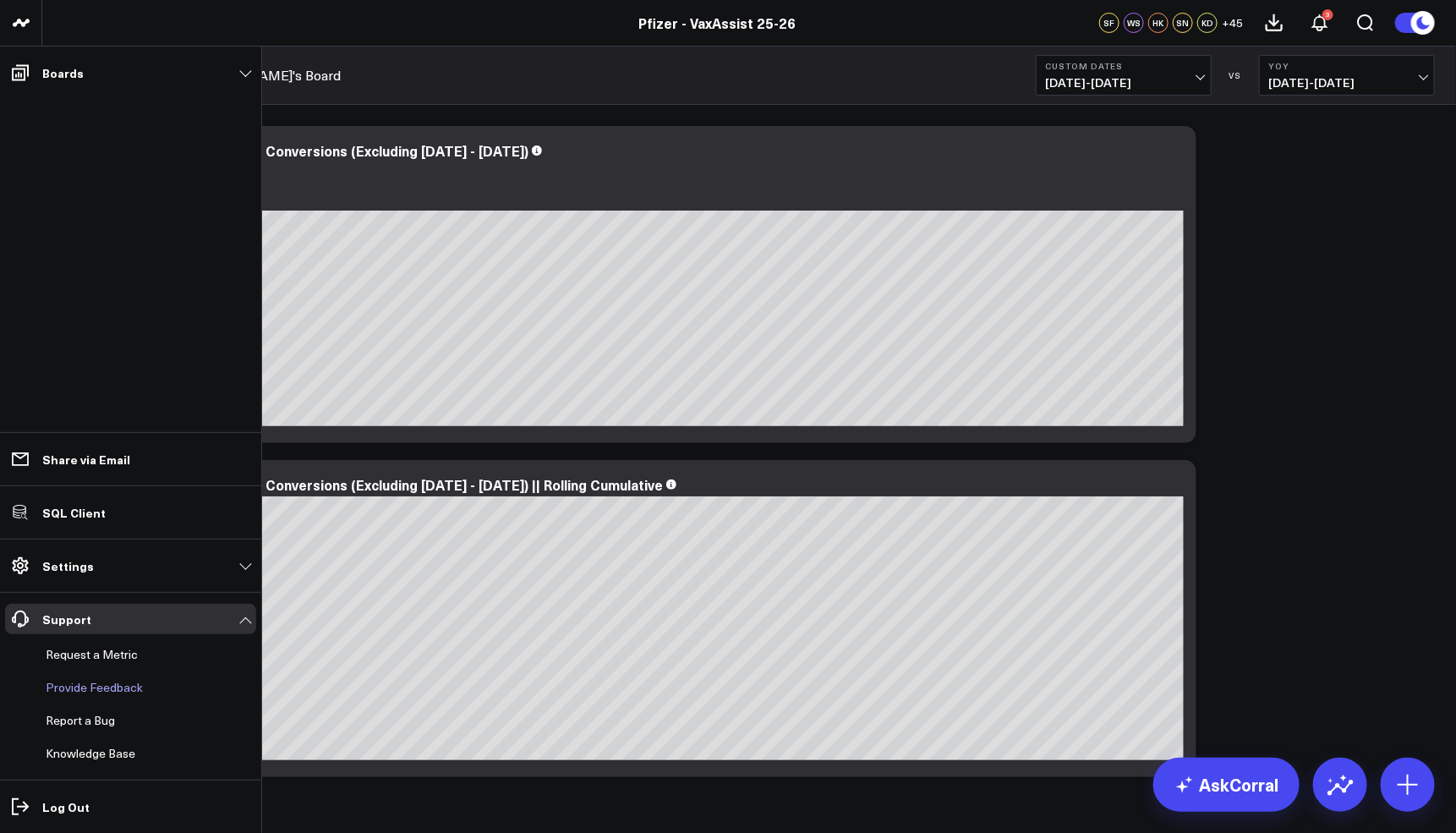
click at [115, 690] on p "Provide Feedback" at bounding box center [93, 687] width 97 height 13
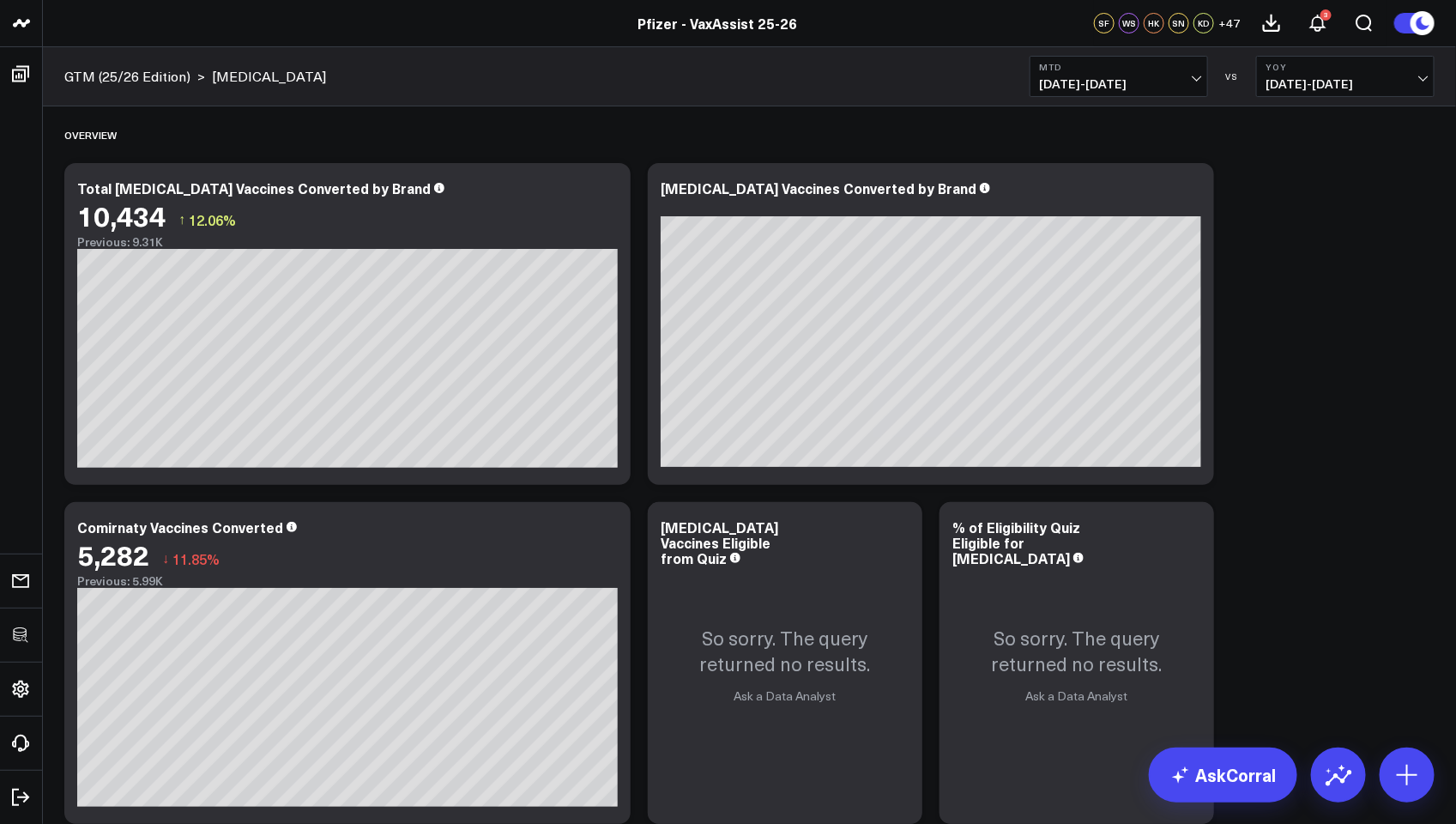
click at [1113, 78] on span "[DATE] - [DATE]" at bounding box center [1118, 84] width 159 height 14
